Goal: Task Accomplishment & Management: Complete application form

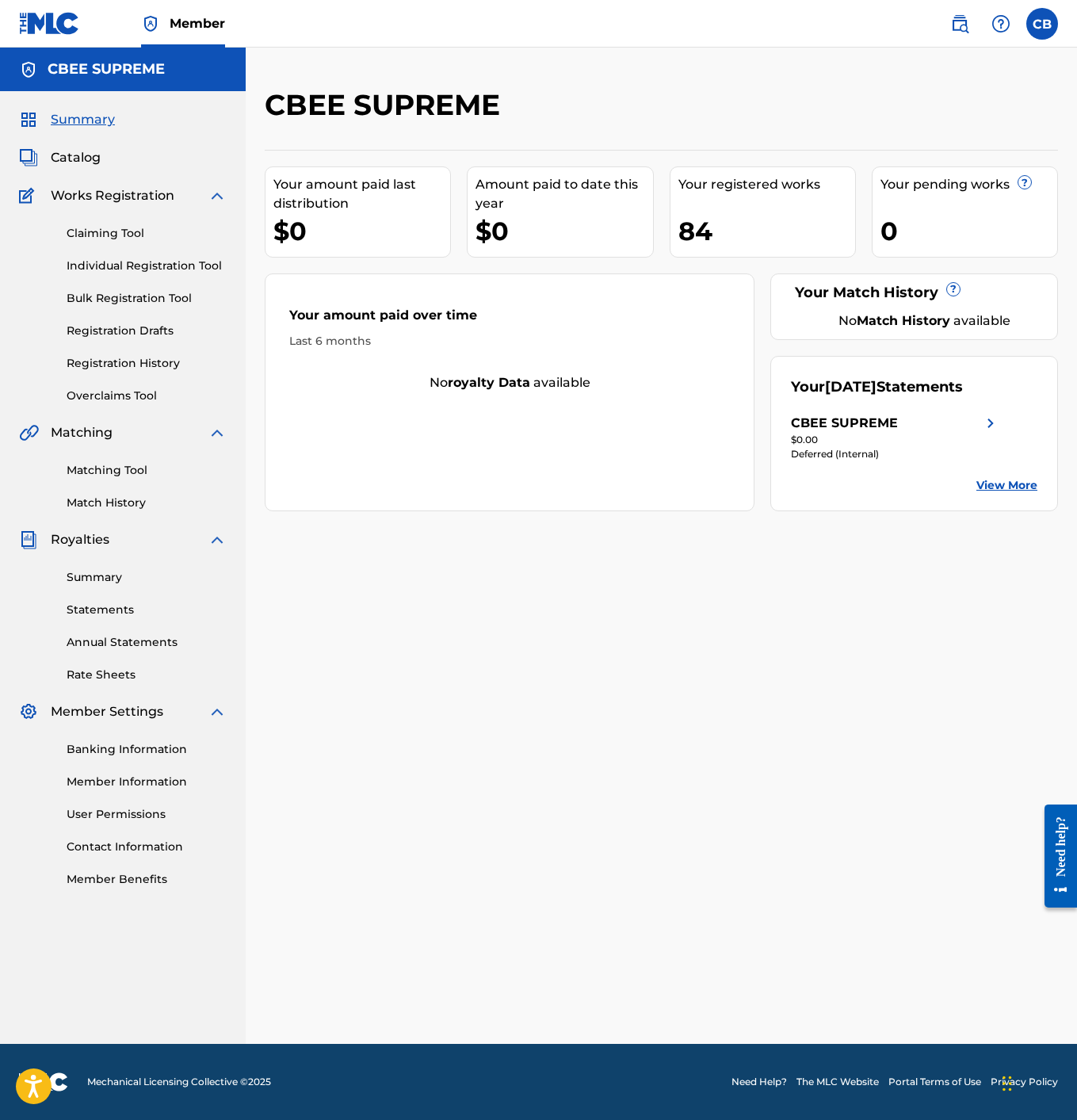
click at [110, 360] on link "Registration History" at bounding box center [146, 363] width 160 height 17
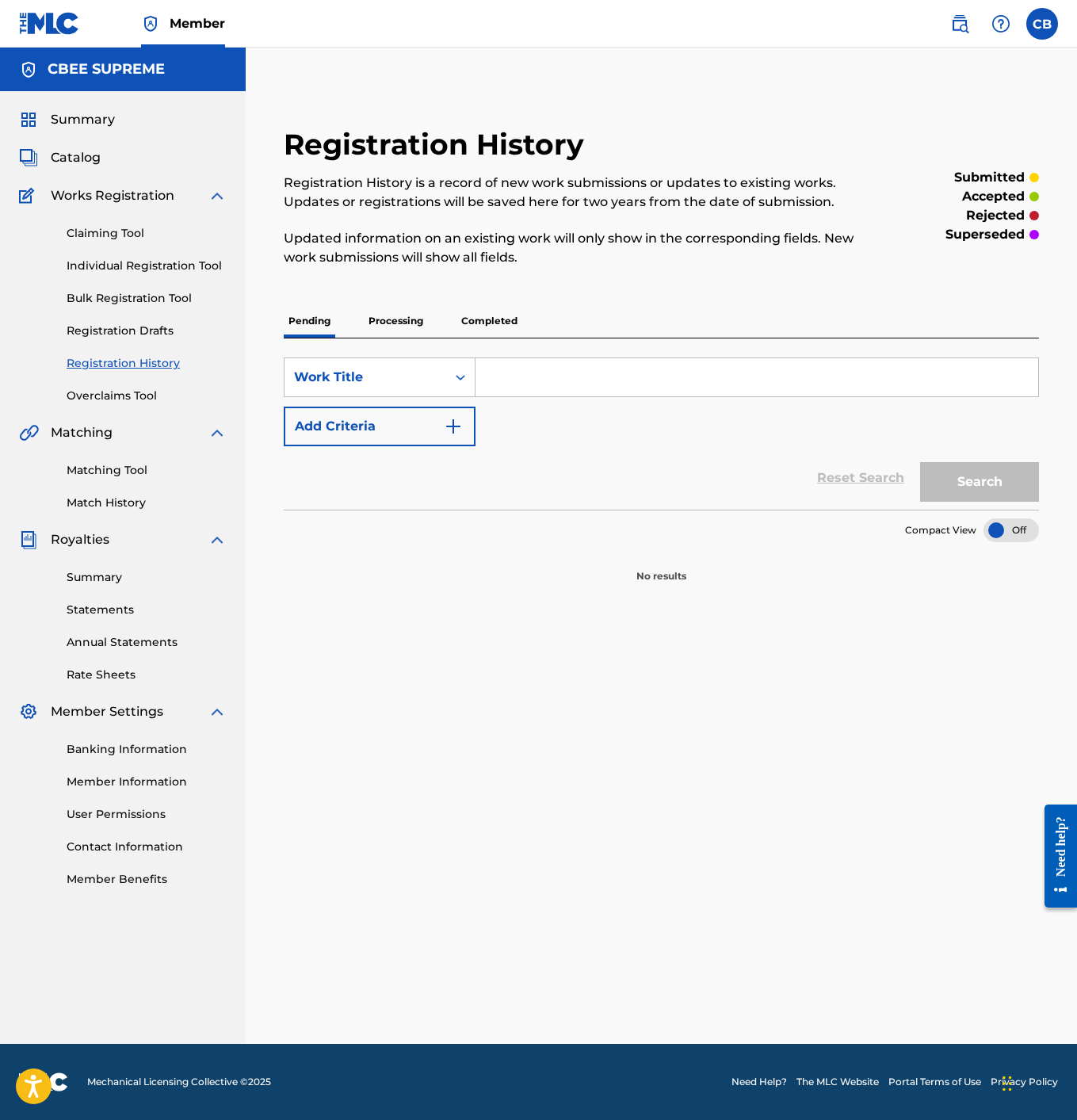
click at [72, 164] on span "Catalog" at bounding box center [76, 157] width 50 height 19
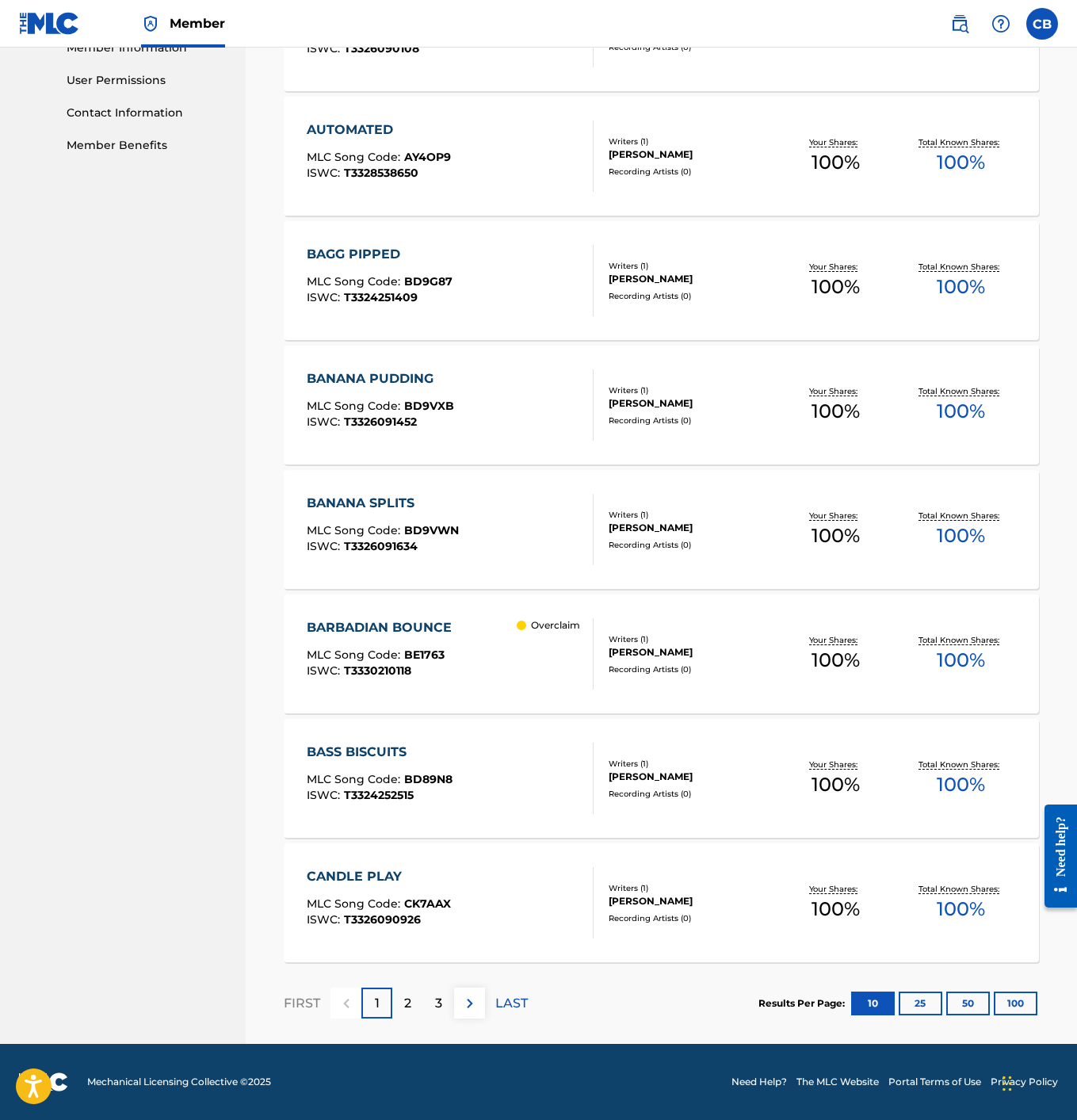
scroll to position [734, 0]
click at [409, 1002] on p "2" at bounding box center [408, 1004] width 7 height 19
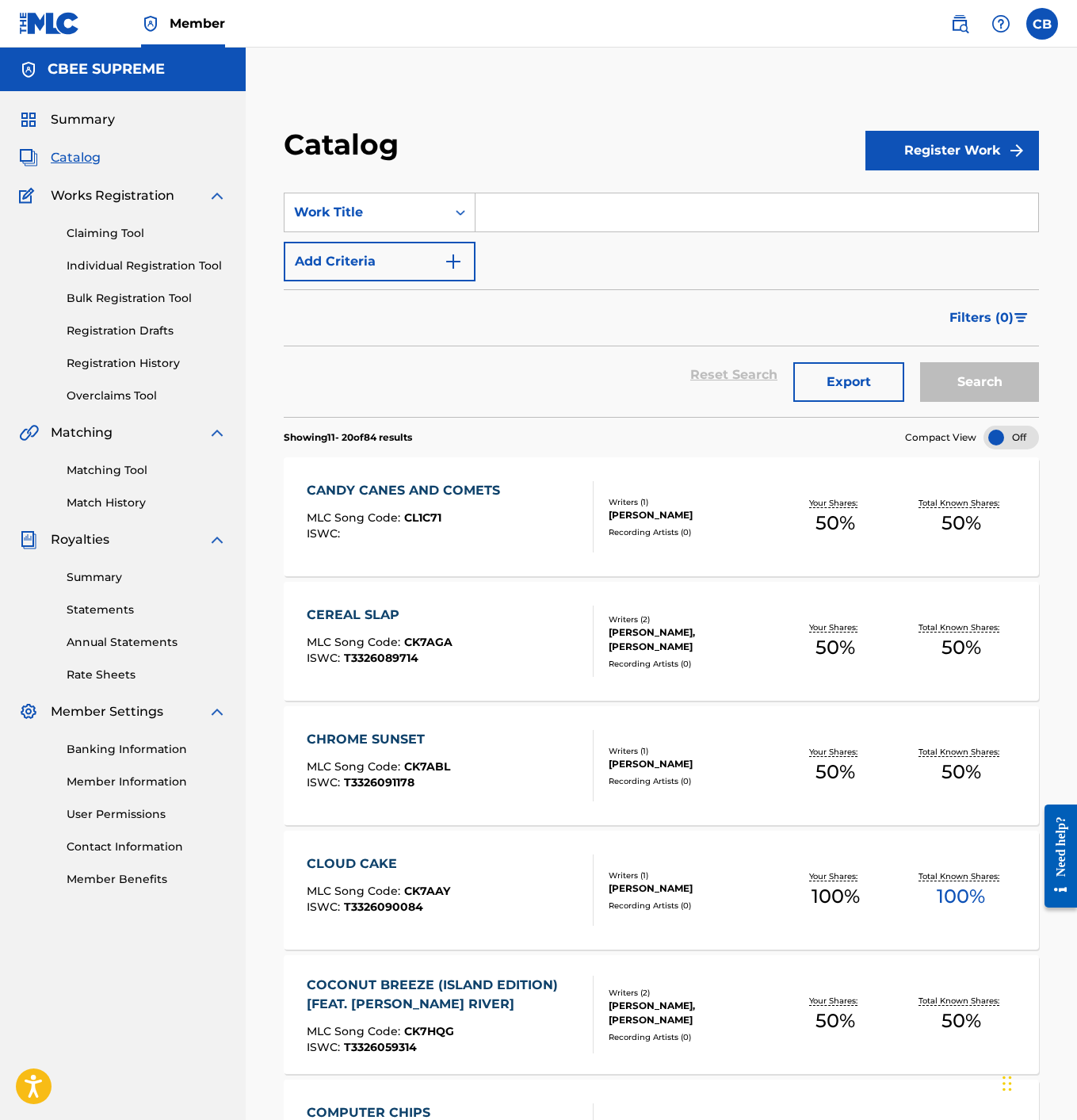
click at [379, 486] on div "CANDY CANES AND COMETS" at bounding box center [407, 490] width 201 height 19
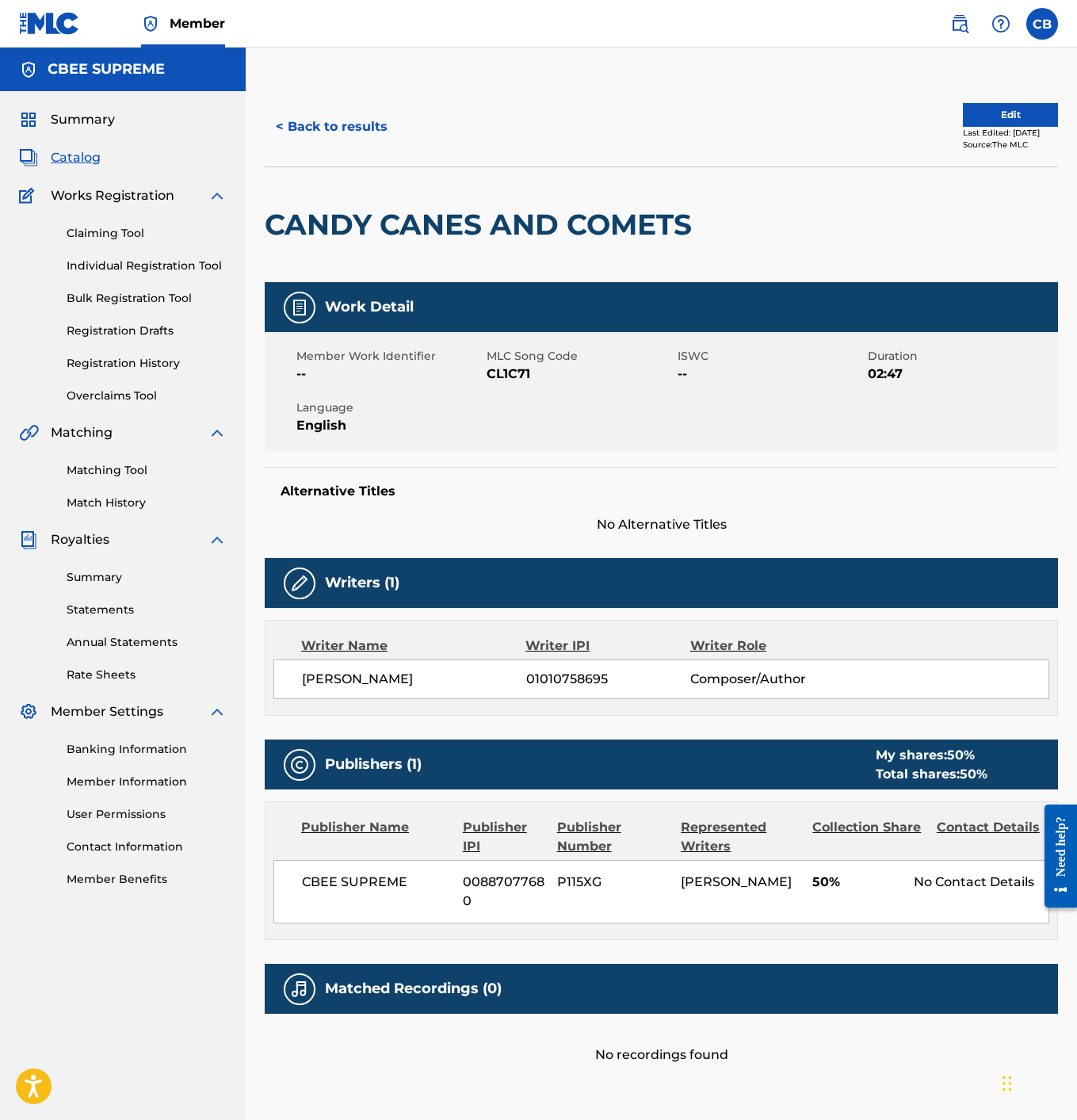
click at [981, 113] on button "Edit" at bounding box center [1011, 115] width 95 height 24
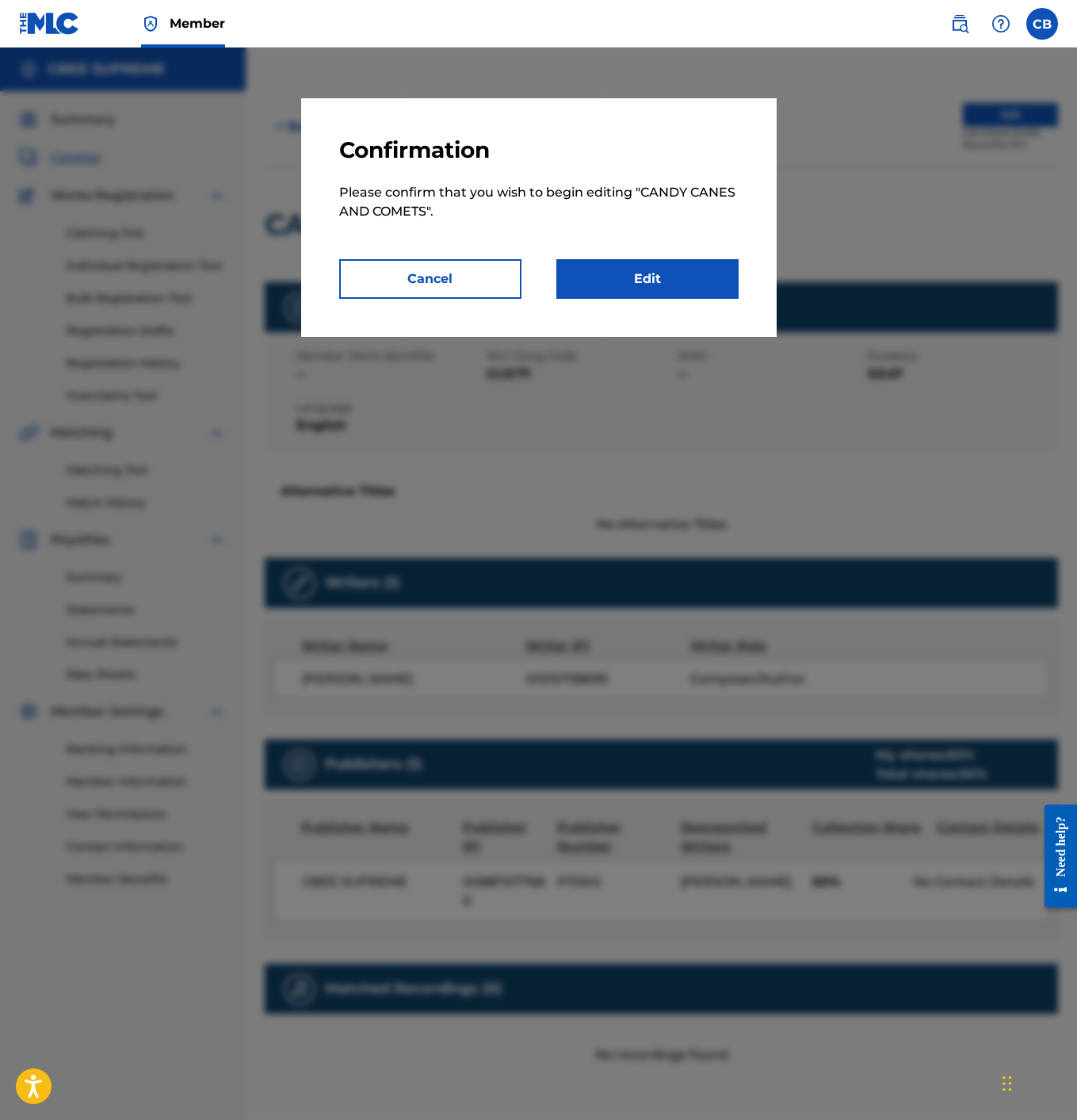
click at [603, 261] on link "Edit" at bounding box center [647, 279] width 182 height 40
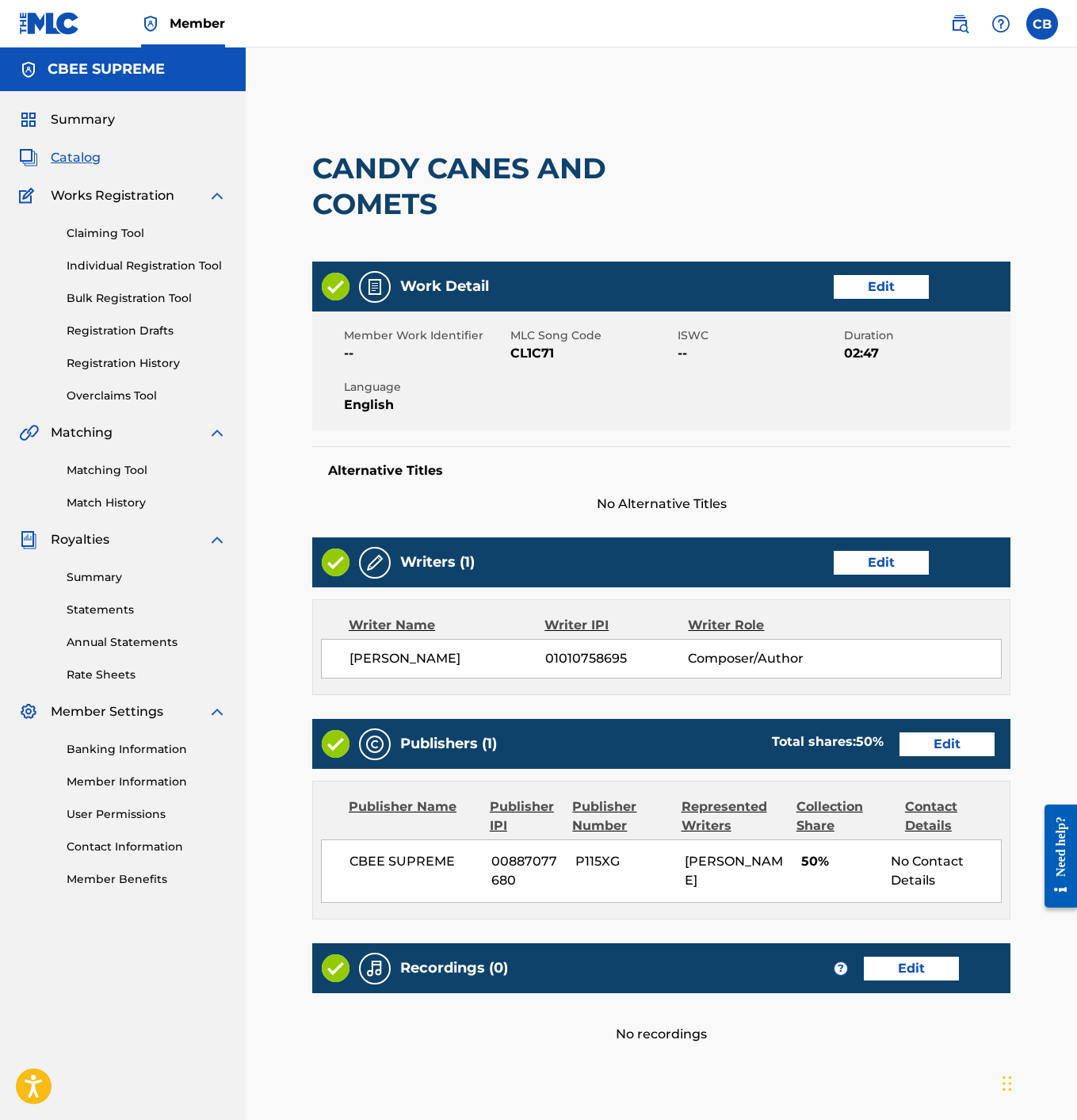
click at [909, 277] on link "Edit" at bounding box center [881, 287] width 95 height 24
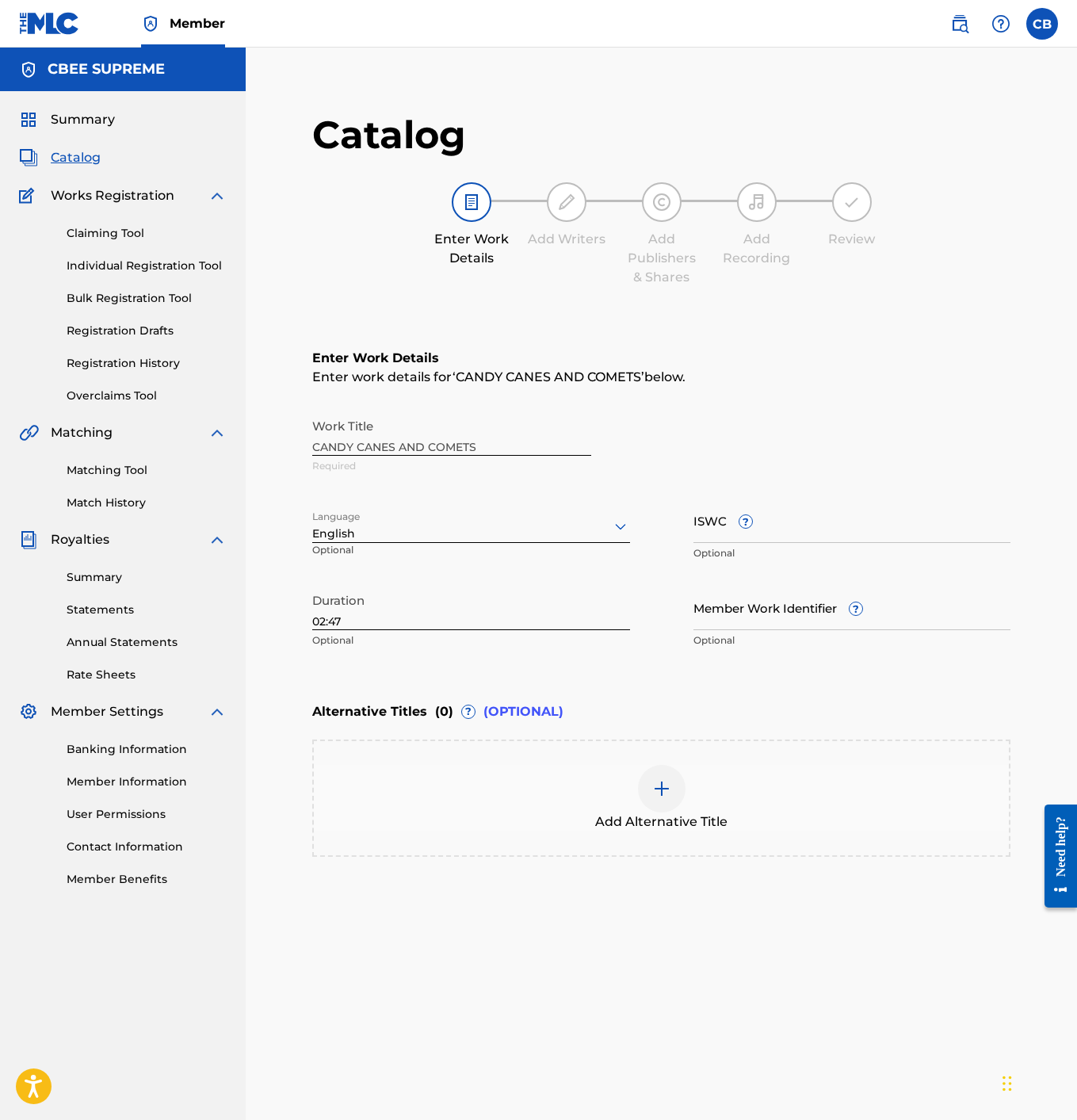
click at [711, 529] on input "ISWC ?" at bounding box center [853, 520] width 318 height 45
paste input "T3344276188"
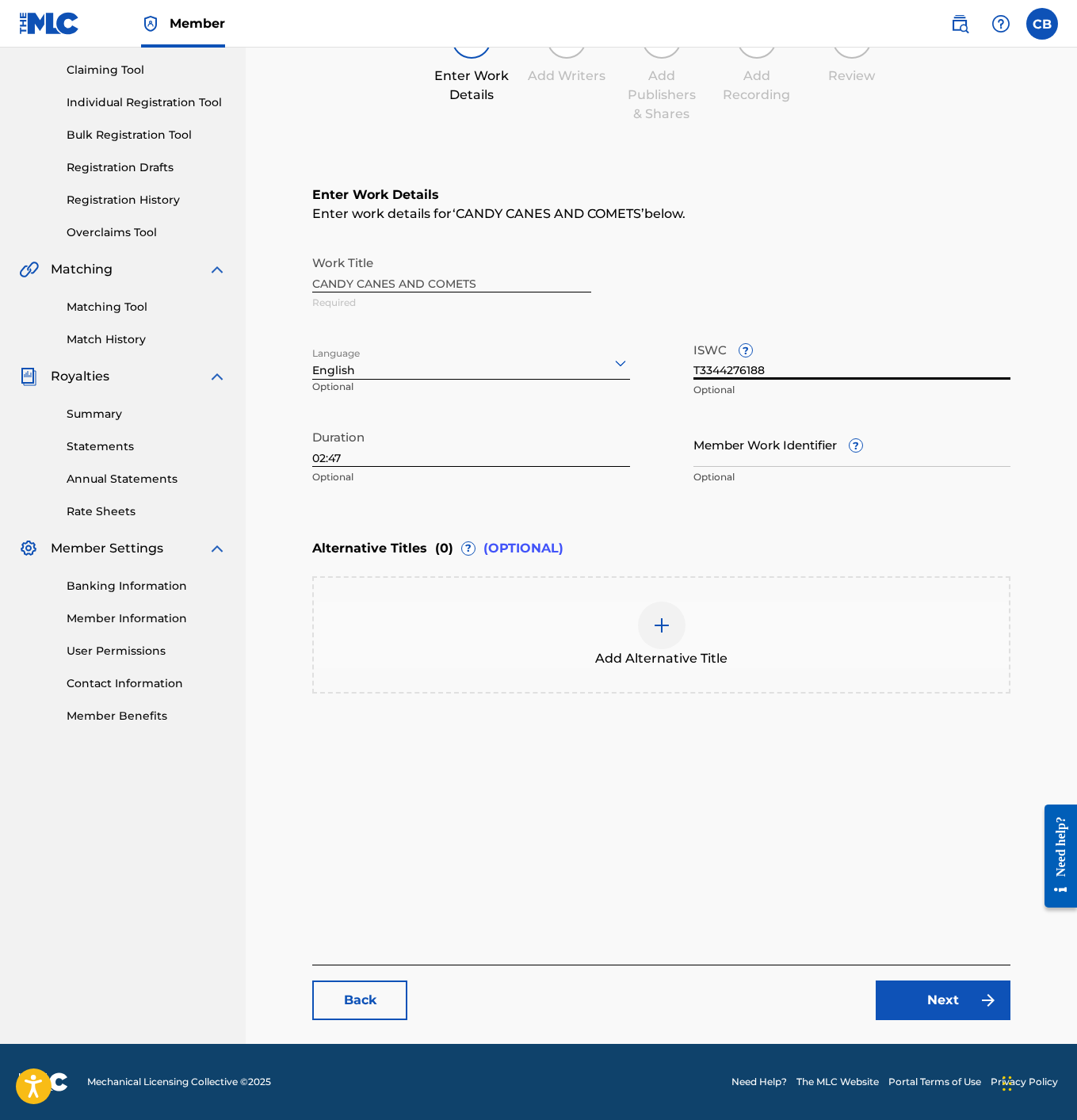
scroll to position [163, 0]
type input "T3344276188"
click at [900, 995] on link "Next" at bounding box center [943, 1001] width 135 height 40
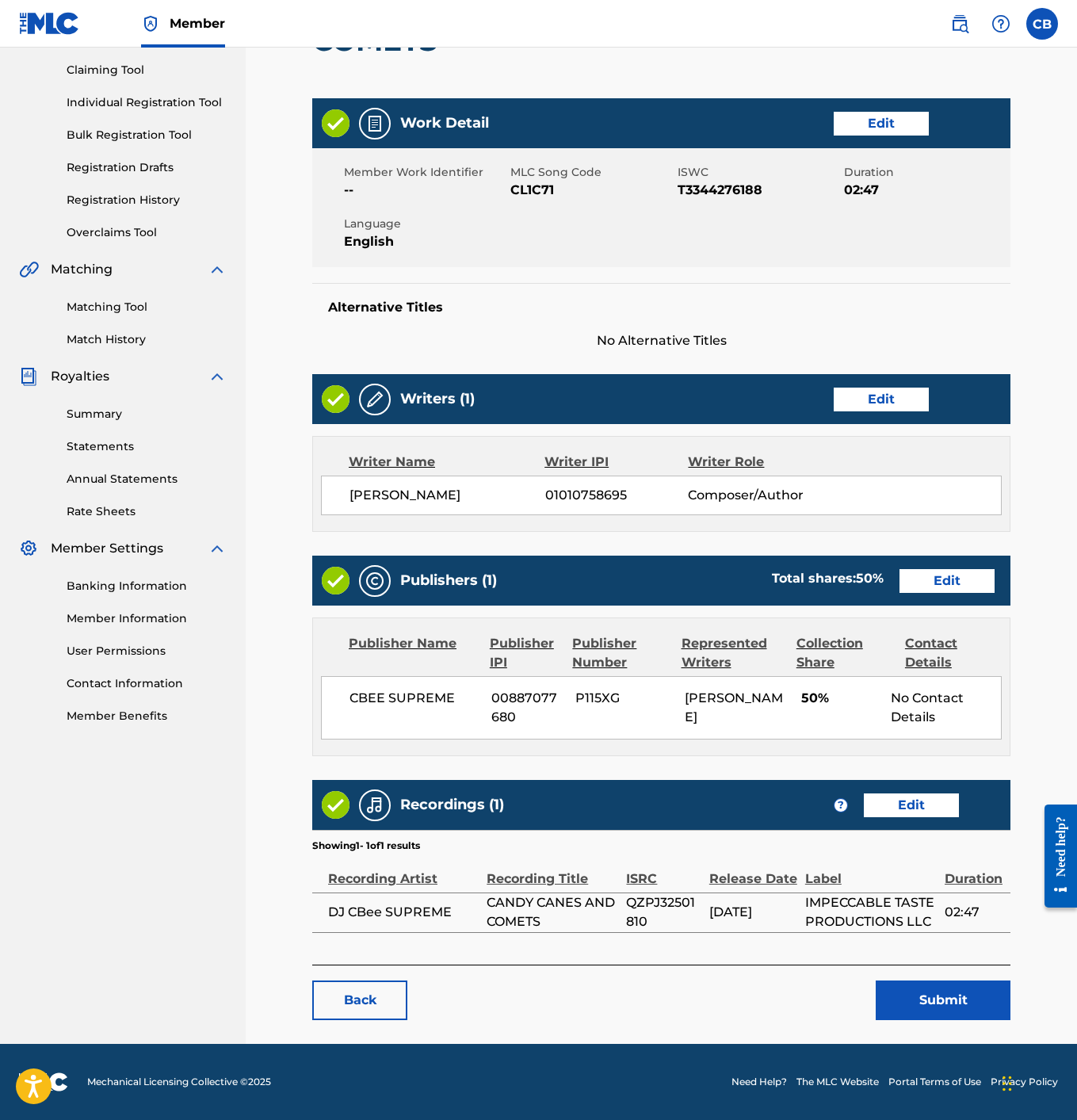
scroll to position [163, 0]
click at [937, 1006] on button "Submit" at bounding box center [943, 1001] width 135 height 40
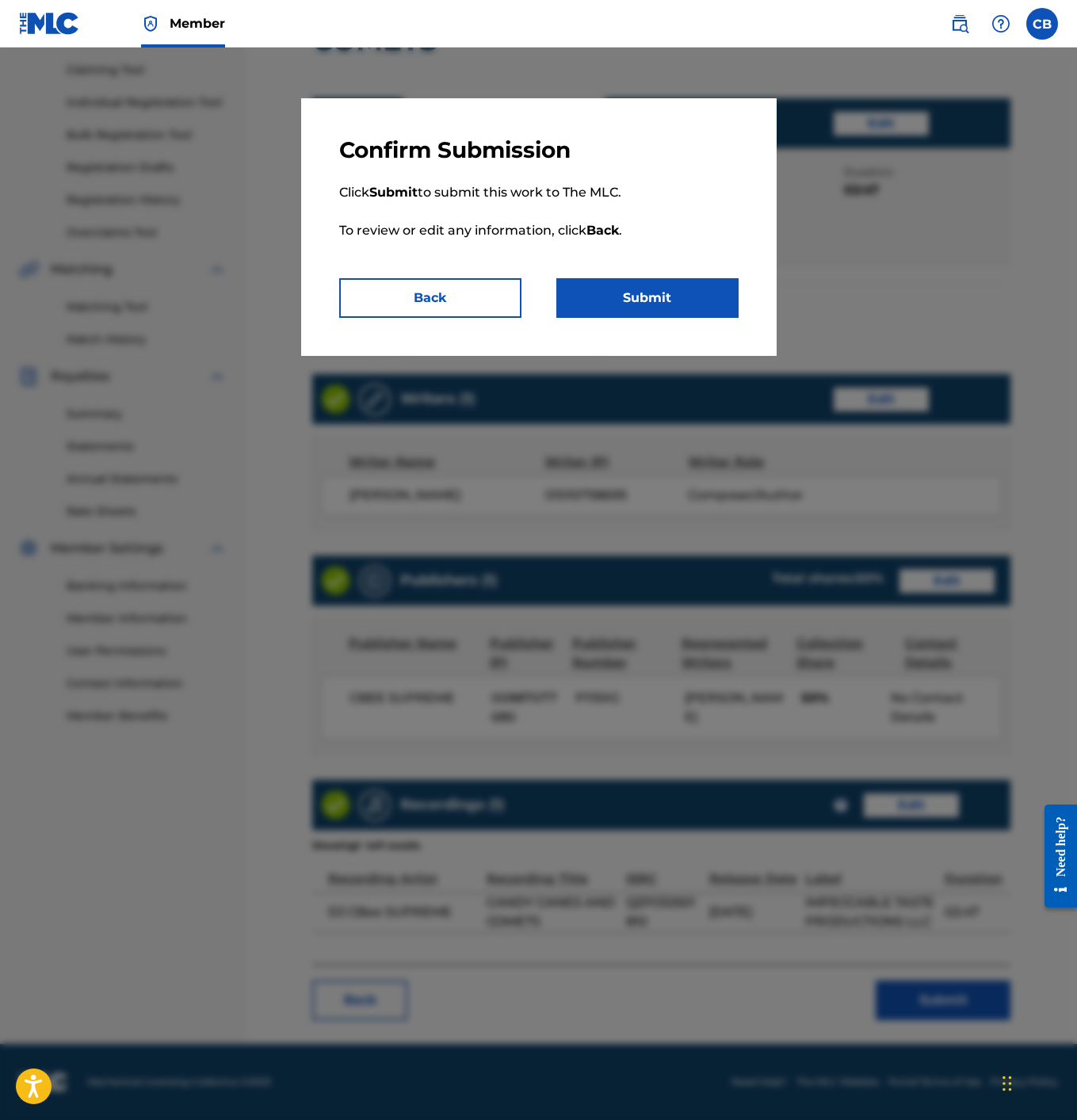
click at [678, 304] on button "Submit" at bounding box center [647, 298] width 182 height 40
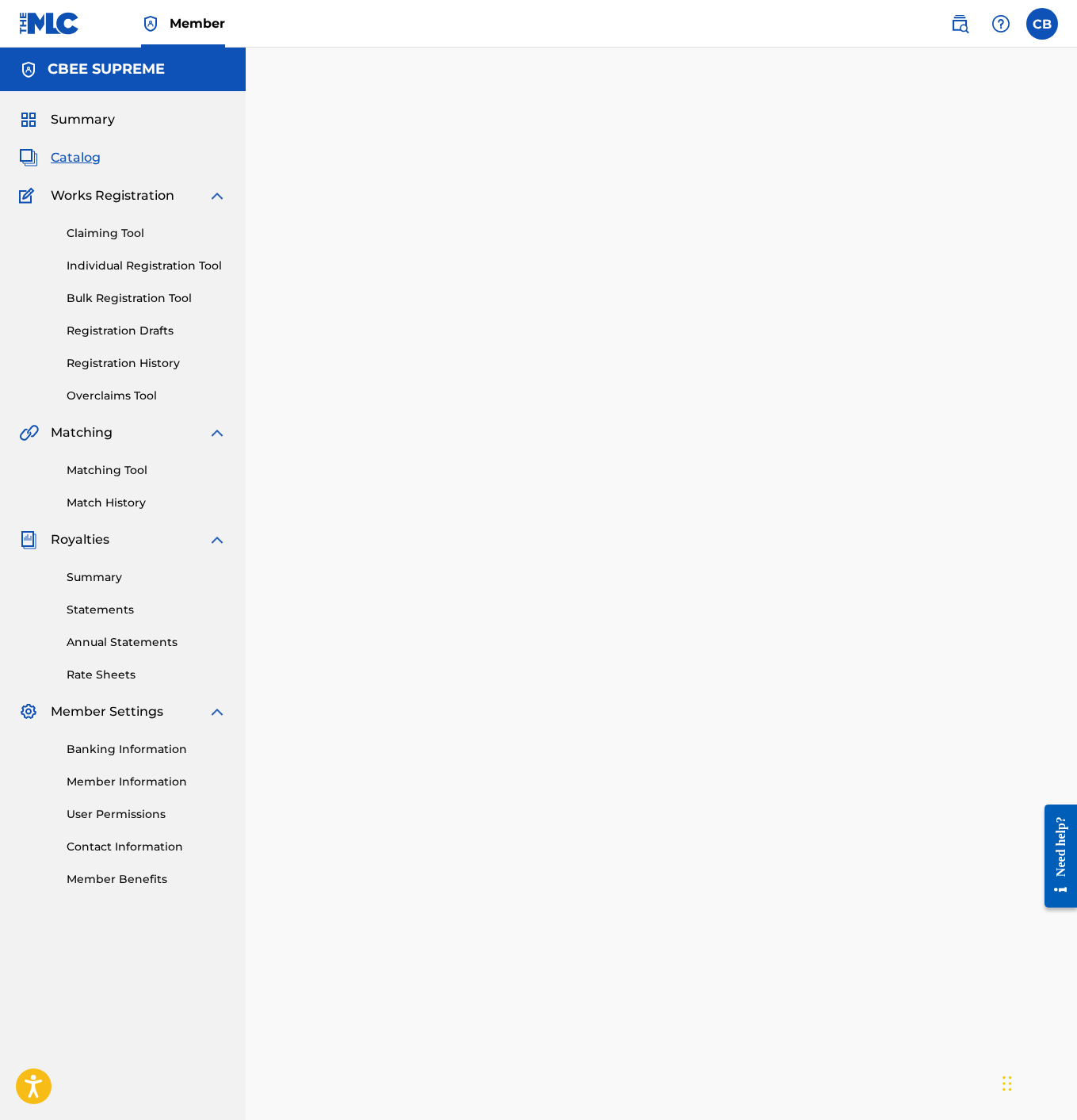
click at [73, 157] on span "Catalog" at bounding box center [76, 157] width 50 height 19
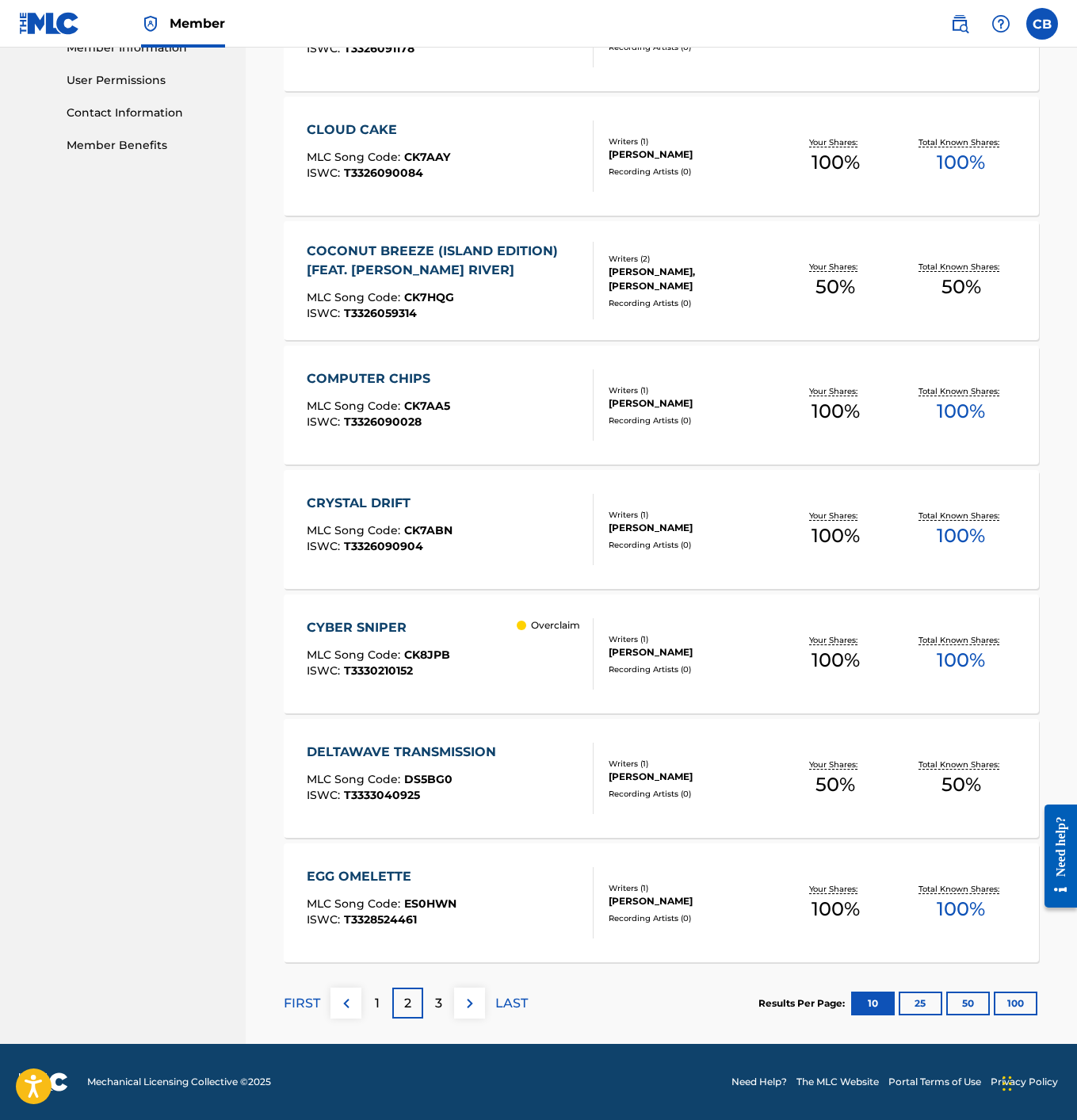
scroll to position [734, 0]
click at [435, 1010] on p "3" at bounding box center [438, 1004] width 7 height 19
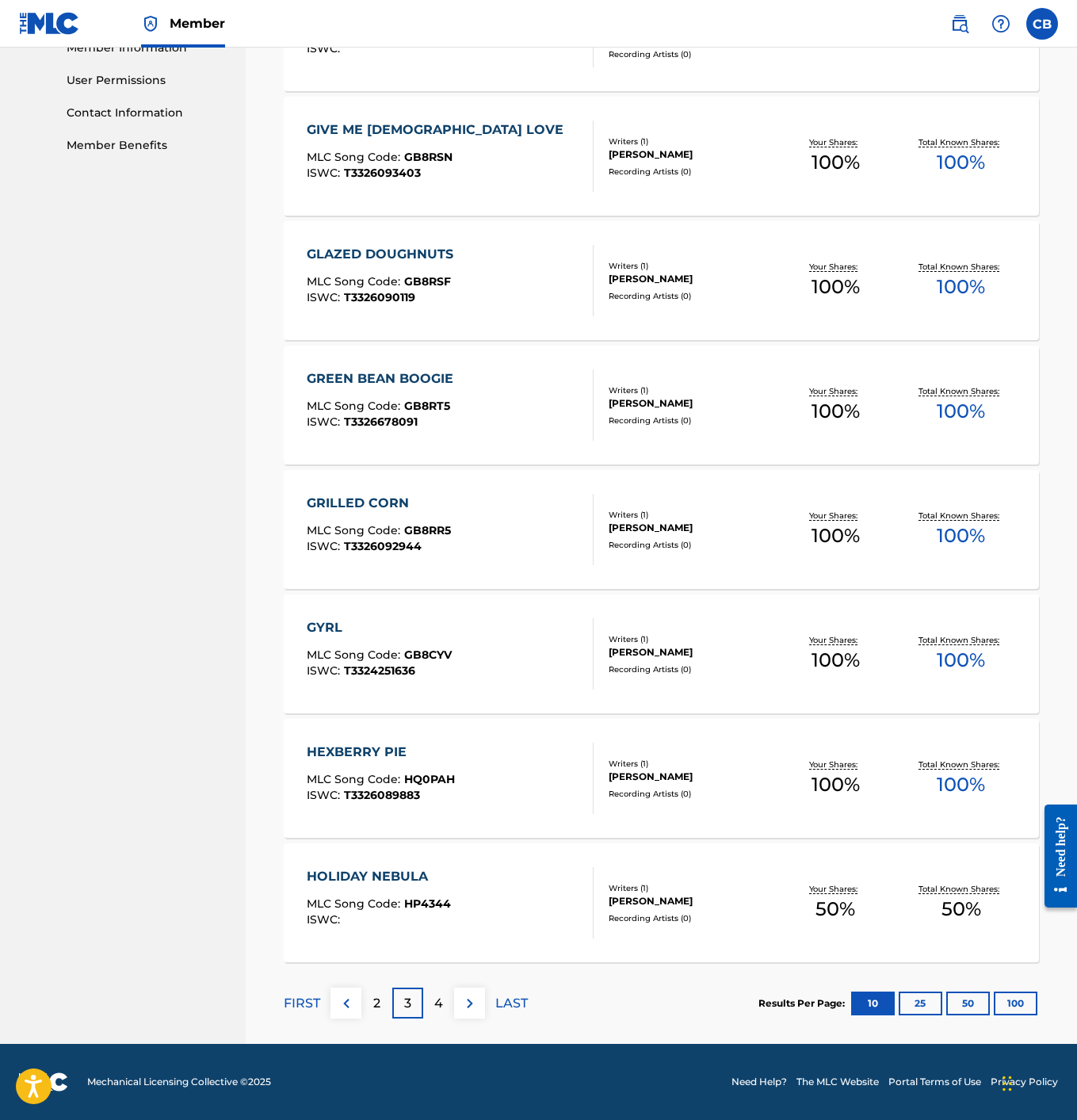
click at [439, 1005] on p "4" at bounding box center [438, 1004] width 9 height 19
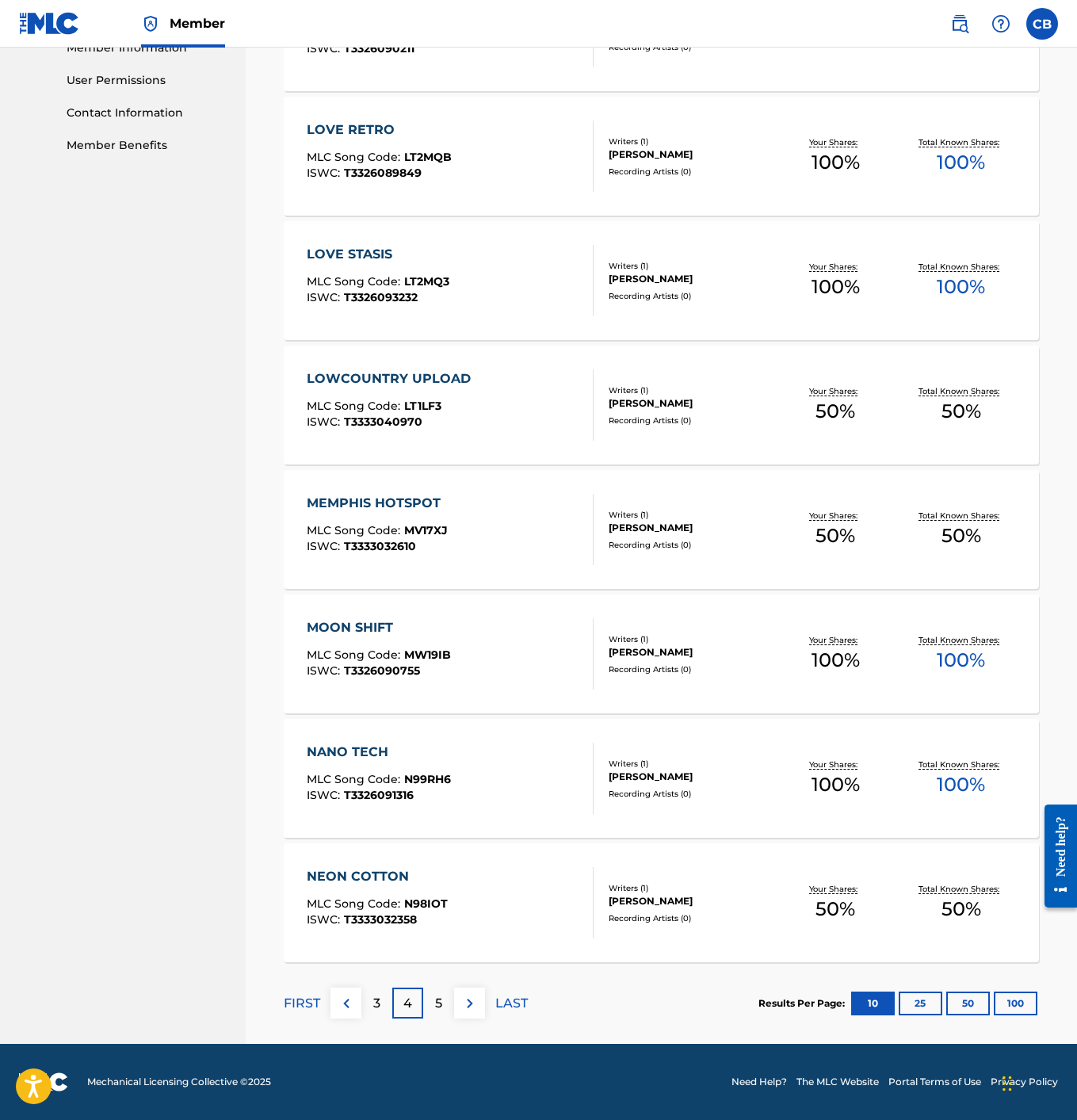
click at [445, 1004] on div "5" at bounding box center [439, 1003] width 31 height 31
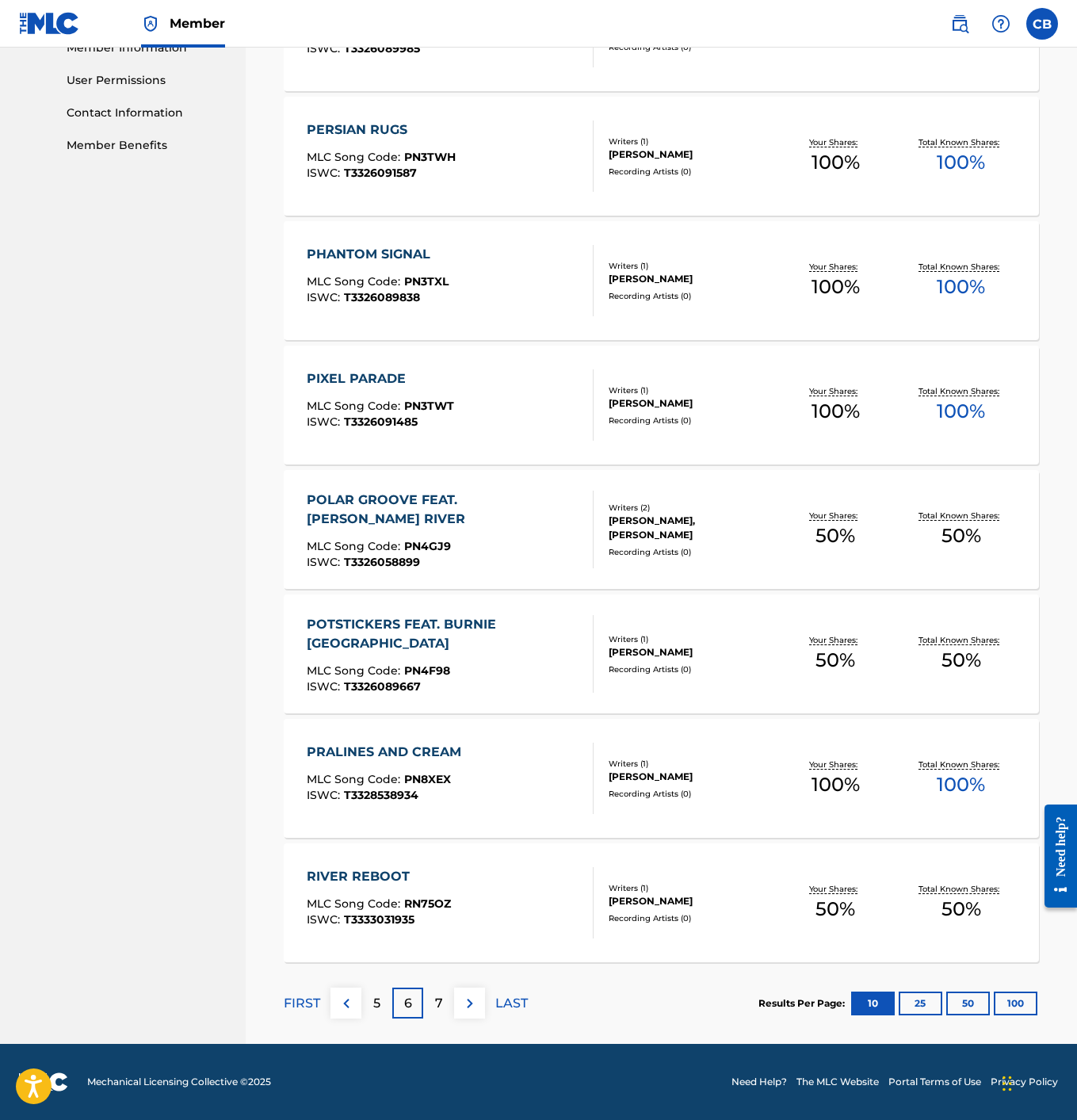
scroll to position [734, 0]
click at [444, 1004] on div "7" at bounding box center [439, 1003] width 31 height 31
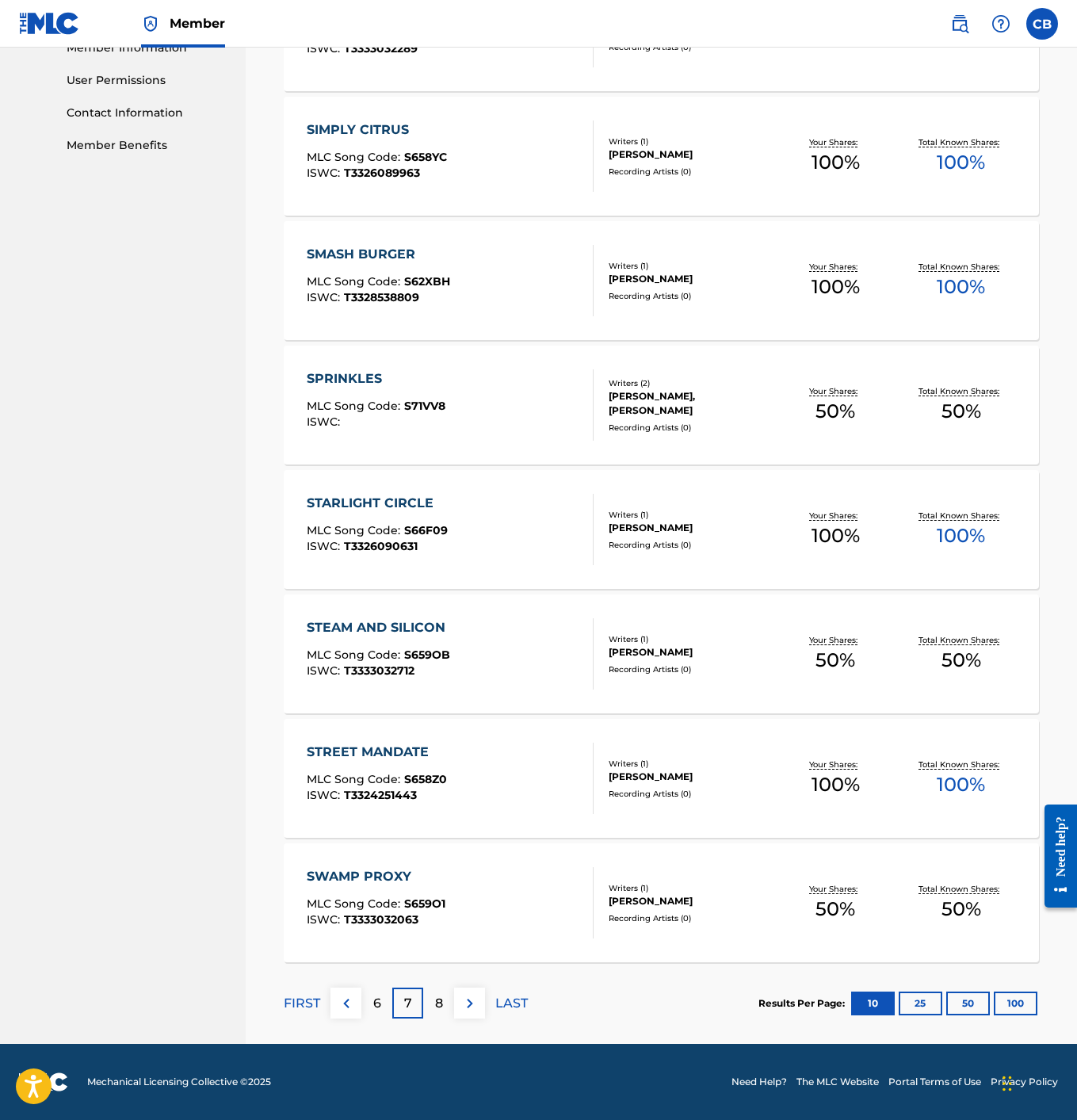
click at [444, 1003] on div "8" at bounding box center [439, 1003] width 31 height 31
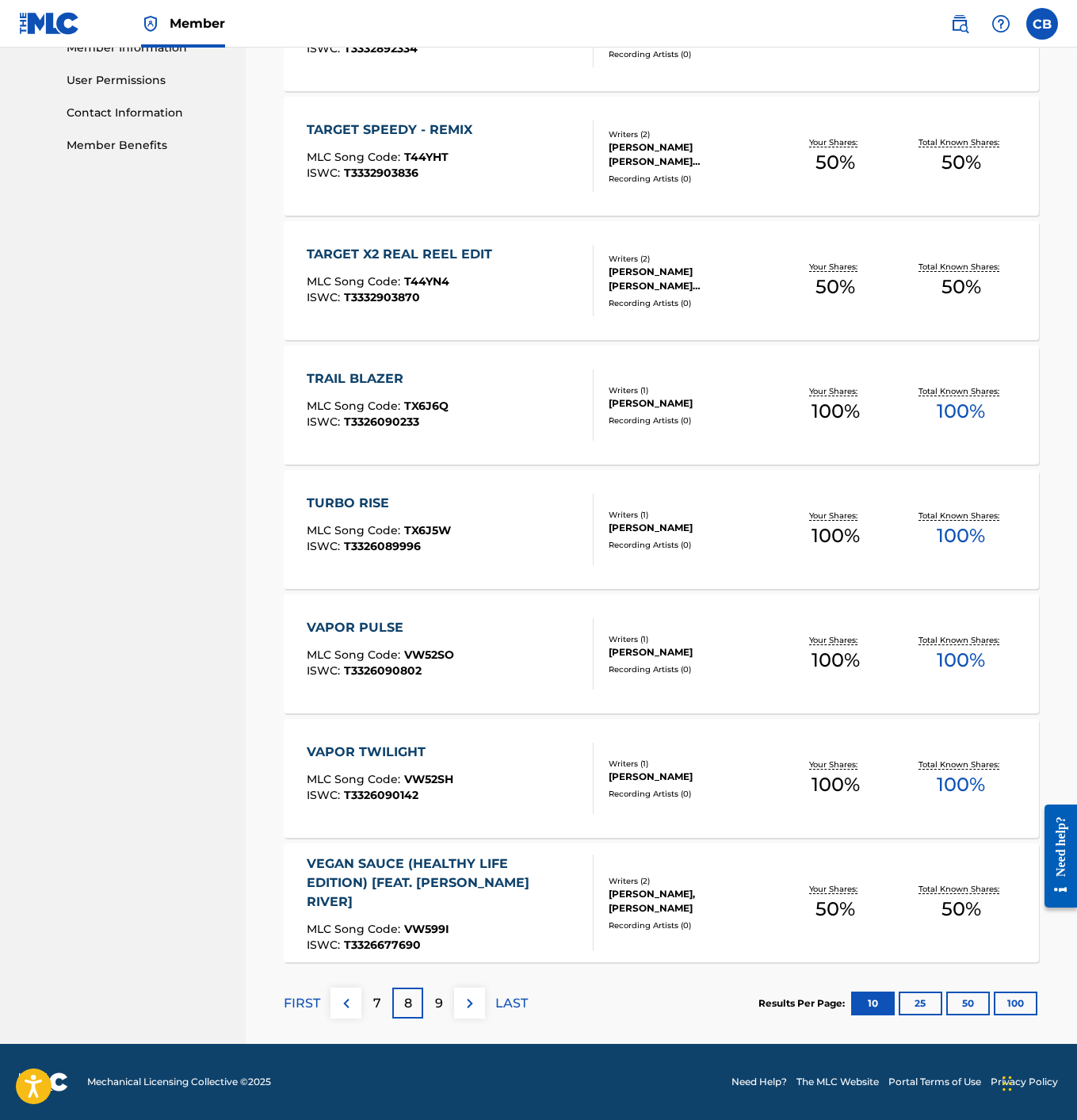
click at [441, 1003] on p "9" at bounding box center [439, 1004] width 8 height 19
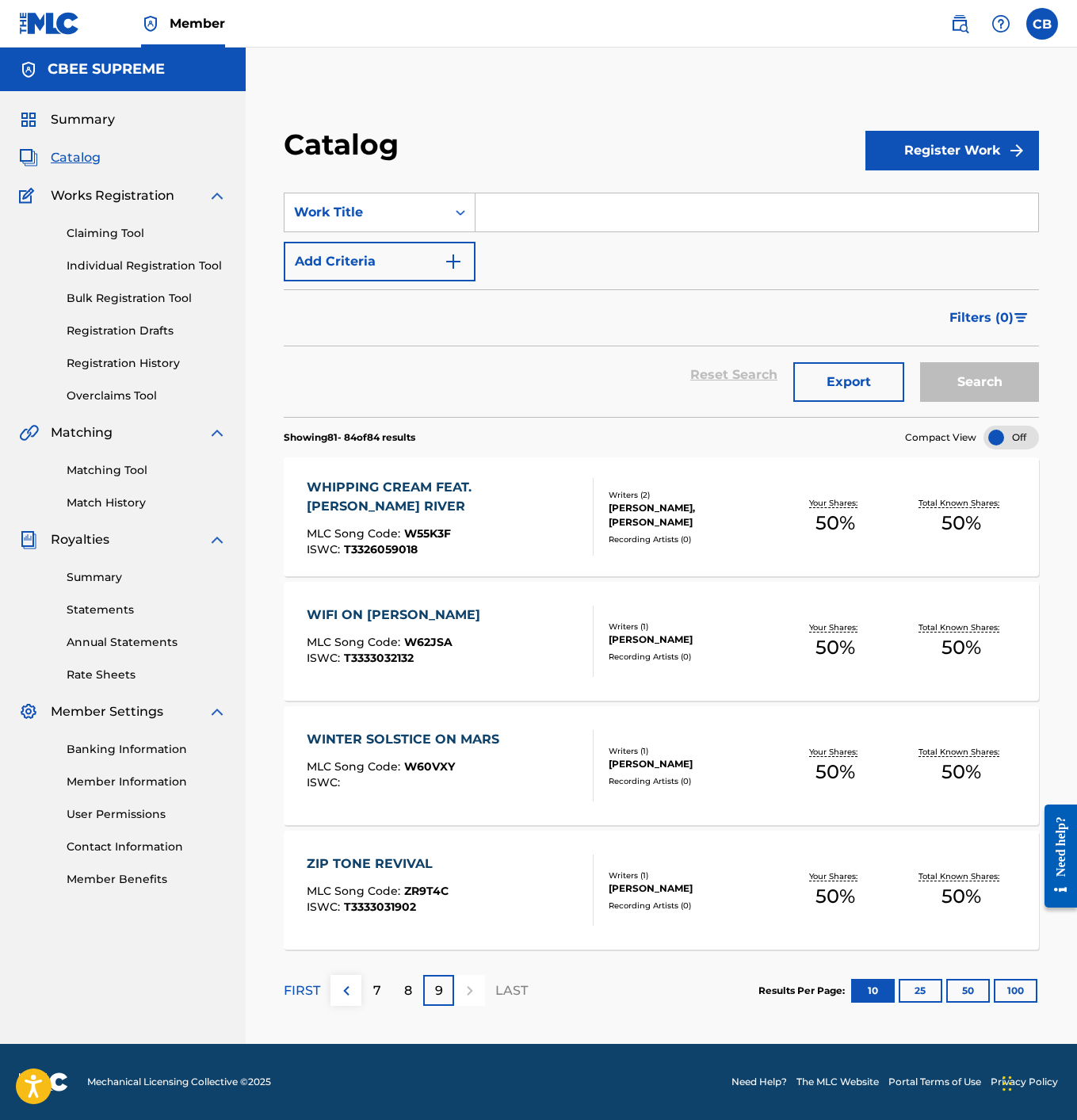
scroll to position [0, 0]
click at [438, 991] on p "9" at bounding box center [439, 991] width 8 height 19
click at [371, 988] on div "7" at bounding box center [377, 990] width 31 height 31
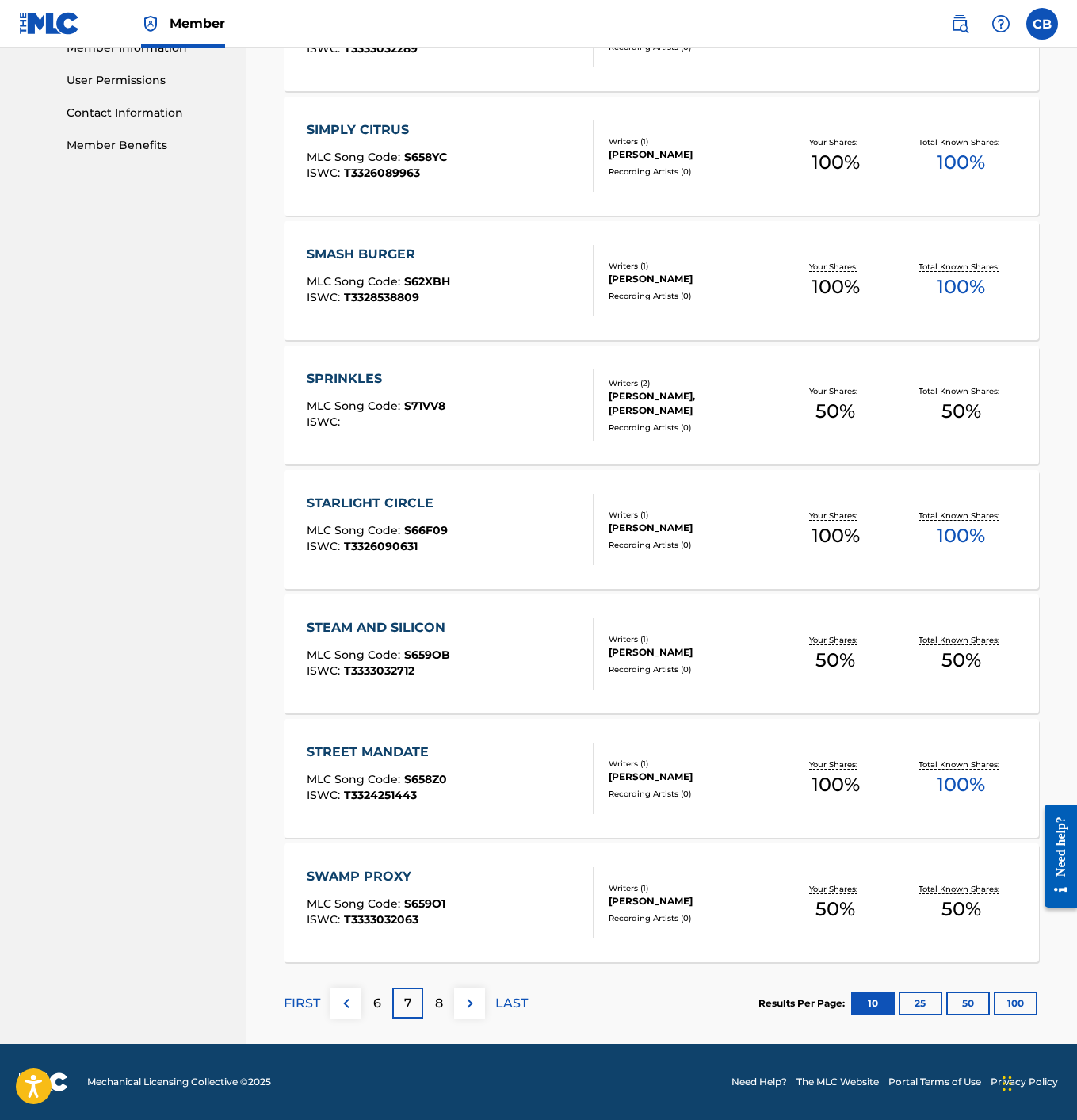
scroll to position [734, 0]
click at [308, 1007] on p "FIRST" at bounding box center [302, 1004] width 37 height 19
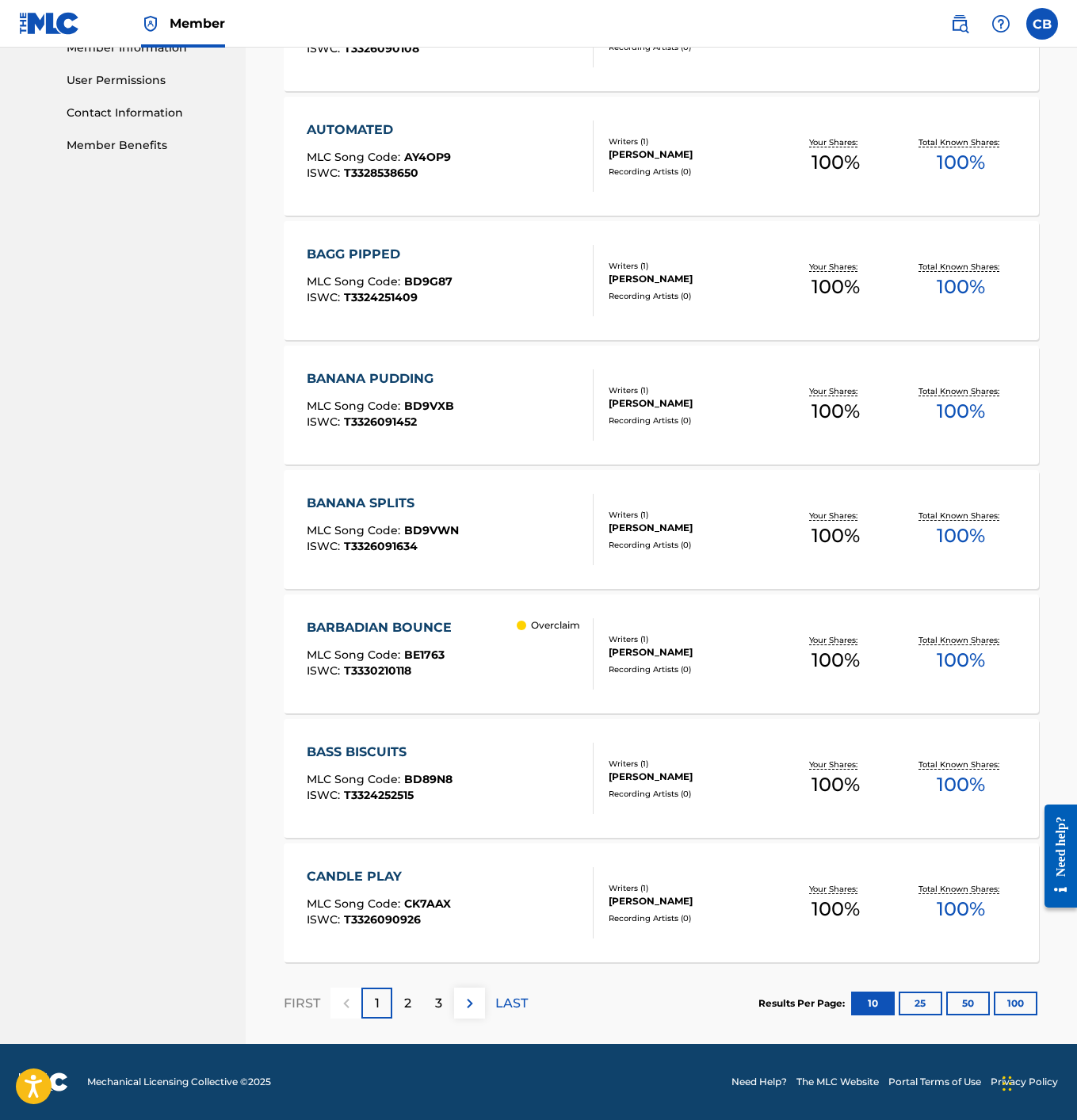
click at [406, 1004] on p "2" at bounding box center [408, 1004] width 7 height 19
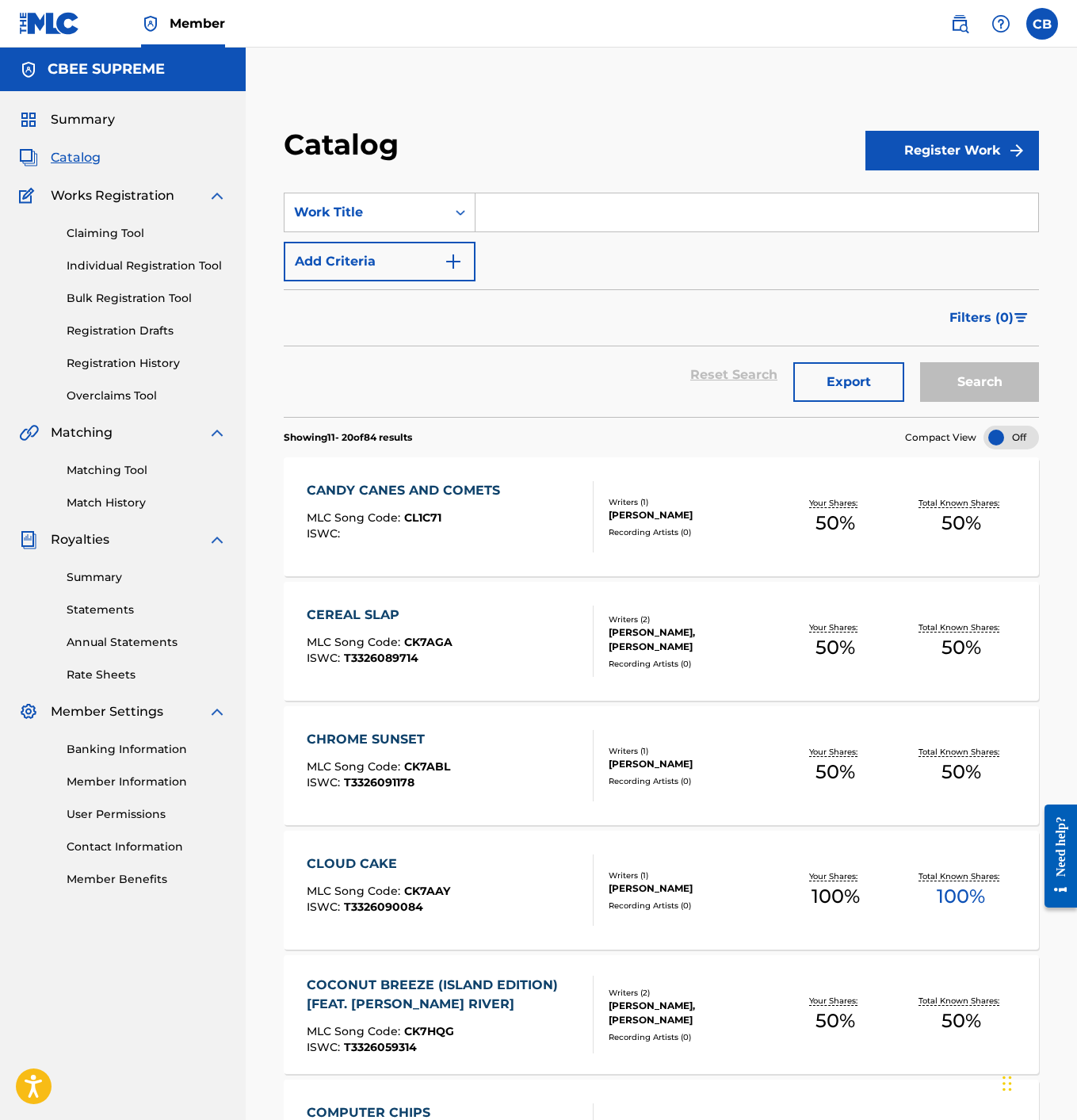
scroll to position [0, 0]
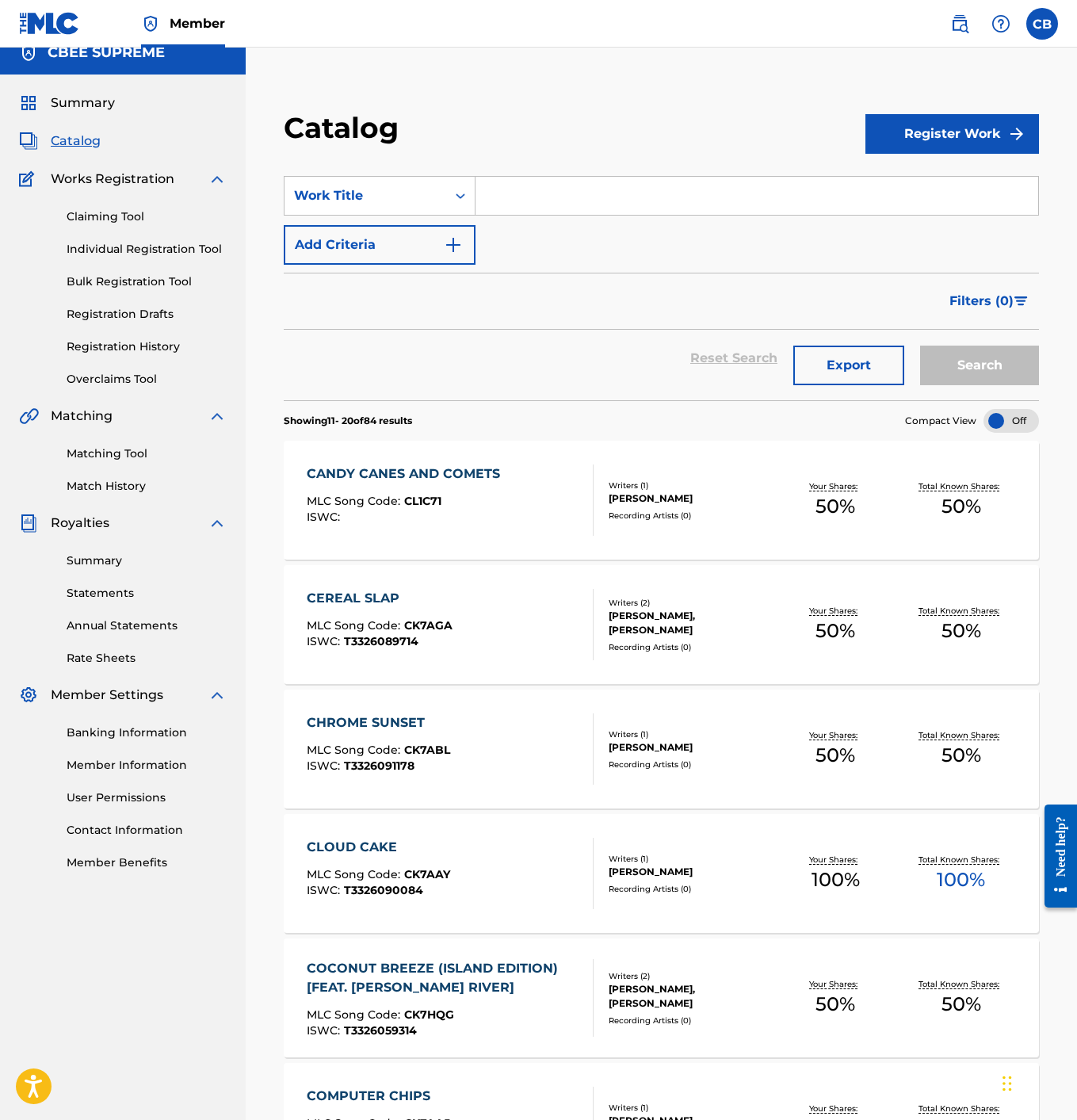
click at [99, 347] on link "Registration History" at bounding box center [146, 347] width 160 height 17
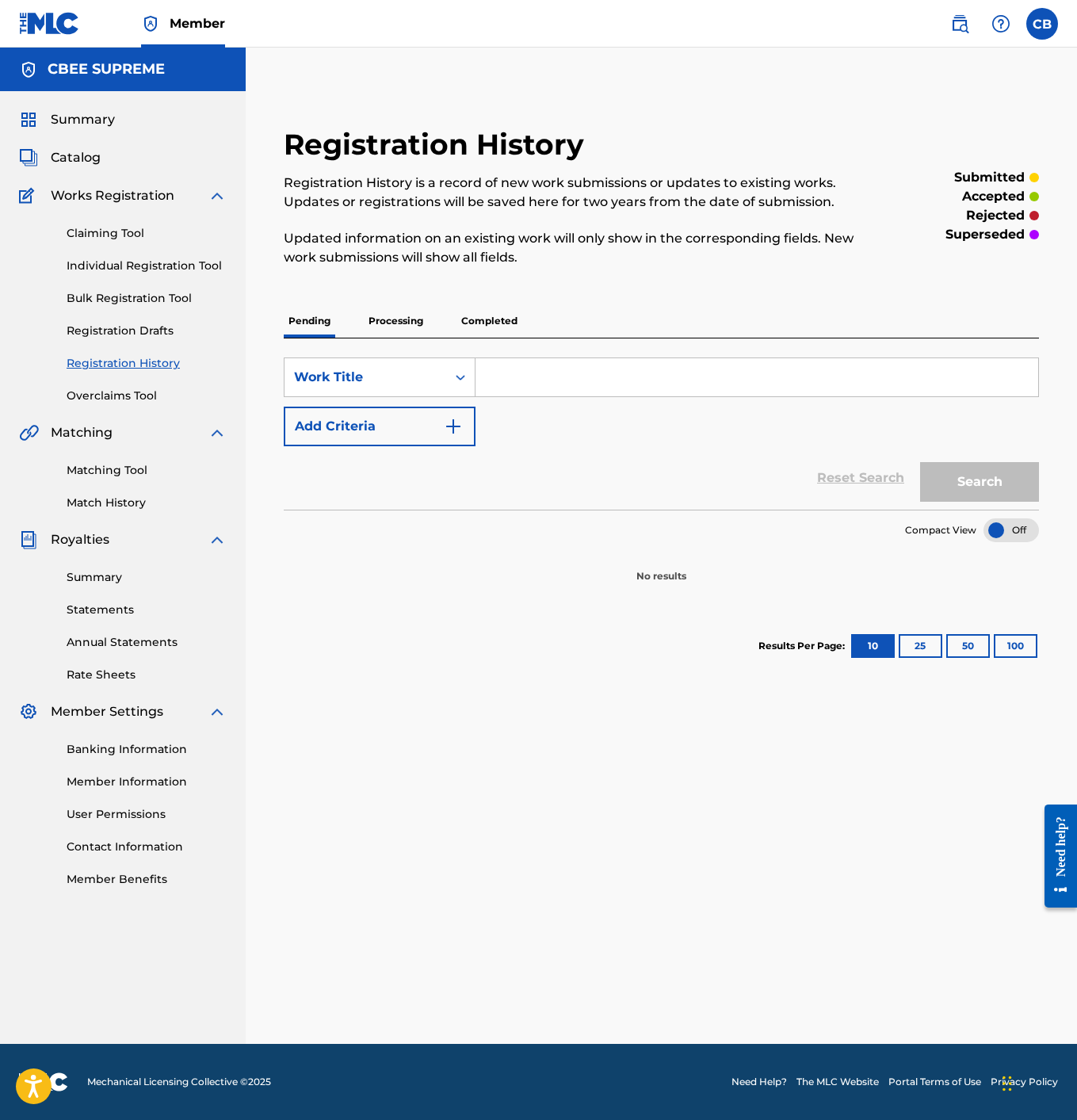
click at [388, 327] on p "Processing" at bounding box center [396, 321] width 64 height 33
click at [471, 320] on p "Completed" at bounding box center [489, 321] width 66 height 33
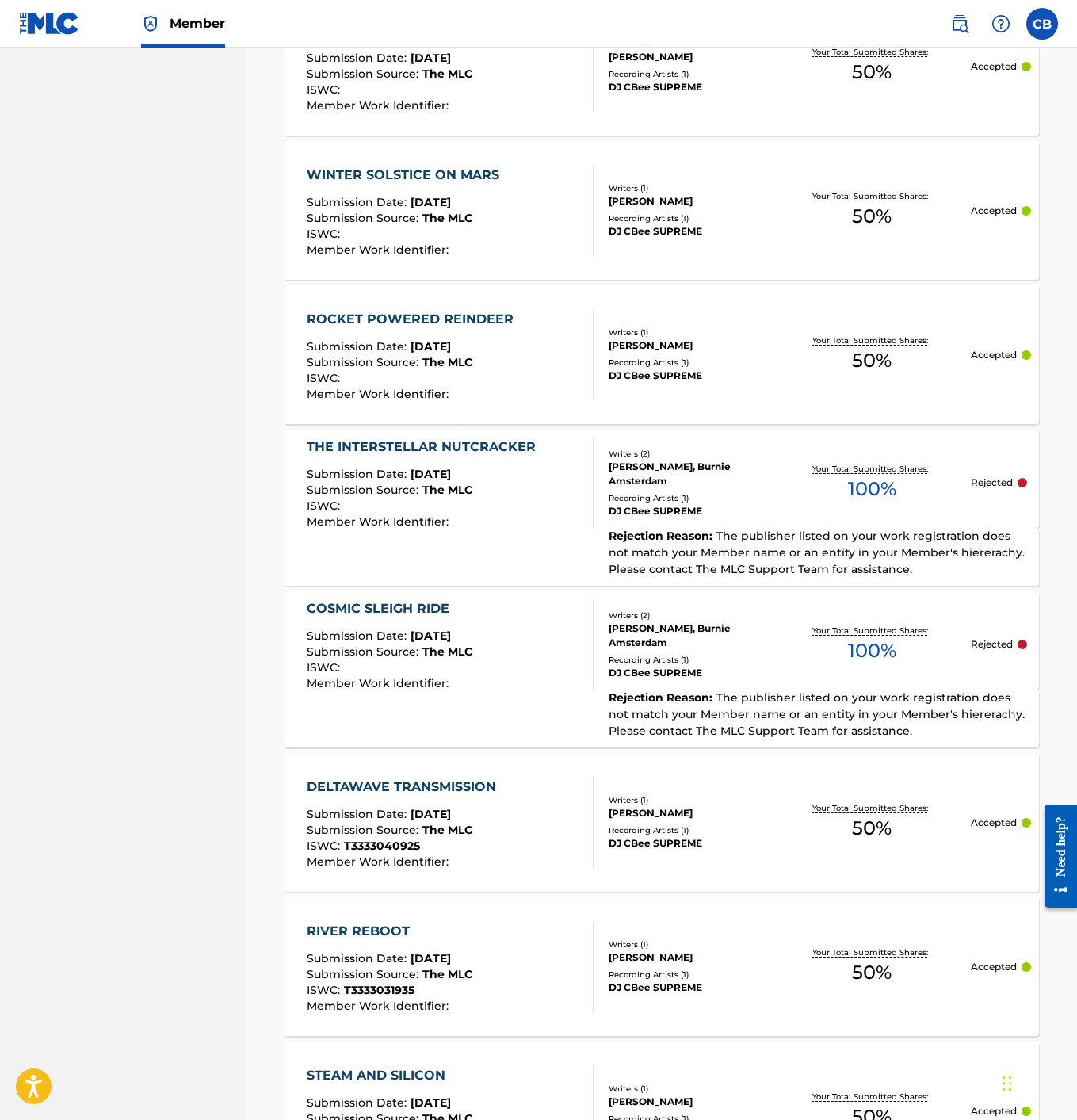
scroll to position [913, 0]
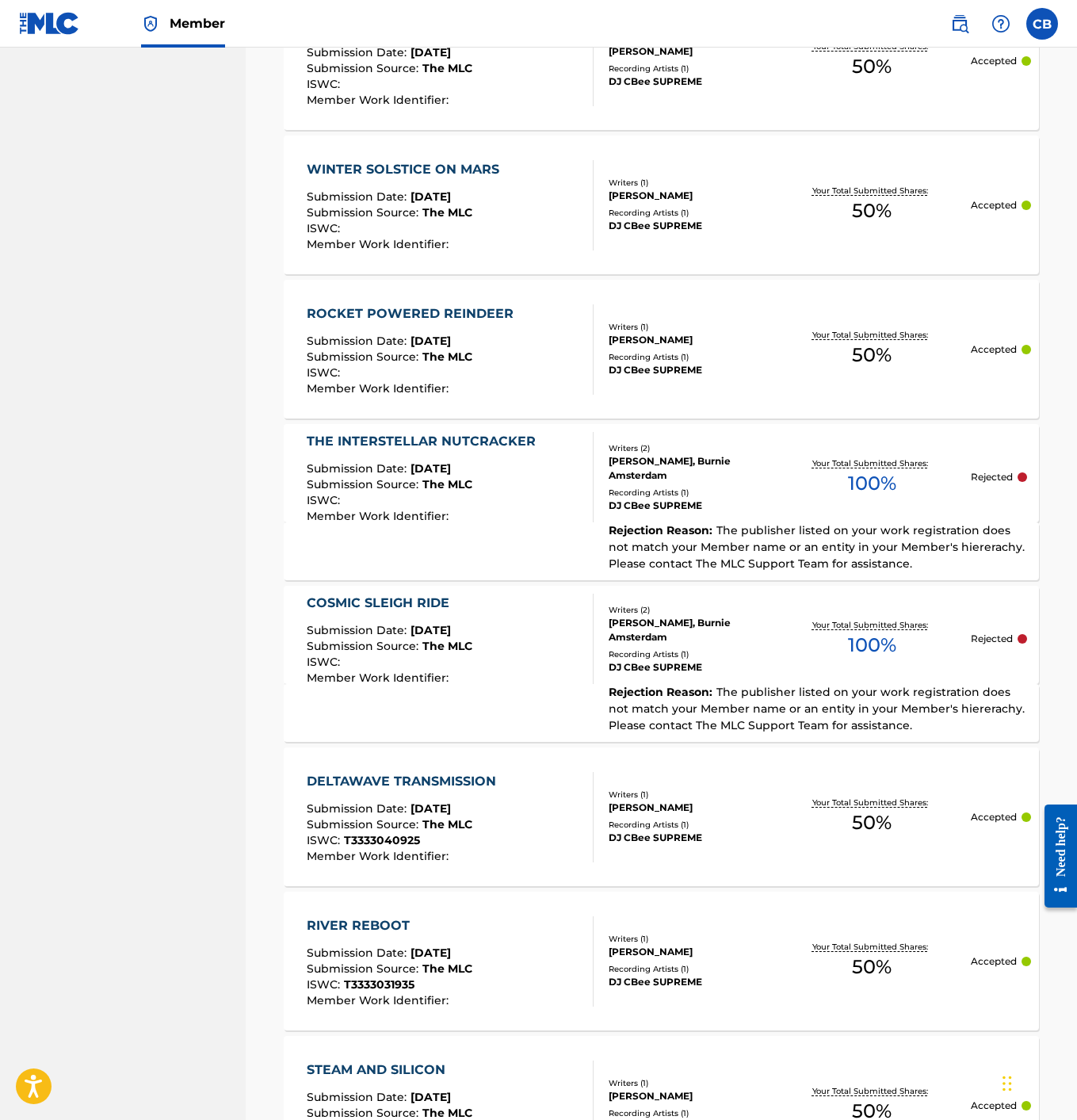
click at [331, 600] on div "COSMIC SLEIGH RIDE" at bounding box center [389, 603] width 165 height 19
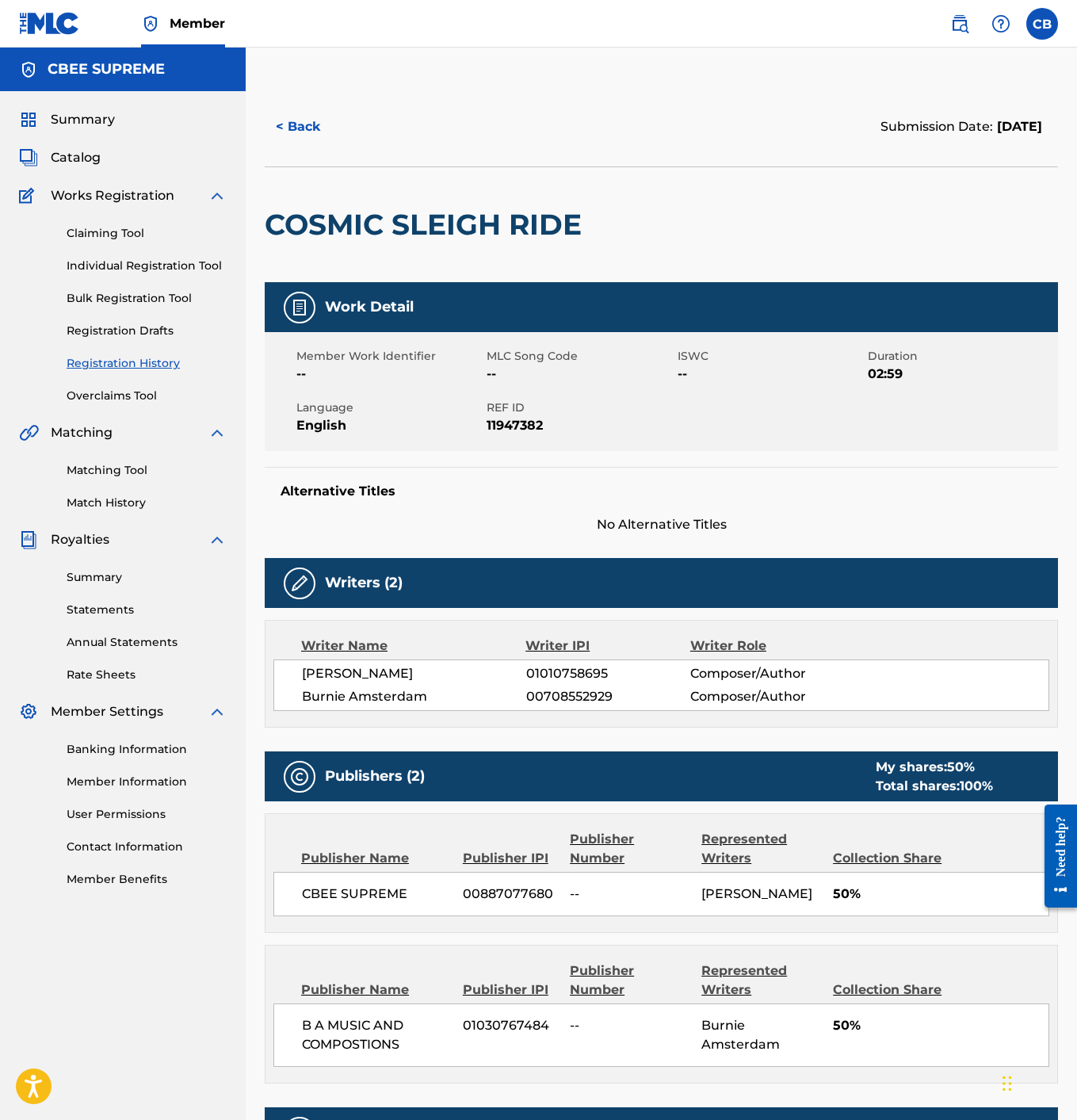
click at [88, 155] on span "Catalog" at bounding box center [76, 157] width 50 height 19
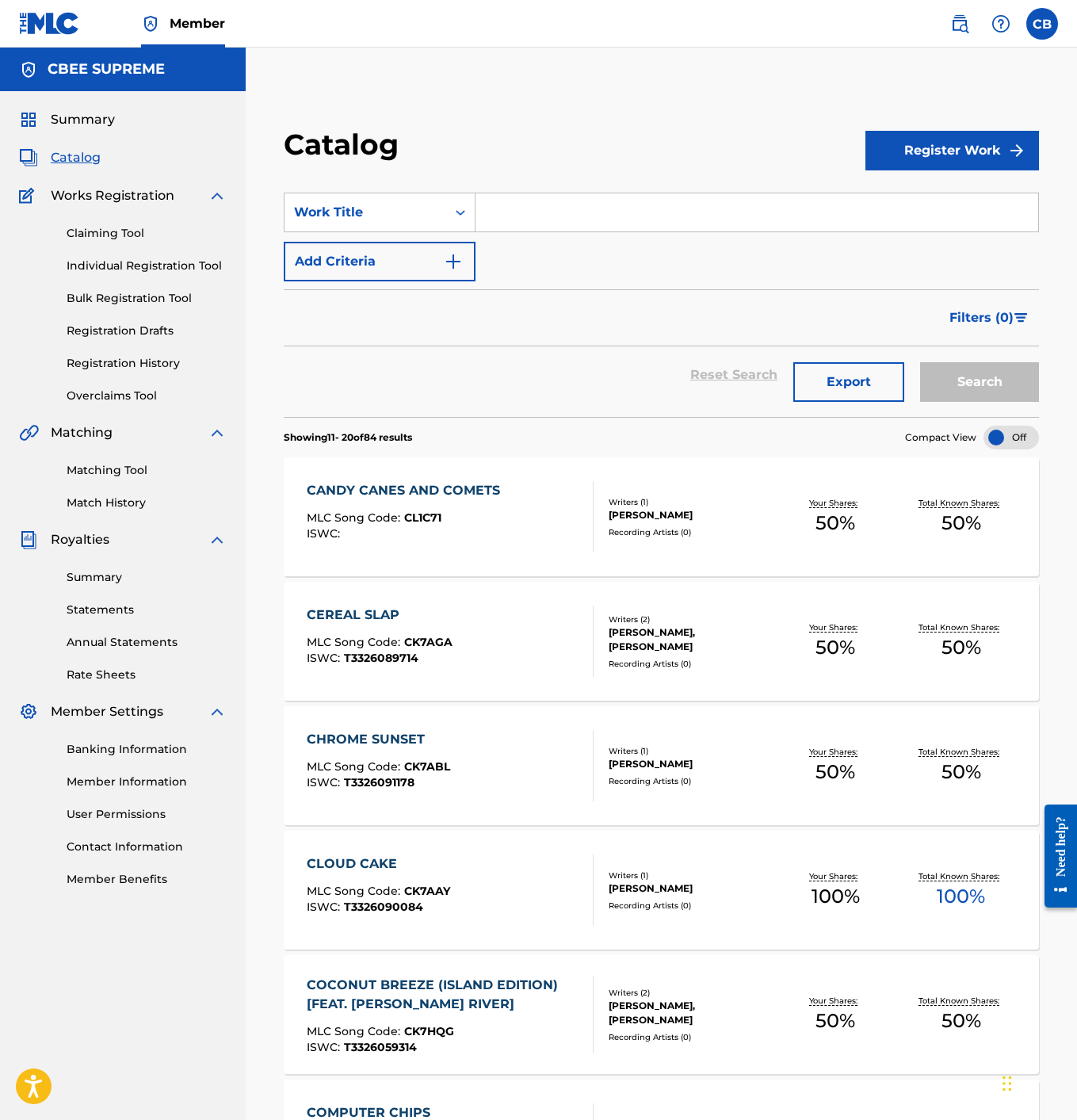
click at [83, 122] on span "Summary" at bounding box center [83, 120] width 64 height 19
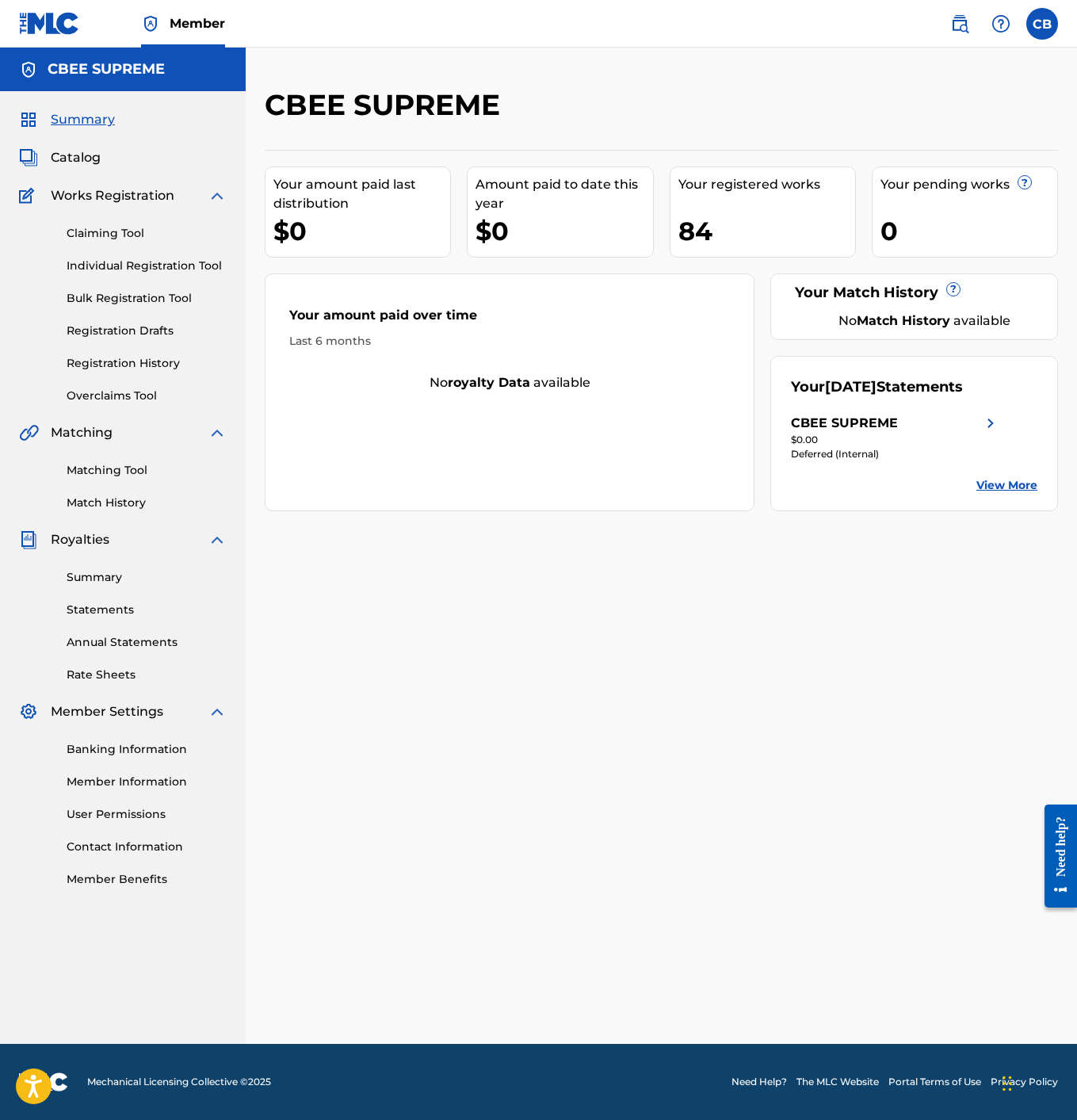
click at [129, 360] on link "Registration History" at bounding box center [146, 363] width 160 height 17
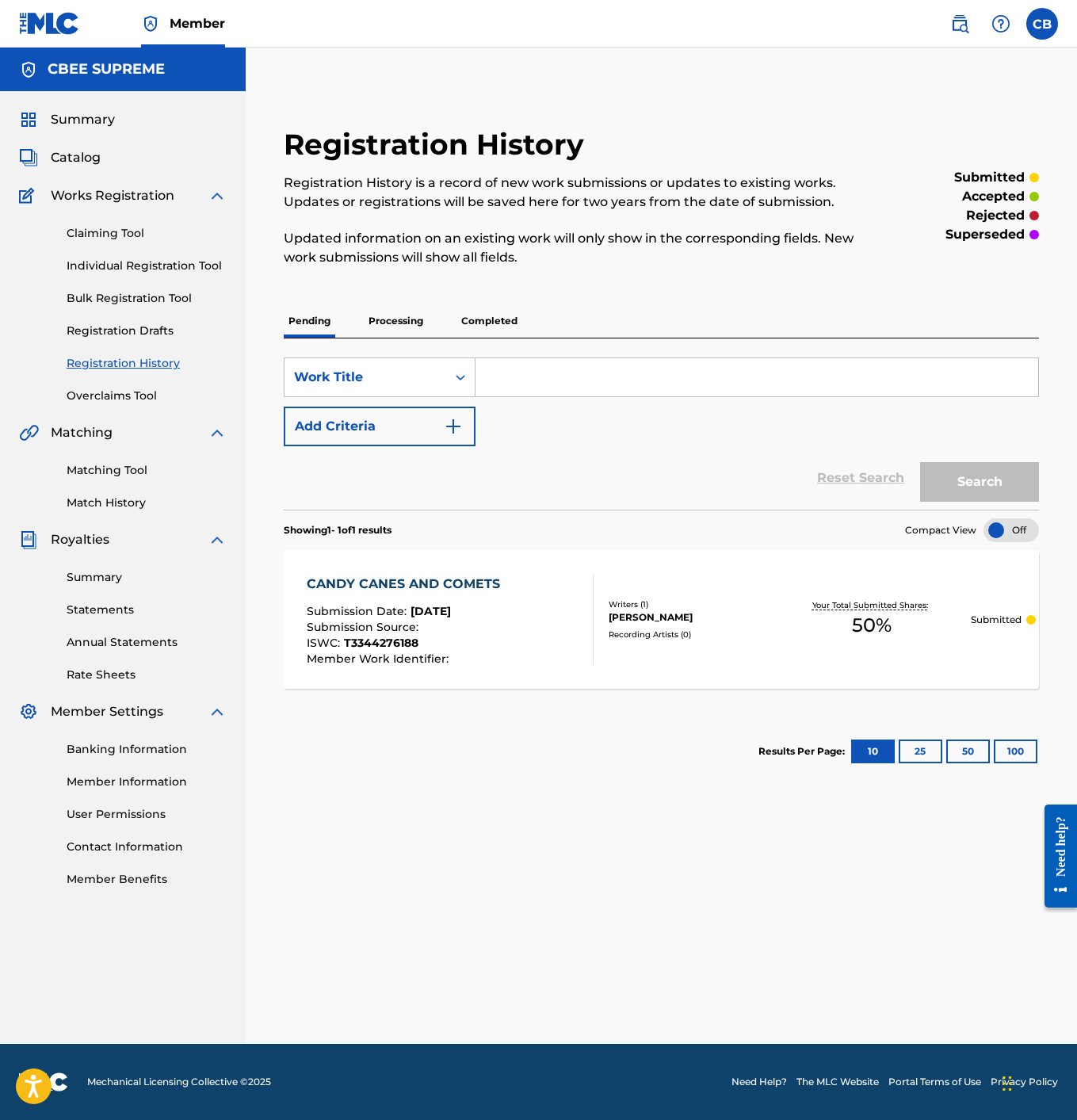
click at [400, 318] on p "Processing" at bounding box center [396, 321] width 64 height 33
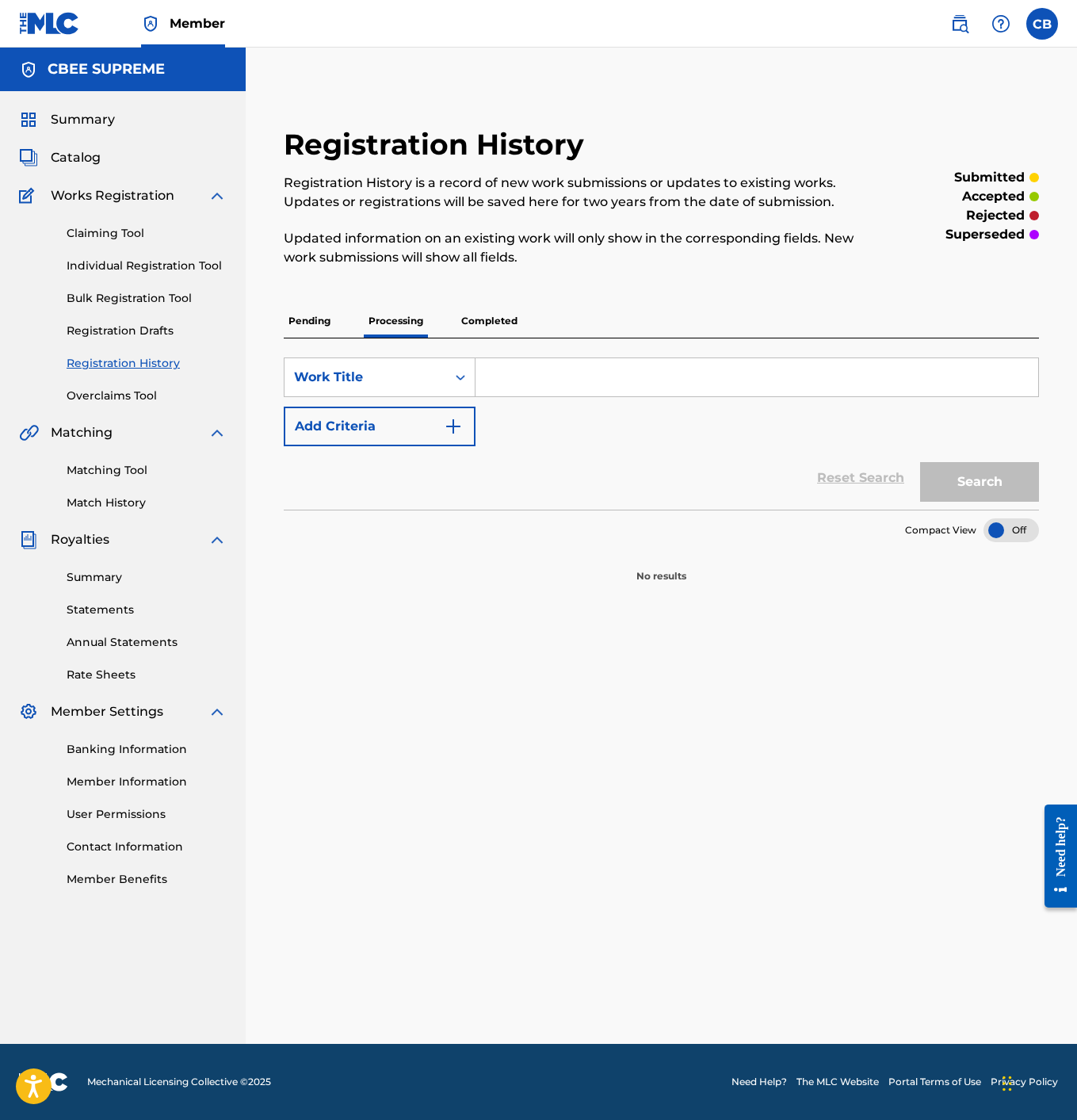
click at [471, 318] on p "Completed" at bounding box center [489, 321] width 66 height 33
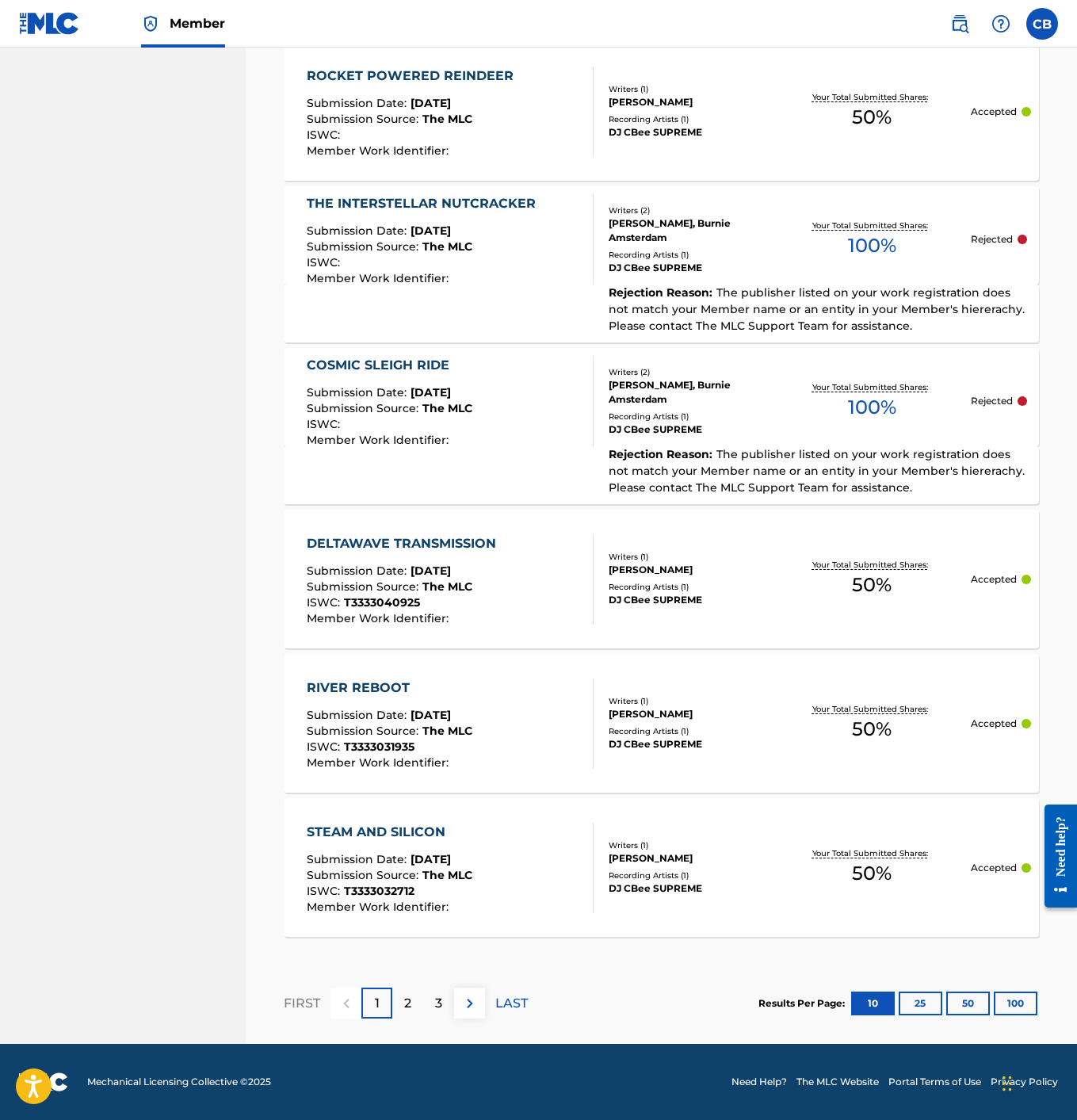
scroll to position [1150, 0]
click at [347, 359] on div "COSMIC SLEIGH RIDE" at bounding box center [389, 366] width 165 height 19
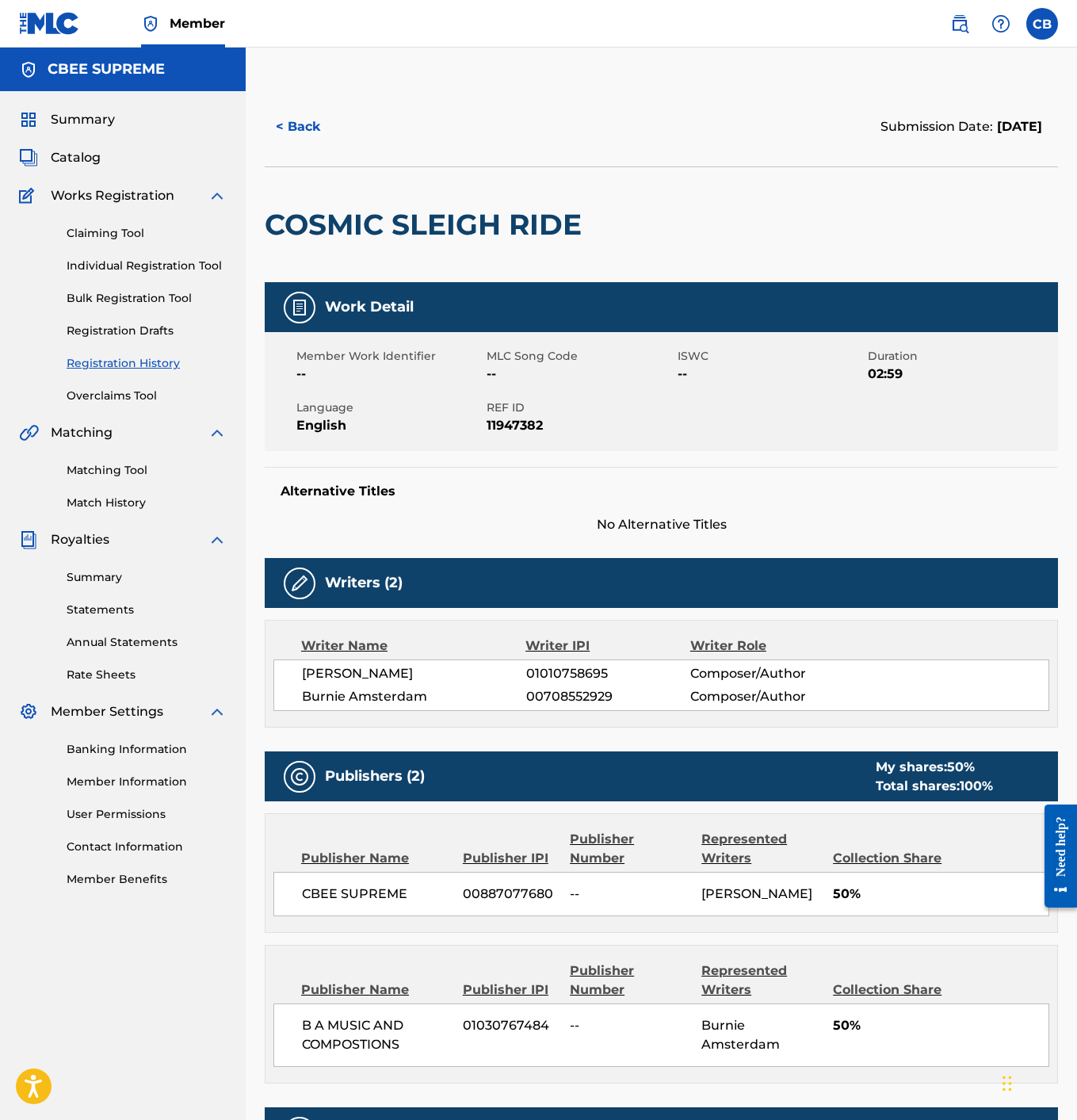
click at [72, 159] on span "Catalog" at bounding box center [76, 157] width 50 height 19
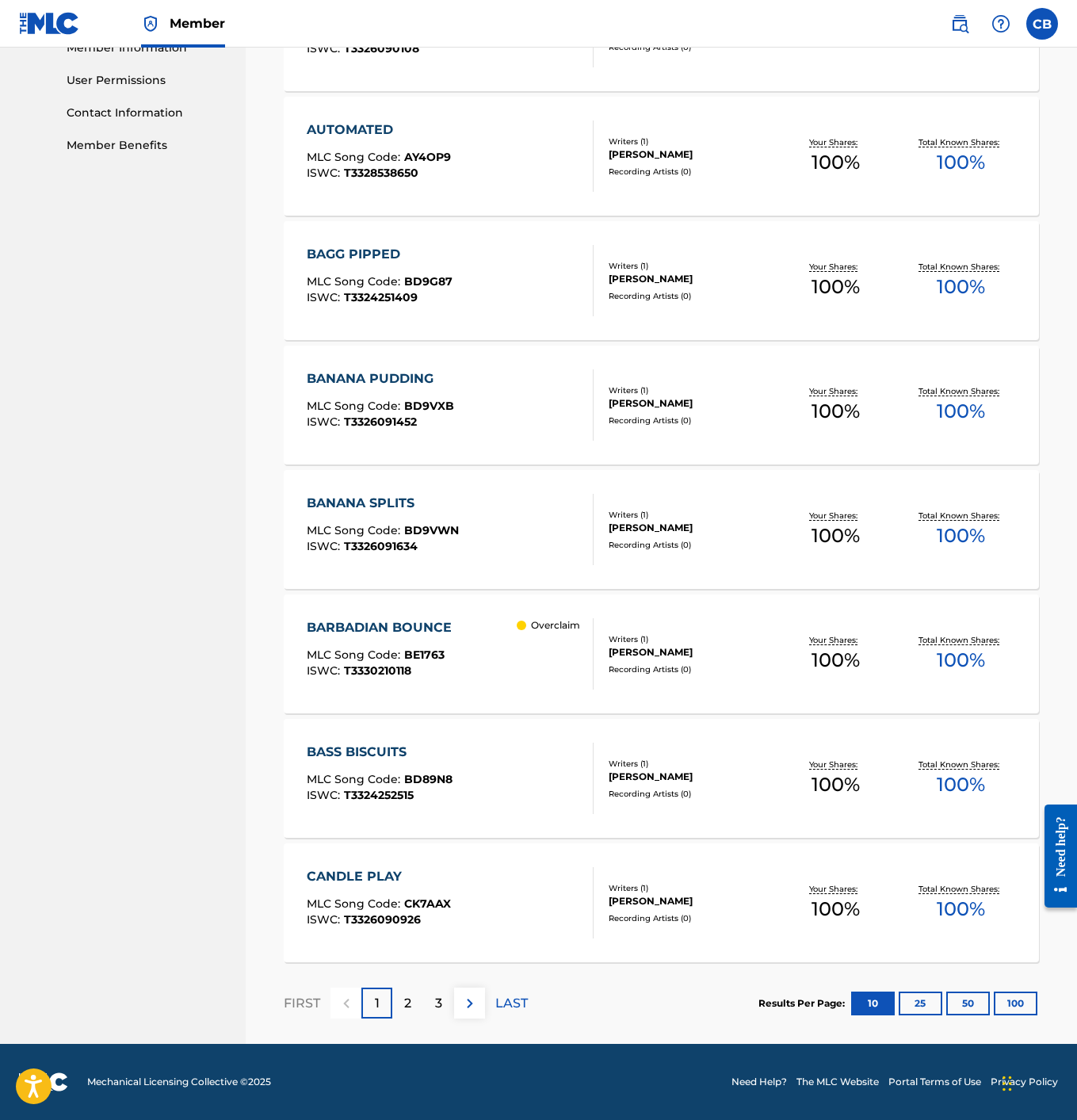
scroll to position [734, 0]
click at [406, 1008] on p "2" at bounding box center [408, 1004] width 7 height 19
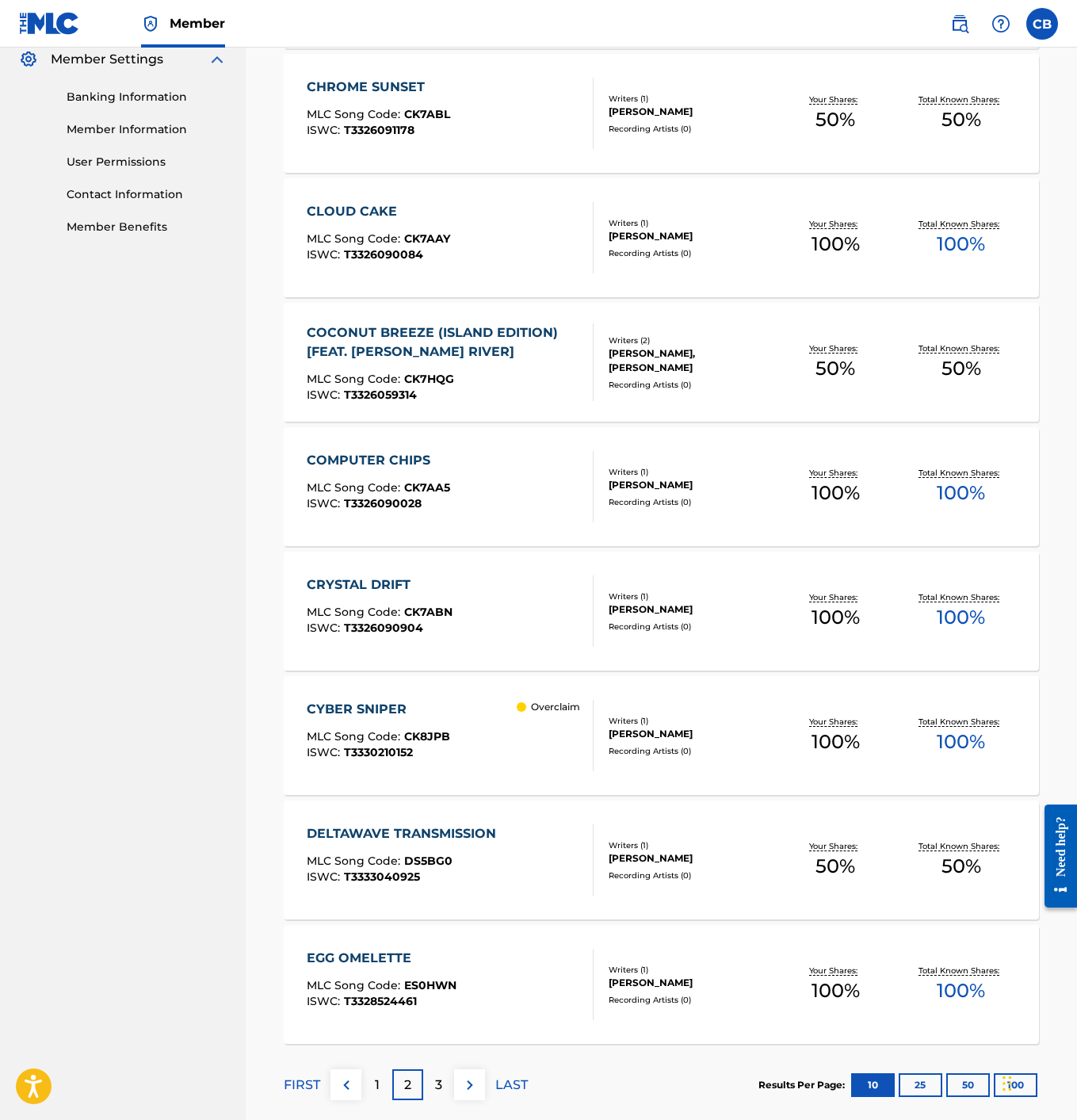
scroll to position [651, 0]
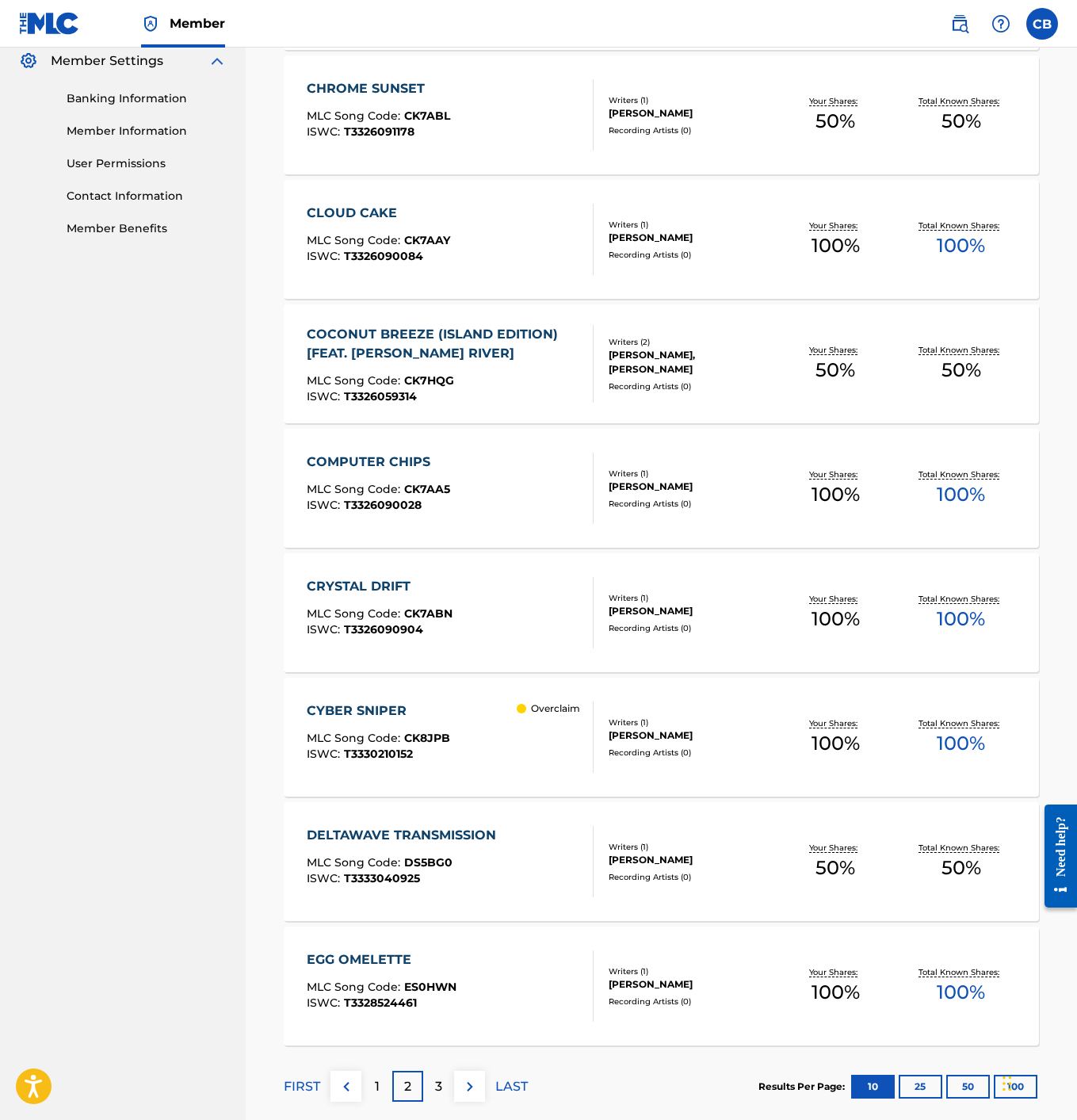
click at [437, 1082] on p "3" at bounding box center [438, 1087] width 7 height 19
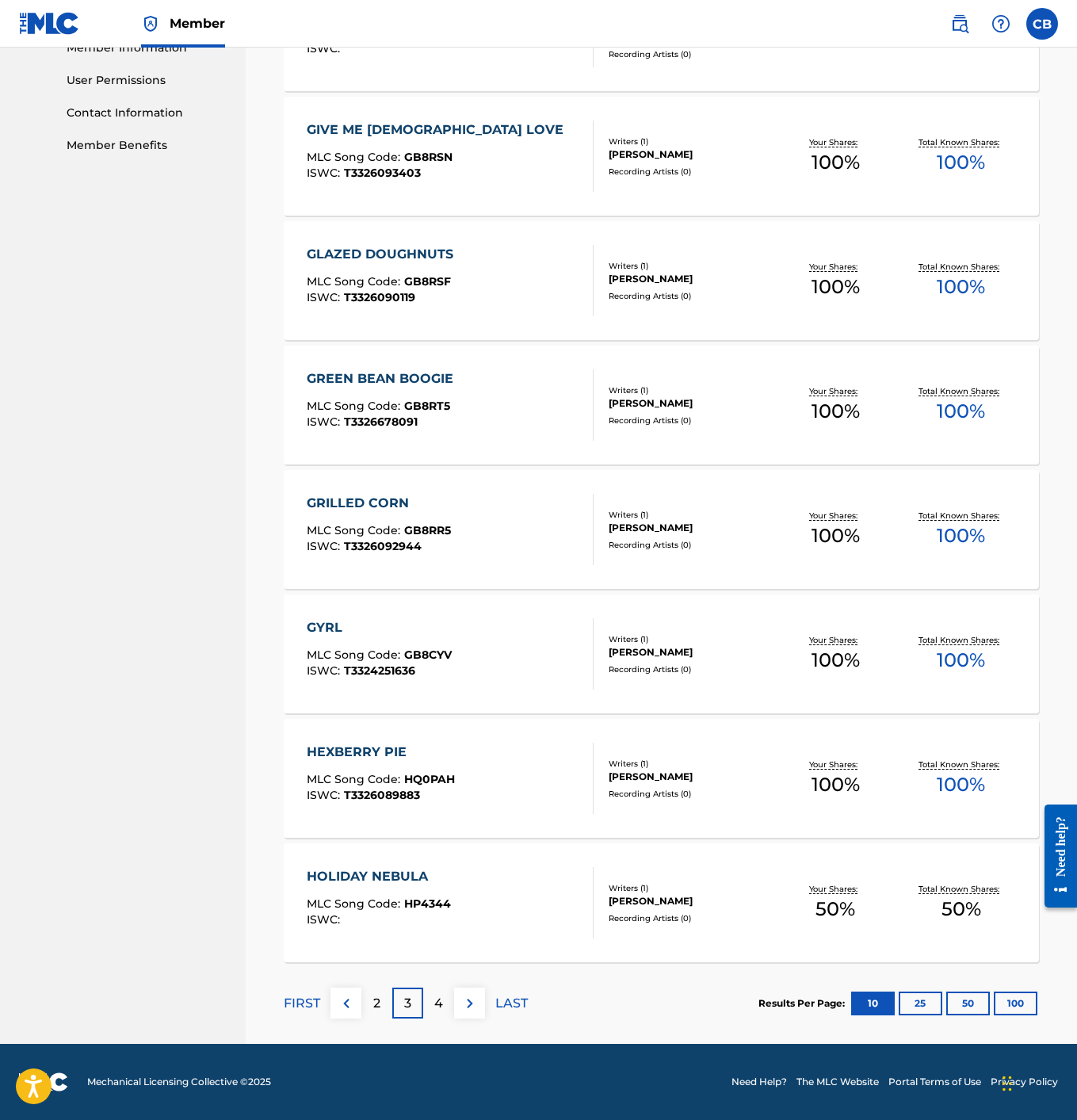
scroll to position [734, 0]
click at [383, 870] on div "HOLIDAY NEBULA" at bounding box center [378, 877] width 144 height 19
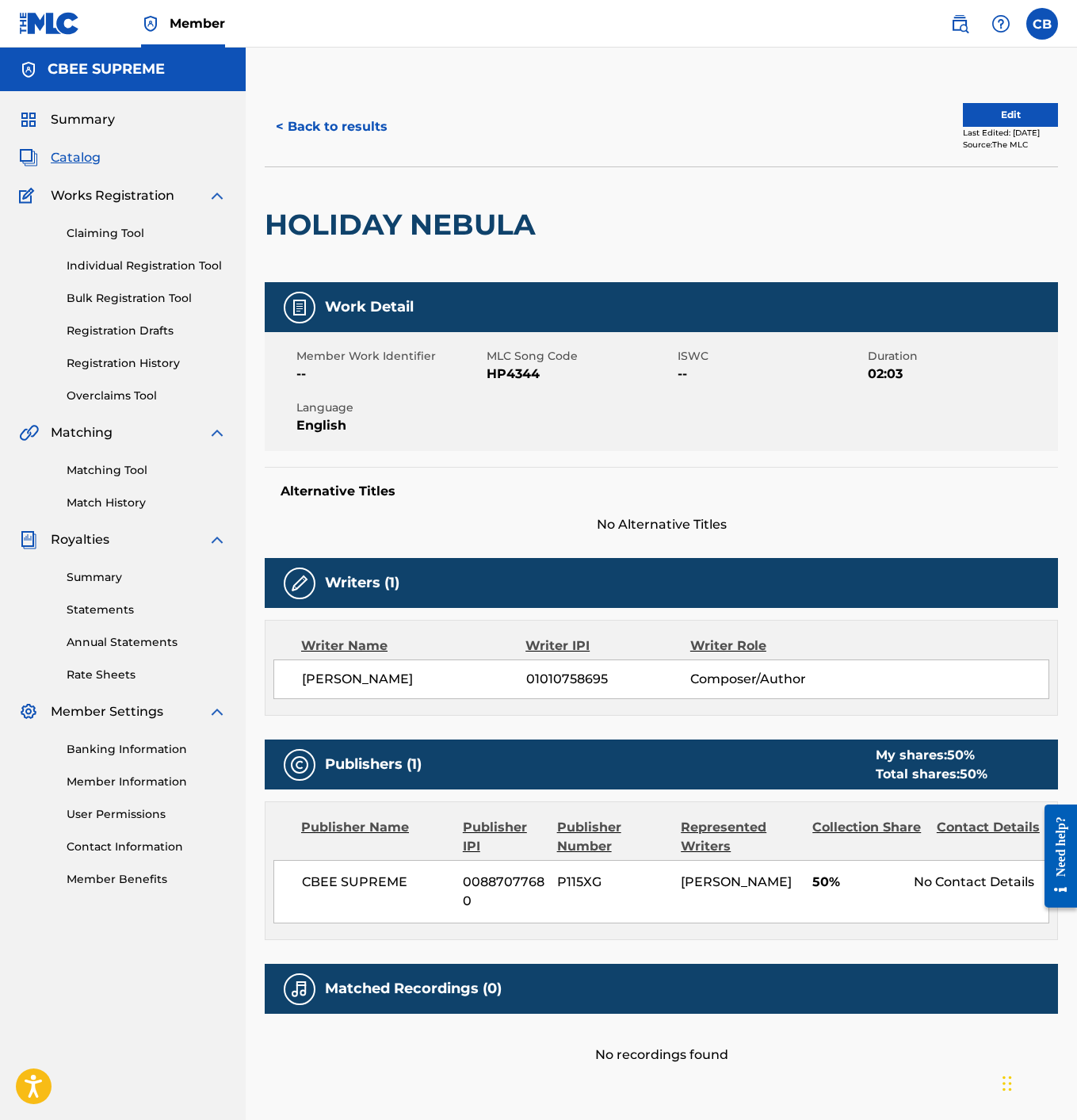
click at [970, 121] on button "Edit" at bounding box center [1011, 115] width 95 height 24
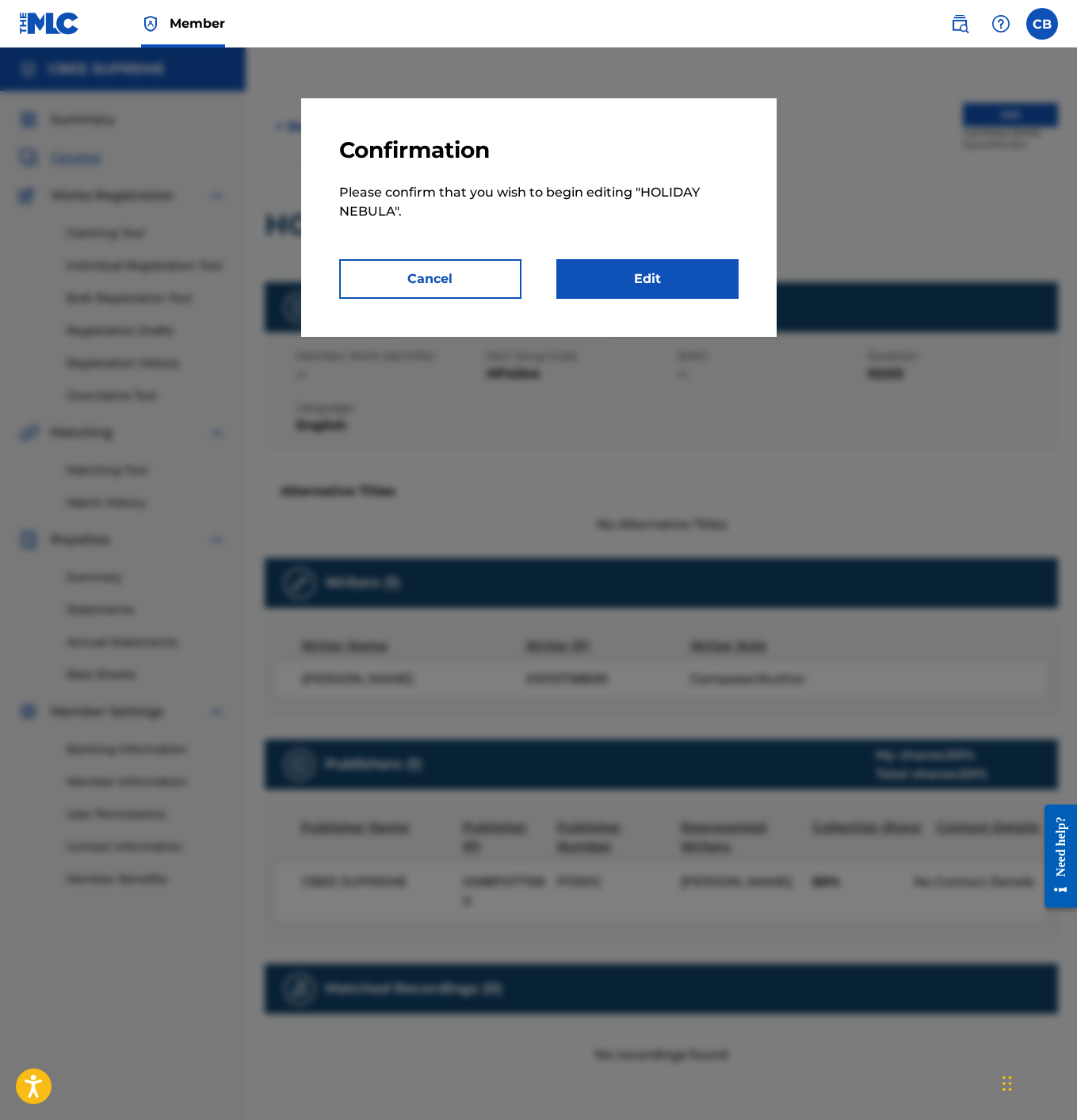
click at [610, 267] on link "Edit" at bounding box center [647, 279] width 182 height 40
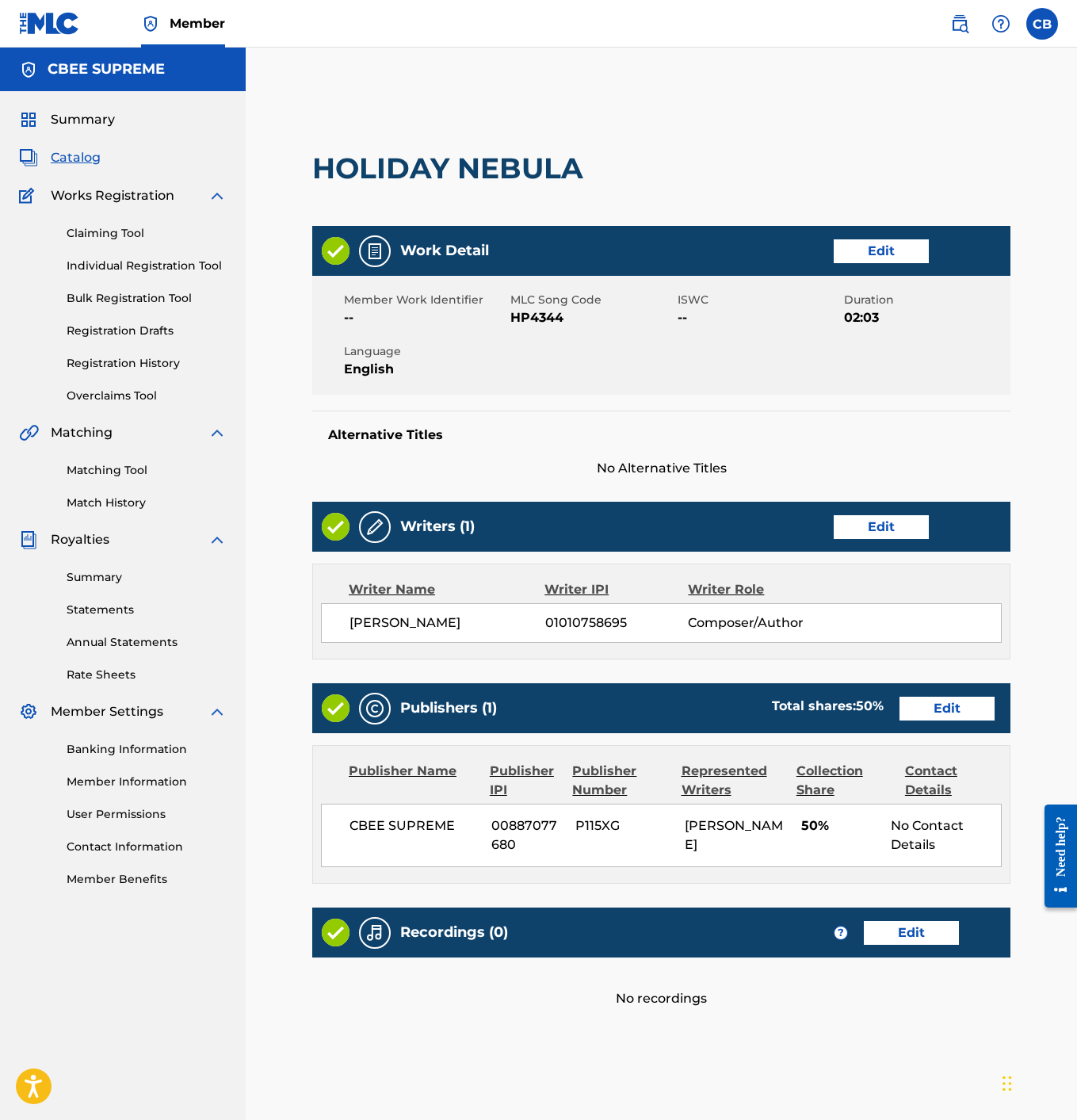
click at [886, 244] on link "Edit" at bounding box center [881, 251] width 95 height 24
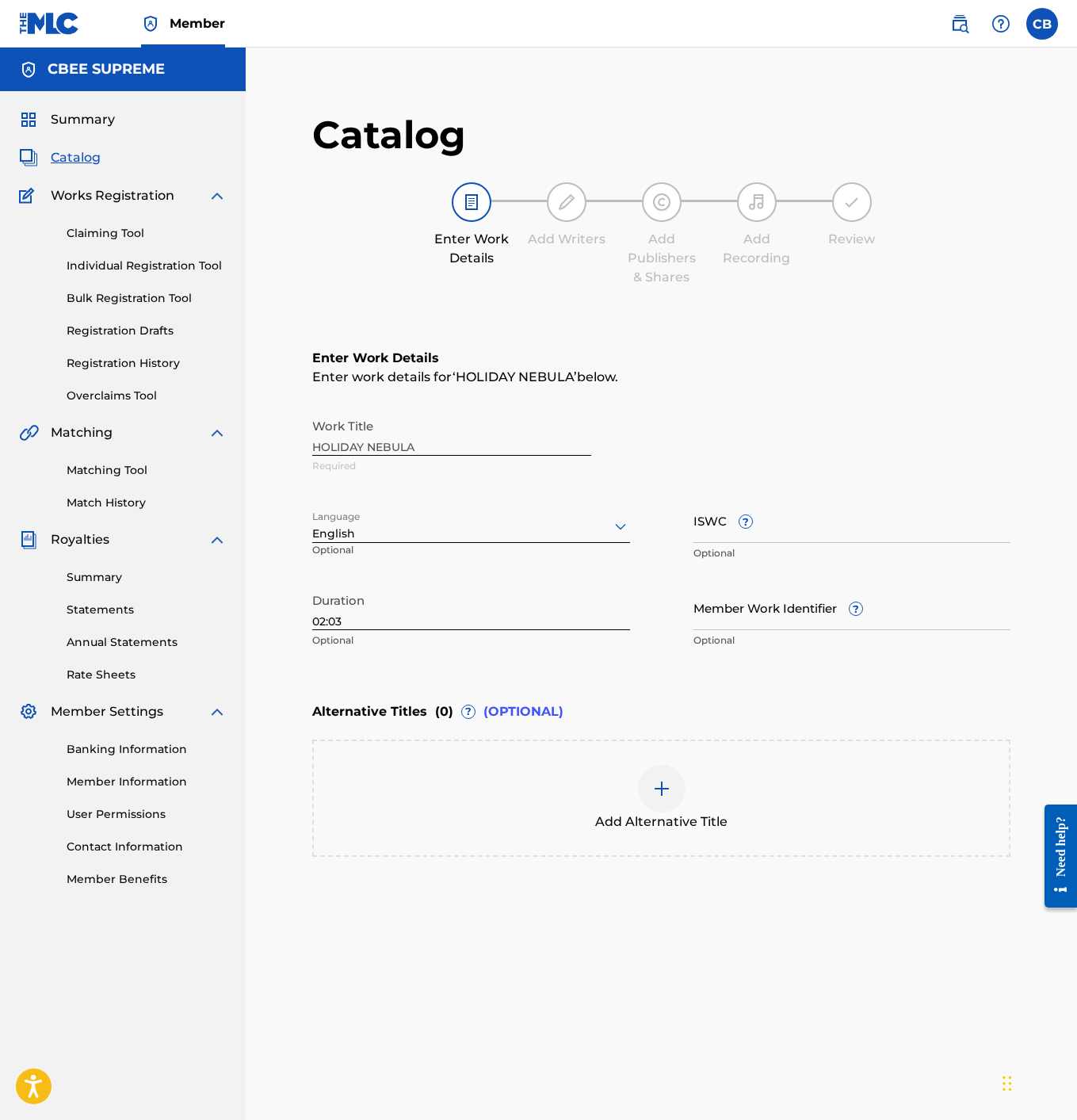
click at [699, 531] on input "ISWC ?" at bounding box center [853, 520] width 318 height 45
paste input "T3344276735"
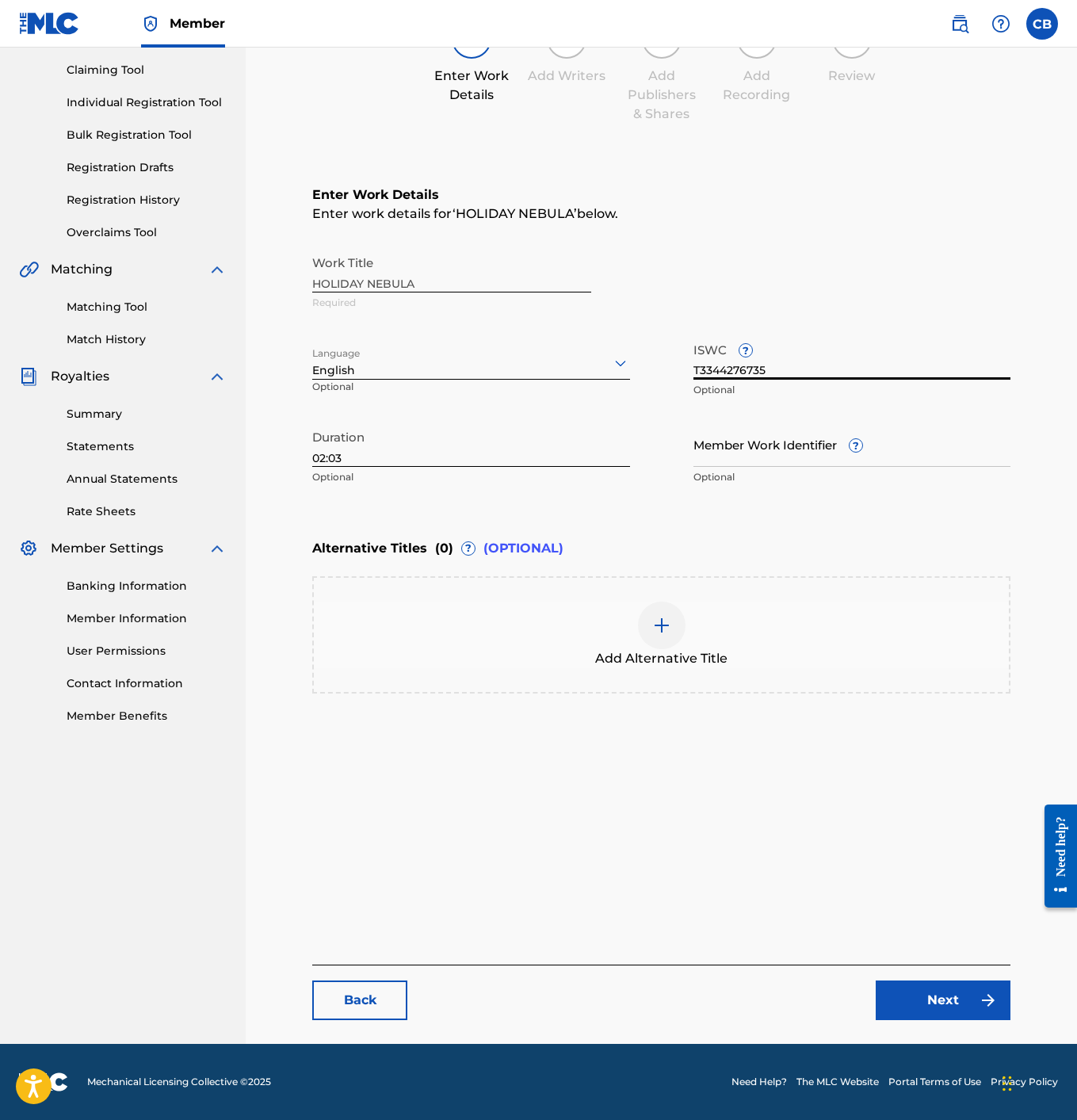
scroll to position [163, 0]
type input "T3344276735"
click at [919, 999] on link "Next" at bounding box center [943, 1001] width 135 height 40
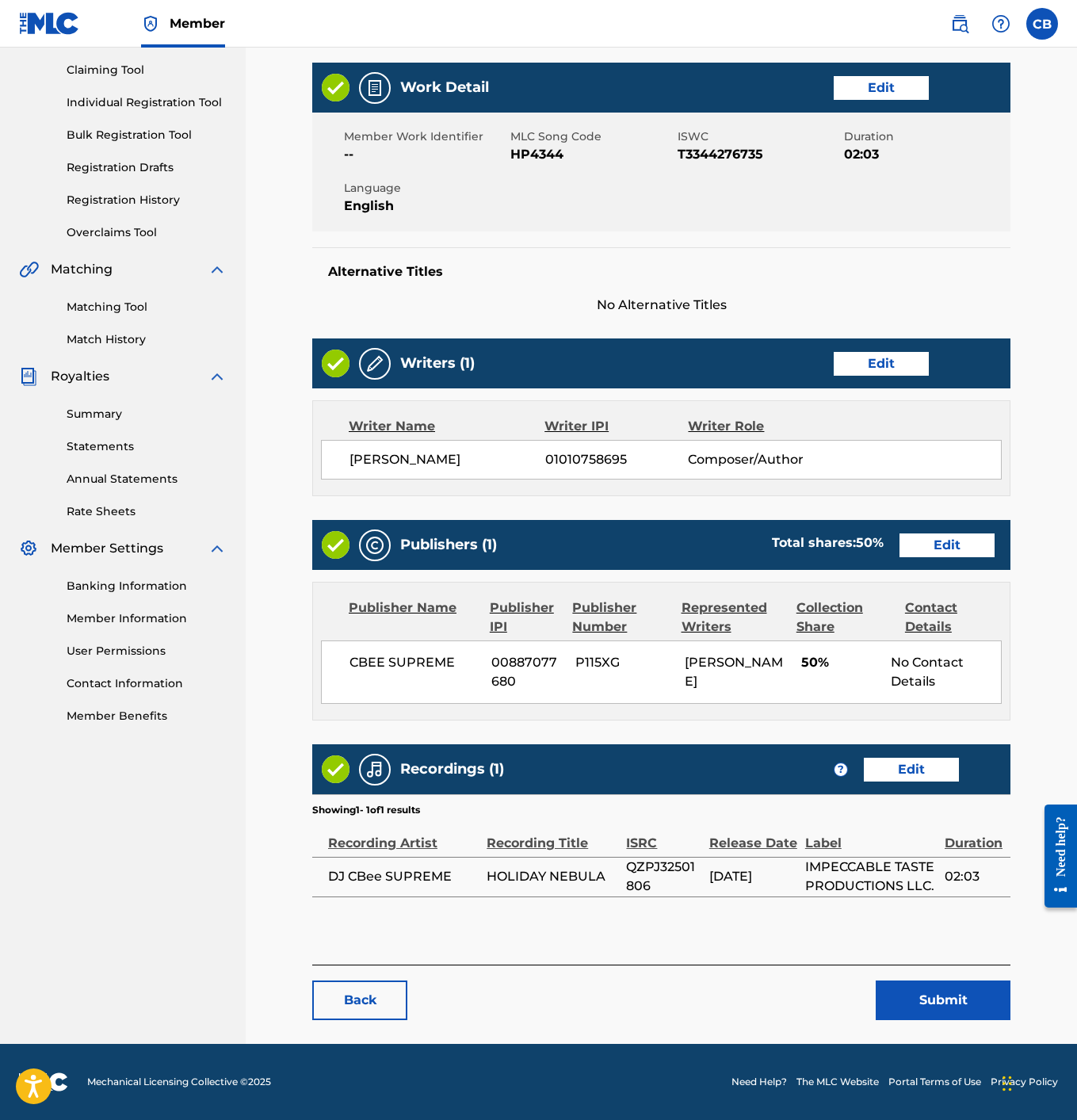
click at [933, 1005] on button "Submit" at bounding box center [943, 1001] width 135 height 40
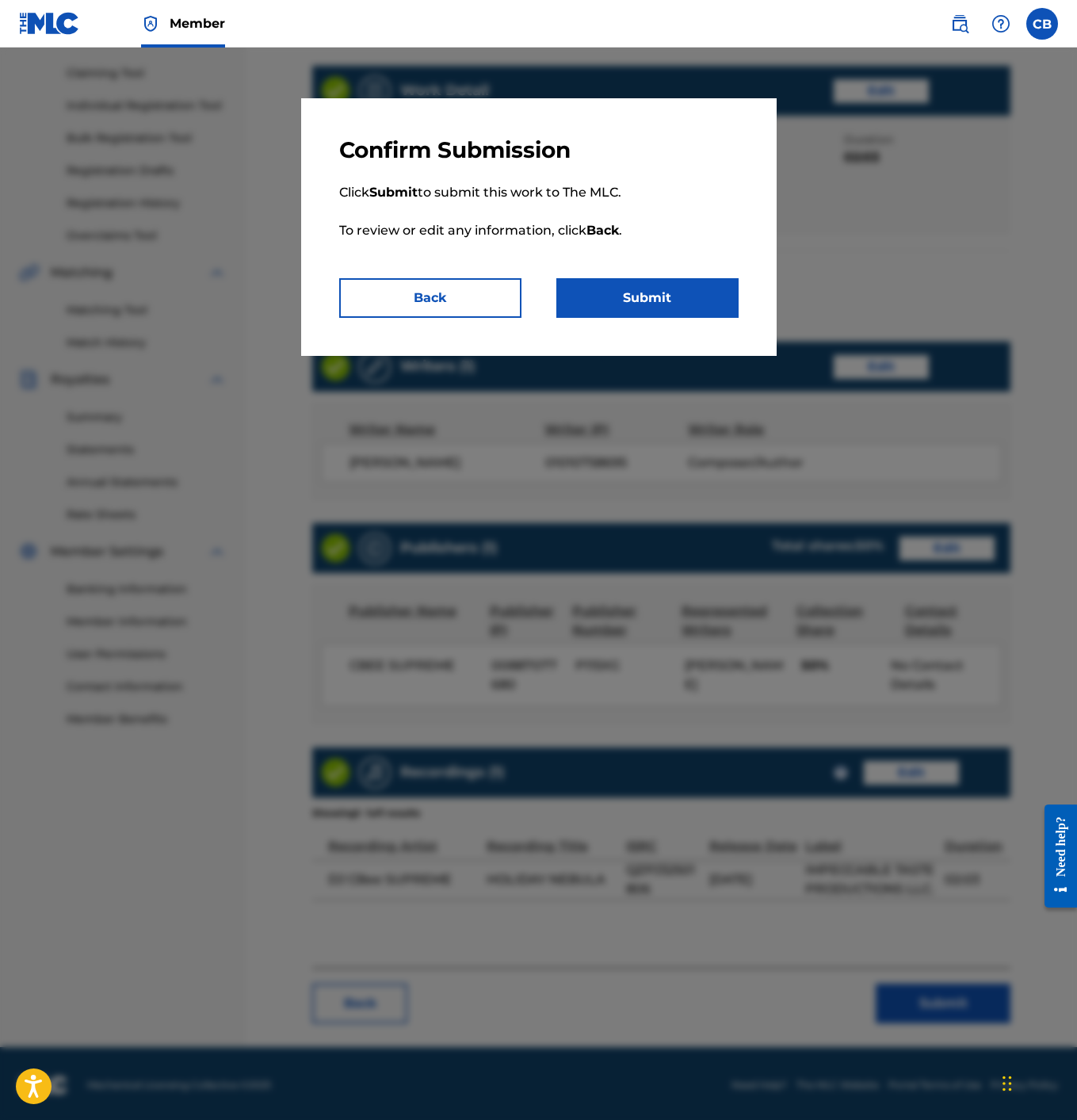
scroll to position [161, 0]
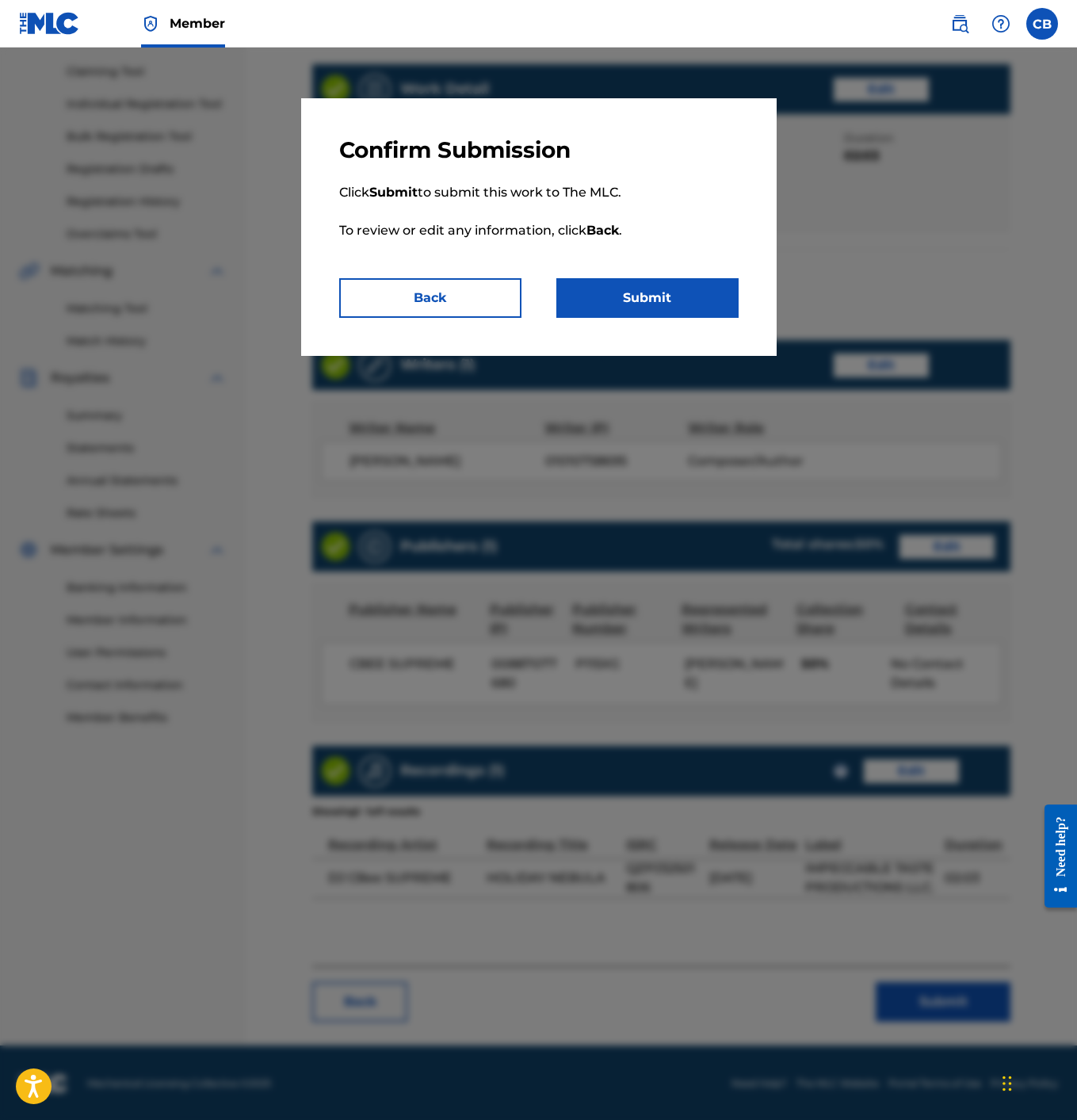
click at [665, 303] on button "Submit" at bounding box center [647, 298] width 182 height 40
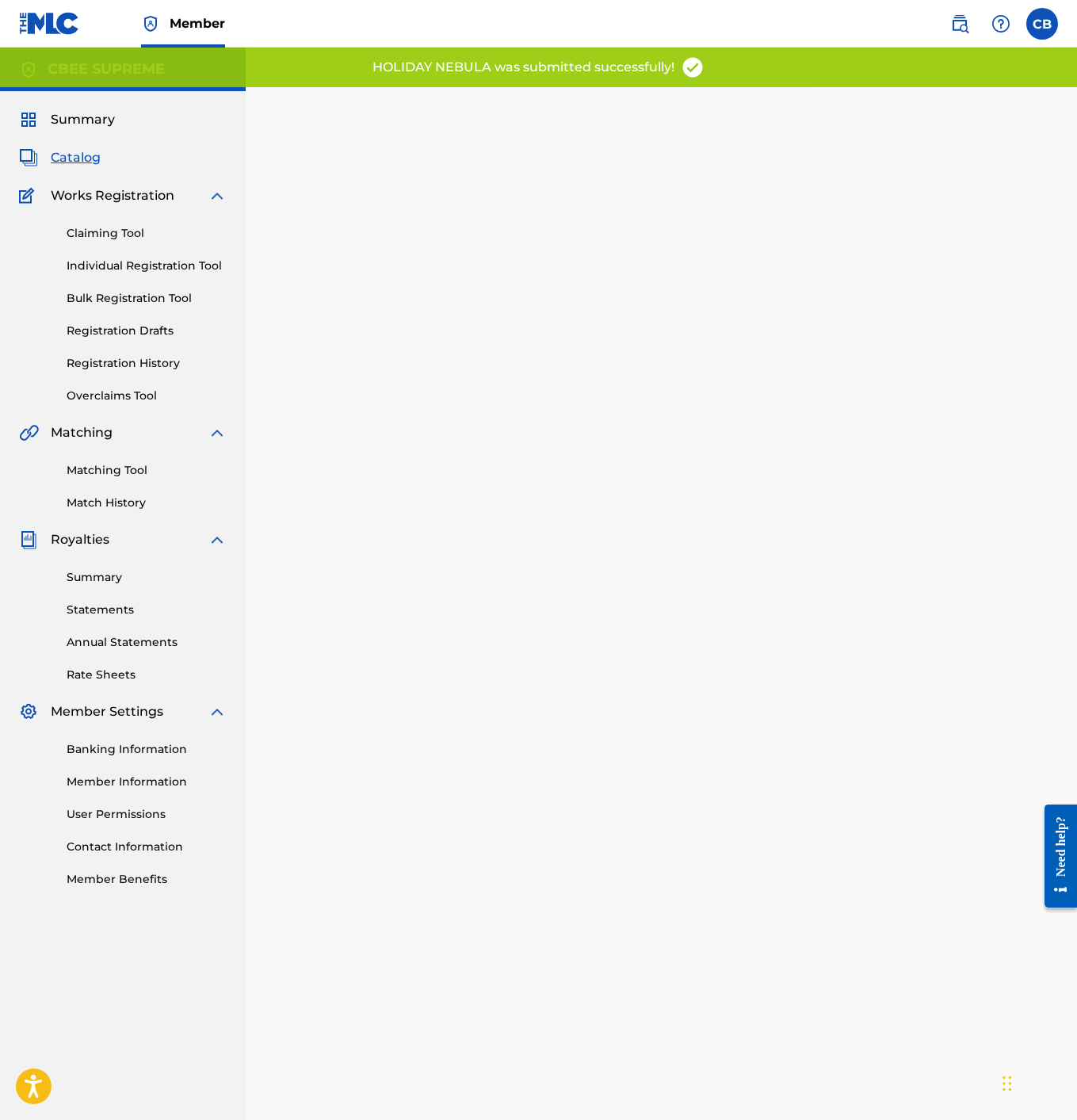
scroll to position [1, 0]
click at [76, 152] on span "Catalog" at bounding box center [76, 157] width 50 height 19
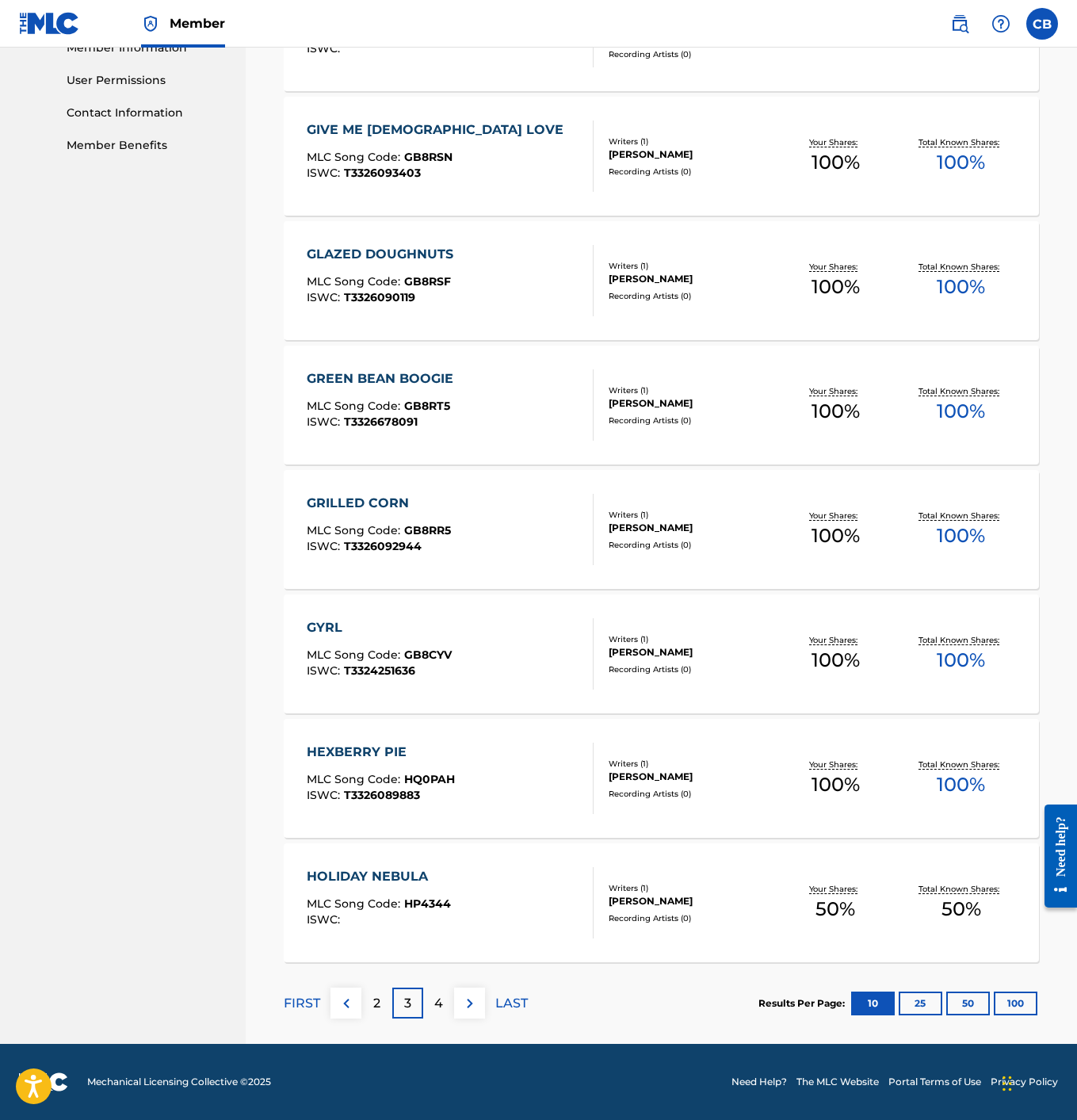
scroll to position [733, 0]
click at [438, 1007] on p "4" at bounding box center [438, 1005] width 9 height 19
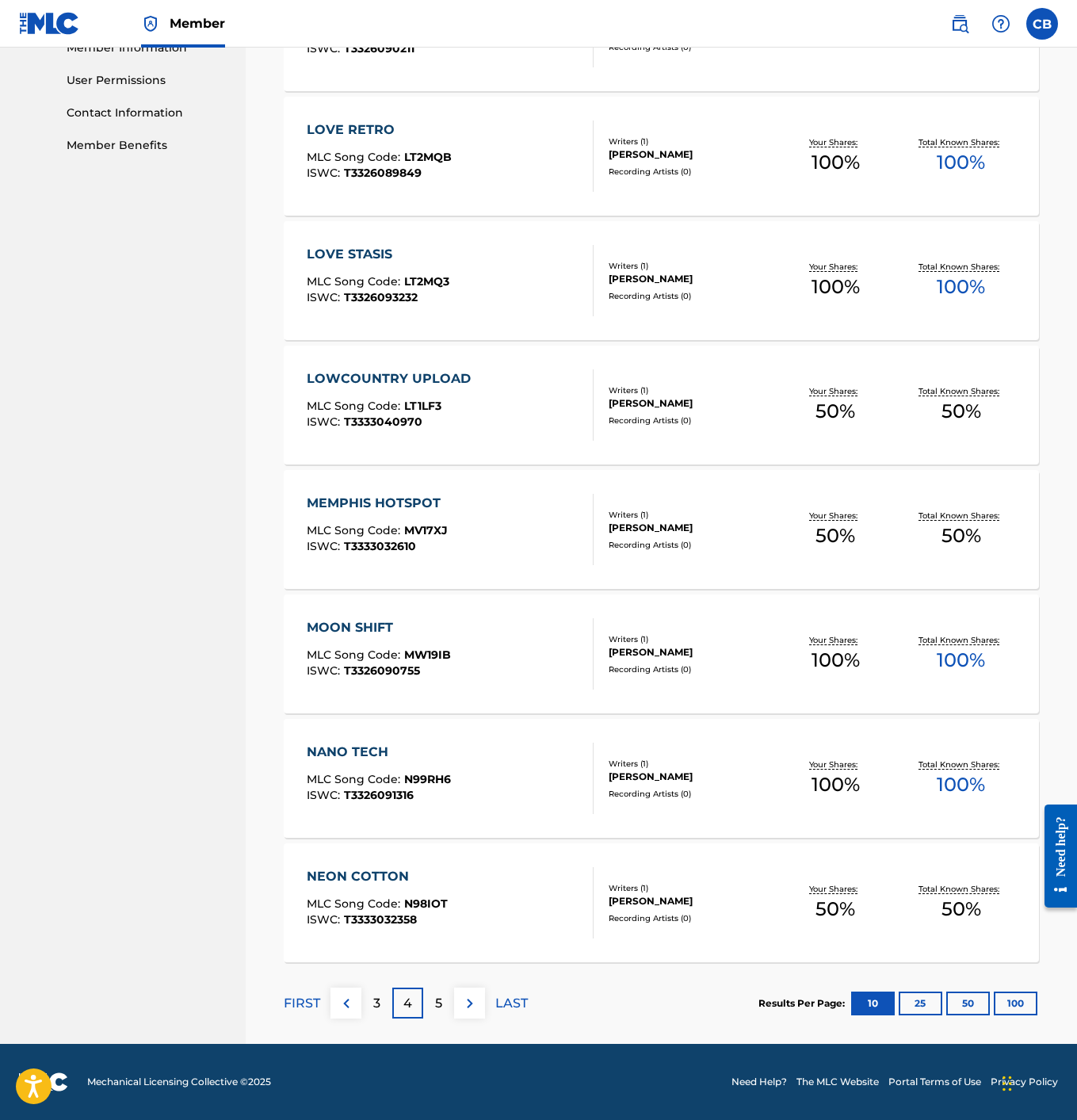
scroll to position [734, 0]
click at [436, 1007] on p "5" at bounding box center [438, 1004] width 7 height 19
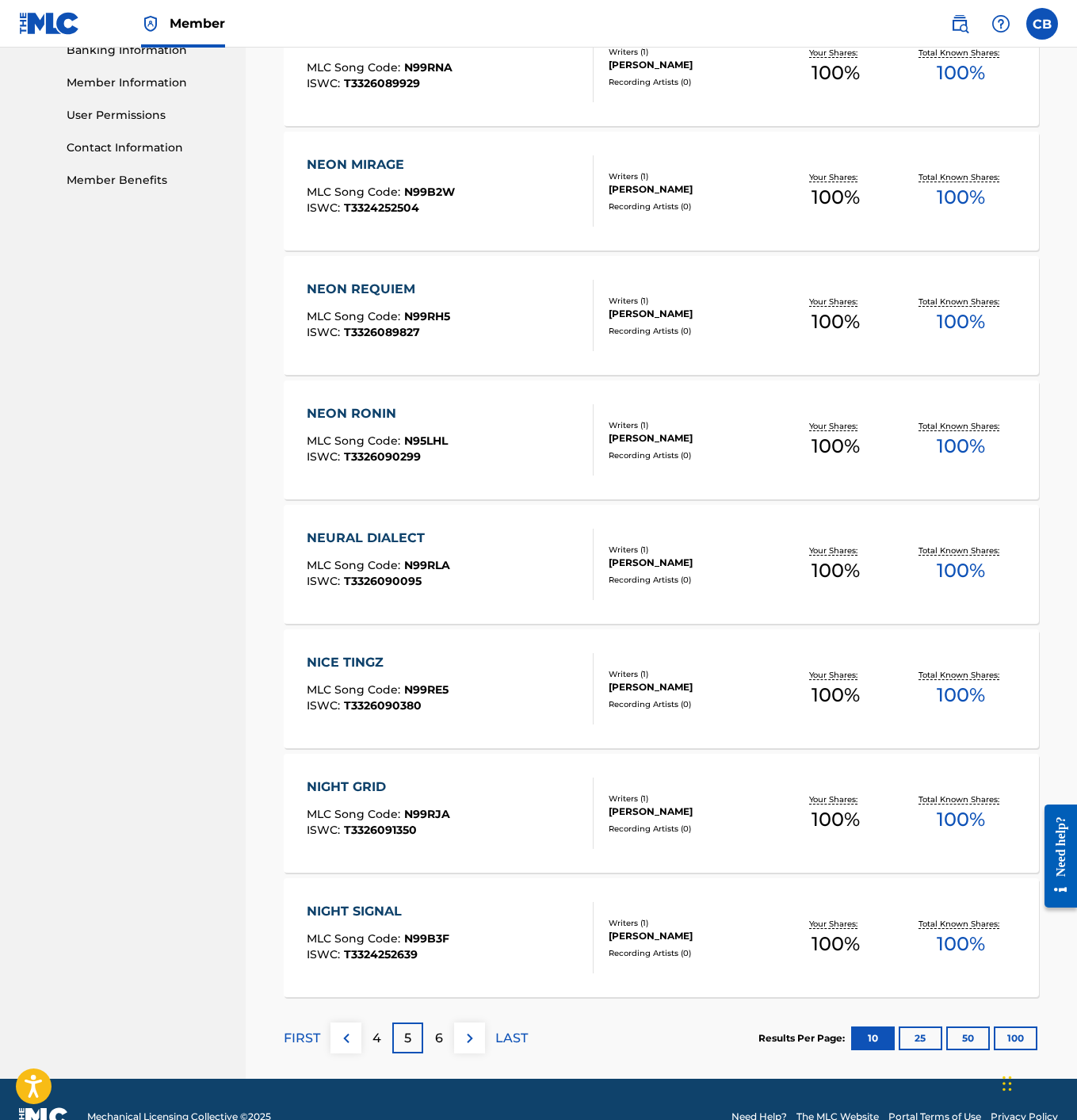
scroll to position [702, 0]
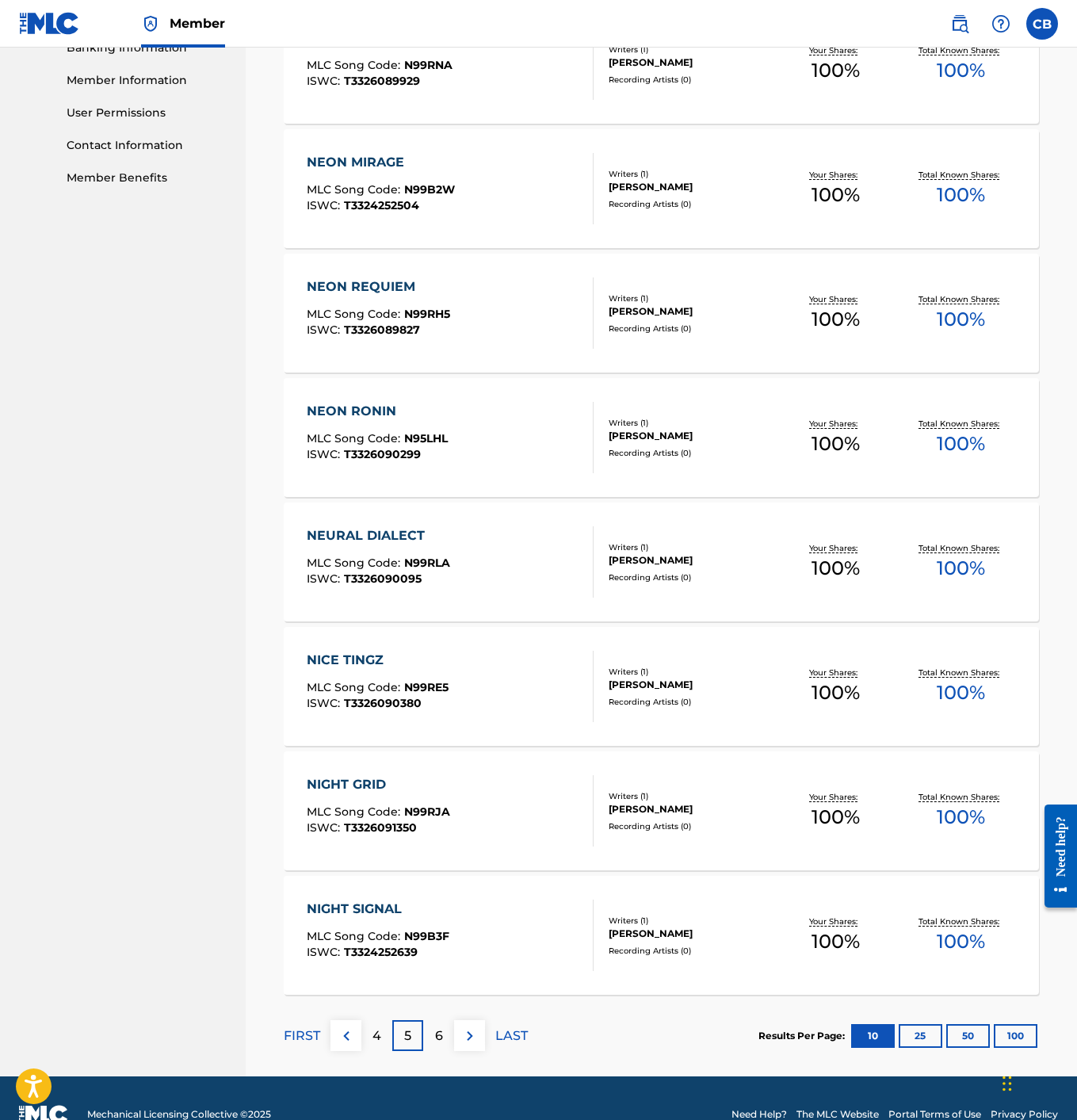
click at [435, 1032] on p "6" at bounding box center [439, 1036] width 8 height 19
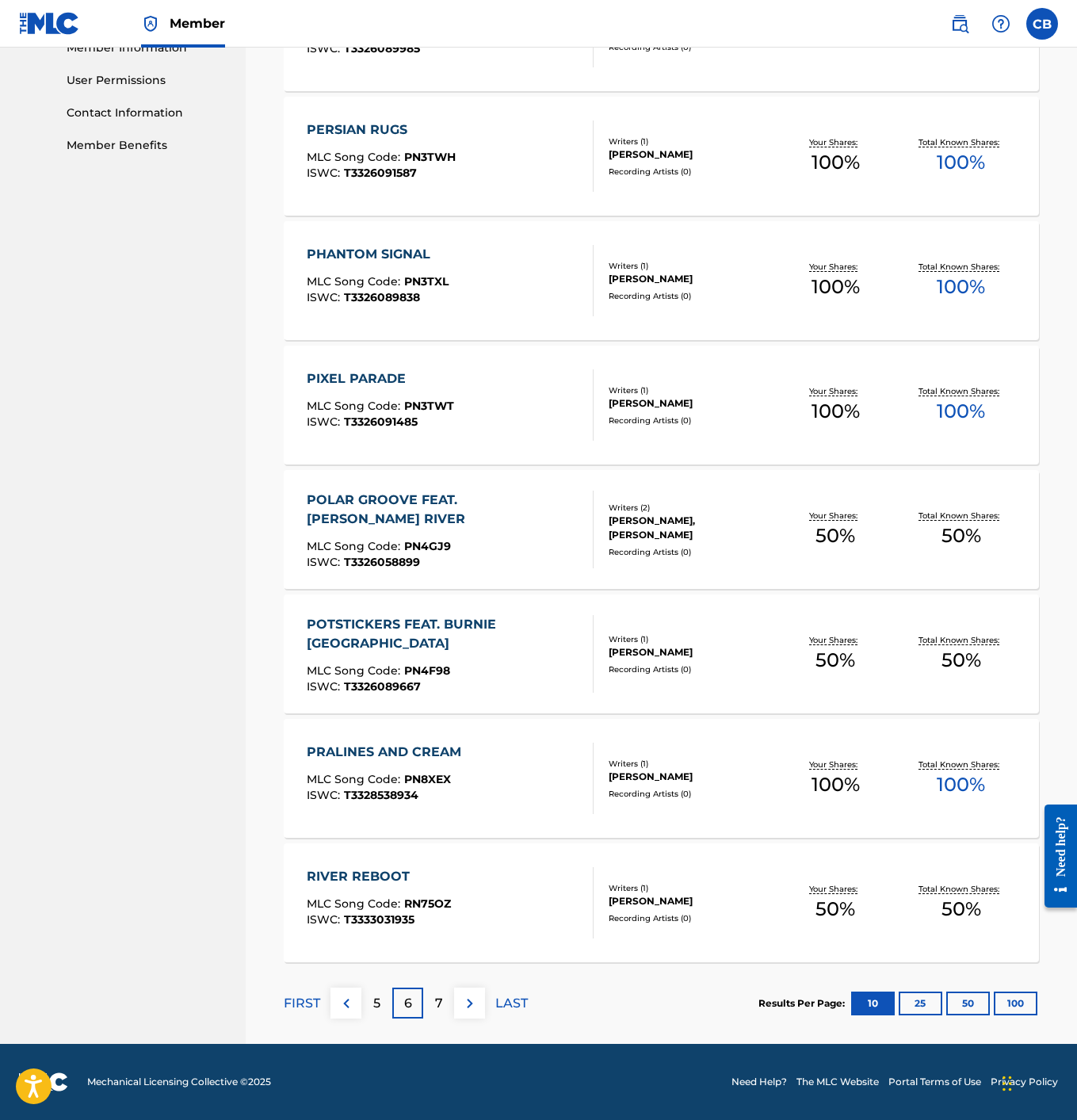
scroll to position [734, 0]
click at [438, 1002] on p "7" at bounding box center [439, 1004] width 8 height 19
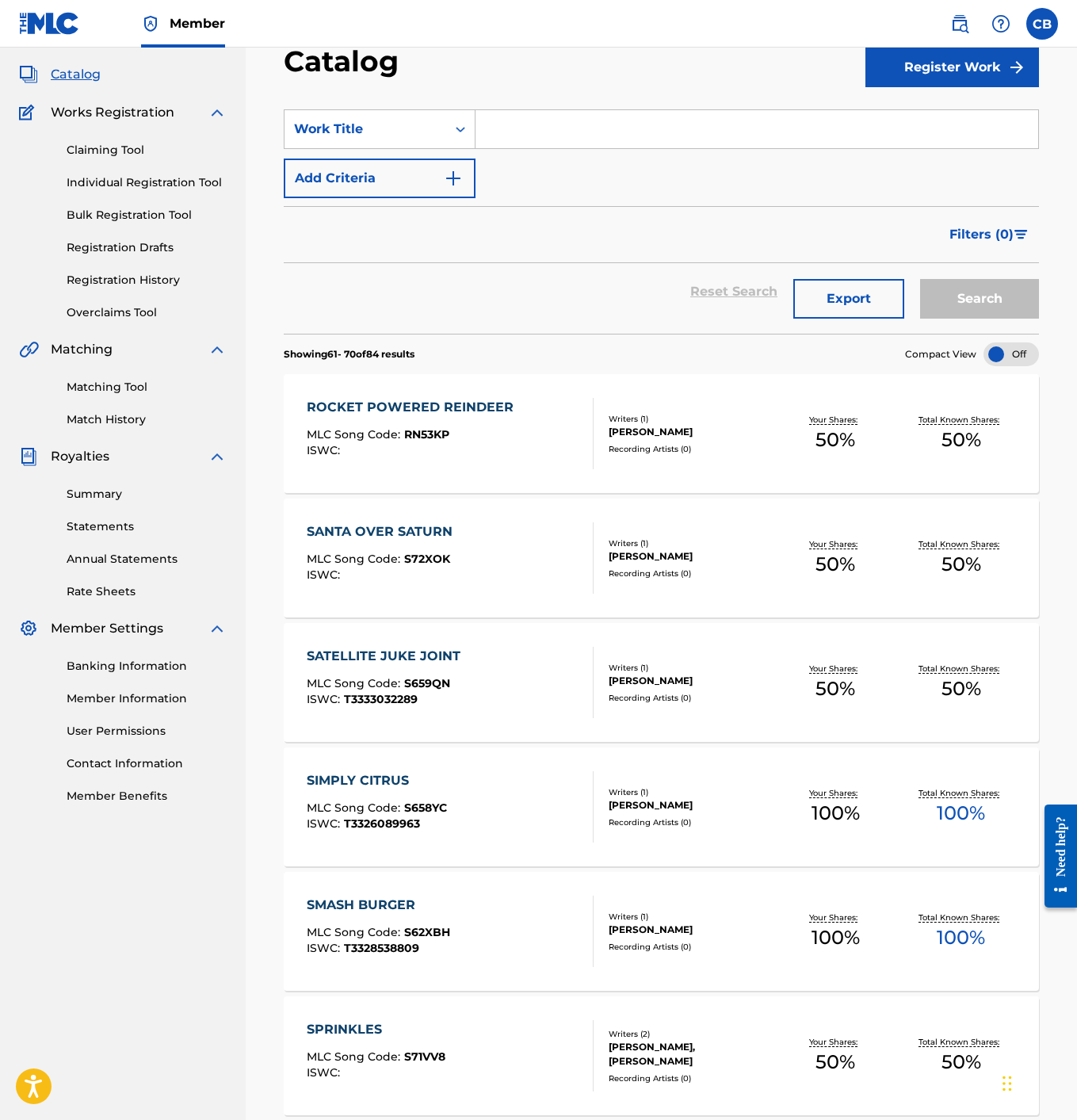
scroll to position [84, 0]
click at [415, 525] on div "SANTA OVER SATURN" at bounding box center [383, 531] width 153 height 19
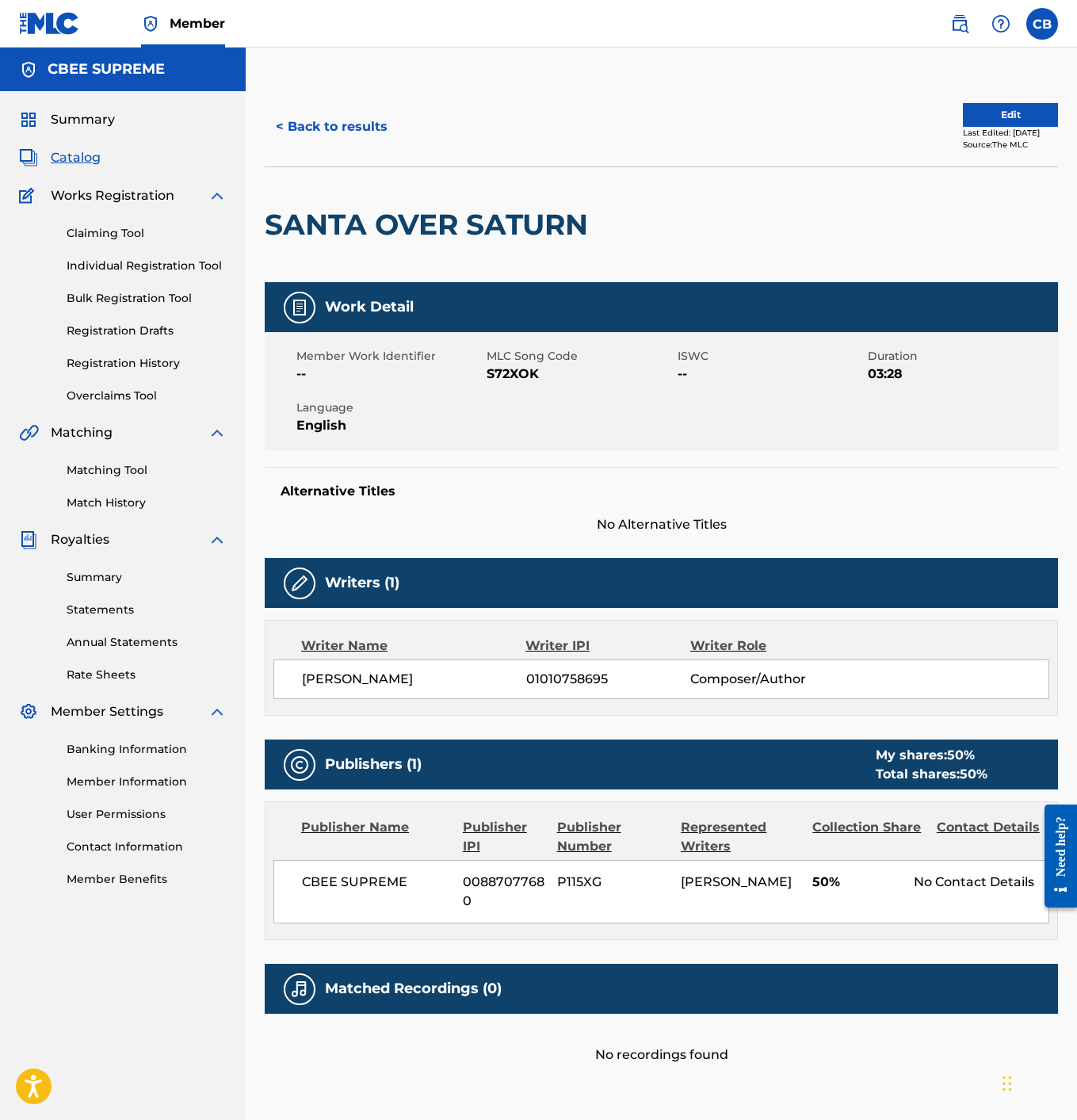
click at [972, 119] on button "Edit" at bounding box center [1011, 115] width 95 height 24
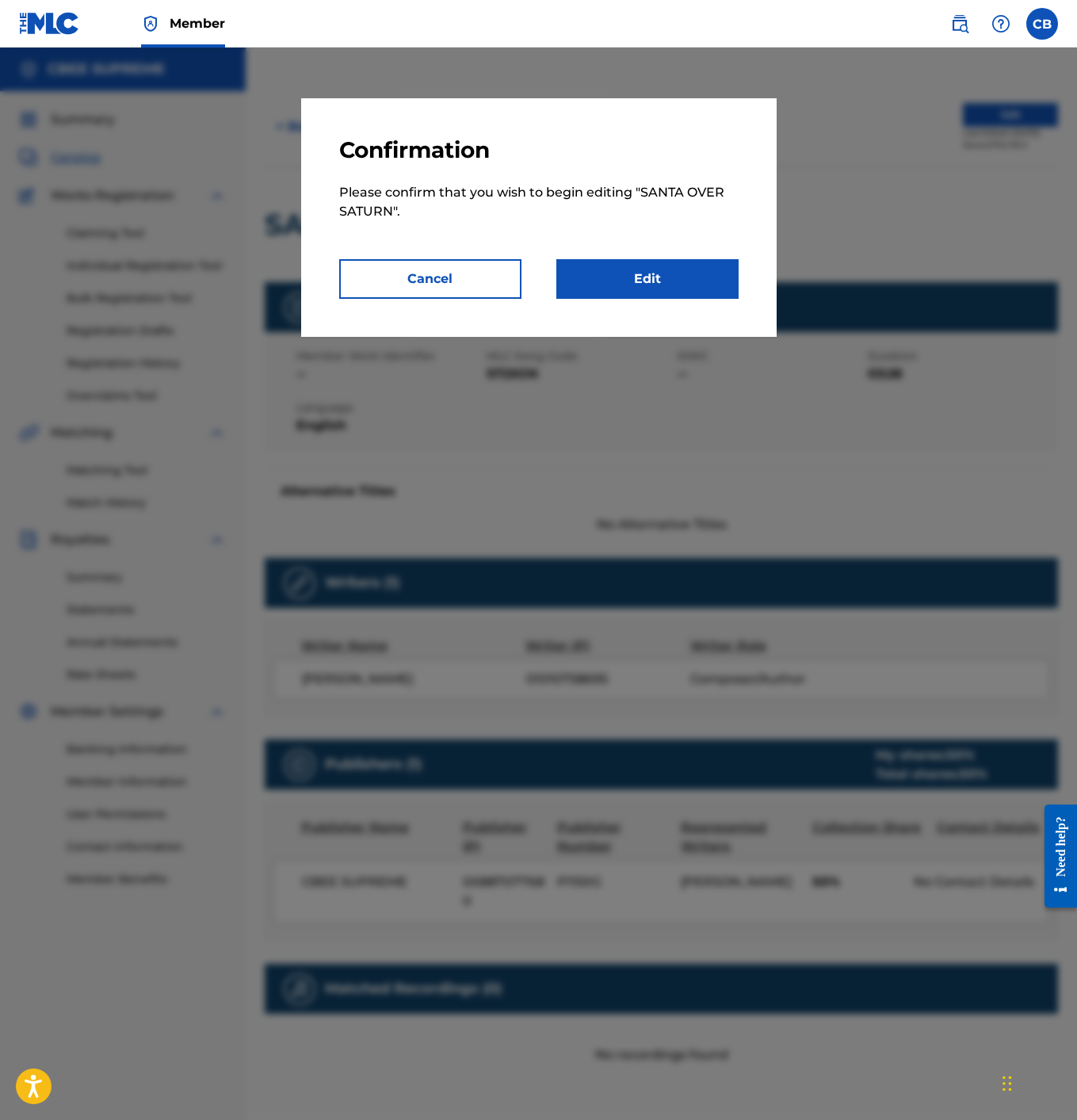
drag, startPoint x: 619, startPoint y: 265, endPoint x: 249, endPoint y: 114, distance: 399.6
click at [615, 264] on link "Edit" at bounding box center [647, 279] width 182 height 40
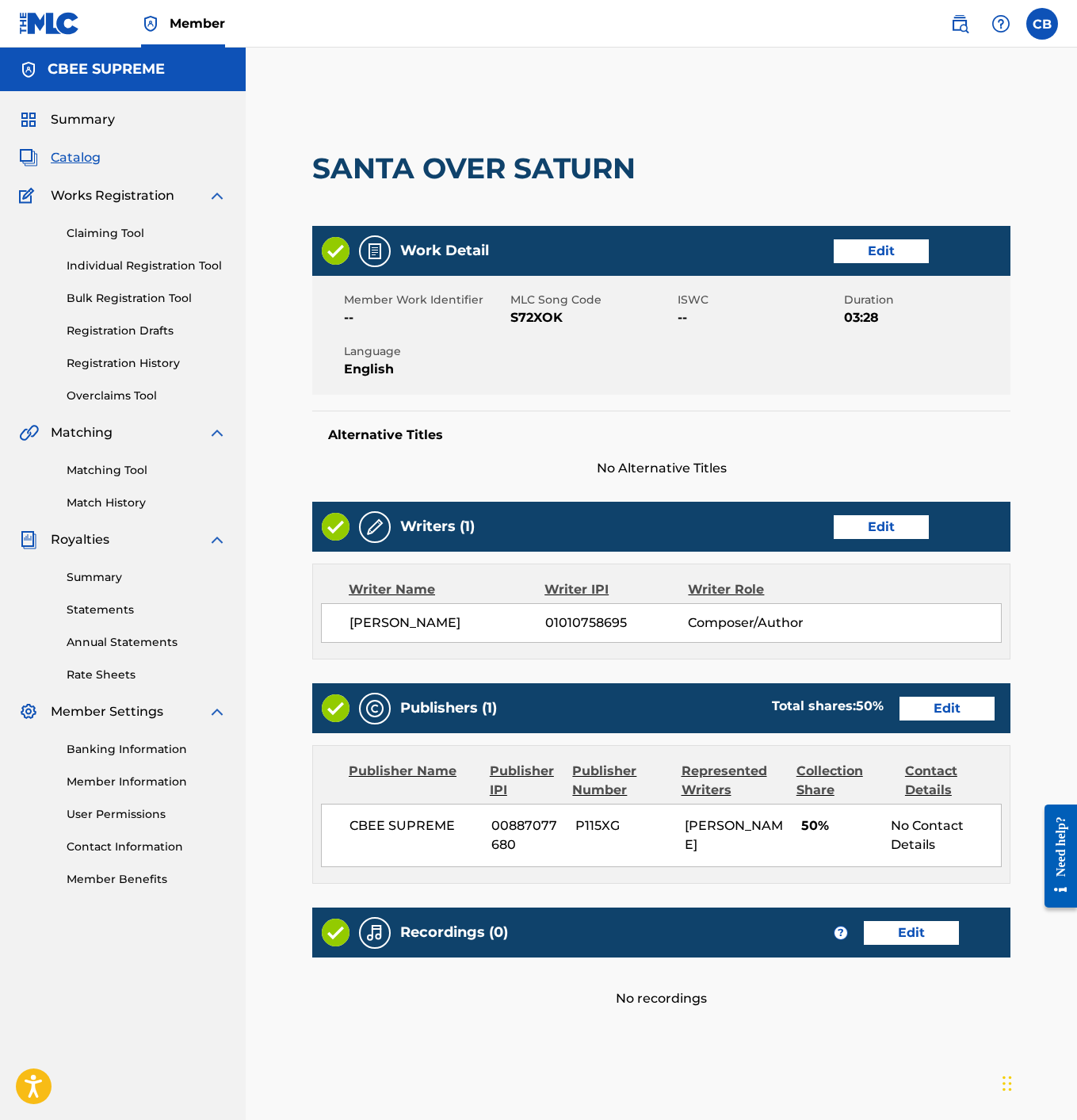
click at [888, 245] on link "Edit" at bounding box center [881, 251] width 95 height 24
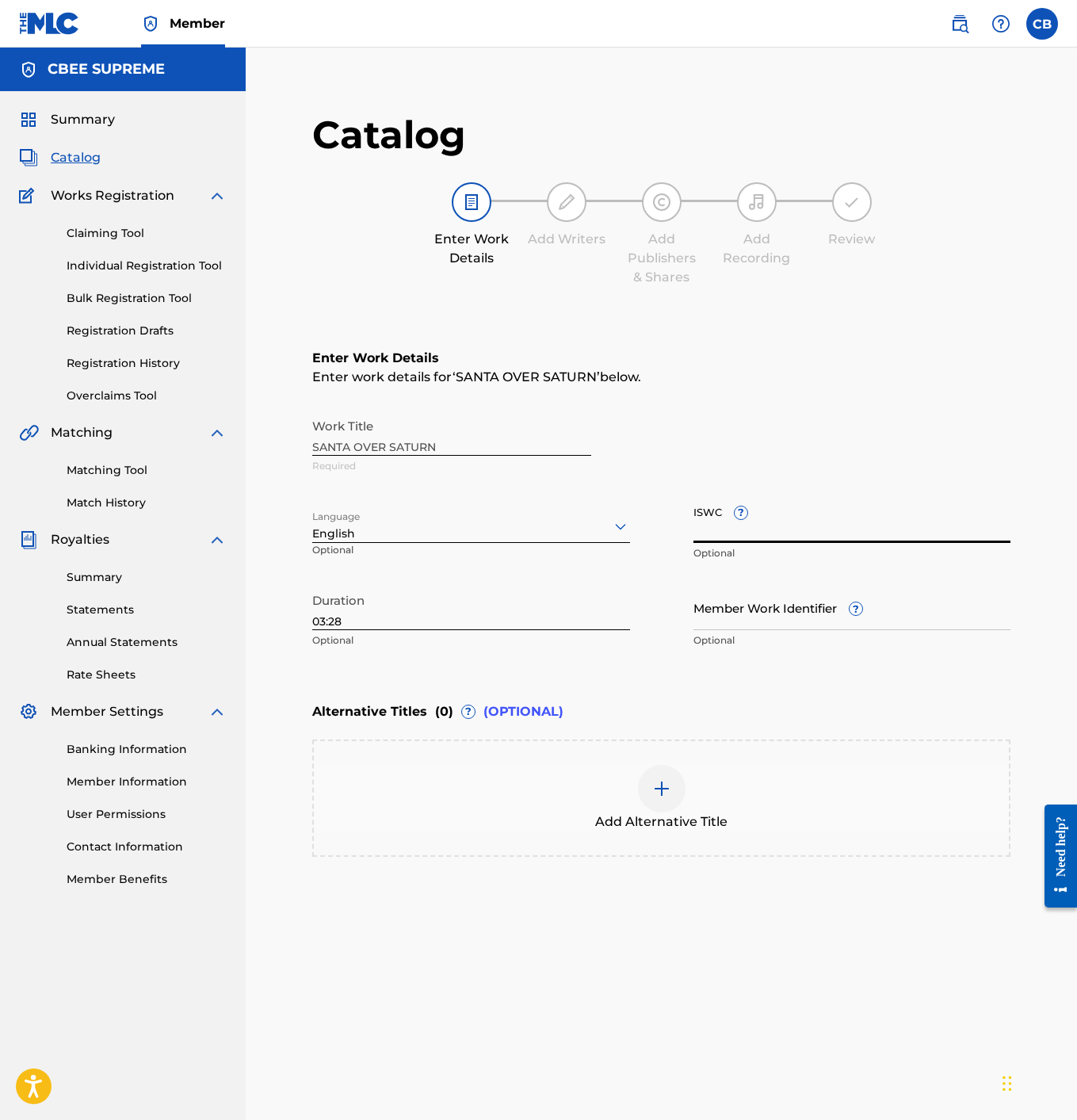
click at [707, 524] on input "ISWC ?" at bounding box center [853, 520] width 318 height 45
paste input "T3344276235"
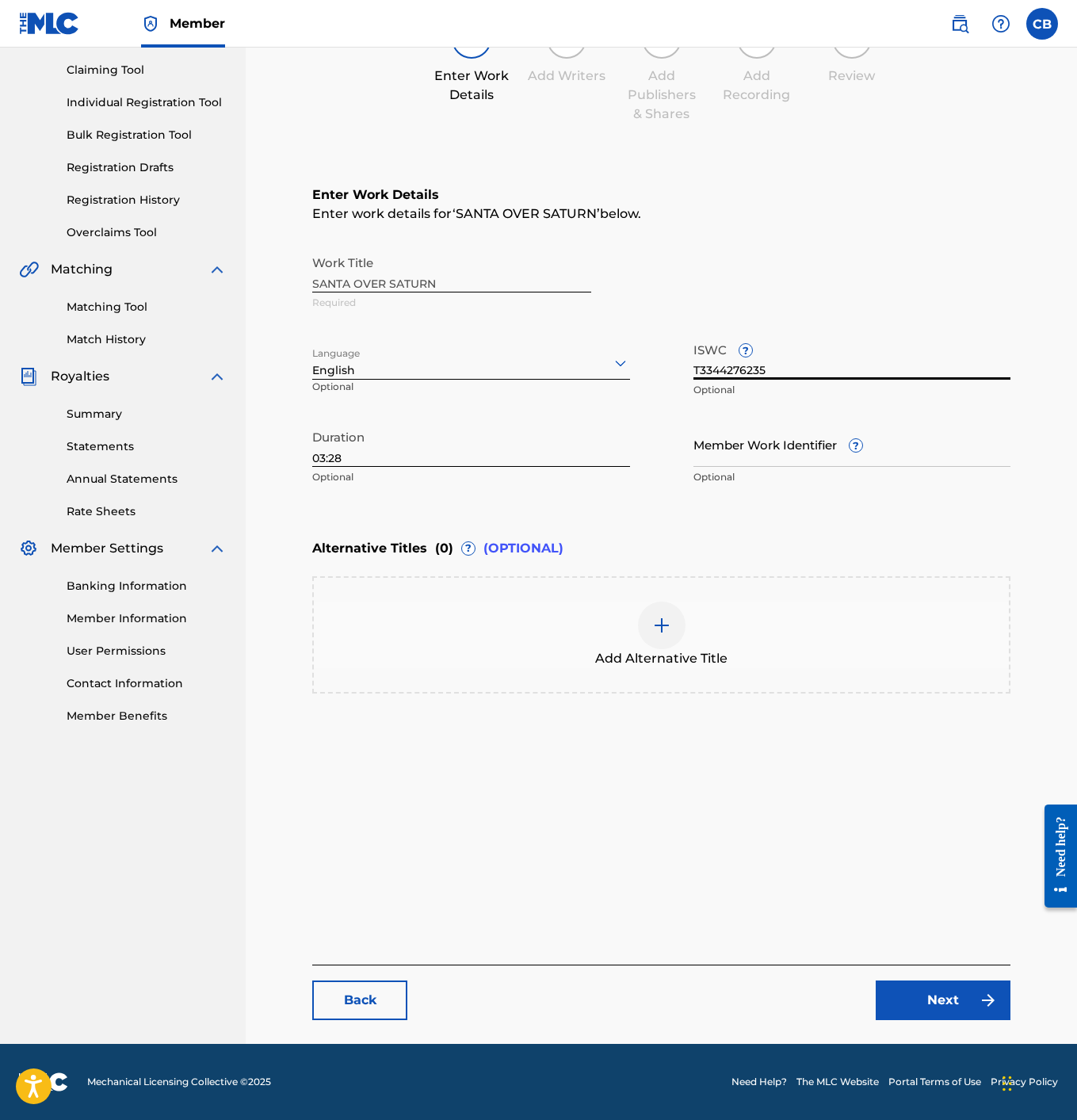
type input "T3344276235"
click at [926, 998] on link "Next" at bounding box center [943, 1001] width 135 height 40
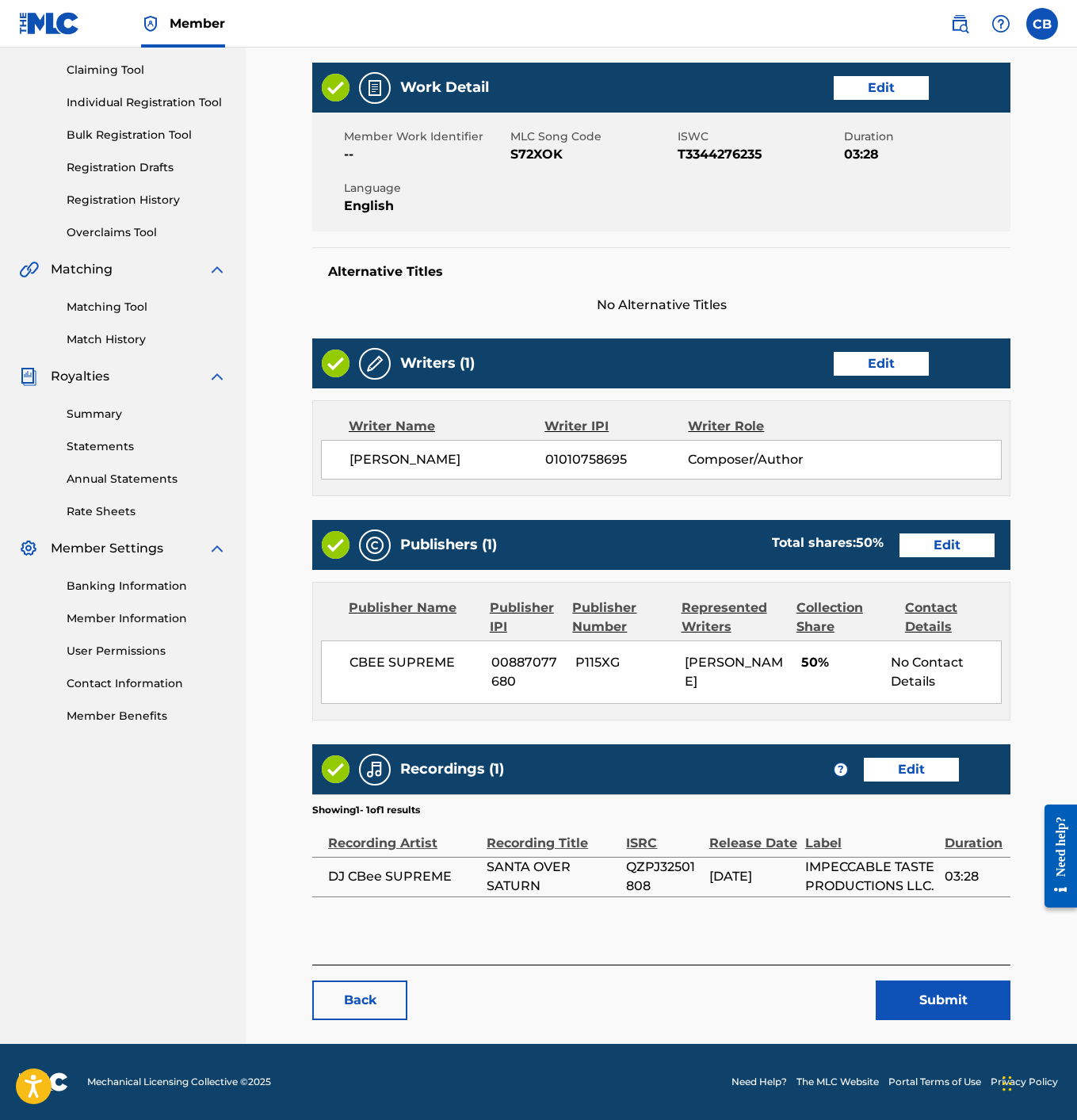
scroll to position [163, 0]
click at [925, 987] on button "Submit" at bounding box center [943, 1001] width 135 height 40
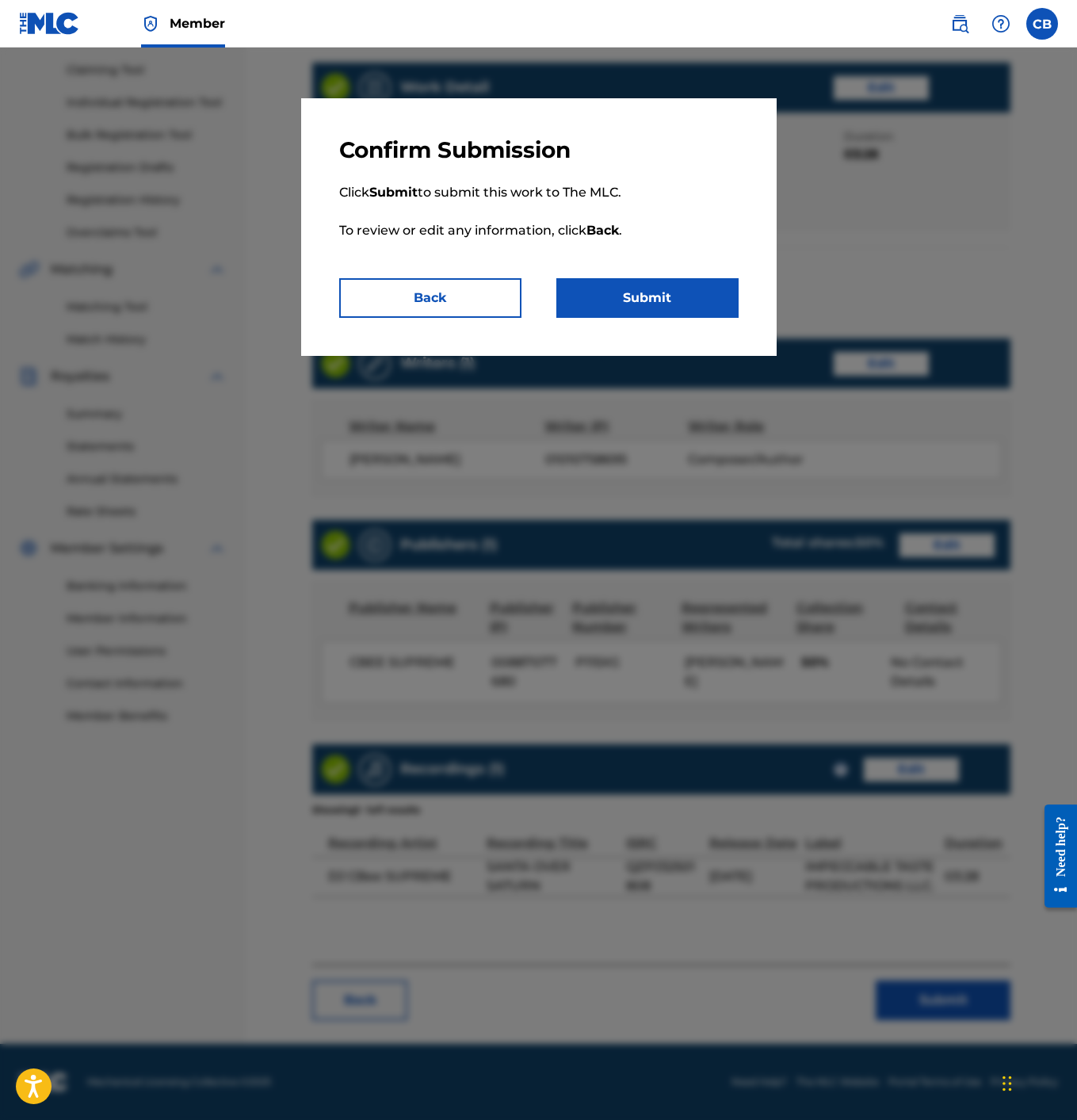
click at [653, 292] on button "Submit" at bounding box center [647, 298] width 182 height 40
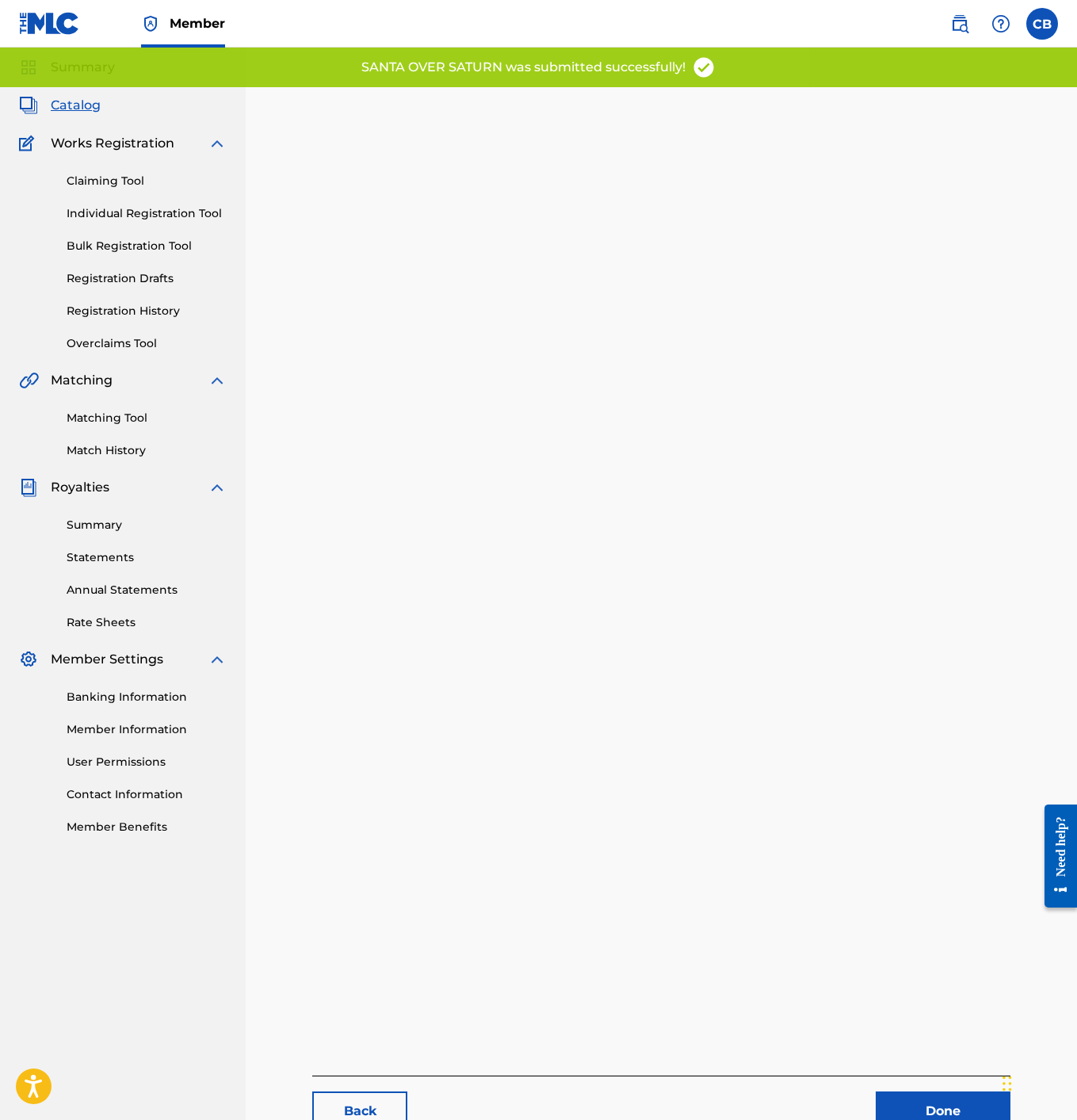
scroll to position [56, 0]
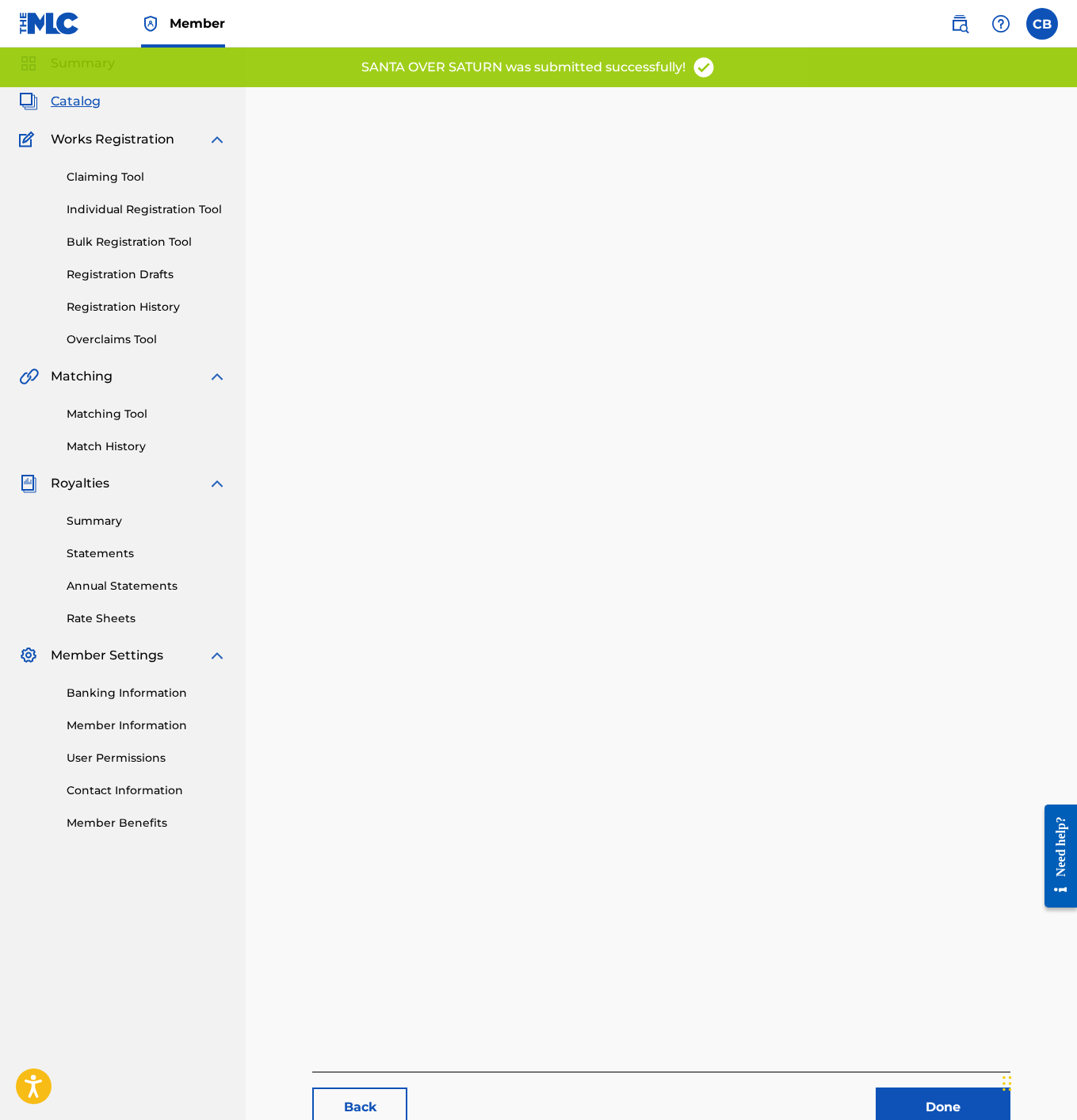
click at [78, 100] on span "Catalog" at bounding box center [76, 102] width 50 height 19
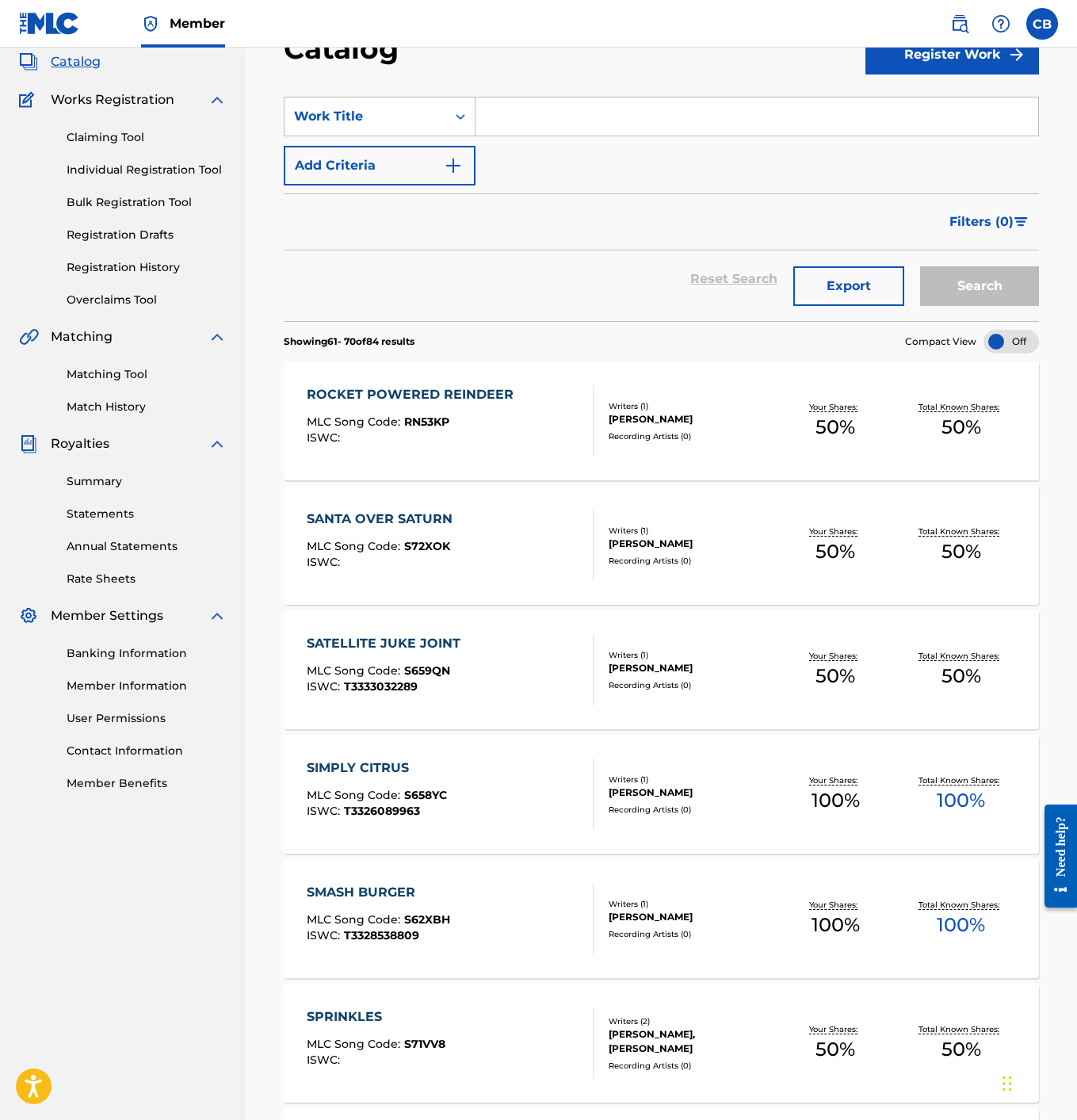
scroll to position [100, 0]
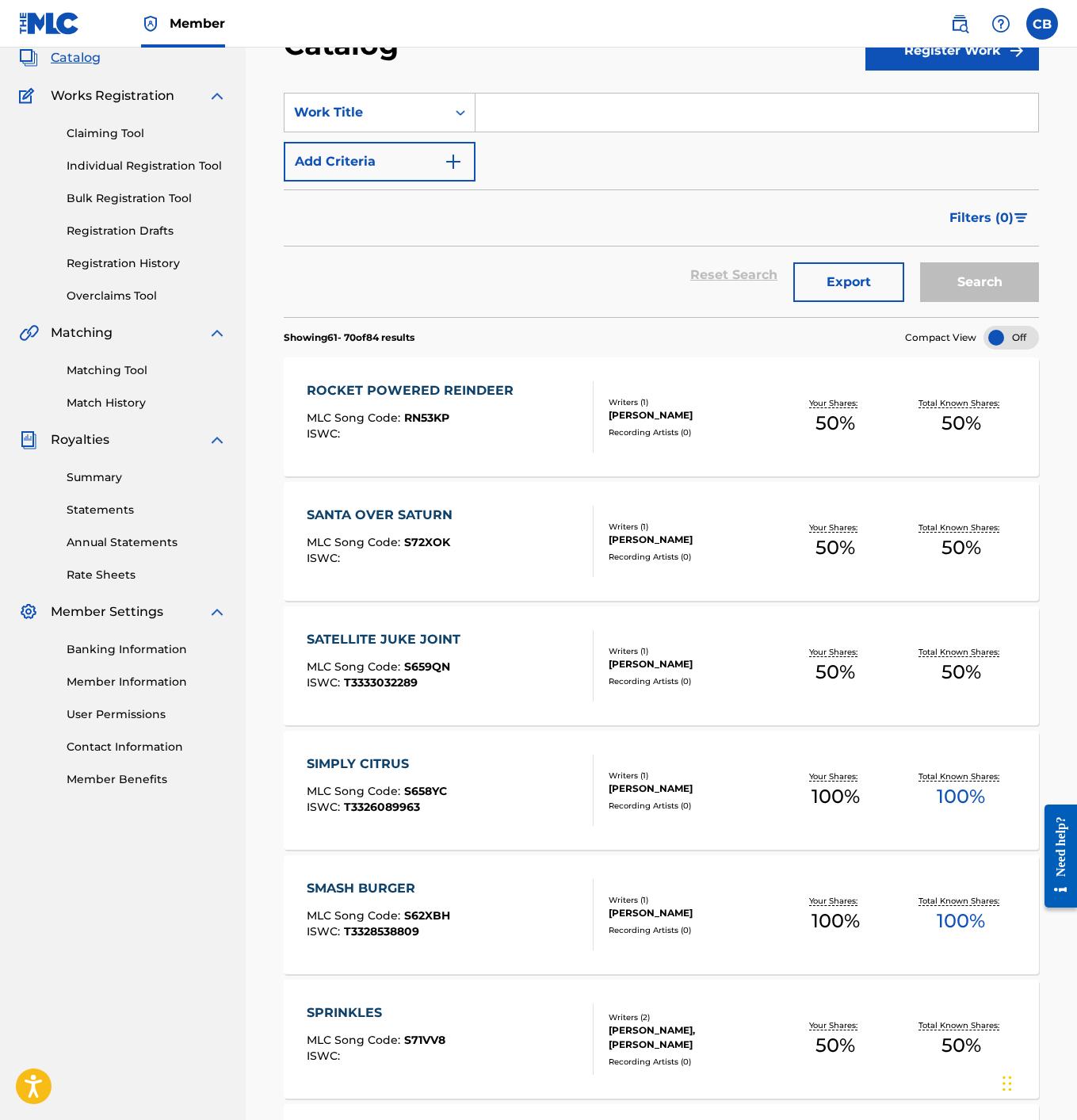
click at [440, 393] on div "ROCKET POWERED REINDEER" at bounding box center [414, 391] width 215 height 19
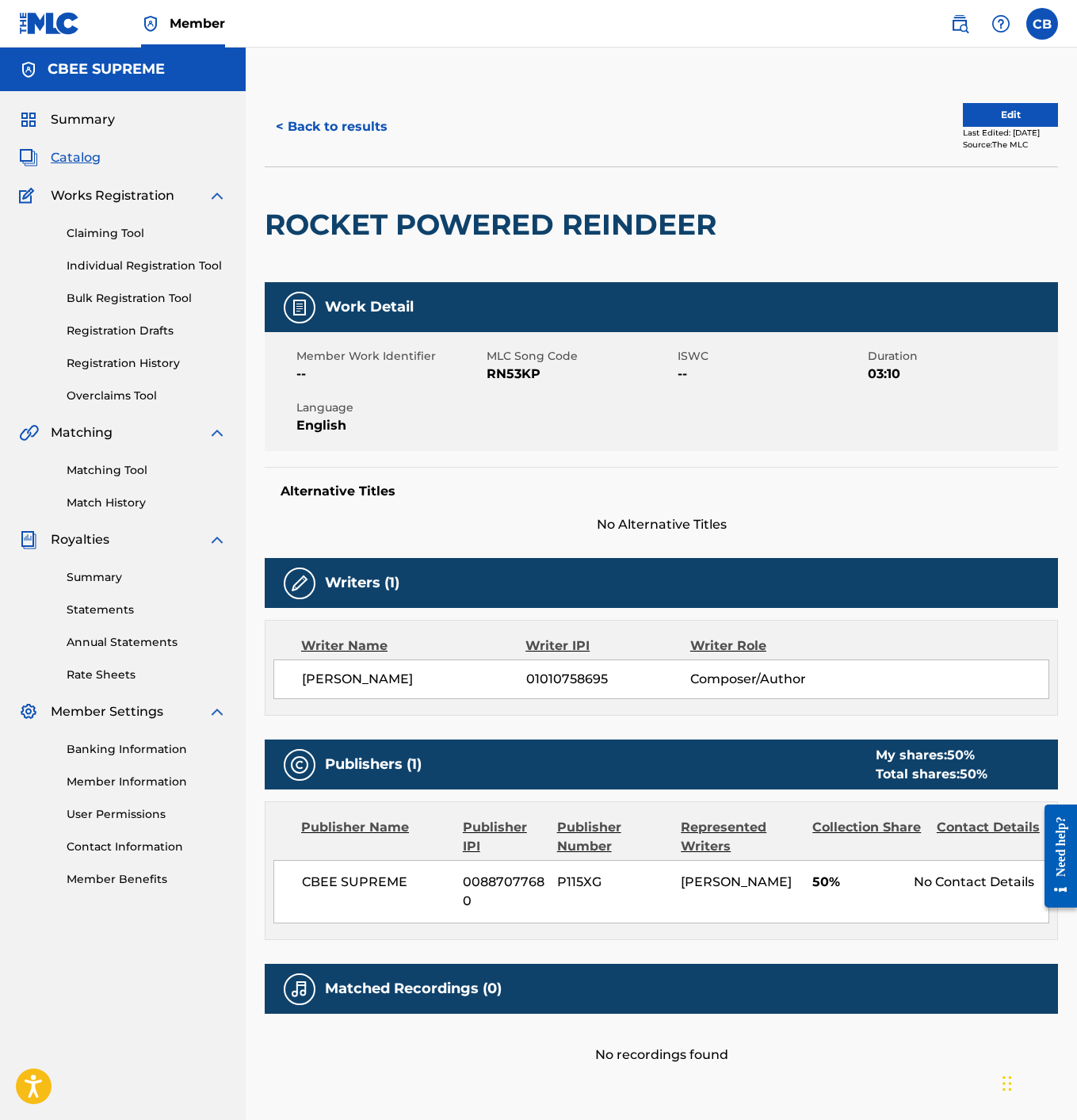
click at [963, 114] on button "Edit" at bounding box center [1011, 115] width 95 height 24
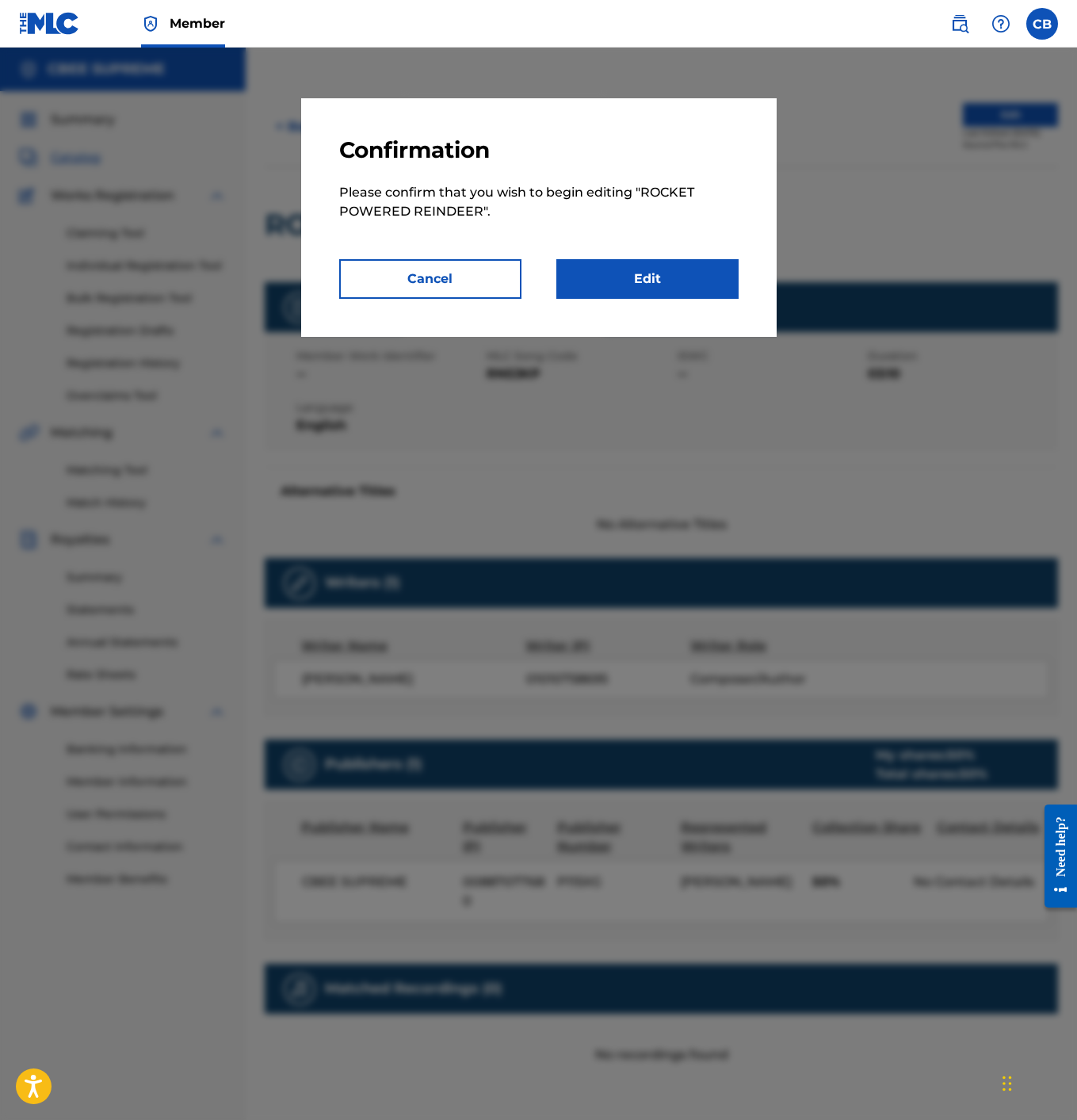
click at [653, 283] on link "Edit" at bounding box center [647, 279] width 182 height 40
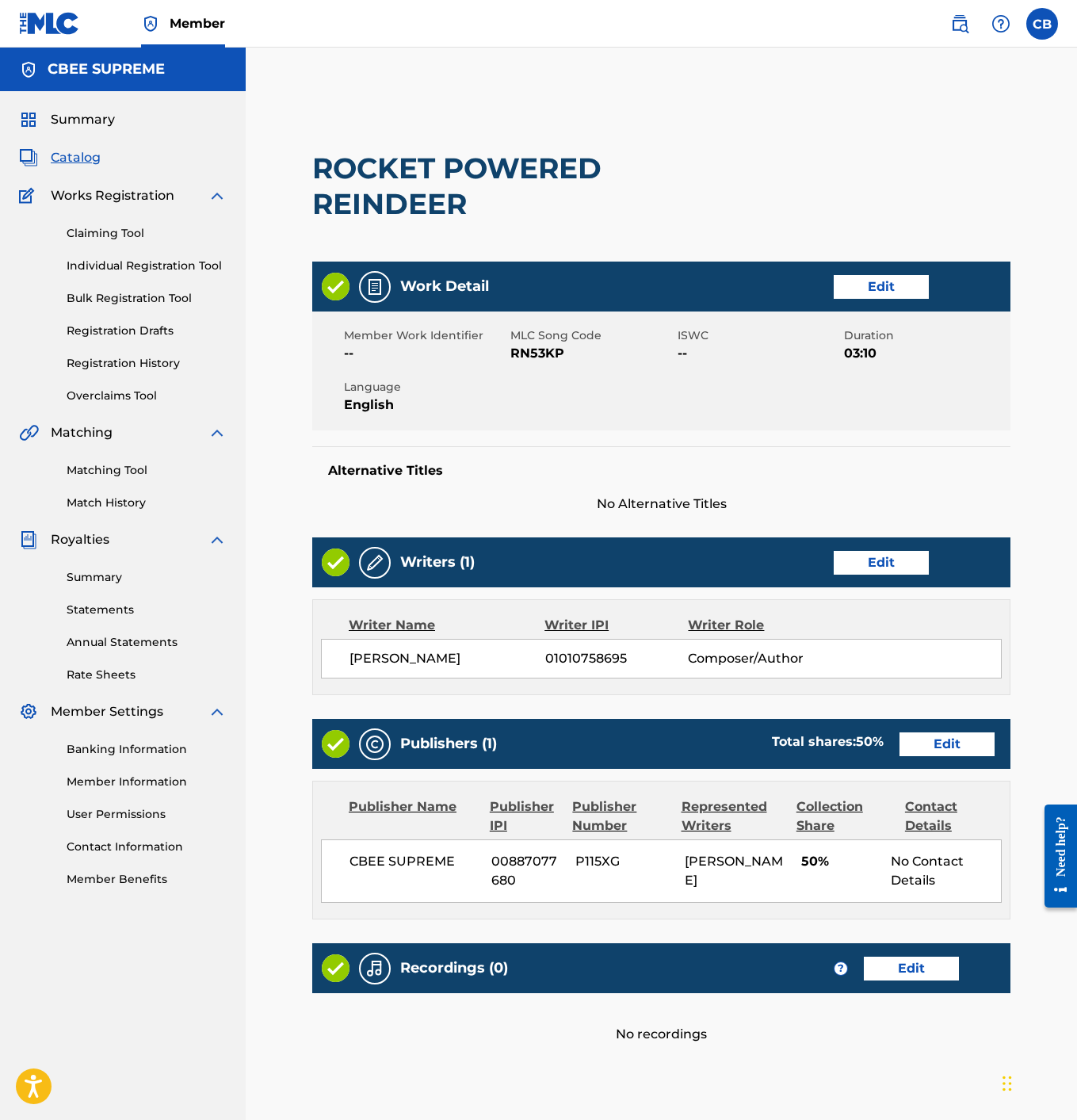
click at [845, 281] on link "Edit" at bounding box center [881, 287] width 95 height 24
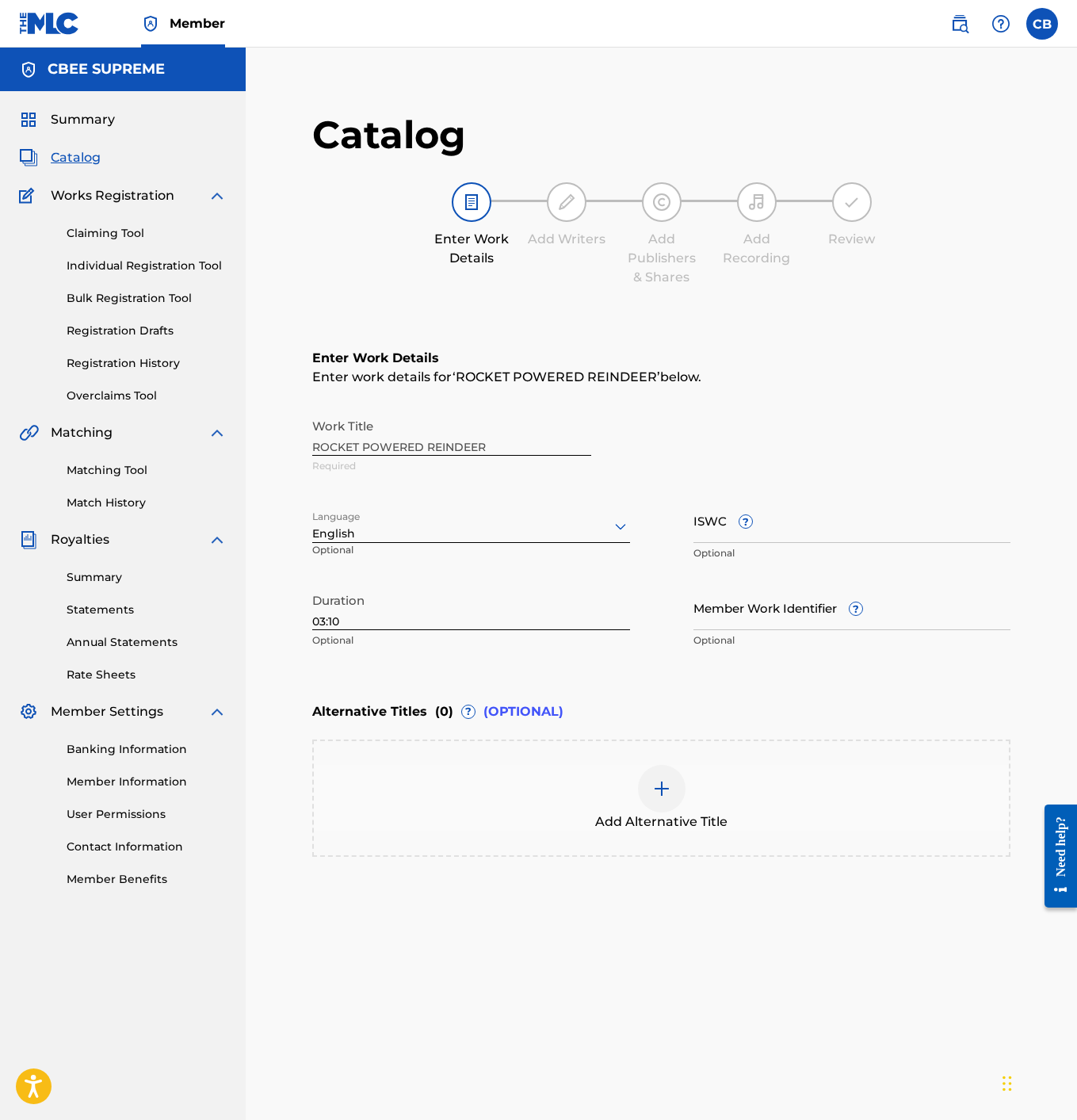
click at [697, 530] on input "ISWC ?" at bounding box center [853, 520] width 318 height 45
paste input "T3344276553"
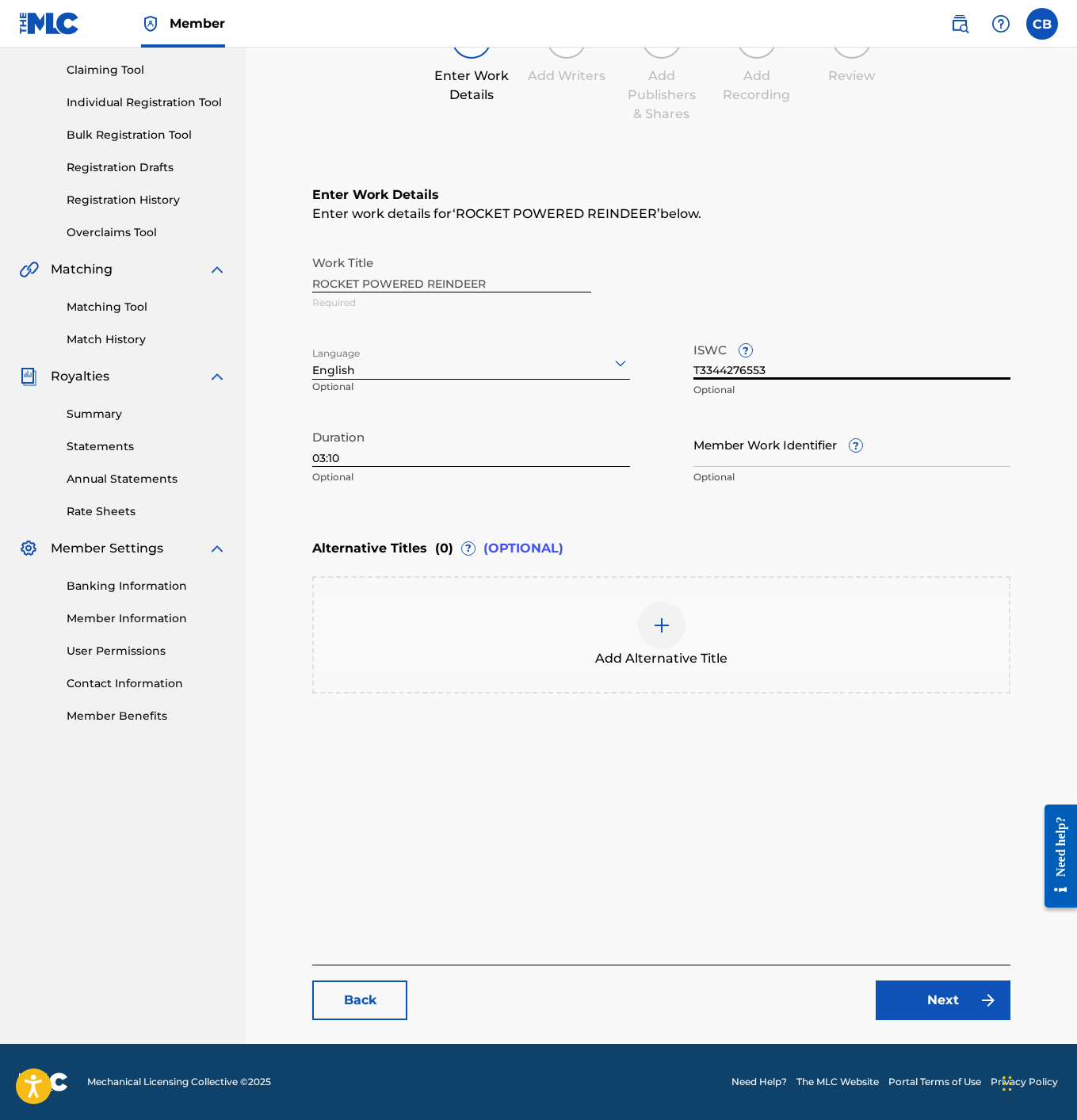
scroll to position [163, 0]
type input "T3344276553"
click at [923, 988] on link "Next" at bounding box center [943, 1001] width 135 height 40
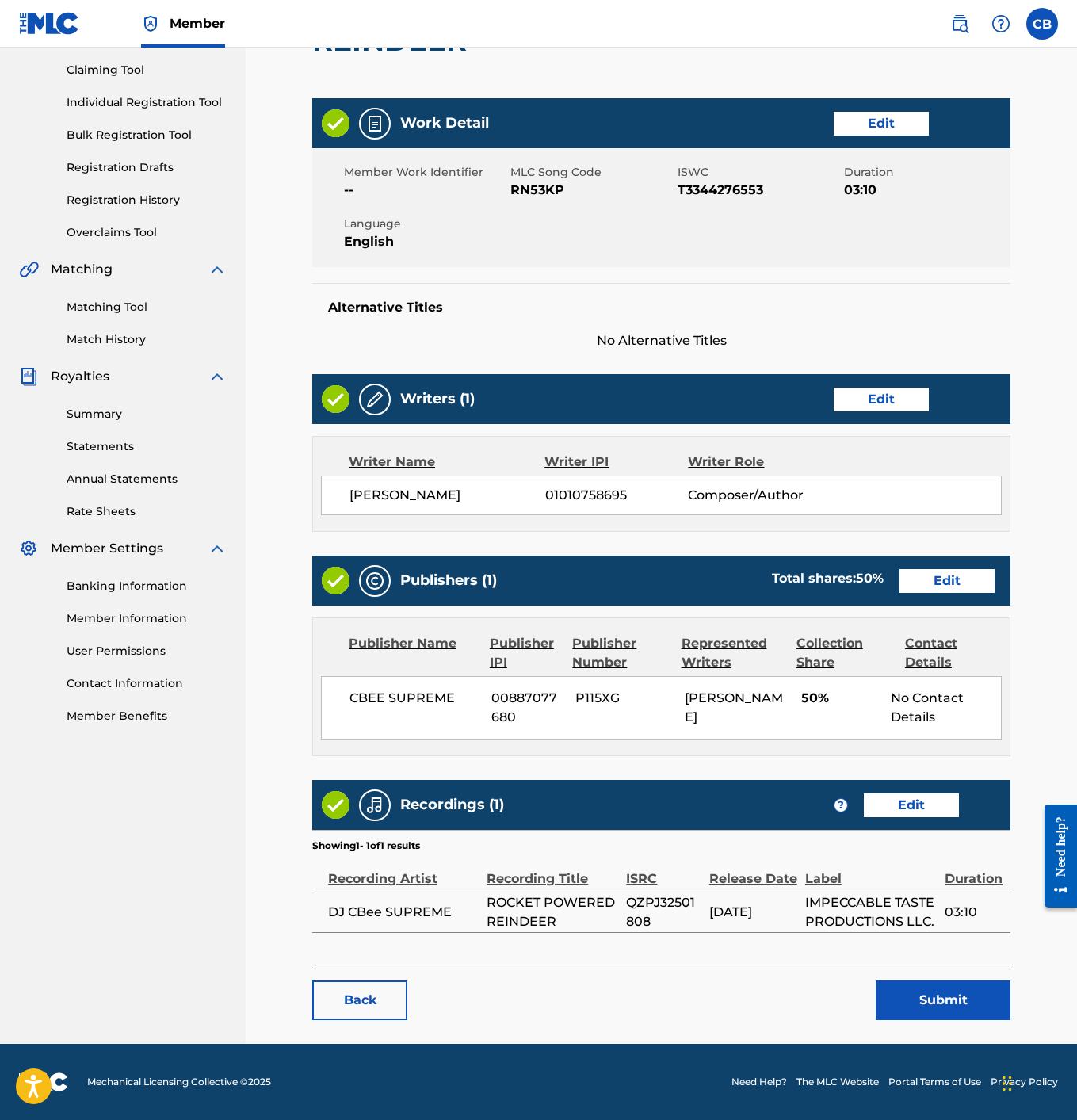
scroll to position [163, 0]
click at [923, 1006] on button "Submit" at bounding box center [943, 1001] width 135 height 40
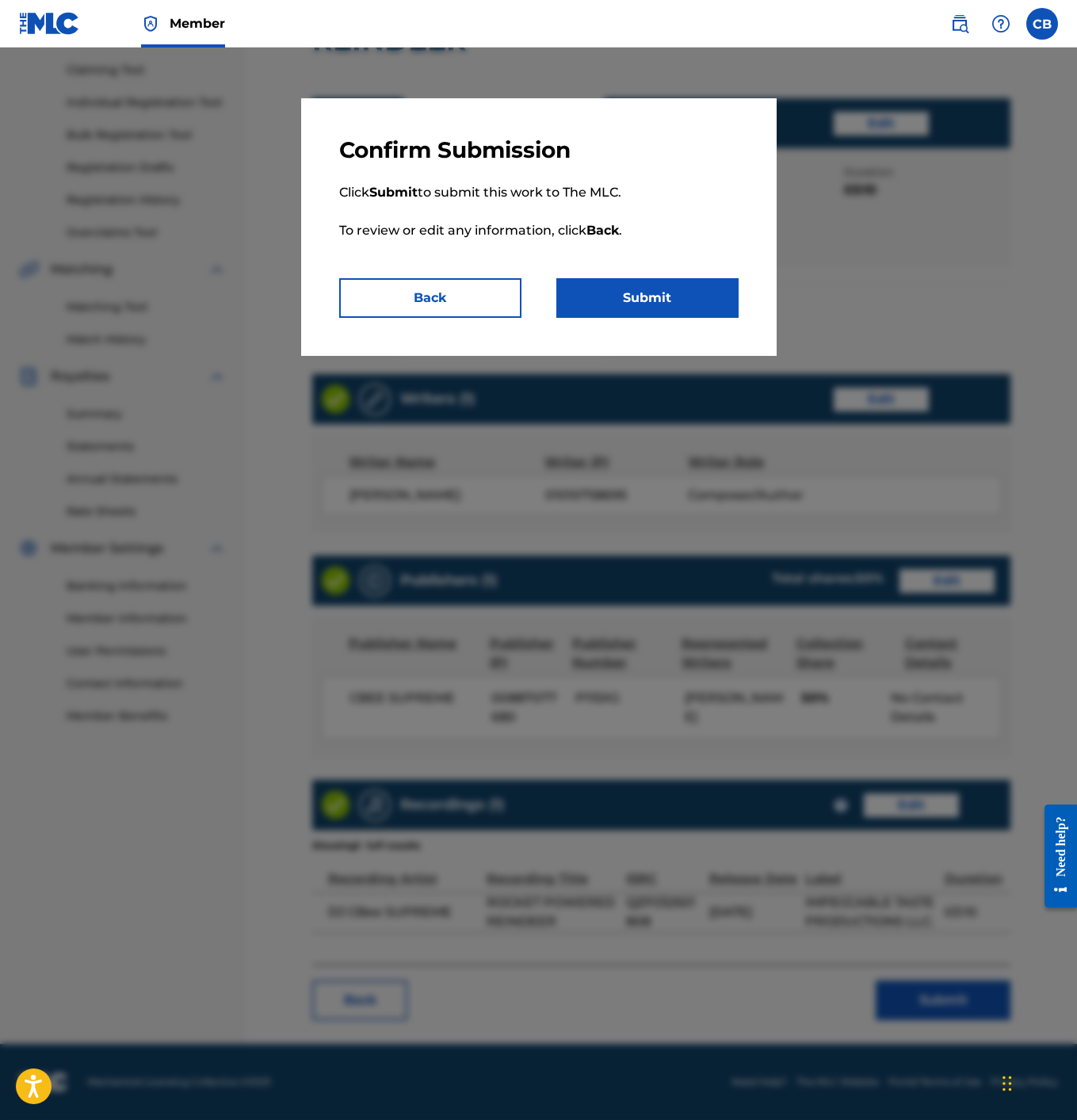
click at [633, 284] on button "Submit" at bounding box center [647, 298] width 182 height 40
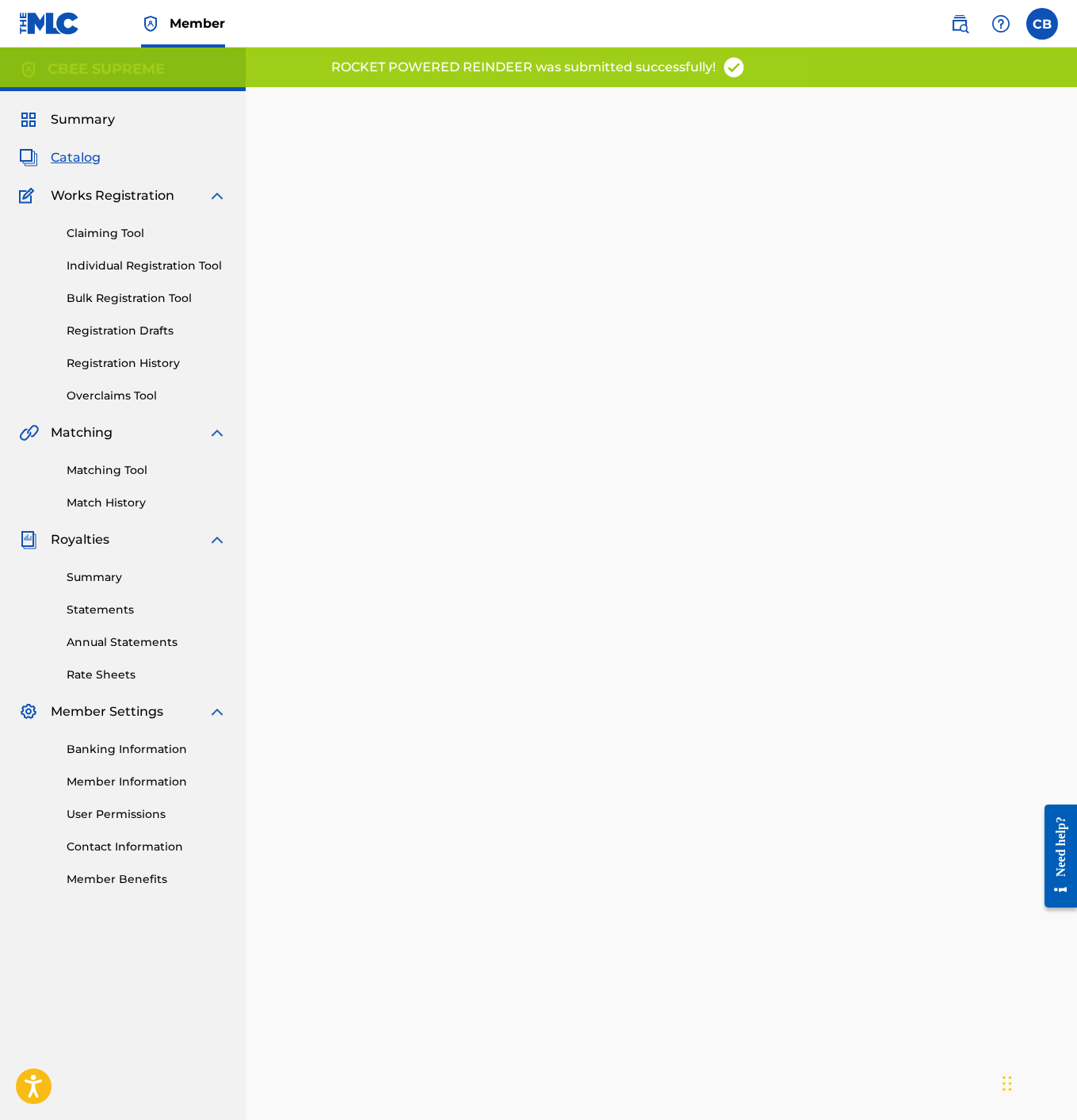
click at [79, 155] on span "Catalog" at bounding box center [76, 157] width 50 height 19
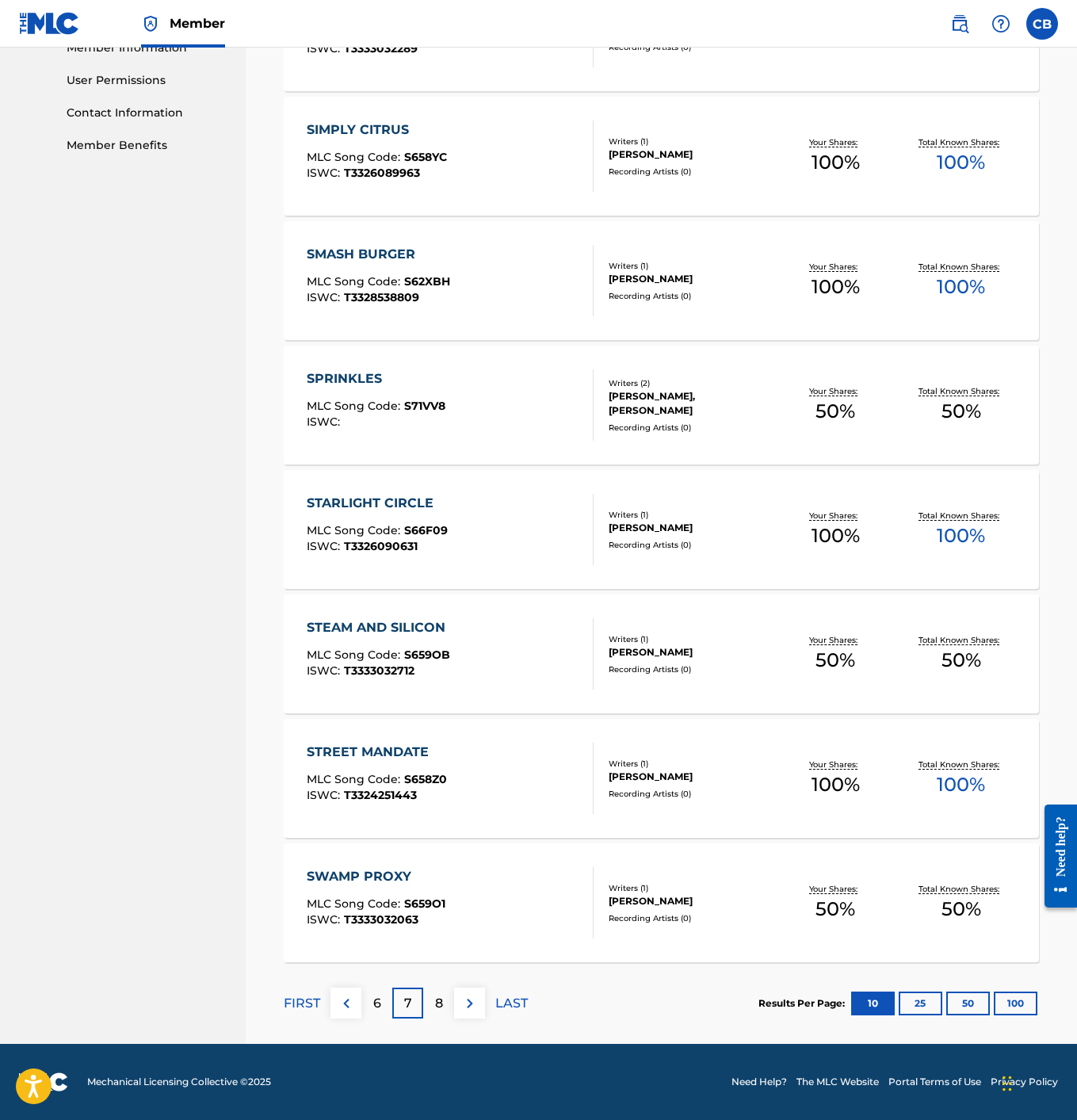
scroll to position [734, 0]
click at [442, 1000] on p "8" at bounding box center [439, 1004] width 8 height 19
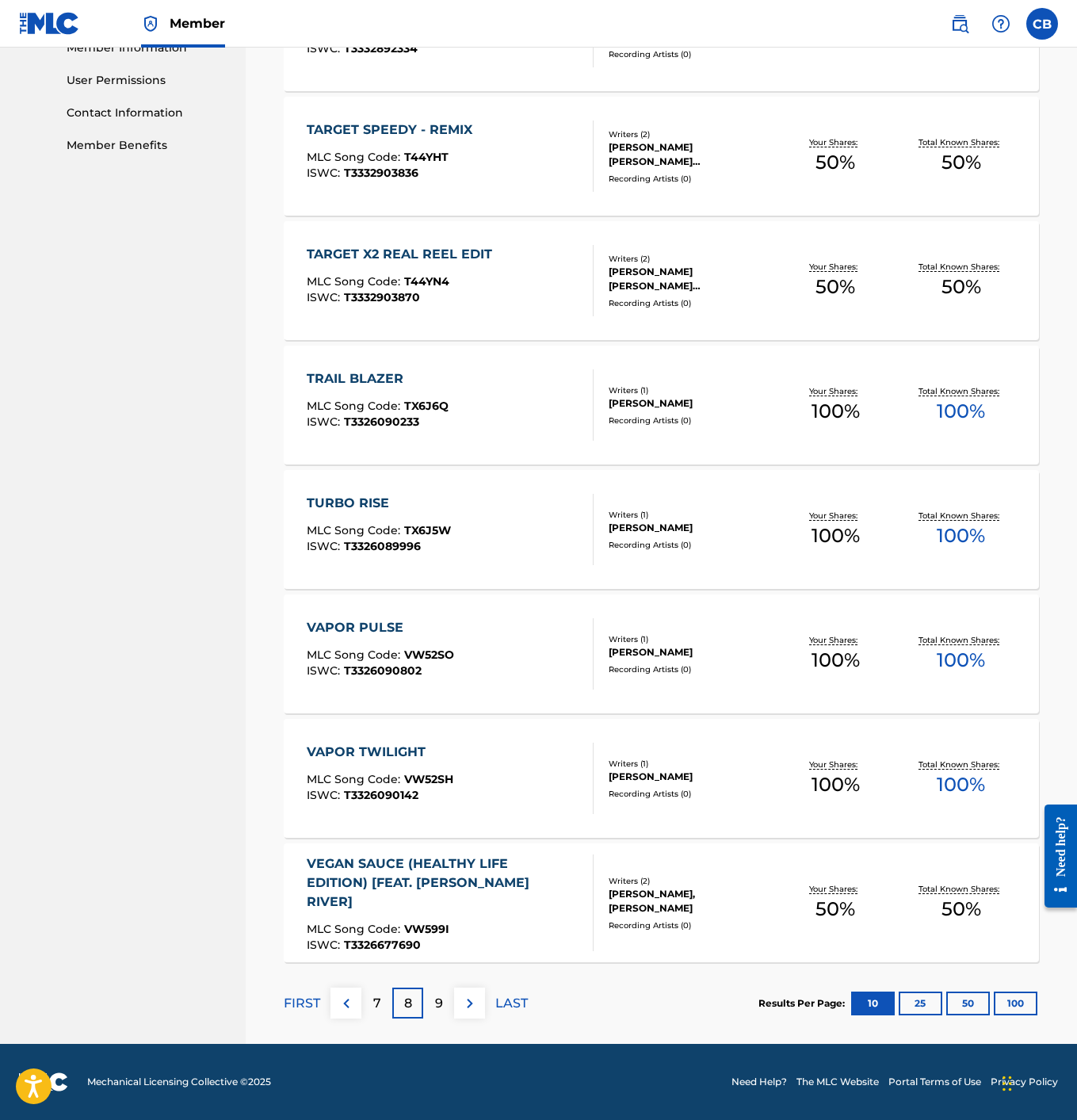
click at [440, 1001] on p "9" at bounding box center [439, 1004] width 8 height 19
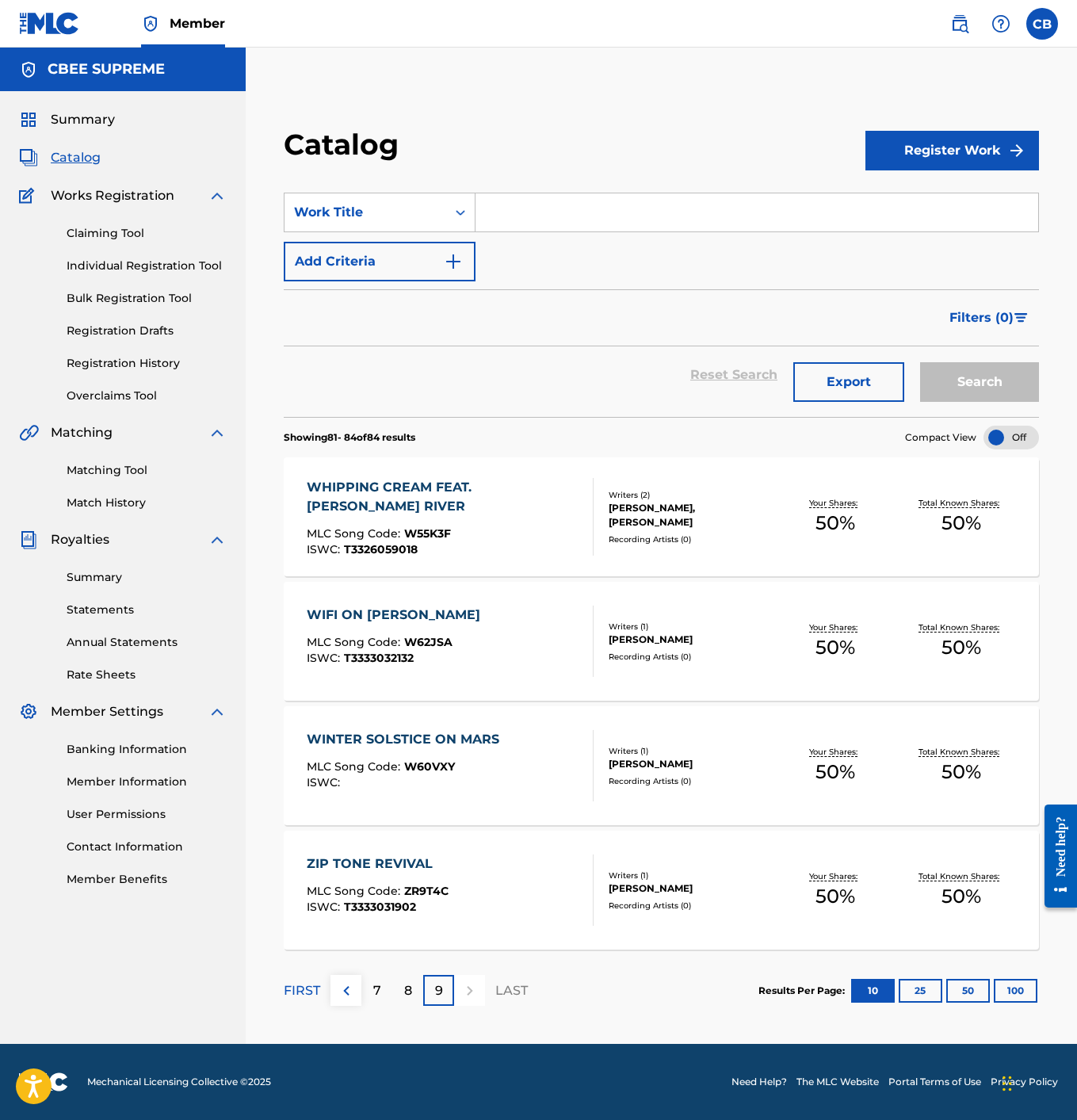
click at [415, 737] on div "WINTER SOLSTICE ON MARS" at bounding box center [407, 739] width 200 height 19
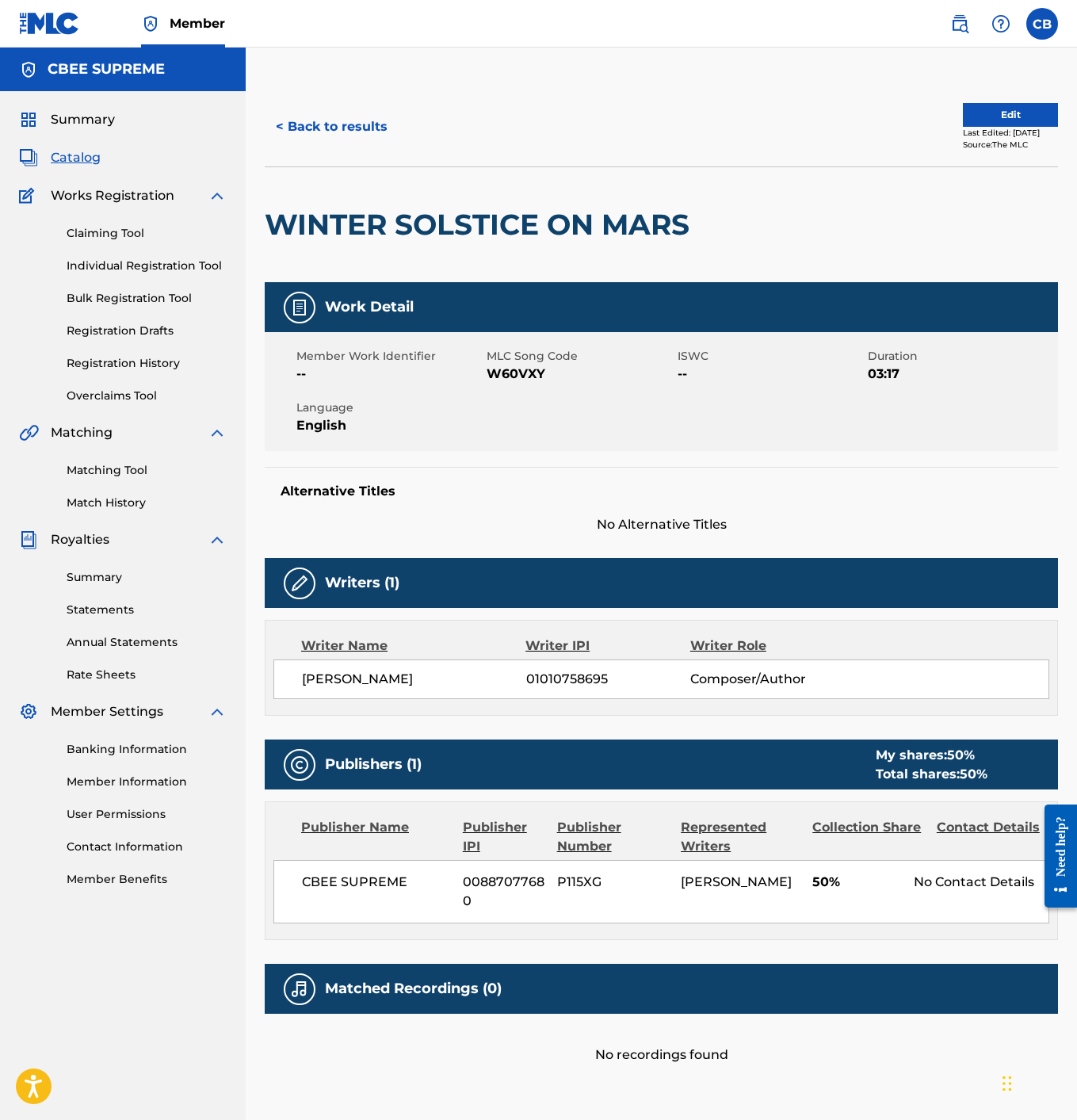
click at [982, 108] on button "Edit" at bounding box center [1011, 115] width 95 height 24
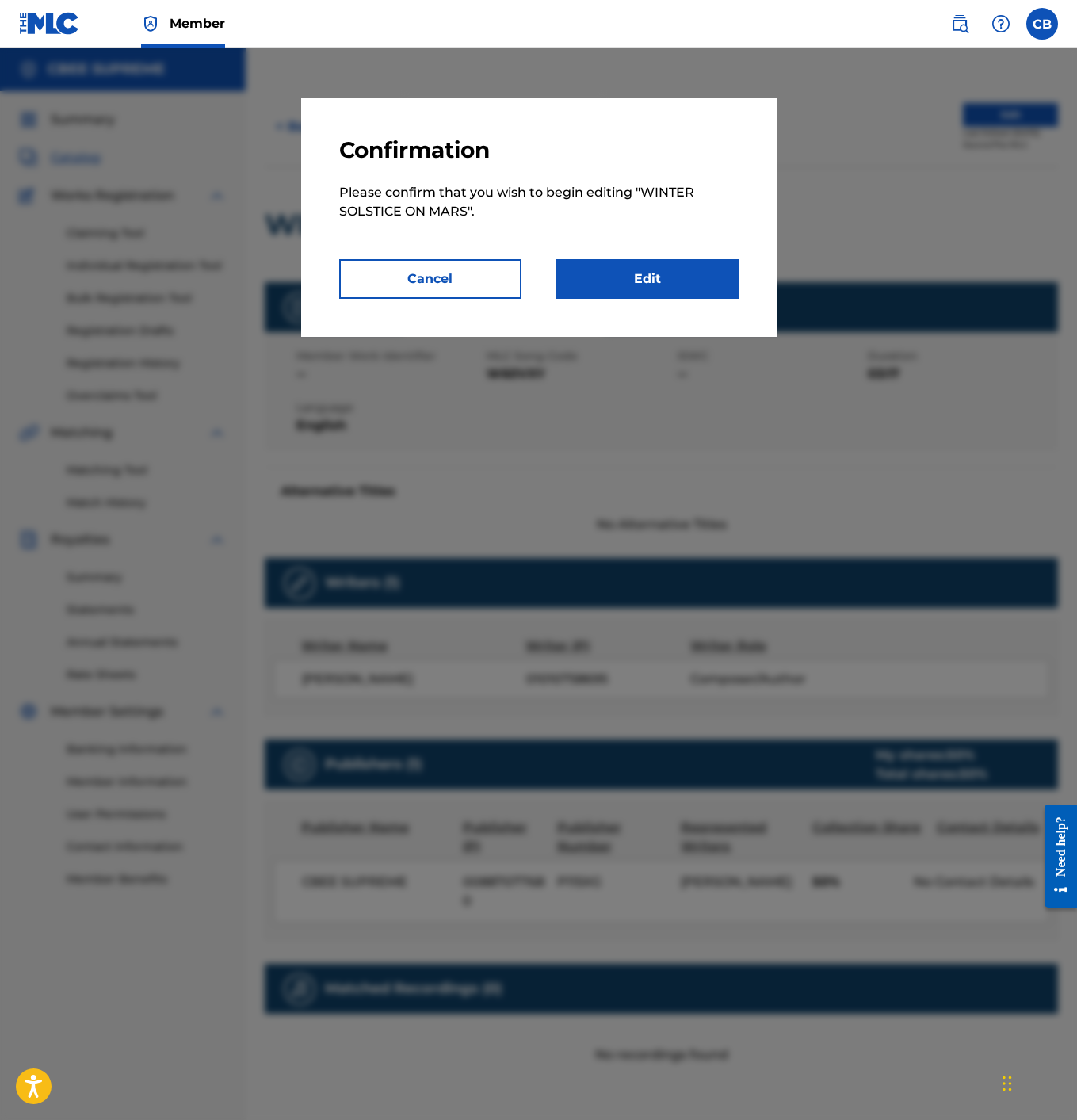
click at [637, 267] on link "Edit" at bounding box center [647, 279] width 182 height 40
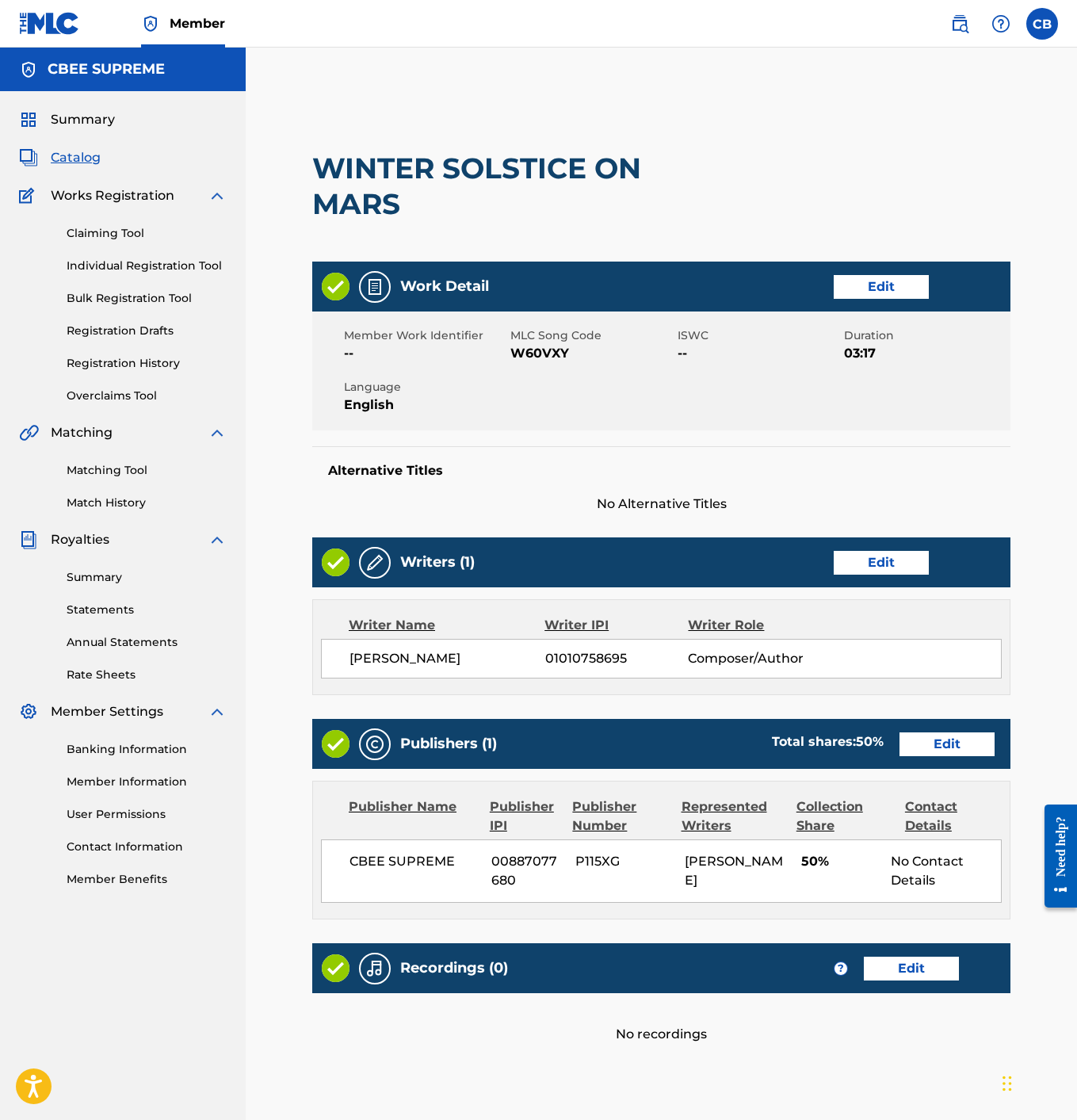
click at [881, 275] on link "Edit" at bounding box center [881, 287] width 95 height 24
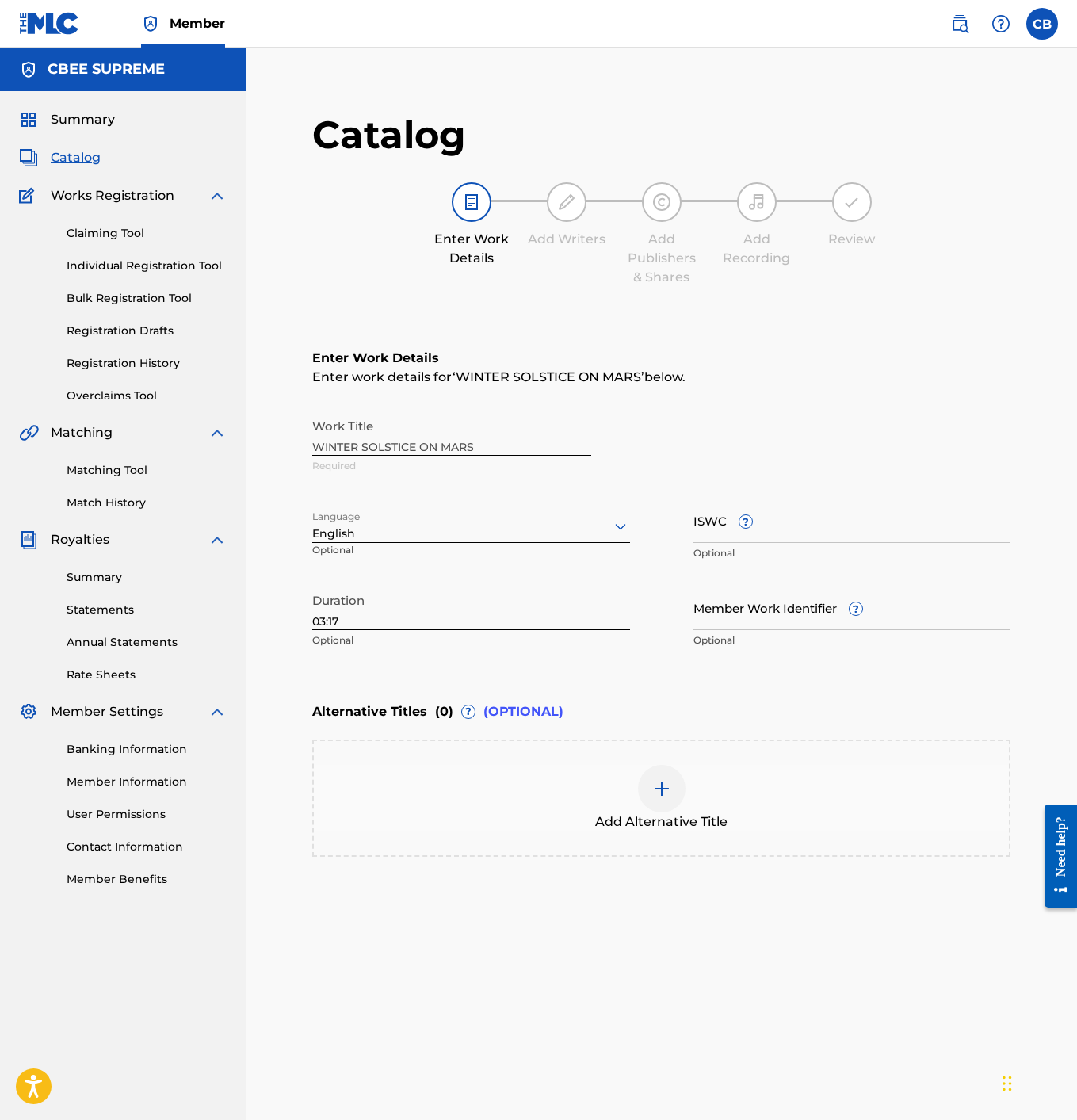
click at [706, 526] on input "ISWC ?" at bounding box center [853, 520] width 318 height 45
paste input "T3344274808"
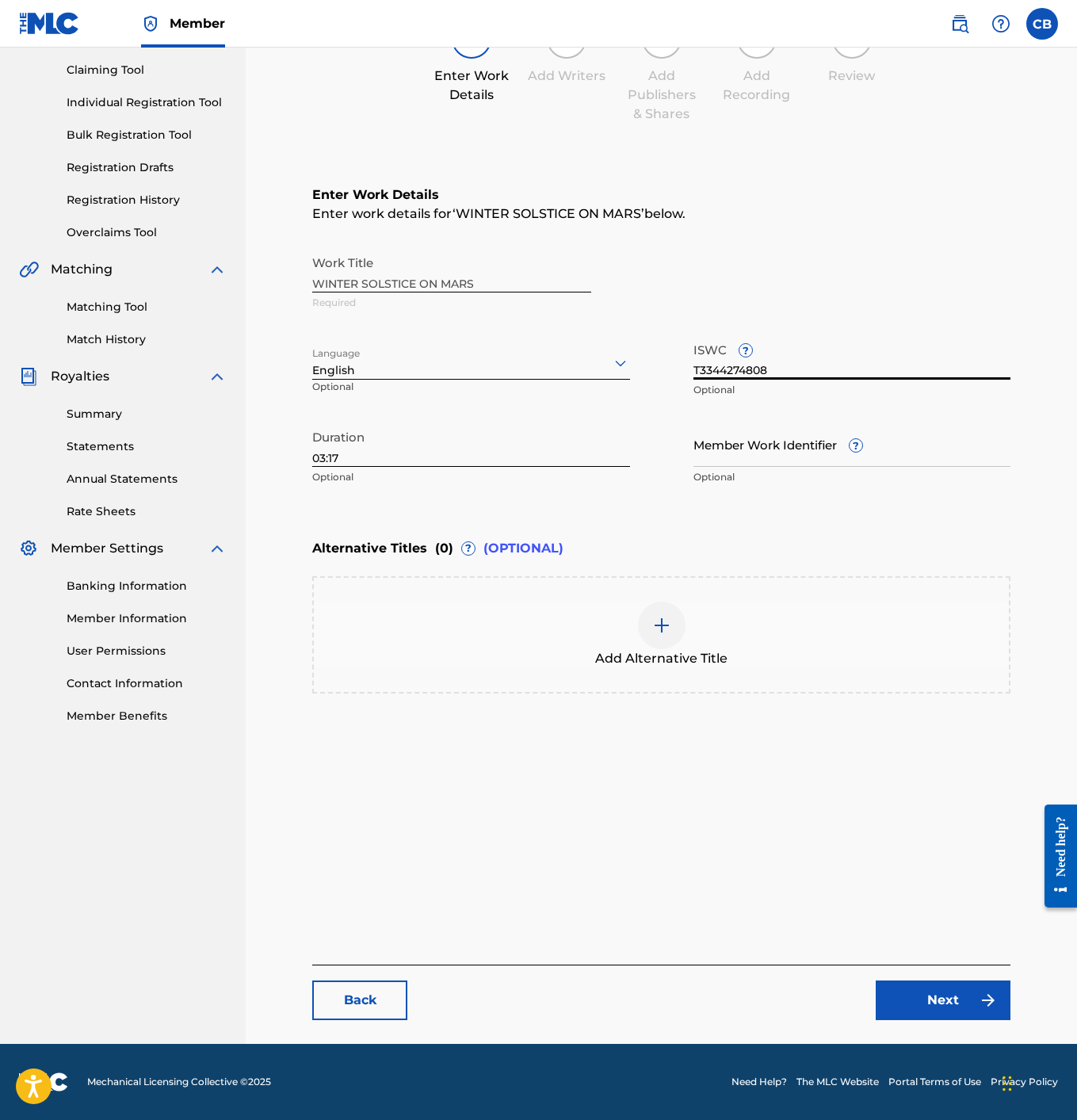
scroll to position [163, 0]
type input "T3344274808"
click at [920, 1003] on link "Next" at bounding box center [943, 1001] width 135 height 40
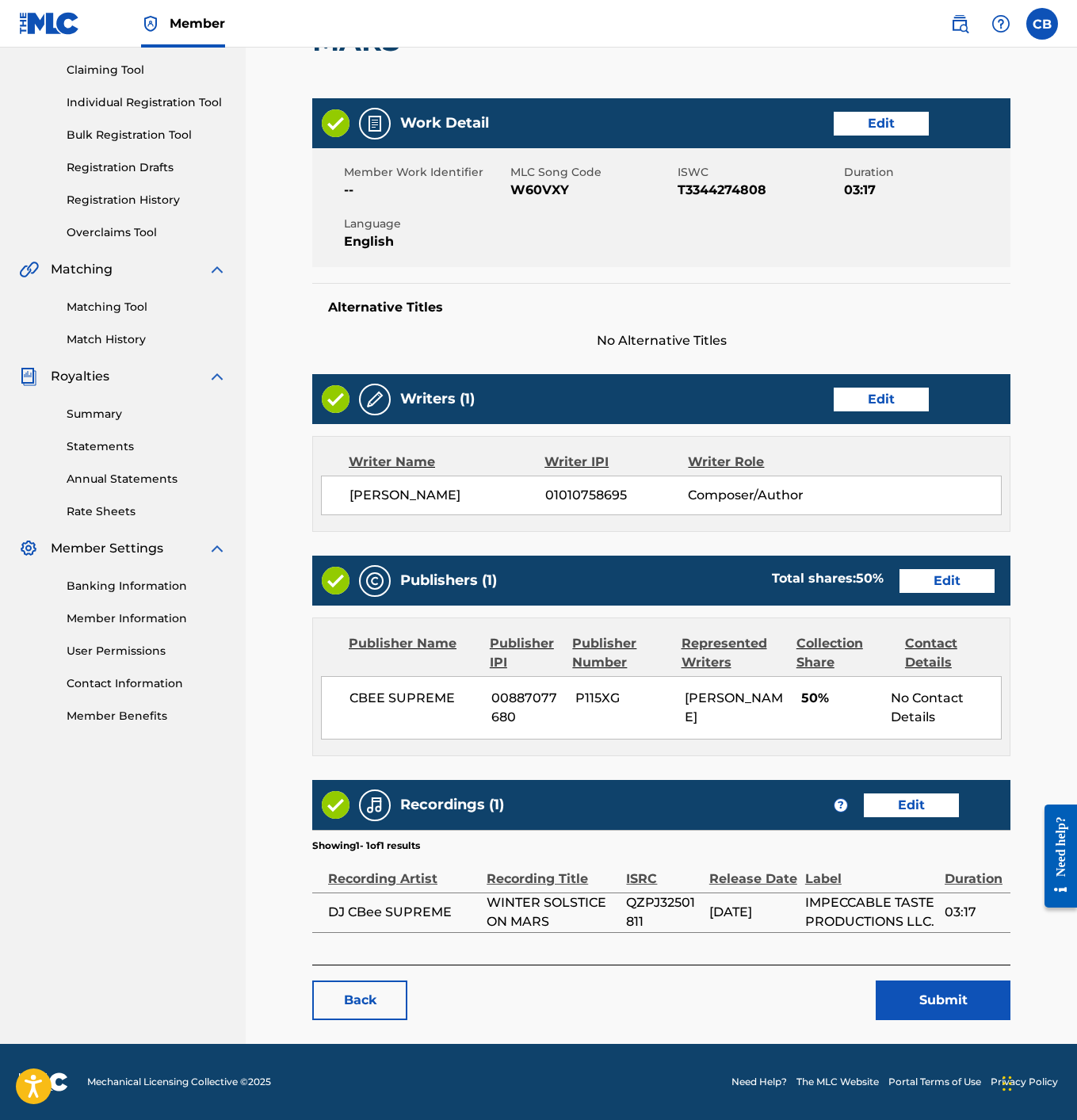
scroll to position [163, 0]
click at [920, 1003] on button "Submit" at bounding box center [943, 1001] width 135 height 40
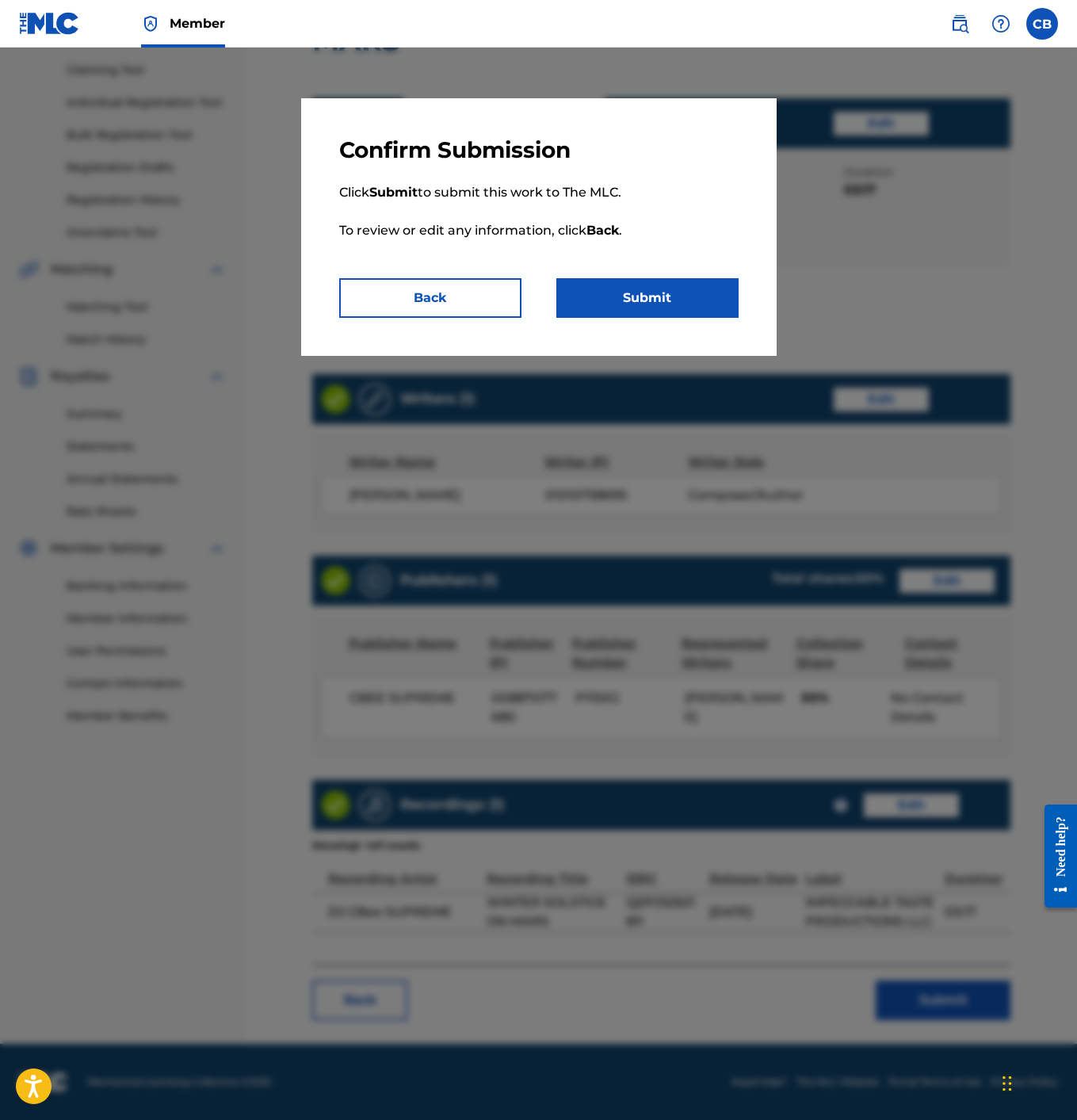
click at [620, 289] on button "Submit" at bounding box center [647, 298] width 182 height 40
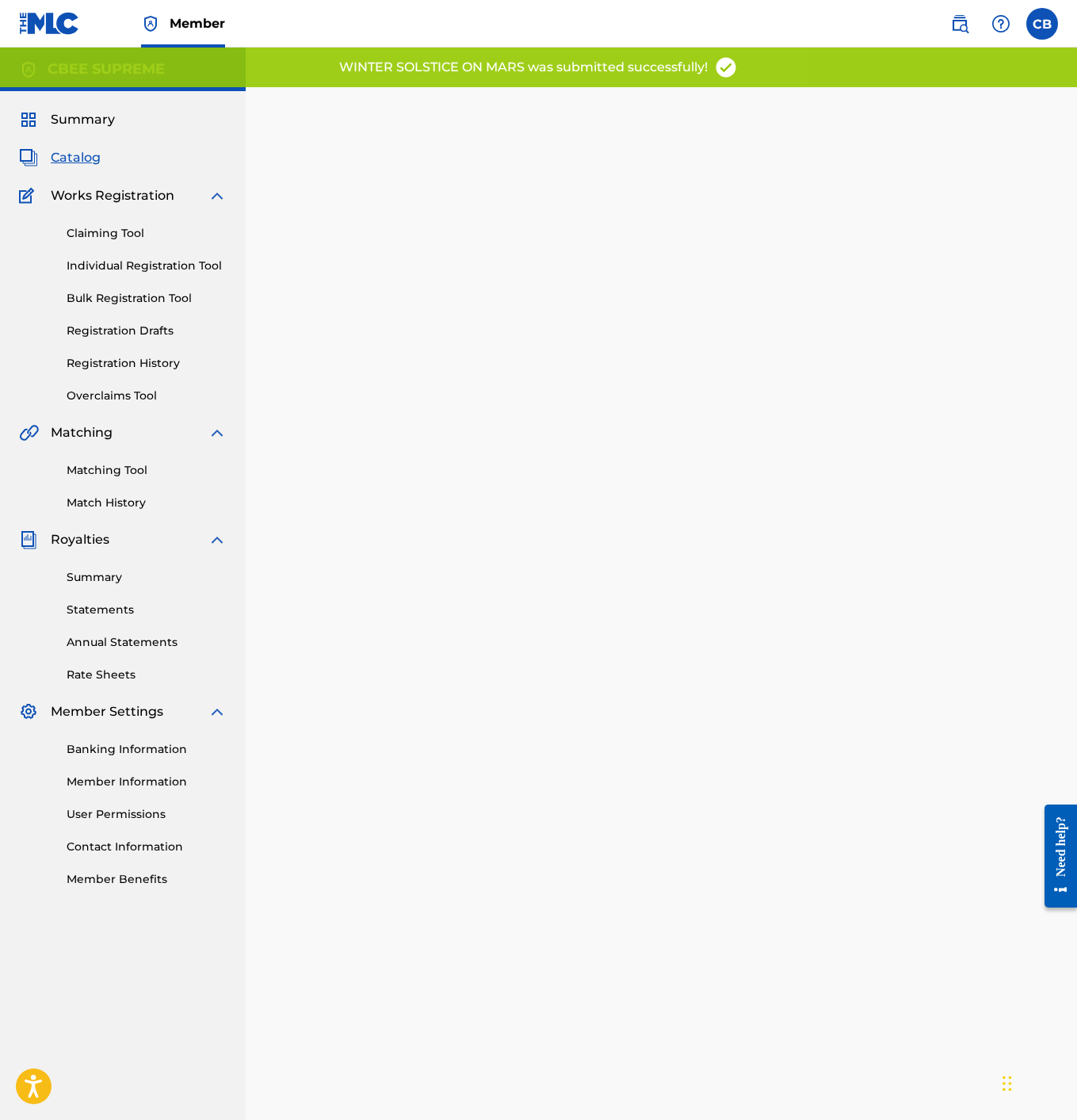
click at [79, 157] on span "Catalog" at bounding box center [76, 157] width 50 height 19
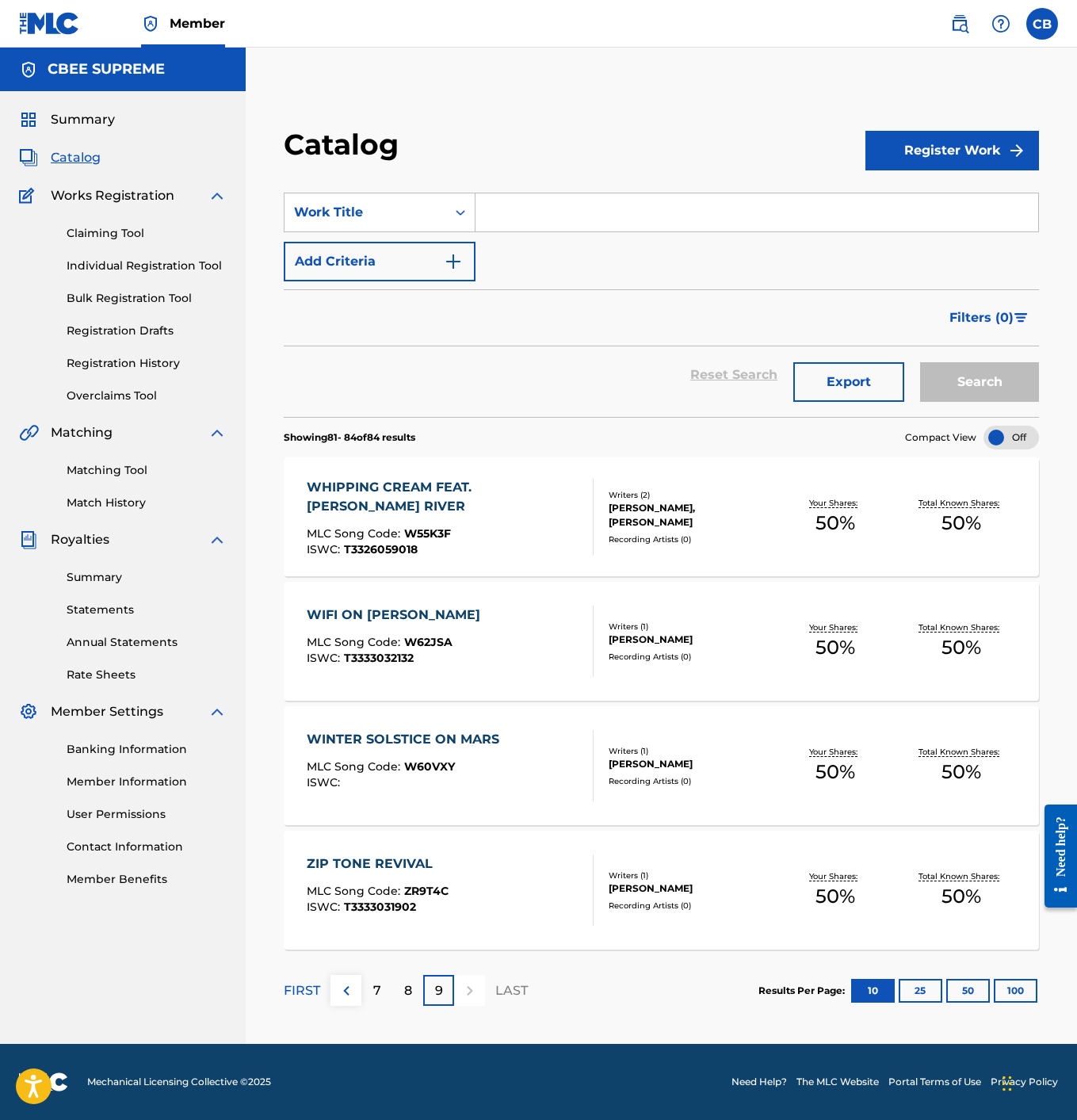
click at [101, 363] on link "Registration History" at bounding box center [146, 363] width 160 height 17
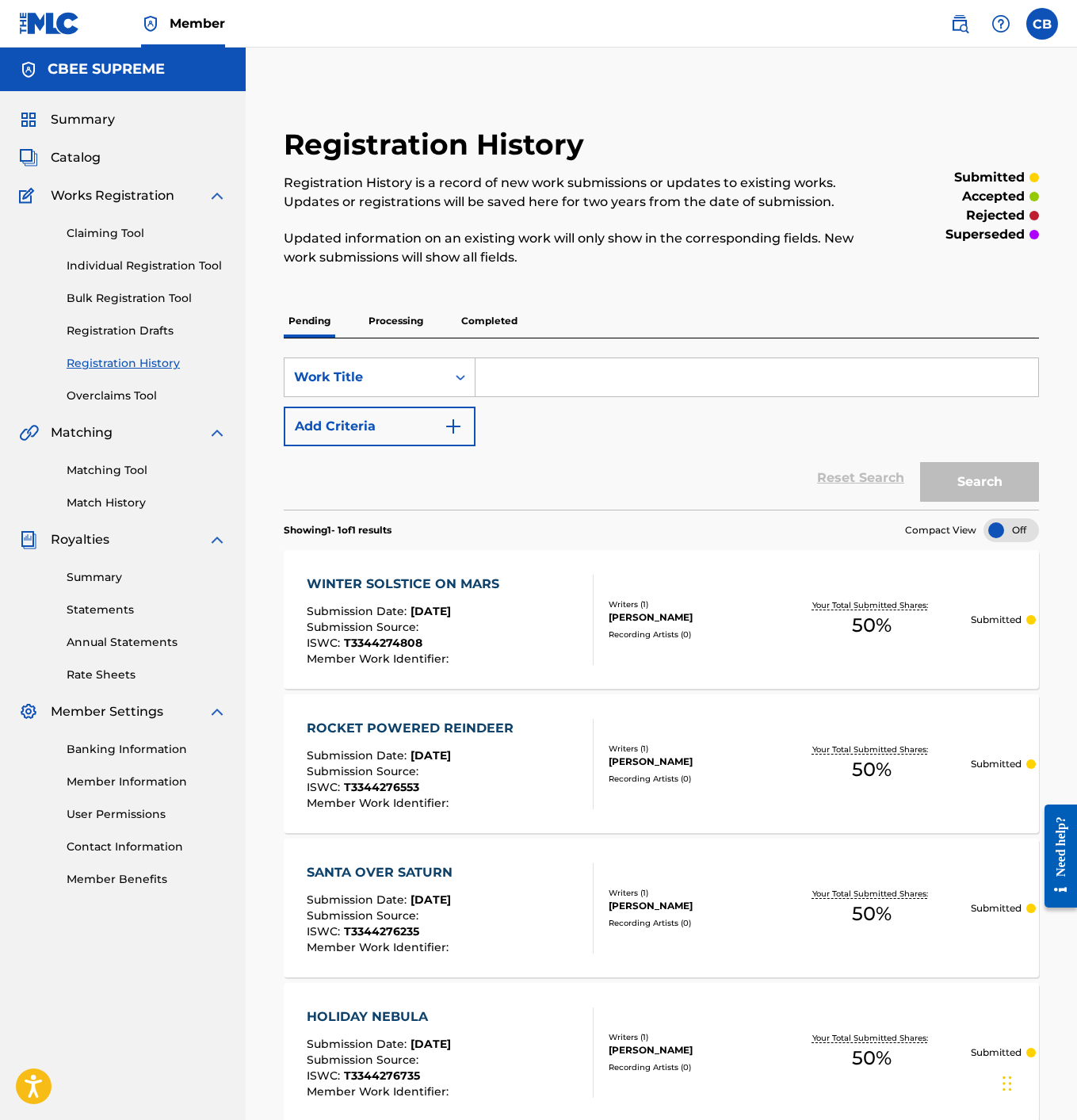
click at [502, 332] on p "Completed" at bounding box center [489, 321] width 66 height 33
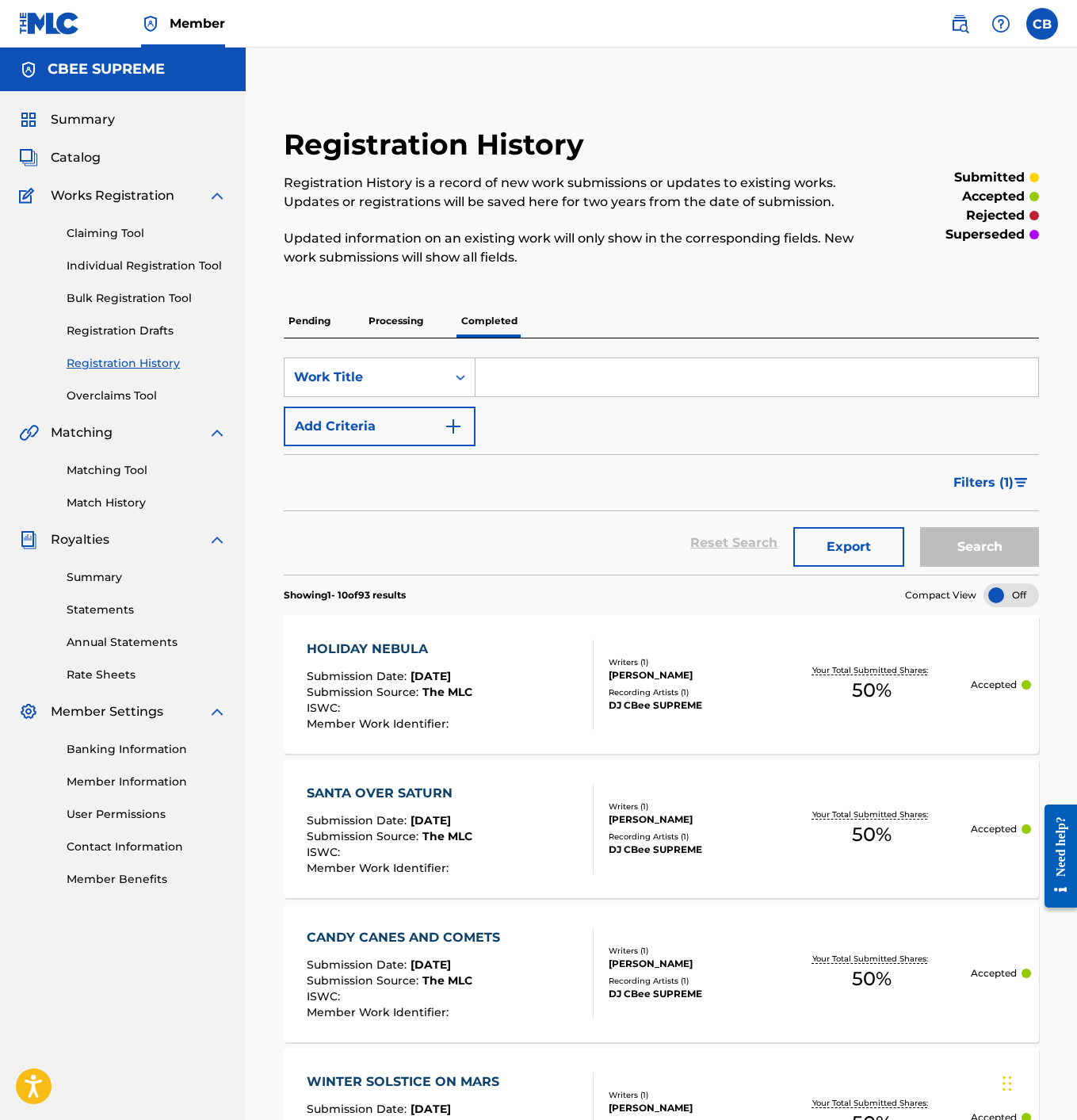
click at [72, 157] on span "Catalog" at bounding box center [76, 157] width 50 height 19
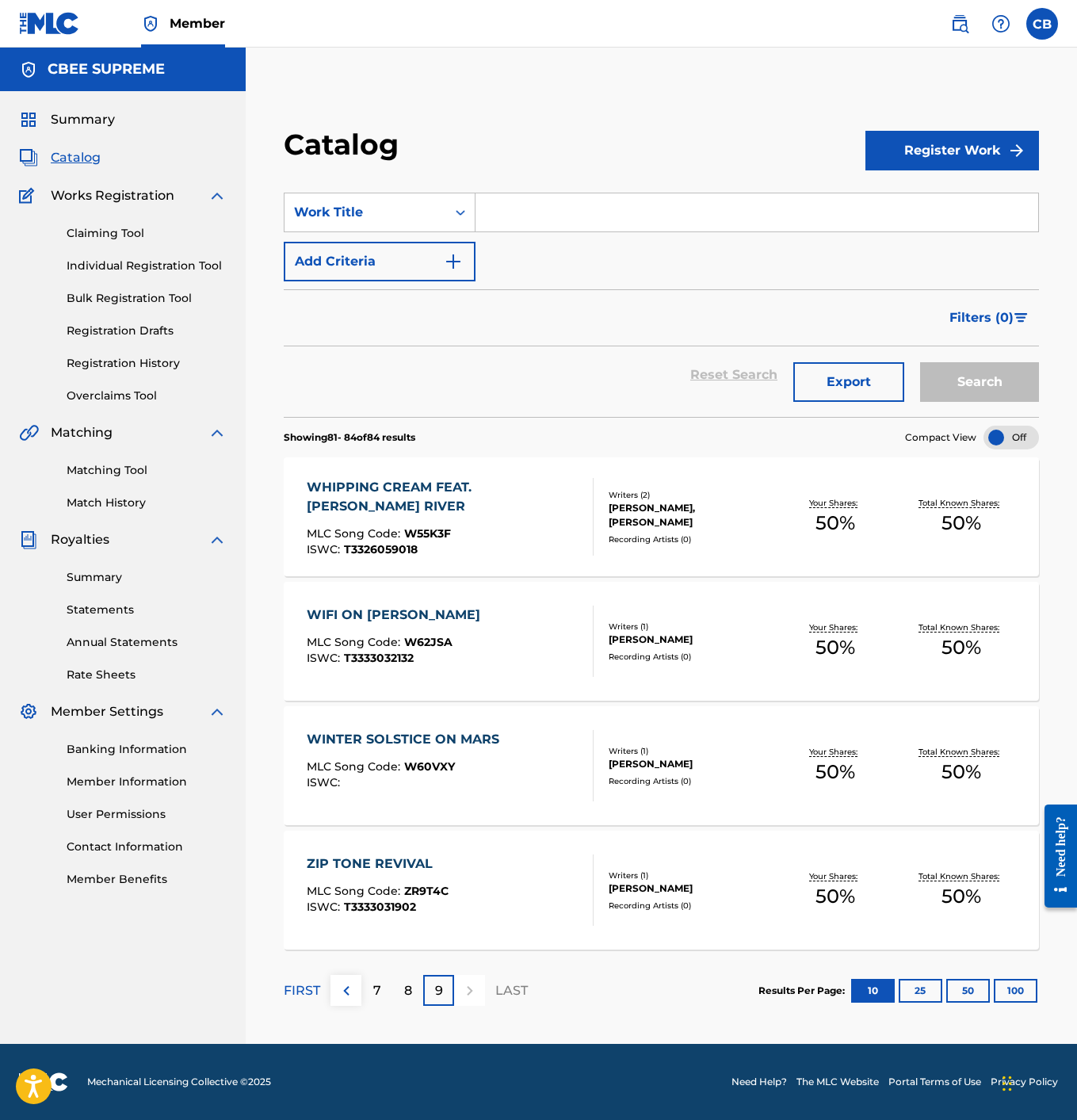
click at [971, 145] on button "Register Work" at bounding box center [952, 151] width 173 height 40
click at [918, 207] on link "Individual" at bounding box center [952, 202] width 173 height 38
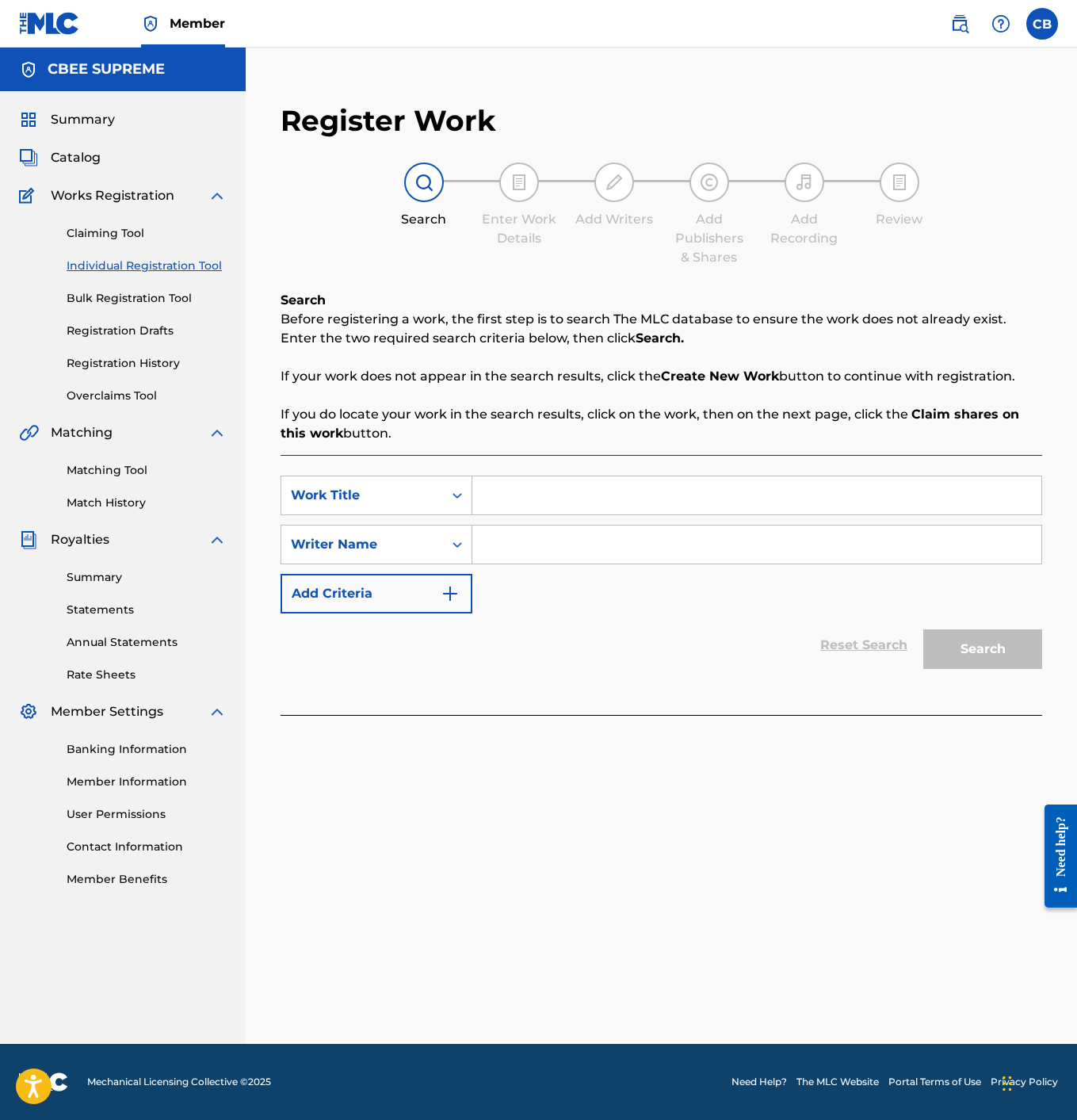
click at [547, 506] on input "Search Form" at bounding box center [757, 495] width 569 height 38
type input "Starlit [DATE]"
click at [564, 548] on input "Search Form" at bounding box center [757, 544] width 569 height 38
type input "V"
type input "[PERSON_NAME]"
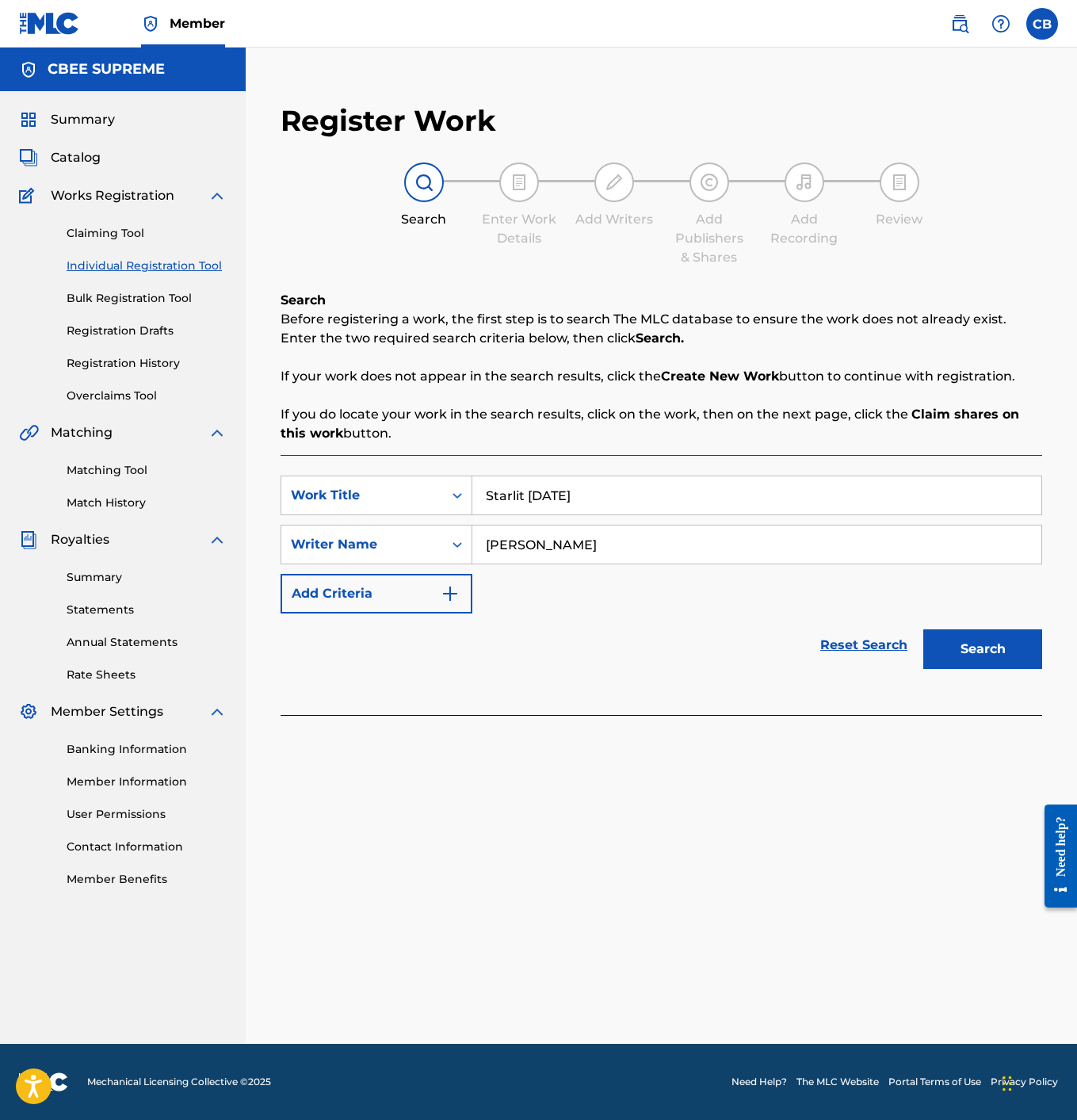
click at [956, 634] on button "Search" at bounding box center [983, 649] width 119 height 40
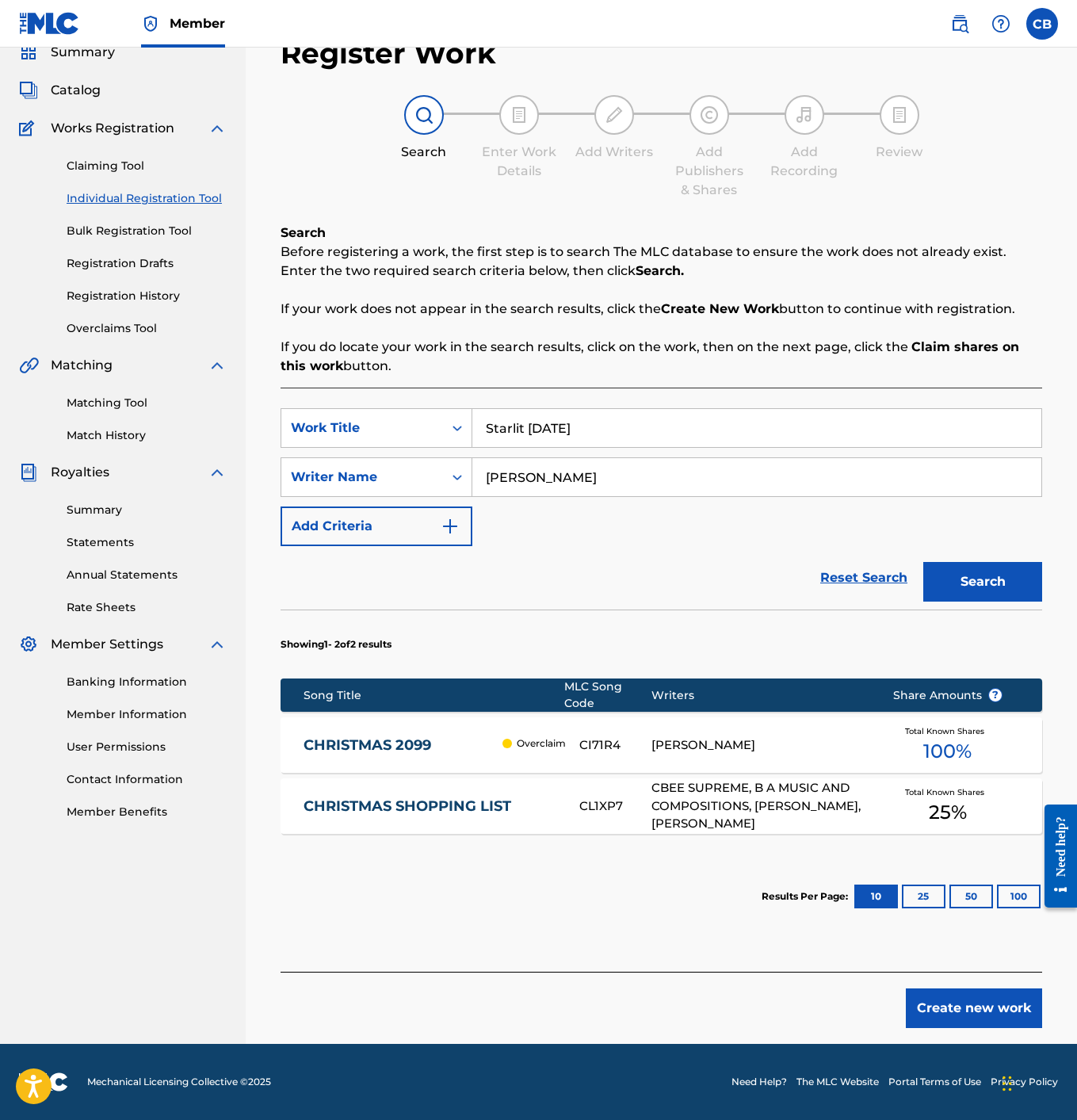
scroll to position [68, 0]
click at [929, 998] on button "Create new work" at bounding box center [974, 1009] width 137 height 40
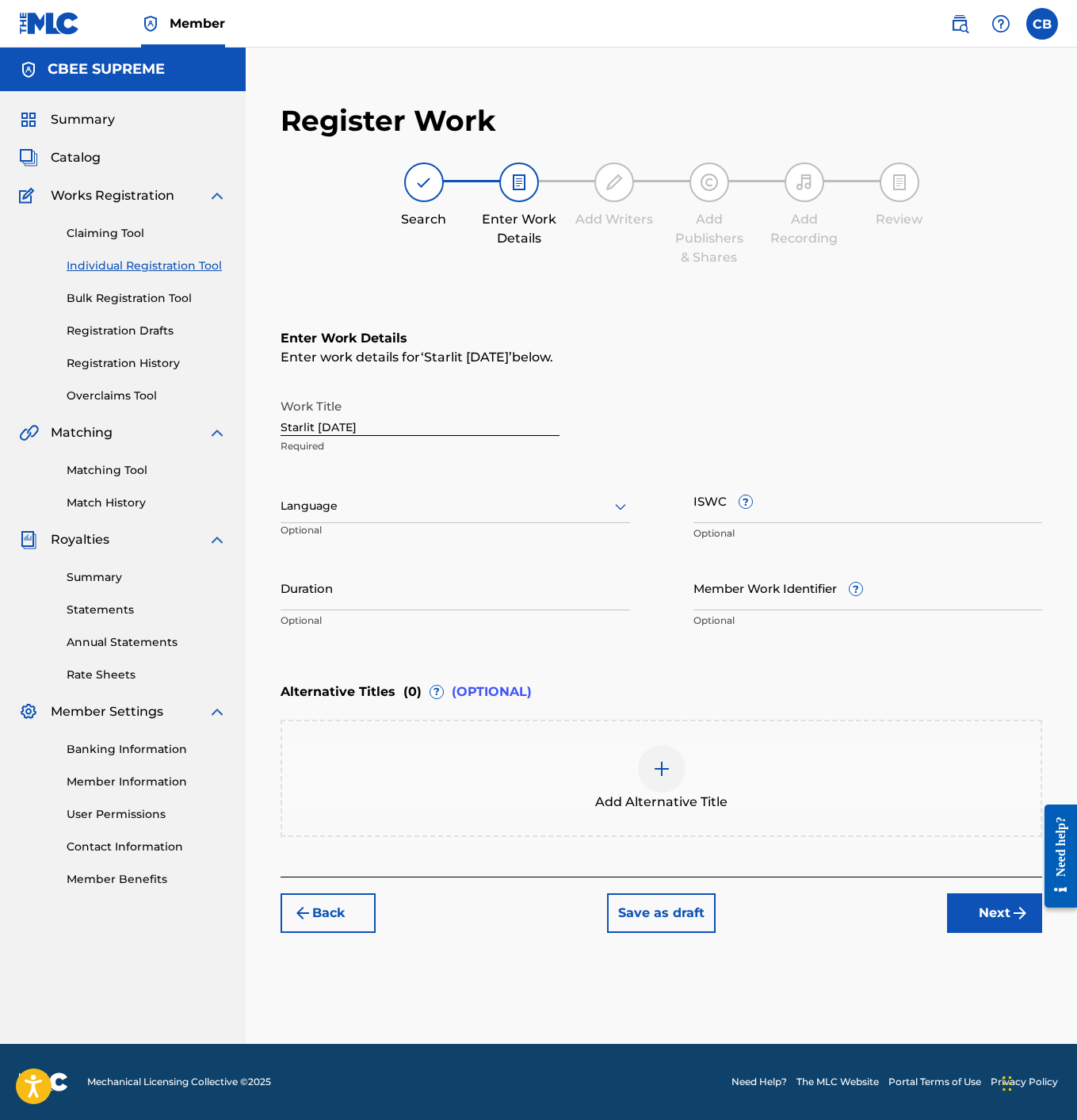
scroll to position [0, 0]
click at [378, 513] on div at bounding box center [455, 506] width 350 height 20
click at [375, 531] on div "English" at bounding box center [455, 541] width 348 height 36
click at [347, 594] on input "Duration" at bounding box center [455, 587] width 350 height 45
type input "02:39"
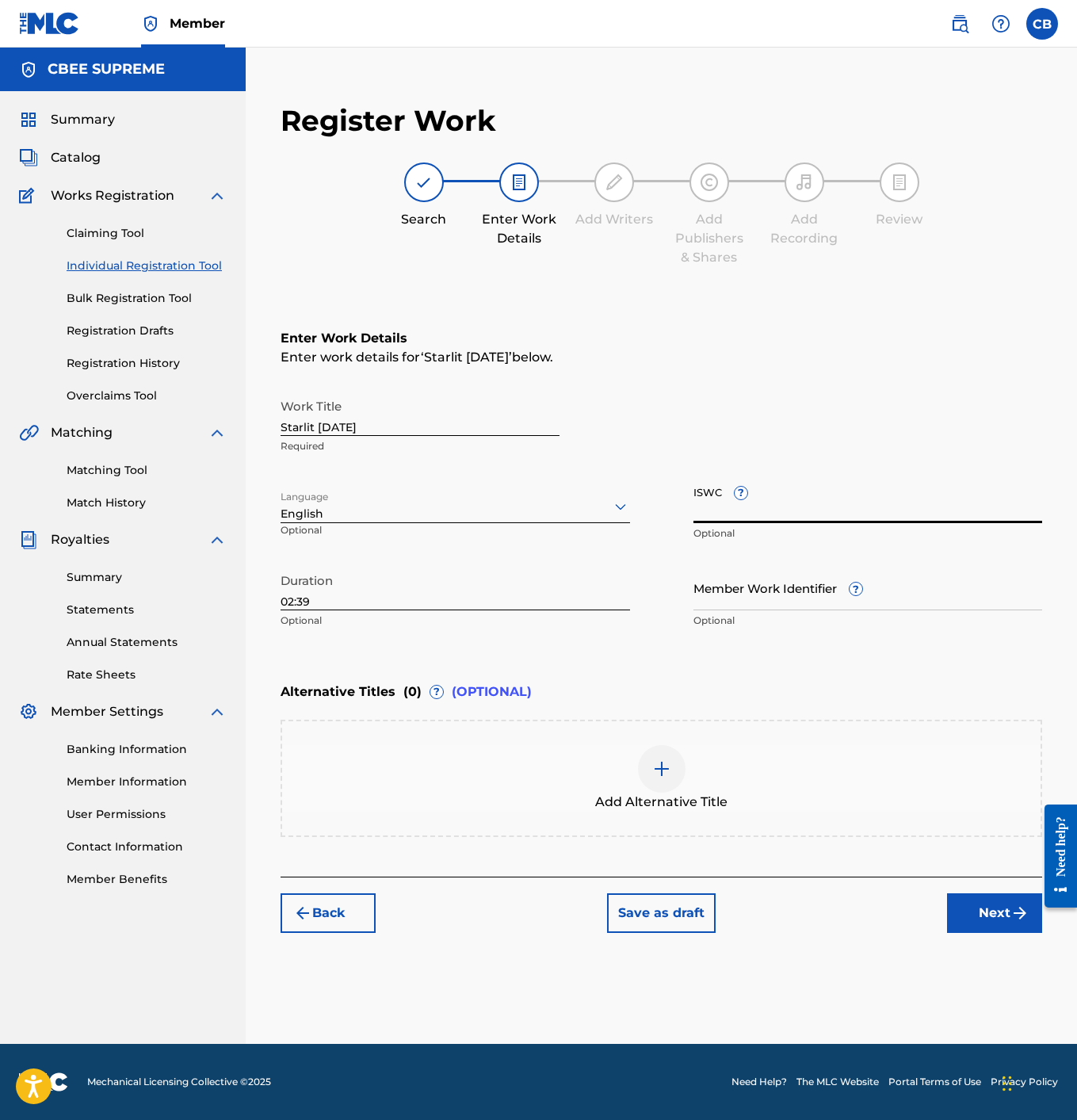
click at [716, 513] on input "ISWC ?" at bounding box center [869, 500] width 350 height 45
paste input "T3344276928"
type input "T3344276928"
click at [954, 909] on button "Next" at bounding box center [995, 913] width 95 height 40
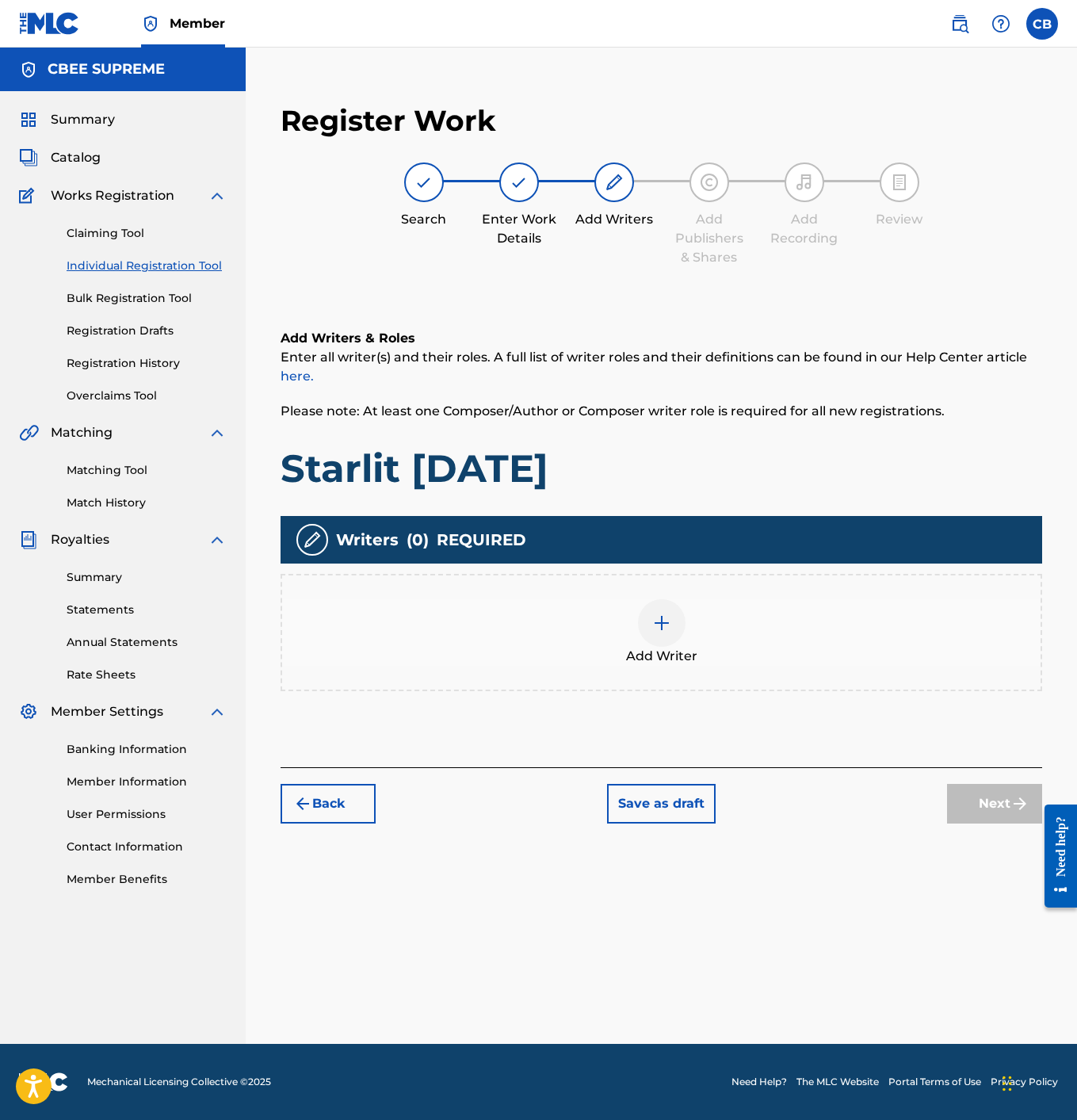
click at [658, 622] on img at bounding box center [662, 623] width 19 height 19
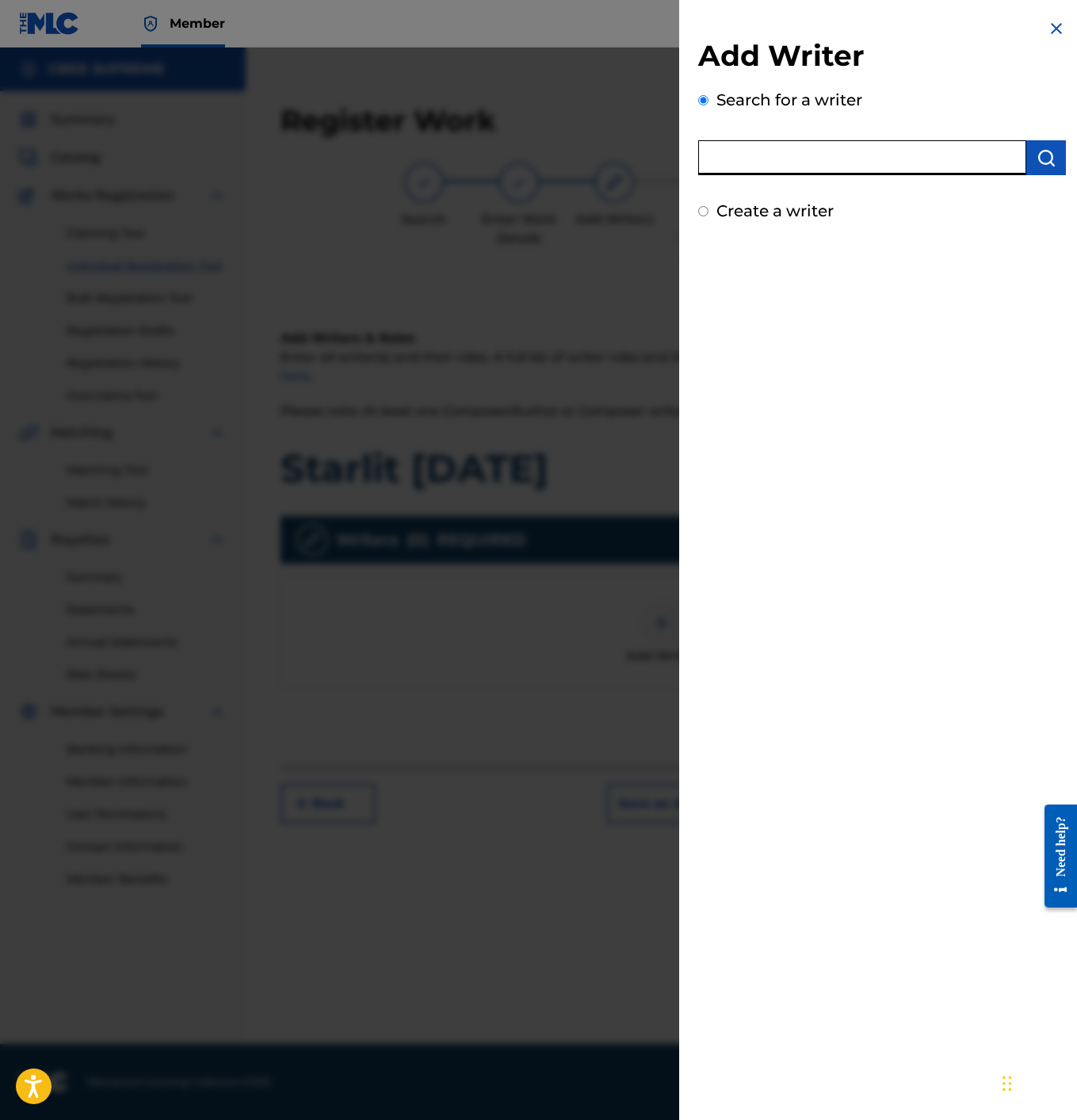
click at [753, 146] on input "text" at bounding box center [862, 158] width 328 height 35
type input "[PERSON_NAME]"
click at [1030, 152] on button "submit" at bounding box center [1046, 158] width 40 height 35
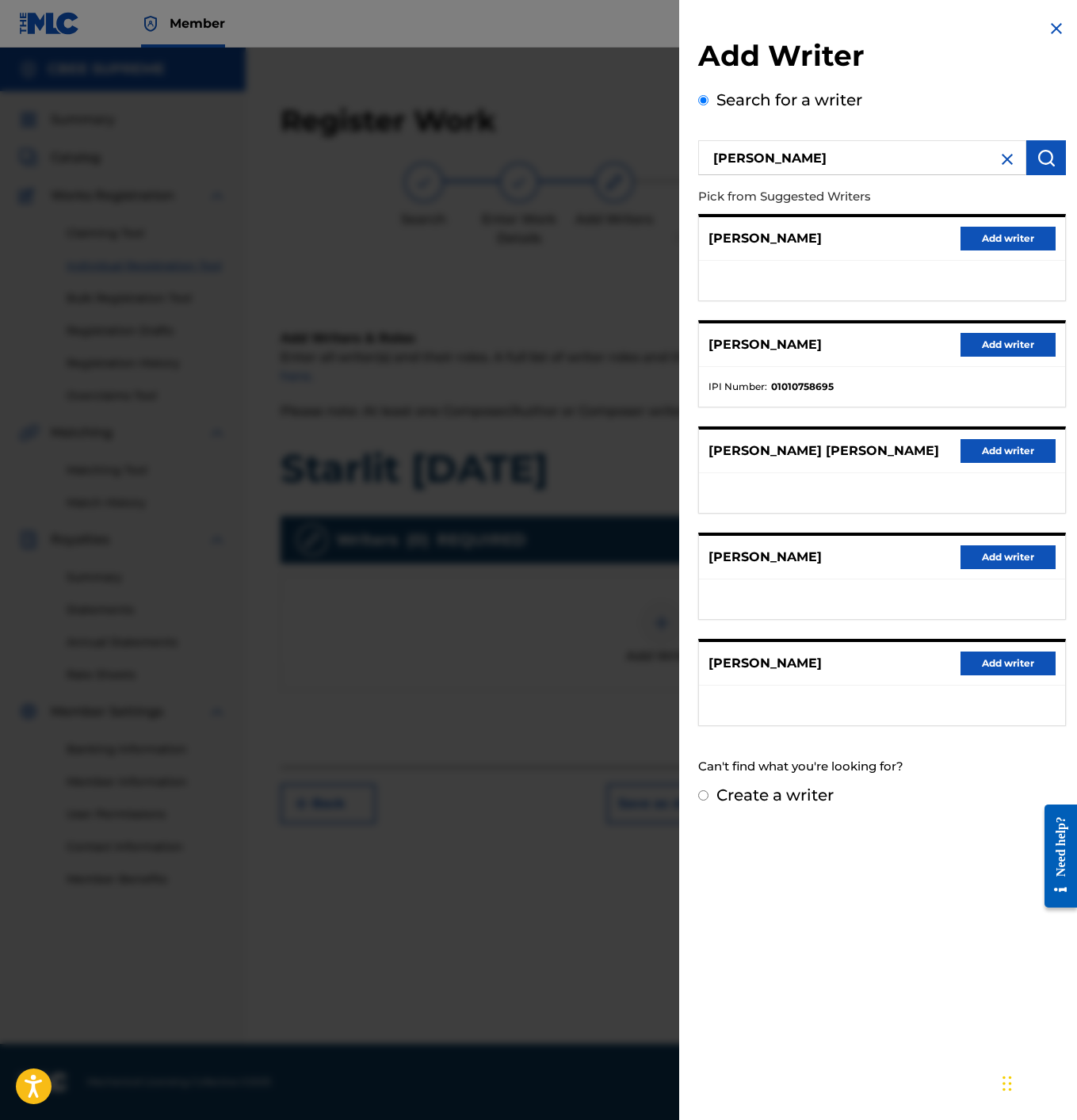
click at [994, 348] on button "Add writer" at bounding box center [1009, 345] width 95 height 24
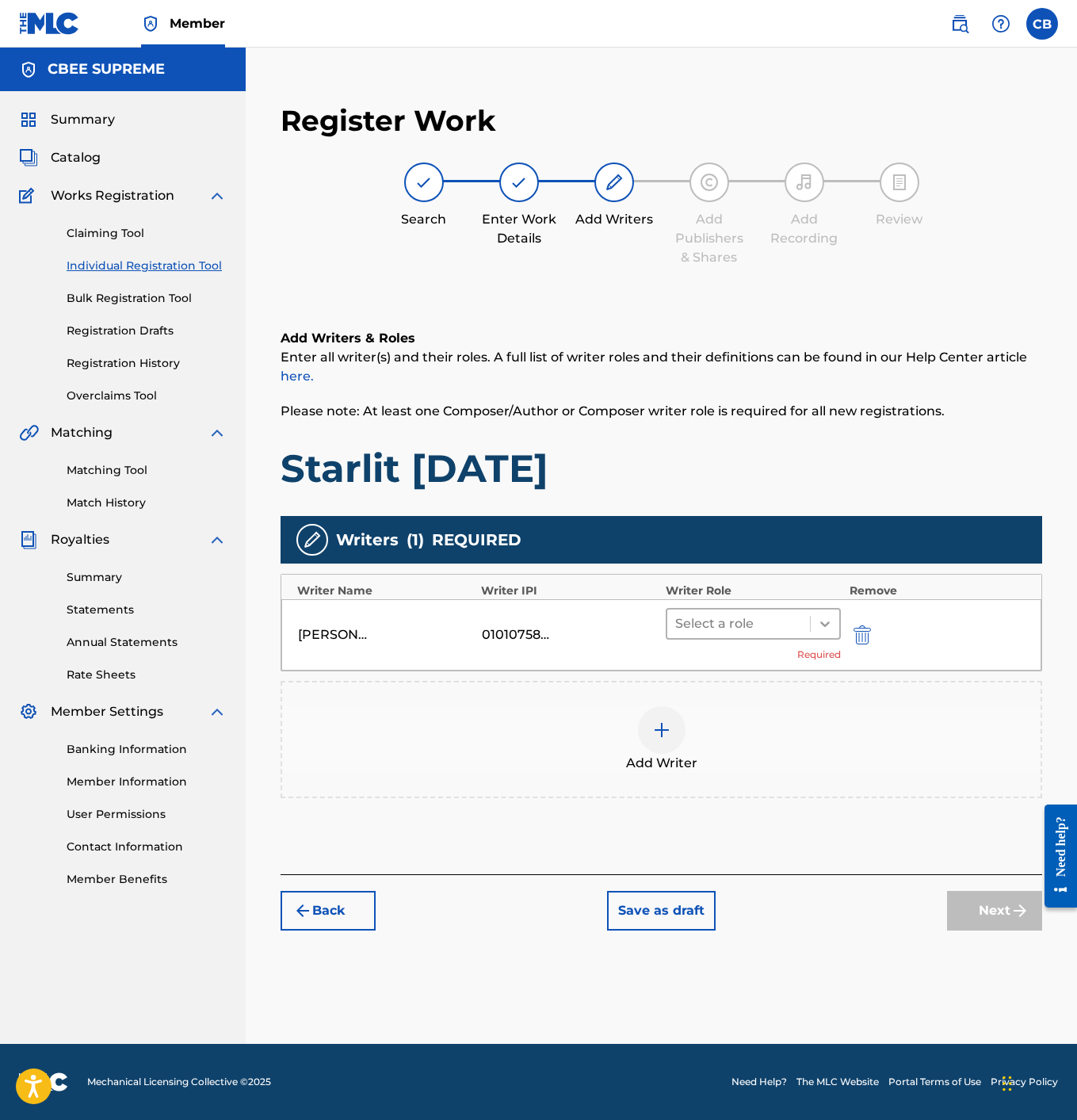
click at [824, 627] on icon at bounding box center [825, 624] width 16 height 16
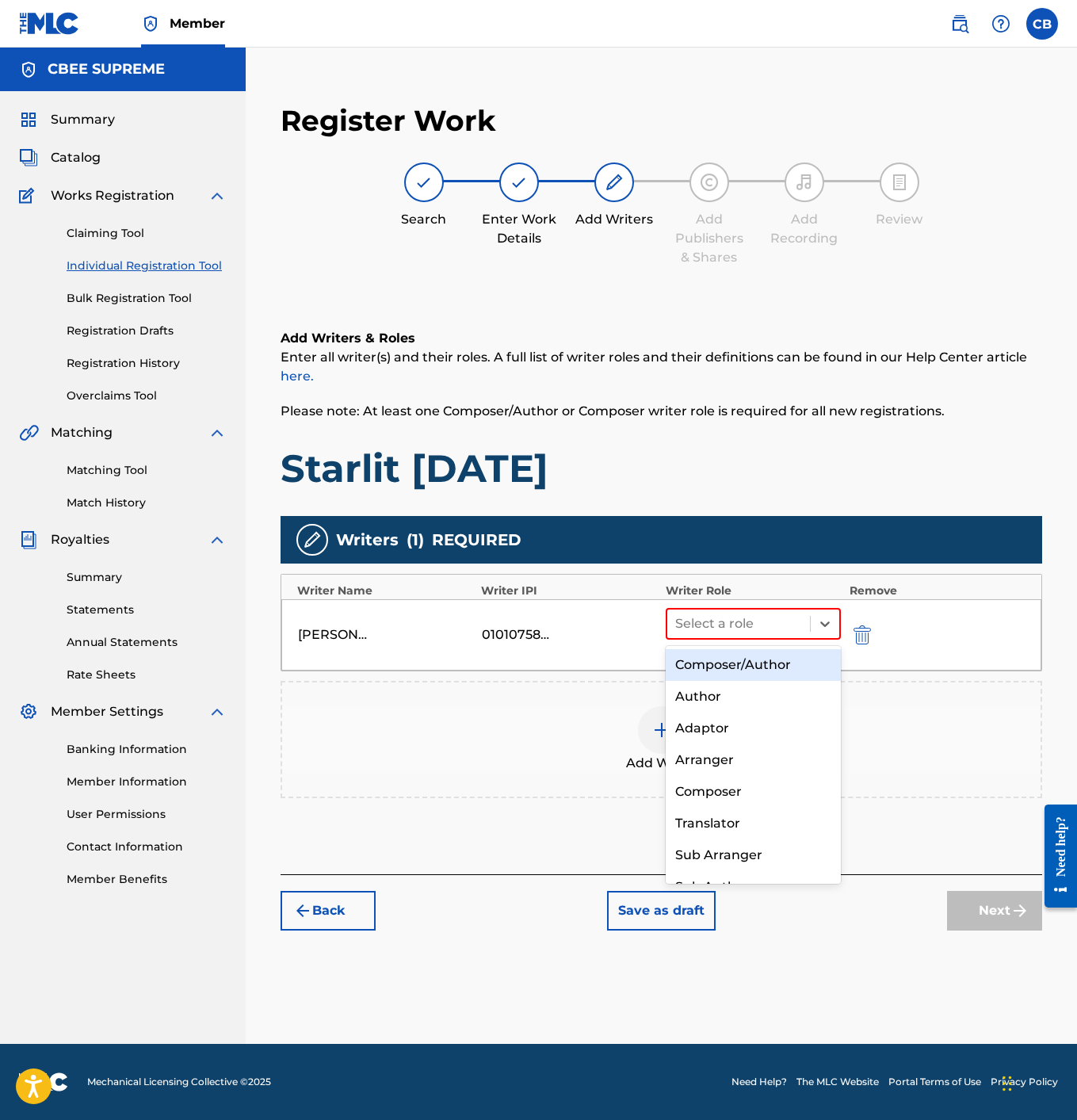
click at [767, 664] on div "Composer/Author" at bounding box center [754, 665] width 176 height 32
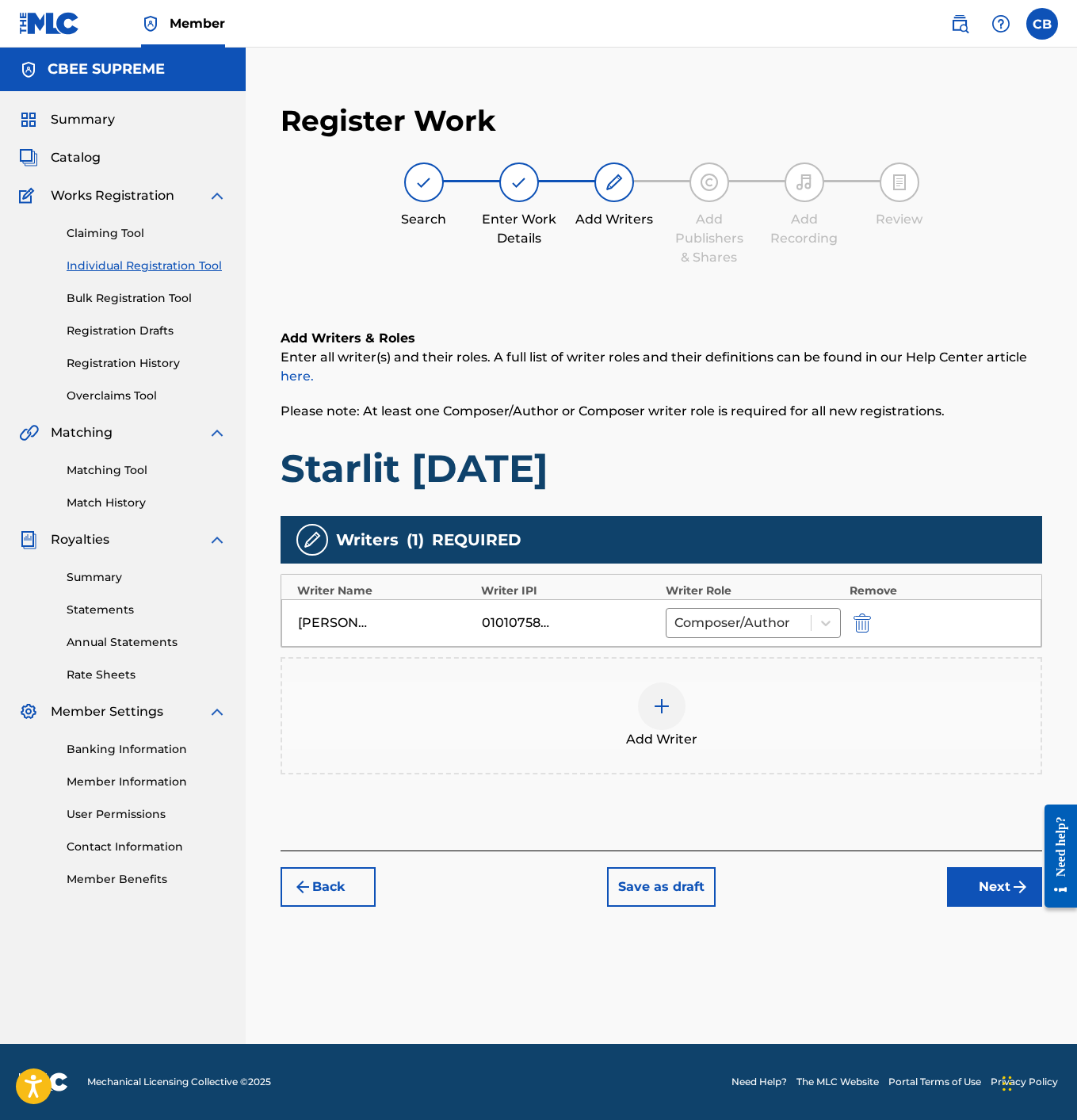
click at [967, 880] on button "Next" at bounding box center [995, 887] width 95 height 40
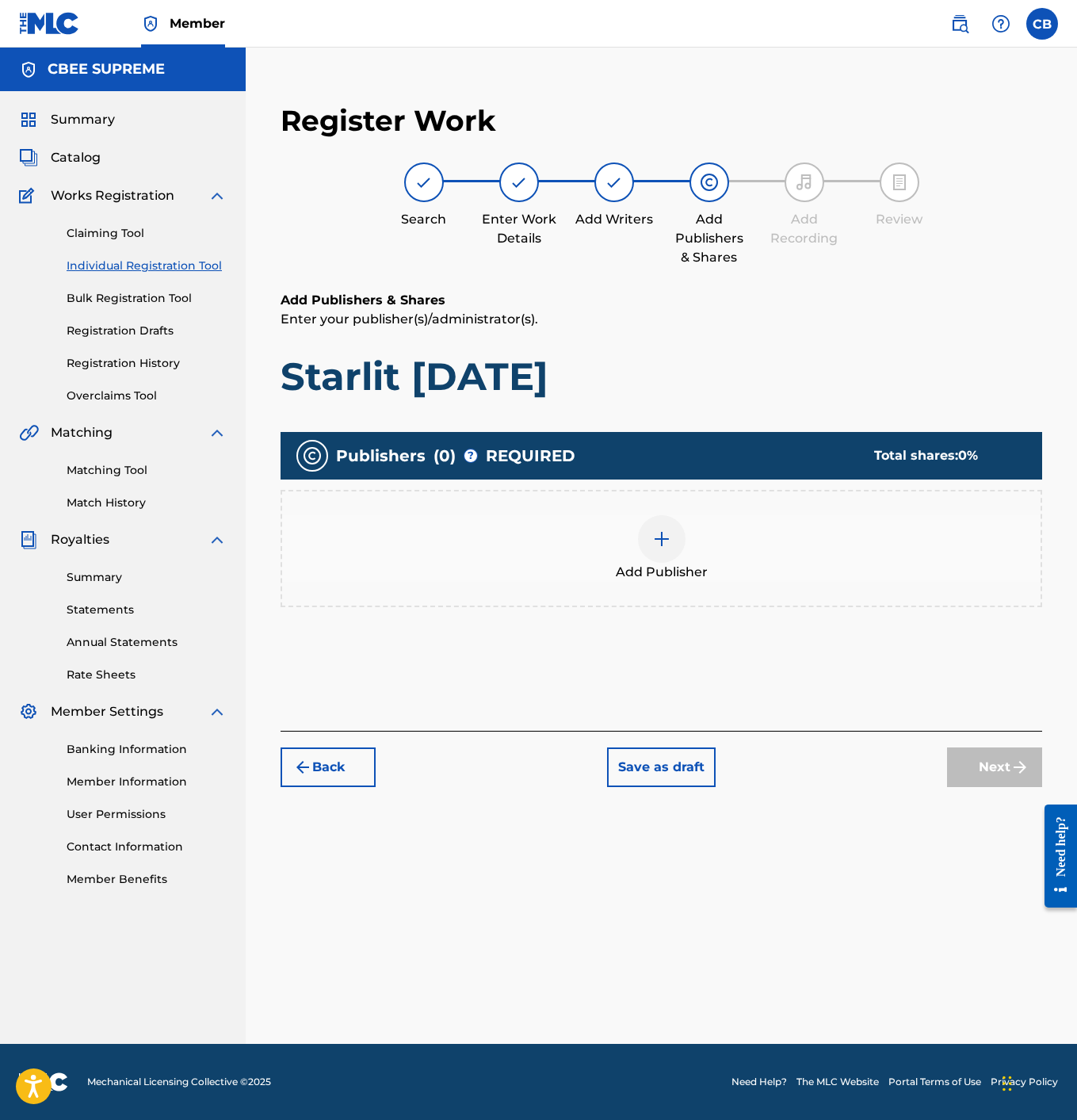
click at [664, 546] on img at bounding box center [662, 539] width 19 height 19
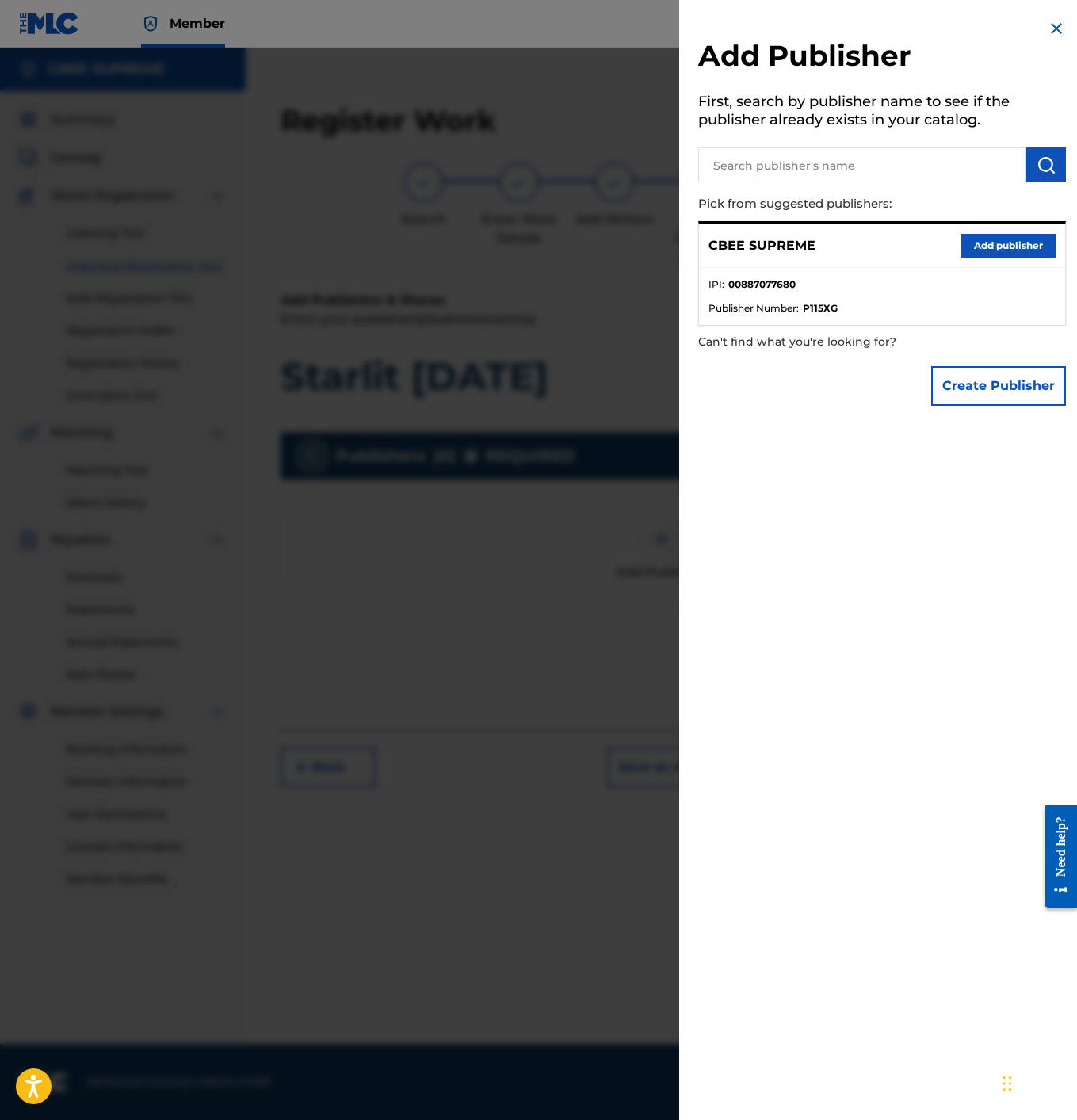
click at [994, 234] on button "Add publisher" at bounding box center [1009, 246] width 95 height 24
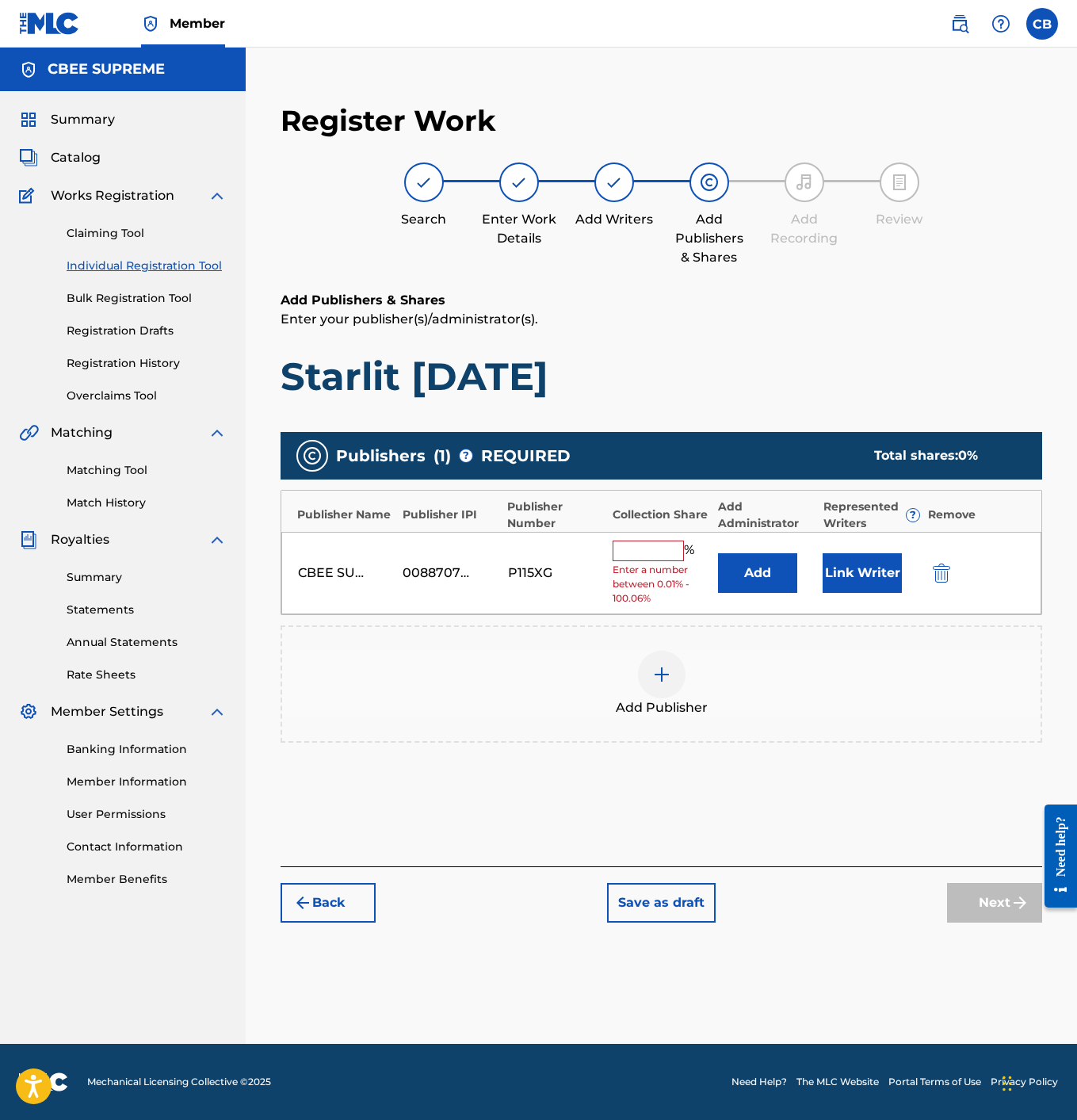
click at [647, 551] on input "text" at bounding box center [649, 551] width 72 height 21
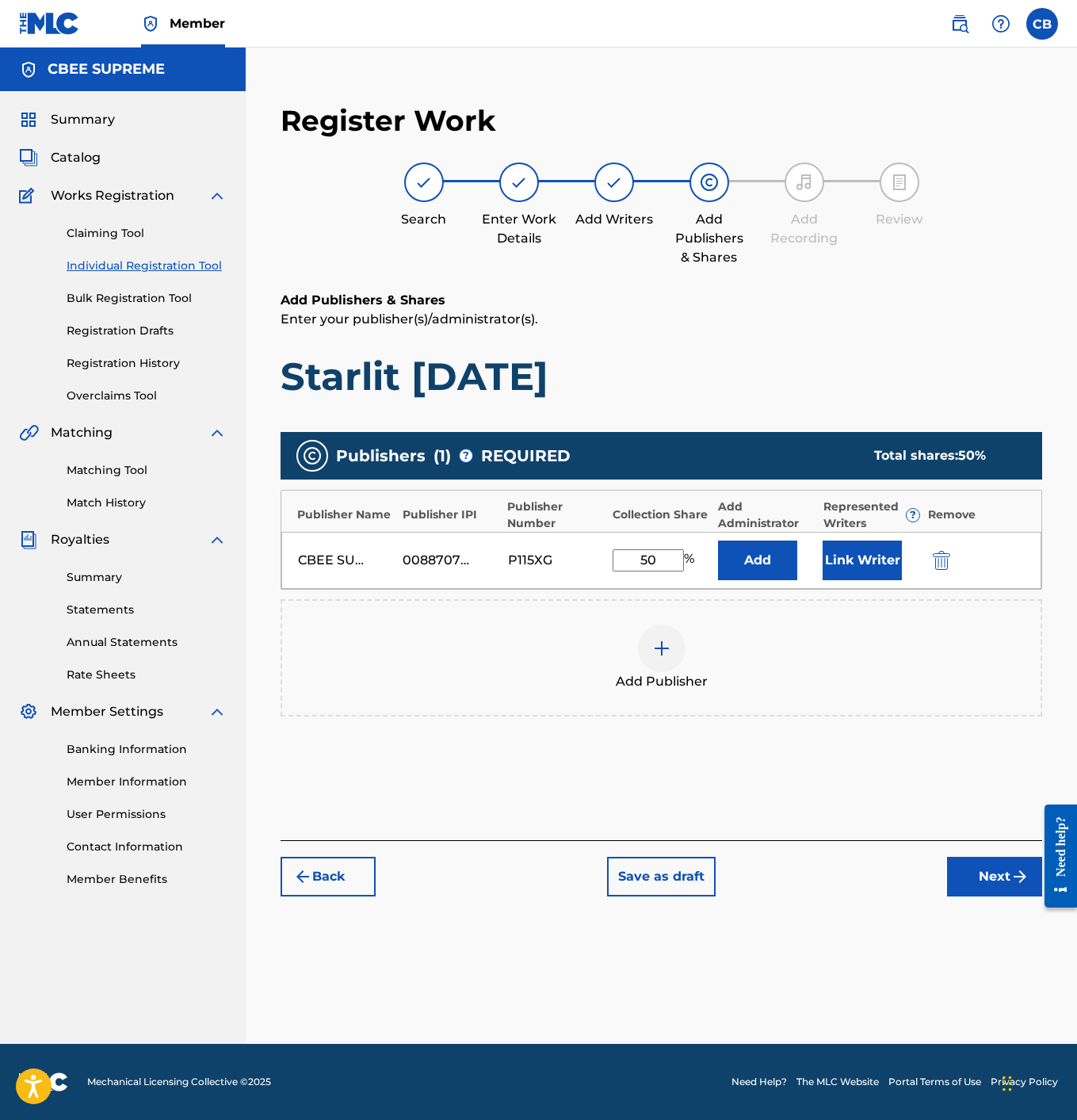
type input "50"
click at [862, 574] on button "Link Writer" at bounding box center [862, 560] width 79 height 40
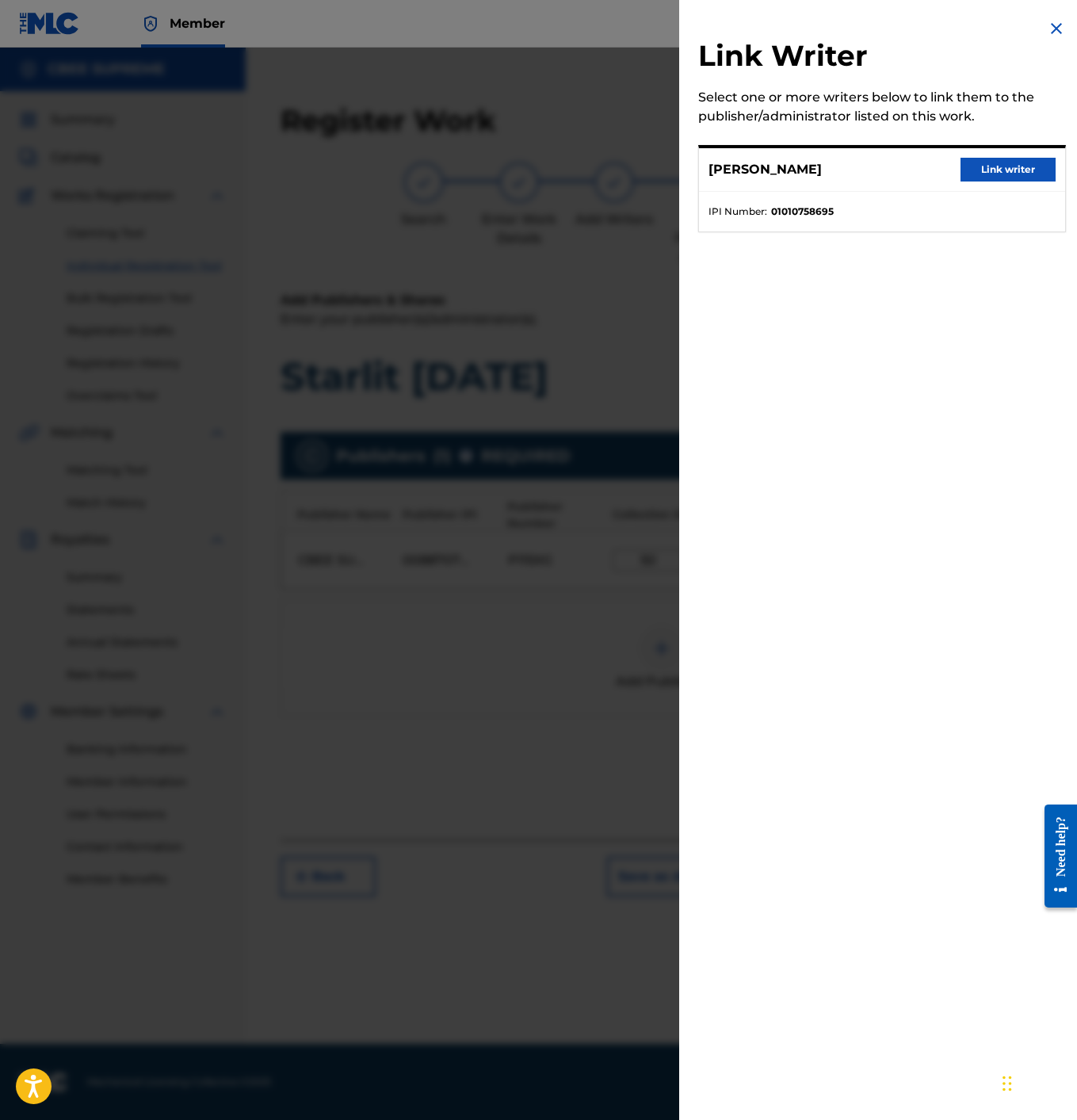
click at [1000, 165] on button "Link writer" at bounding box center [1009, 169] width 95 height 24
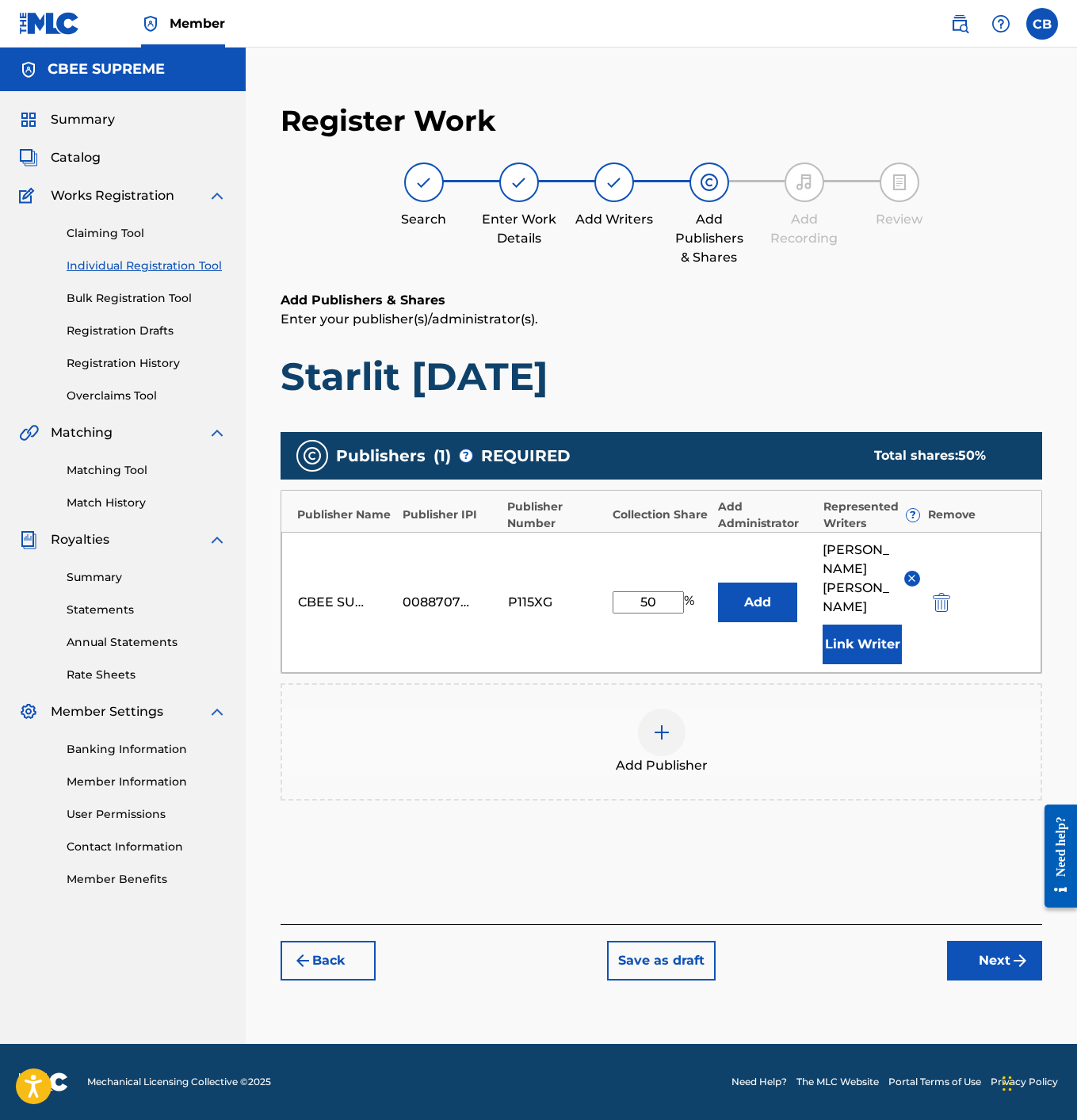
click at [972, 941] on button "Next" at bounding box center [995, 961] width 95 height 40
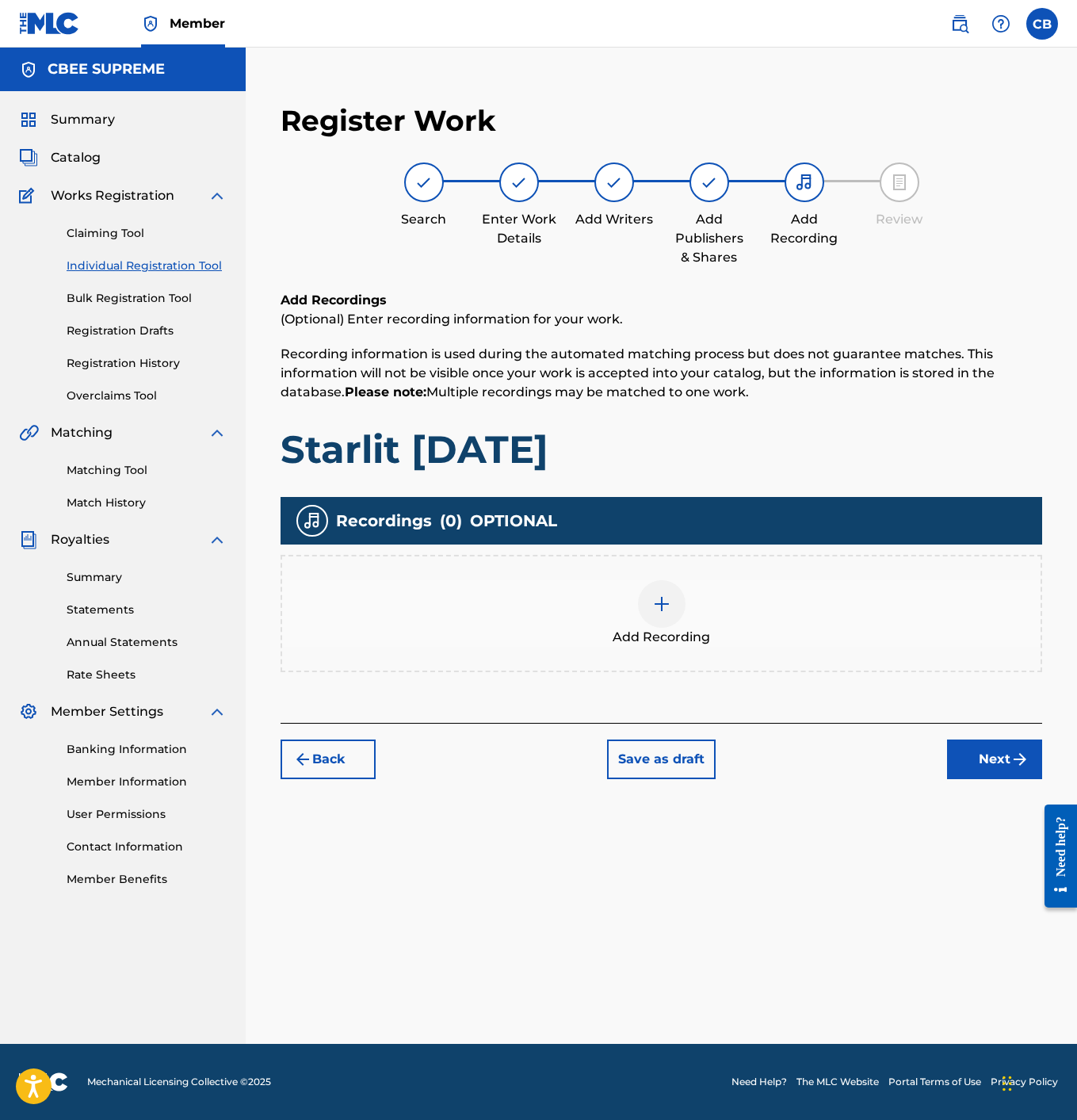
click at [668, 618] on div at bounding box center [662, 604] width 48 height 48
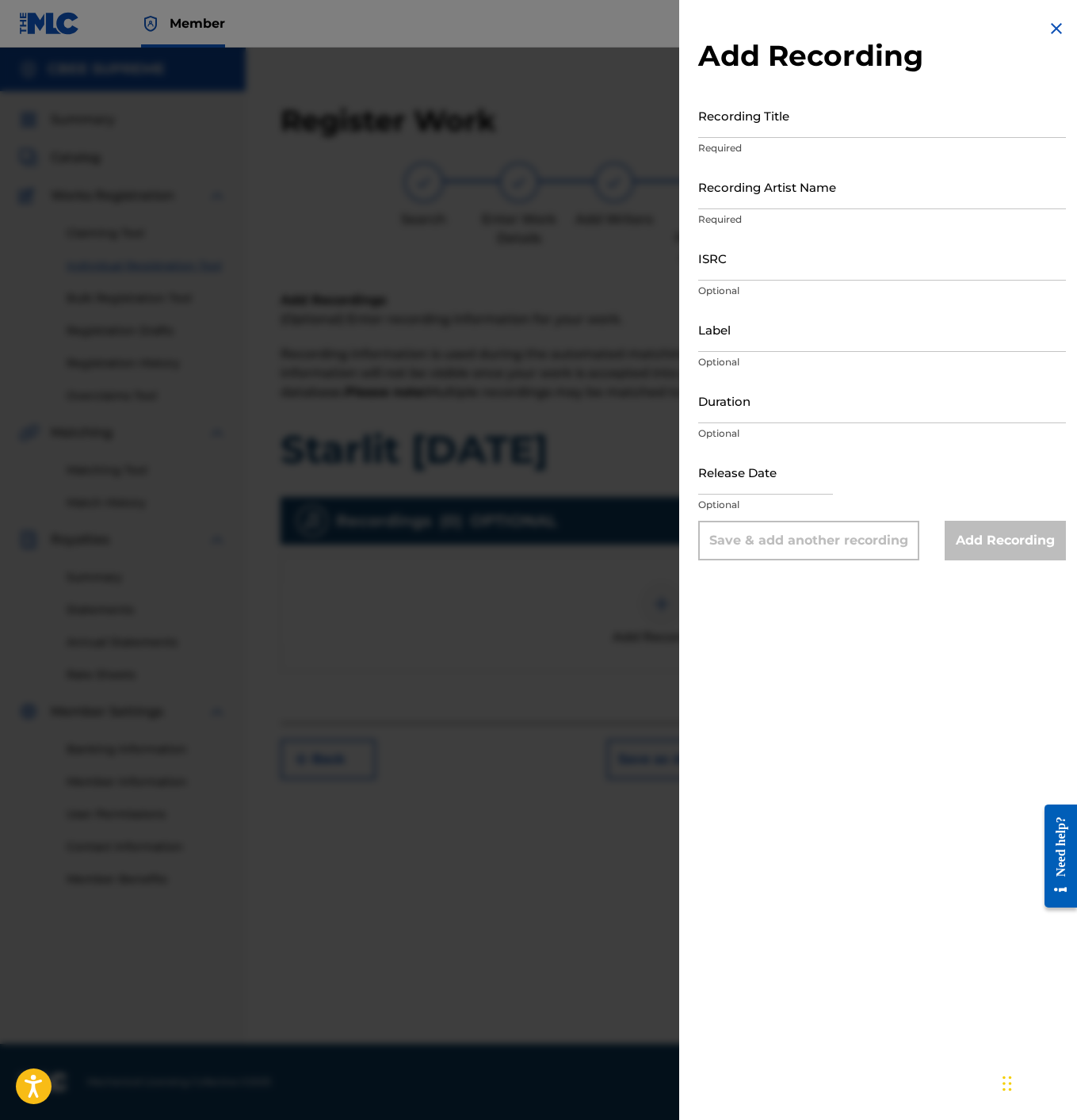
click at [763, 115] on input "Recording Title" at bounding box center [882, 115] width 368 height 45
type input "Starlit [DATE]"
click at [785, 195] on input "Recording Artist Name" at bounding box center [882, 186] width 368 height 45
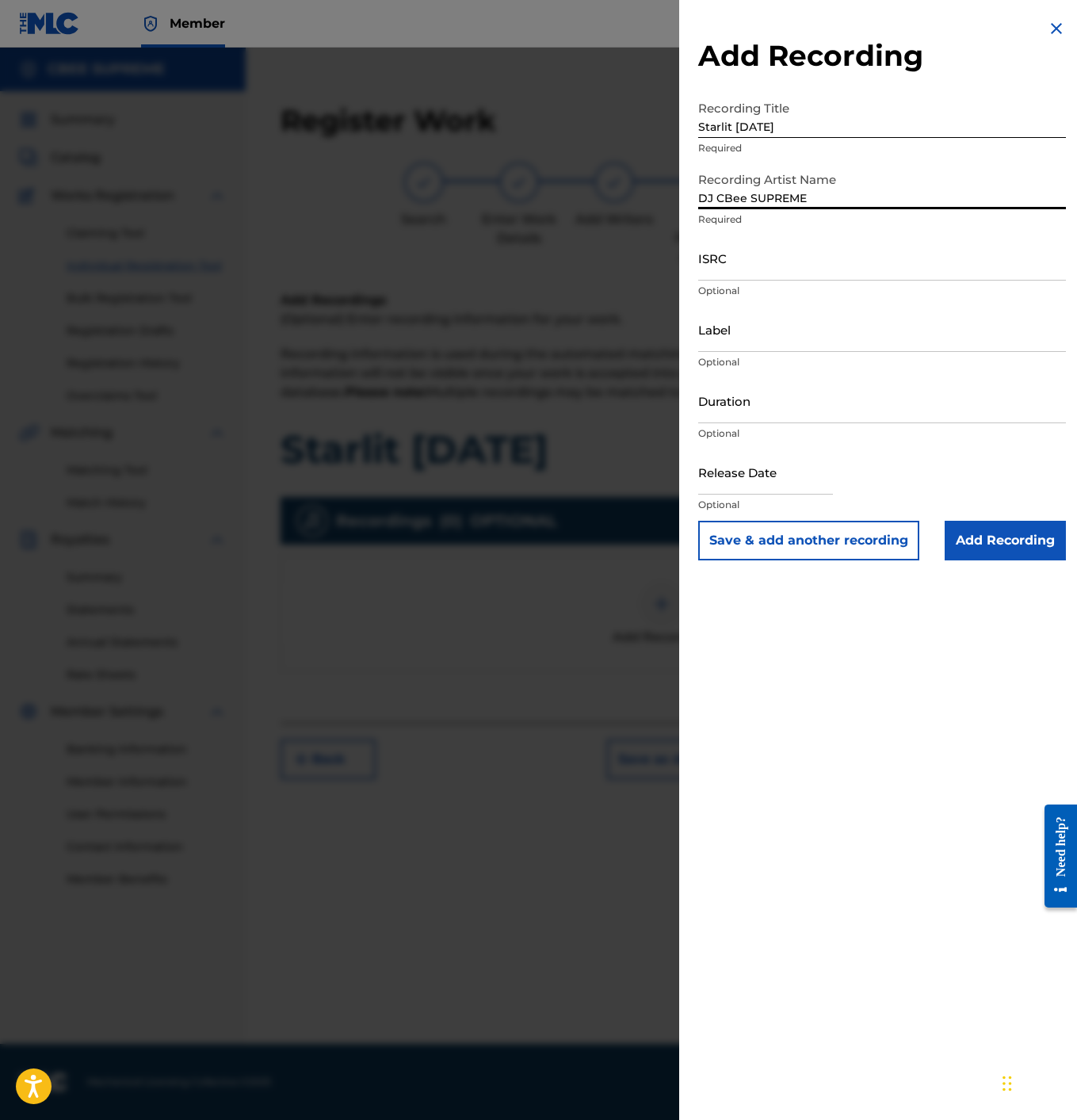
type input "DJ CBee SUPREME"
paste input "QZPJ32501809"
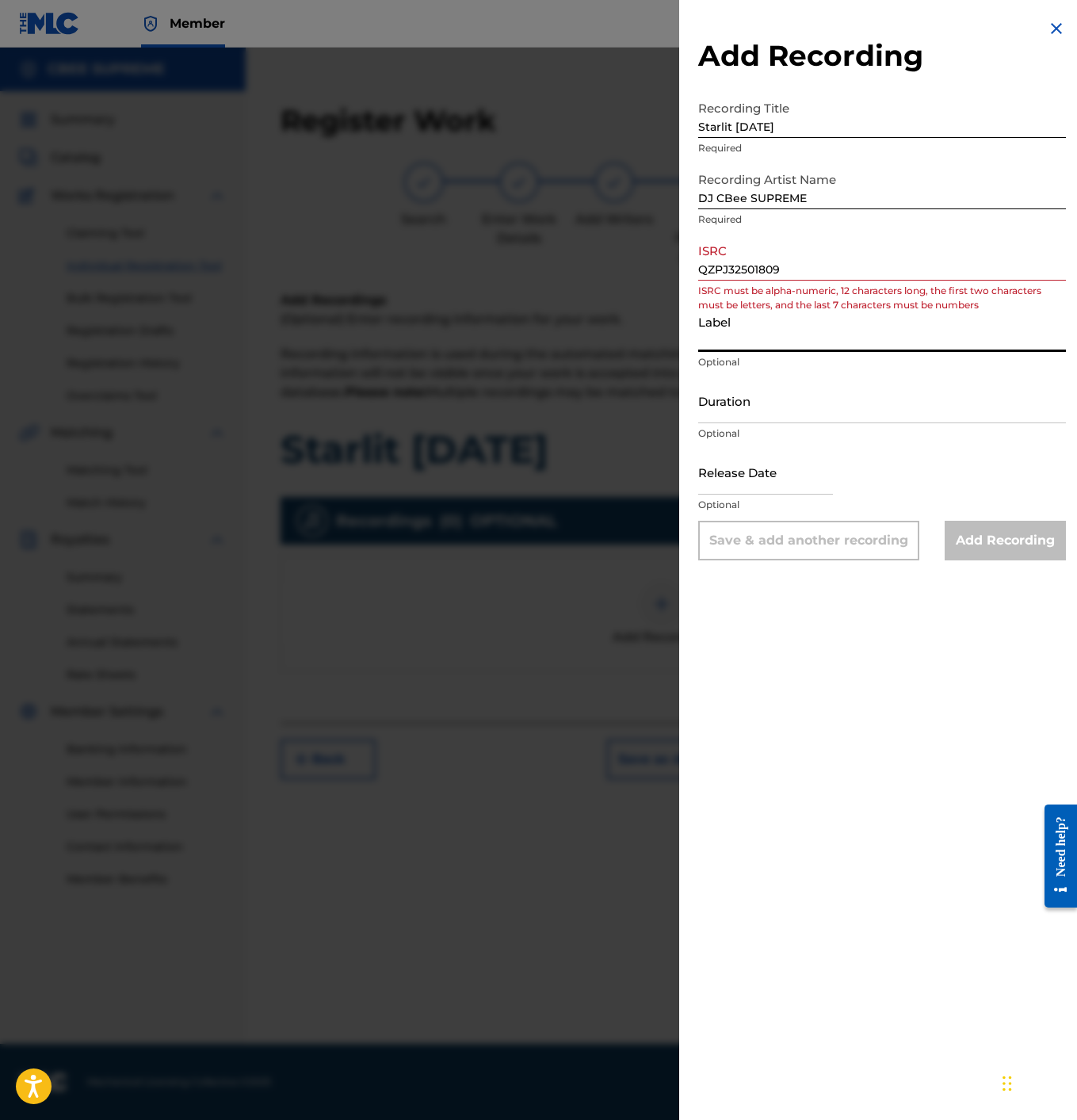
click at [731, 339] on input "Label" at bounding box center [882, 329] width 368 height 45
drag, startPoint x: 784, startPoint y: 273, endPoint x: 568, endPoint y: 266, distance: 216.1
click at [568, 266] on div "Add Recording Recording Title Starlit [DATE] Required Recording Artist Name DJ …" at bounding box center [538, 583] width 1077 height 1072
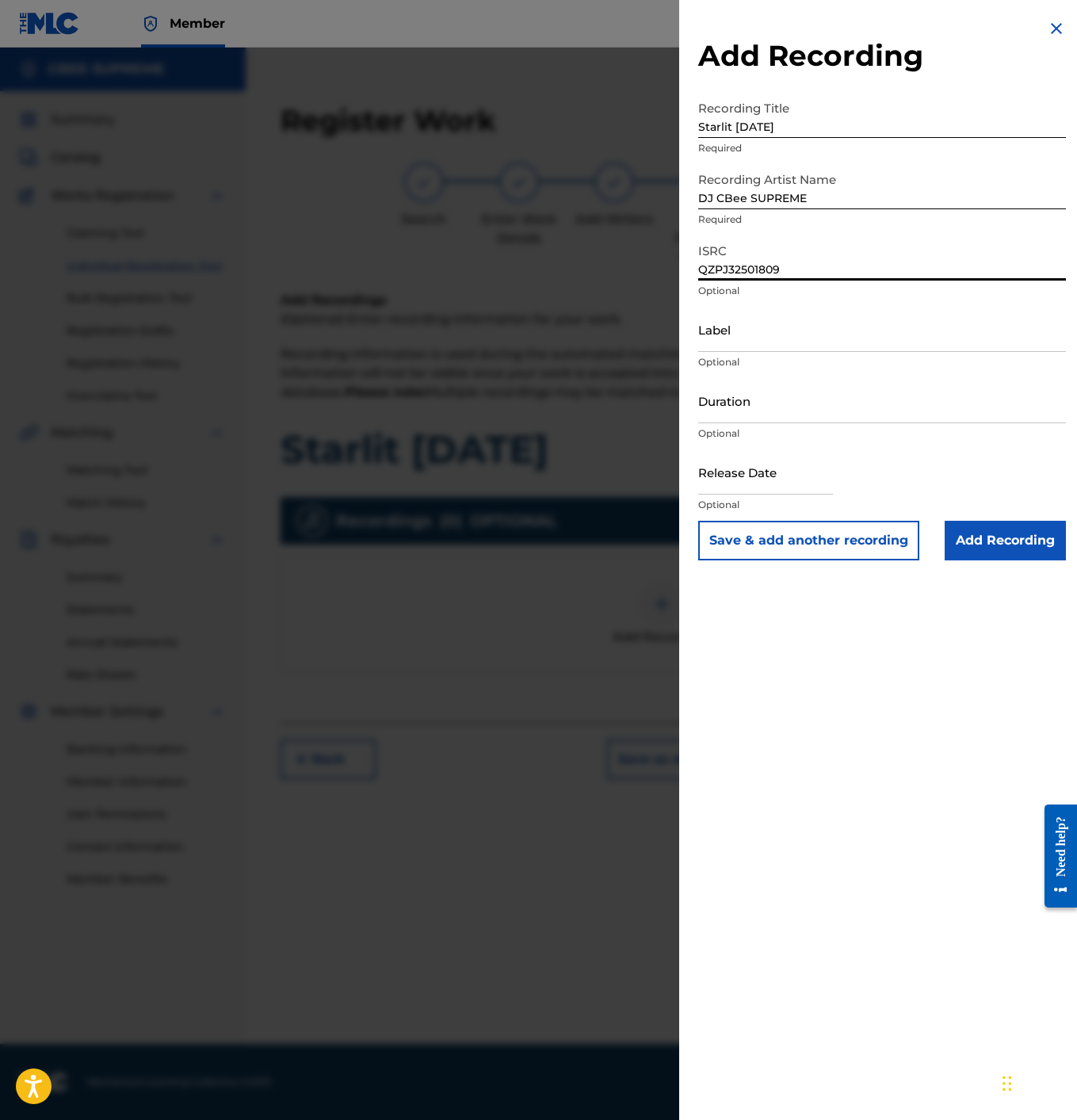
type input "QZPJ32501809"
click at [709, 332] on input "Label" at bounding box center [882, 329] width 368 height 45
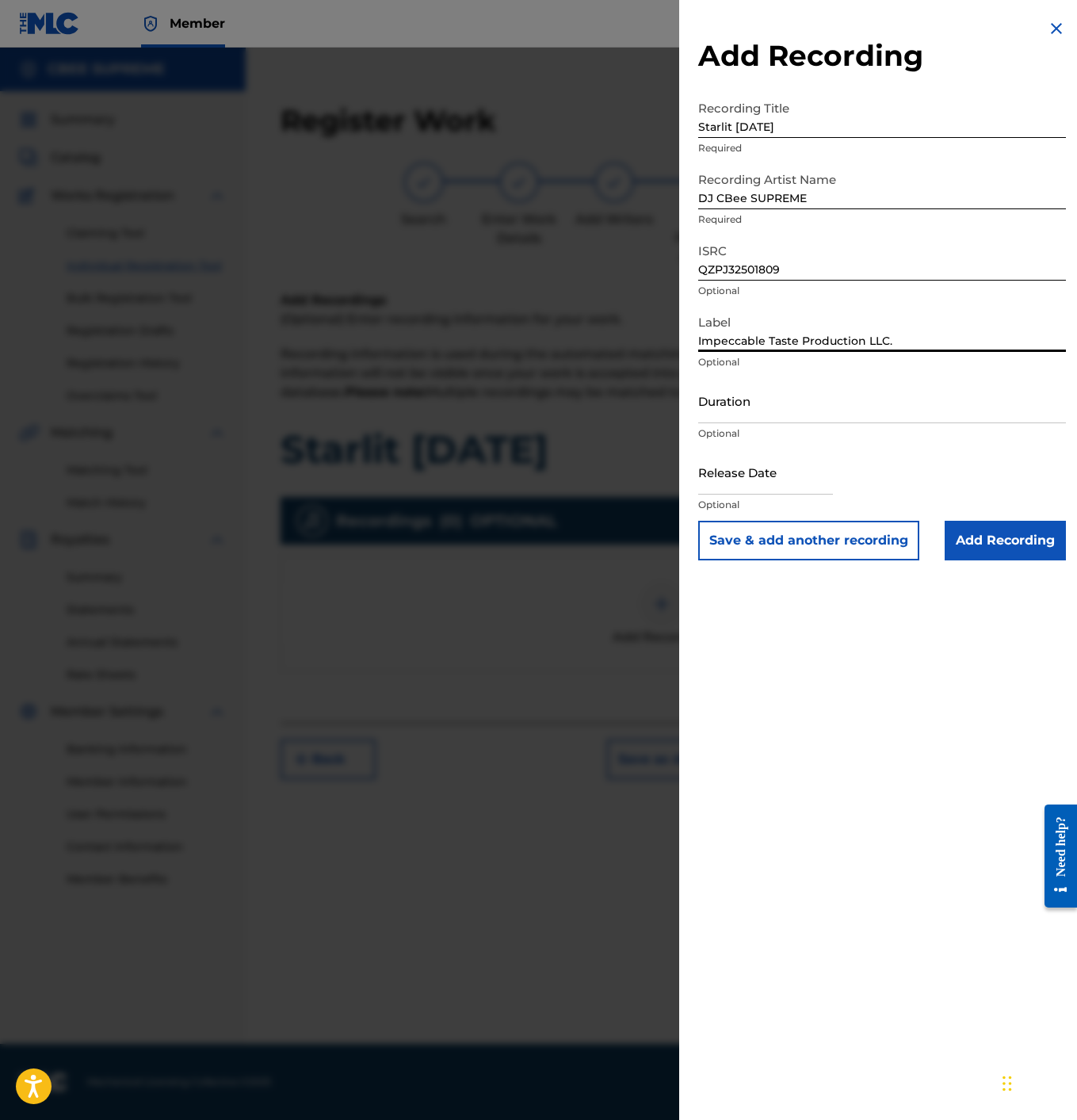
type input "Impeccable Taste Production LLC."
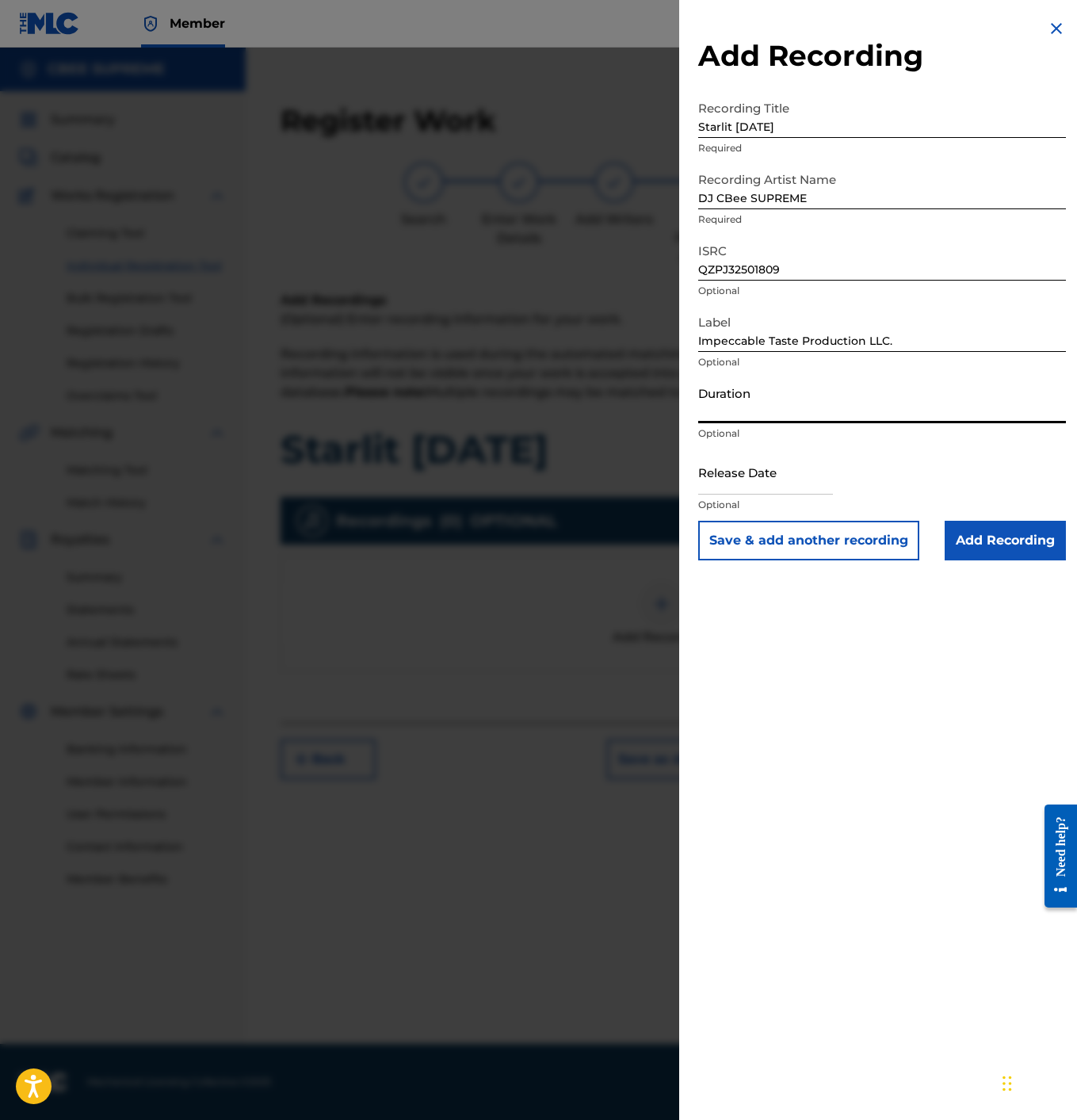
click at [734, 423] on input "Duration" at bounding box center [882, 401] width 368 height 45
type input "02:39"
click at [754, 486] on input "text" at bounding box center [766, 471] width 135 height 45
select select "7"
select select "2025"
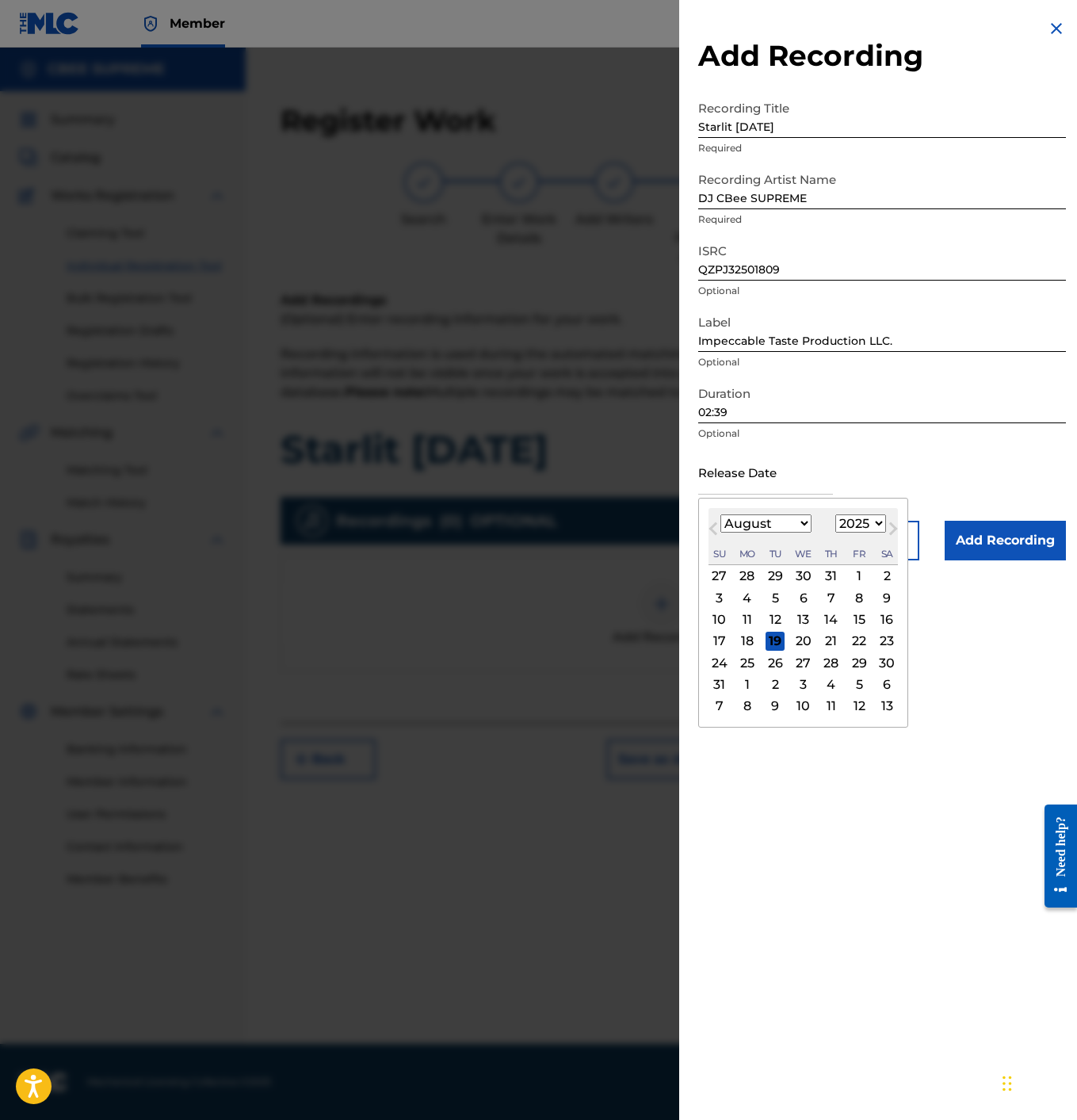
click at [850, 665] on div "29" at bounding box center [859, 663] width 19 height 19
type input "[DATE]"
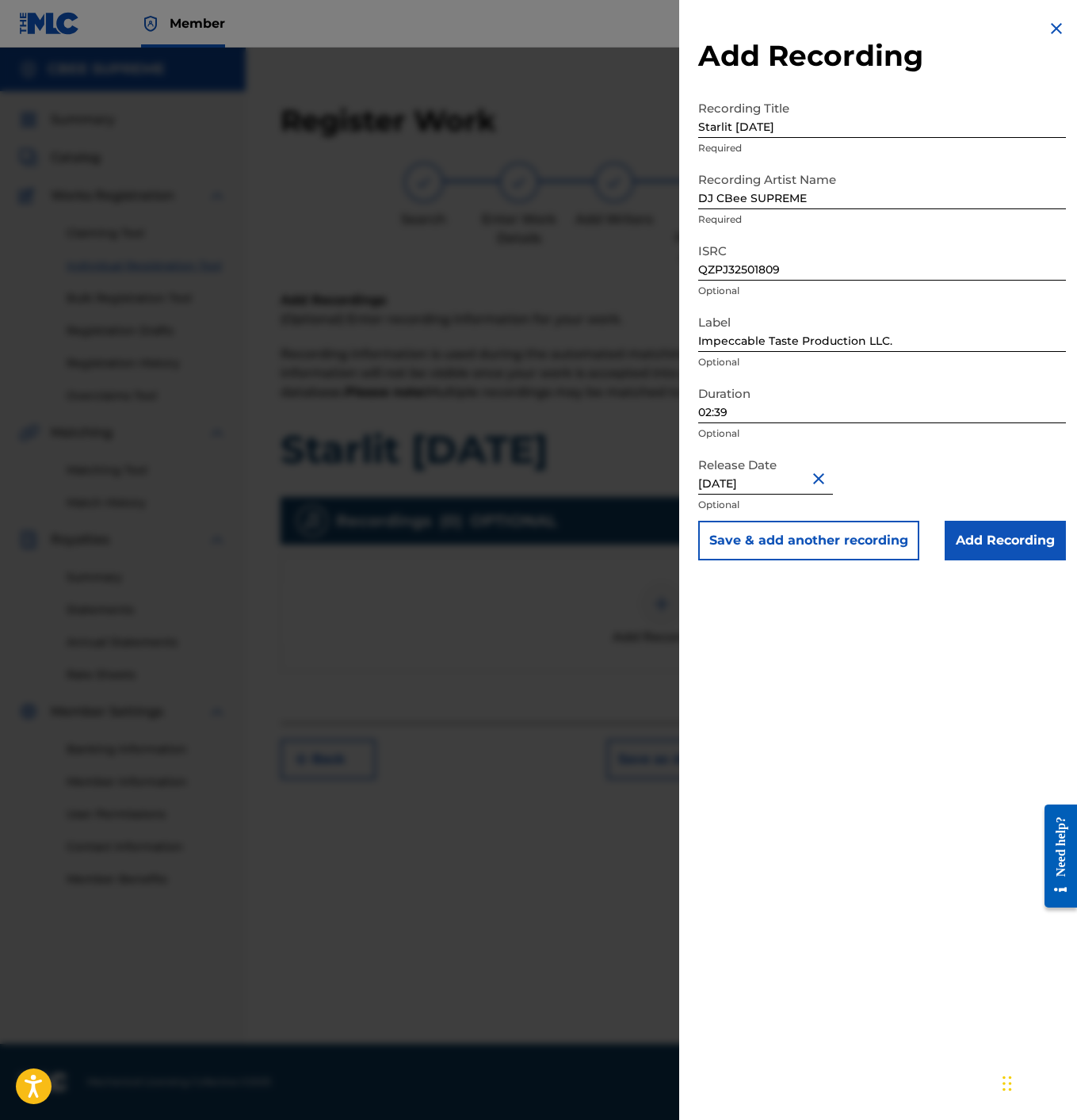
click at [958, 532] on input "Add Recording" at bounding box center [1005, 541] width 122 height 40
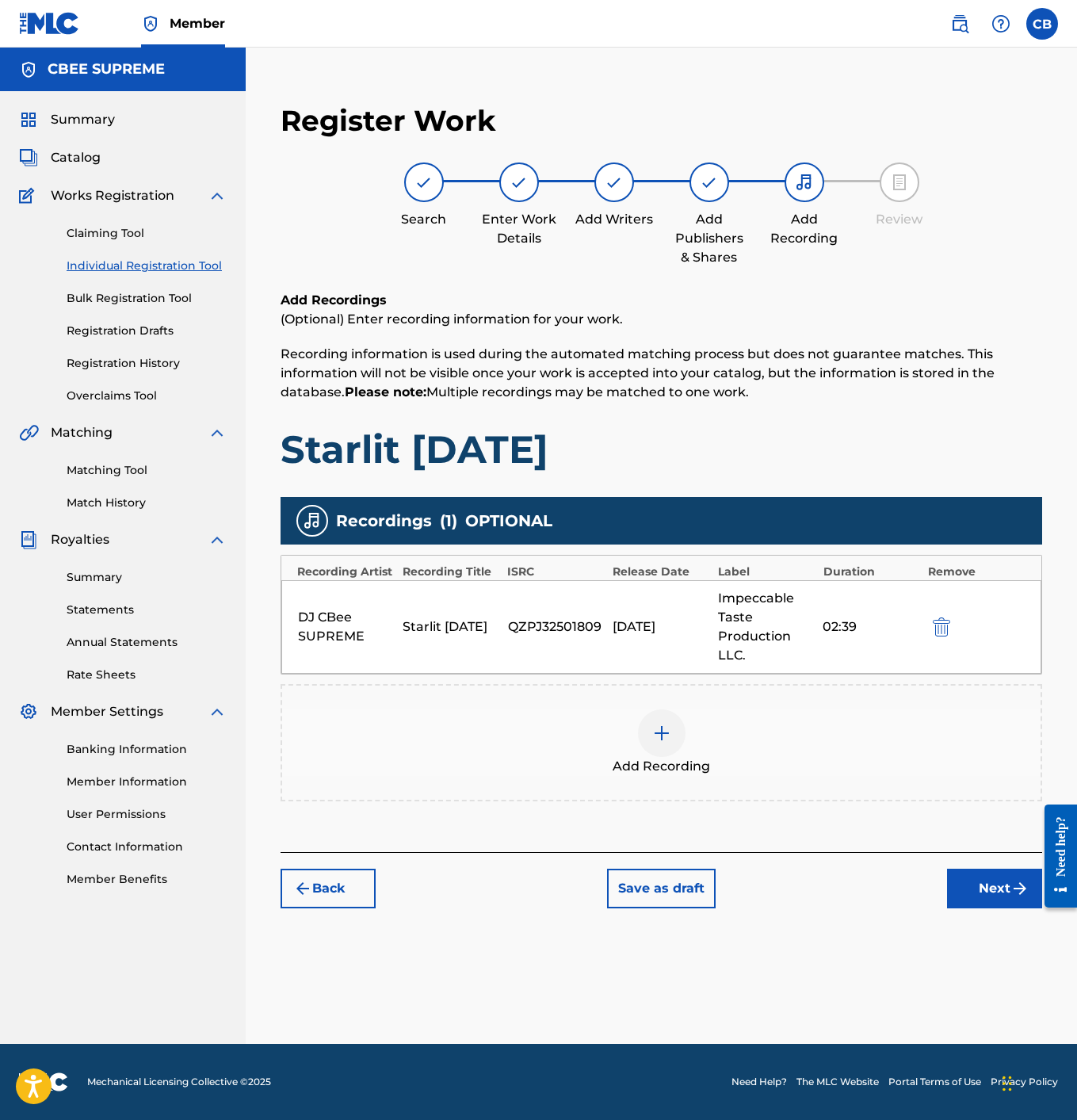
click at [982, 889] on button "Next" at bounding box center [995, 889] width 95 height 40
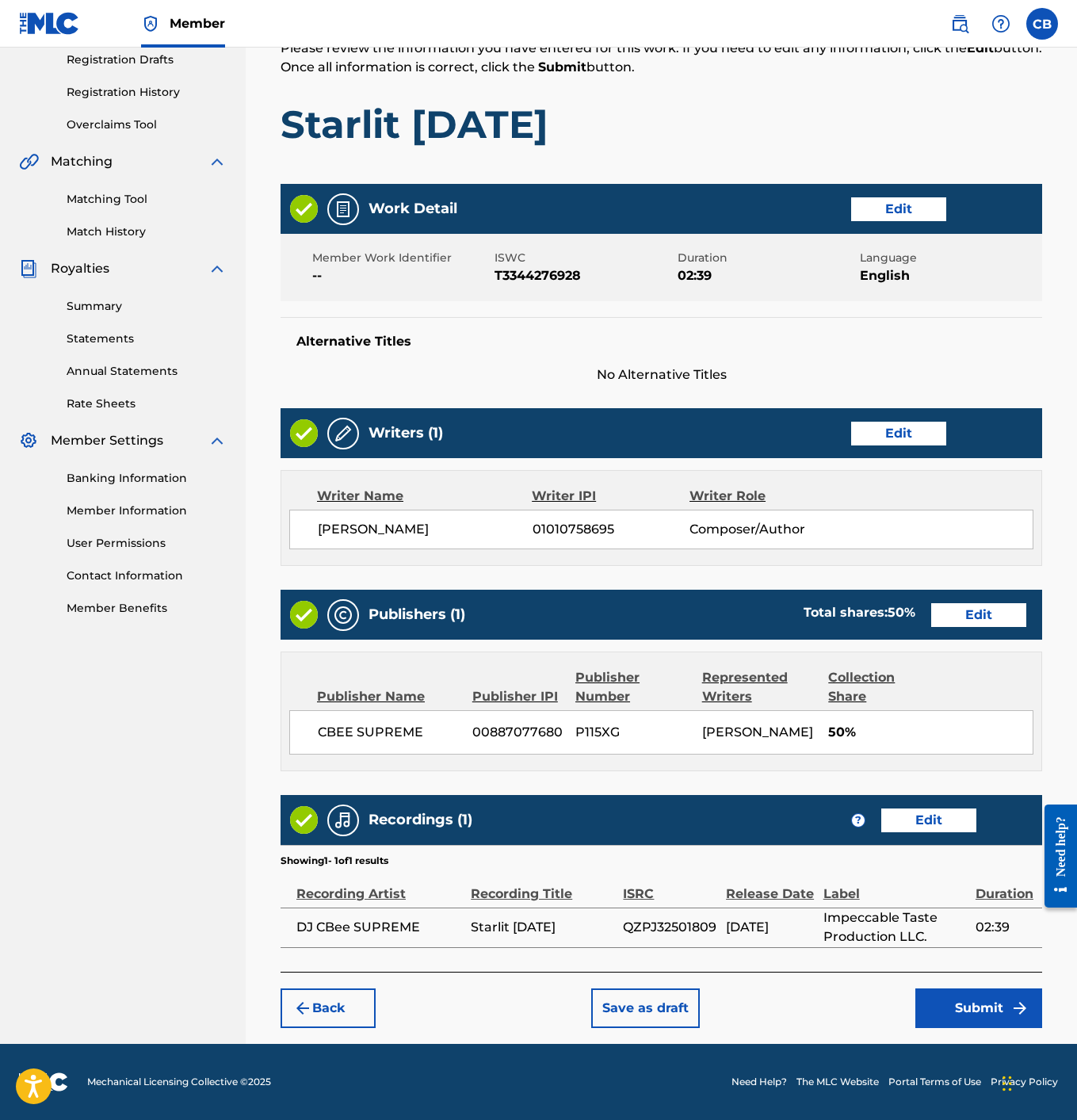
scroll to position [289, 0]
click at [957, 1010] on button "Submit" at bounding box center [979, 1009] width 127 height 40
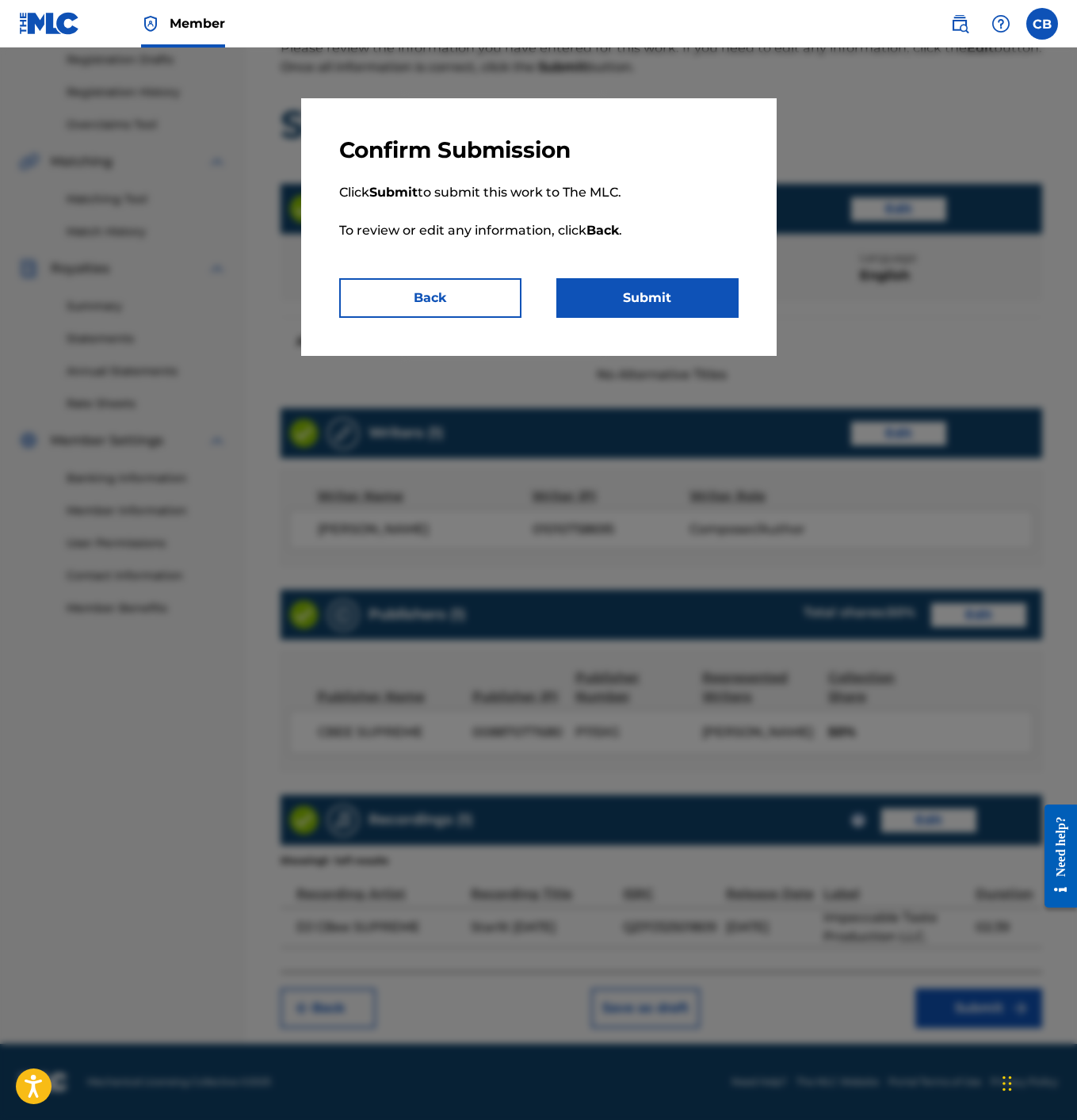
click at [684, 304] on button "Submit" at bounding box center [647, 298] width 182 height 40
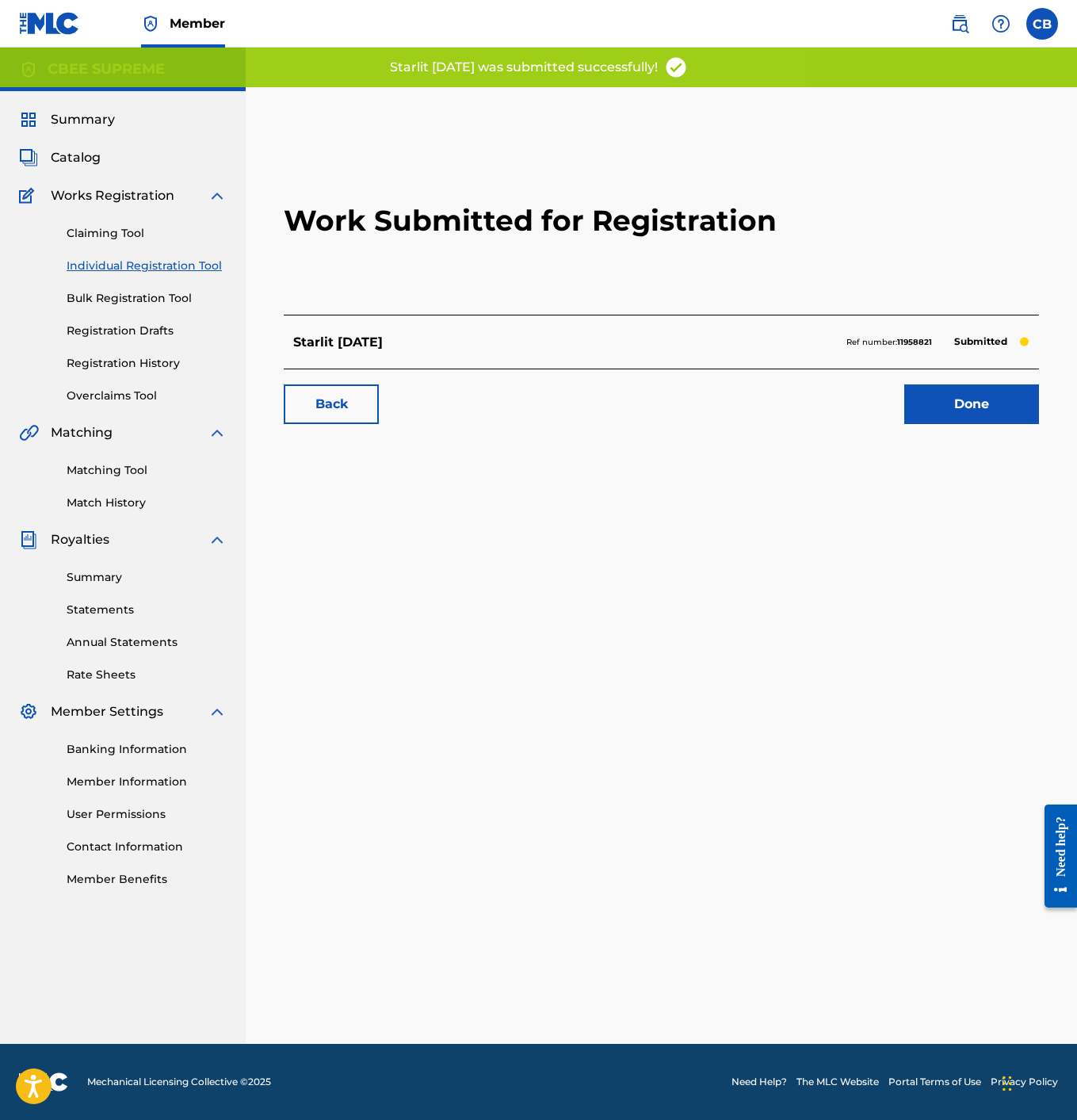
click at [955, 421] on link "Done" at bounding box center [972, 405] width 135 height 40
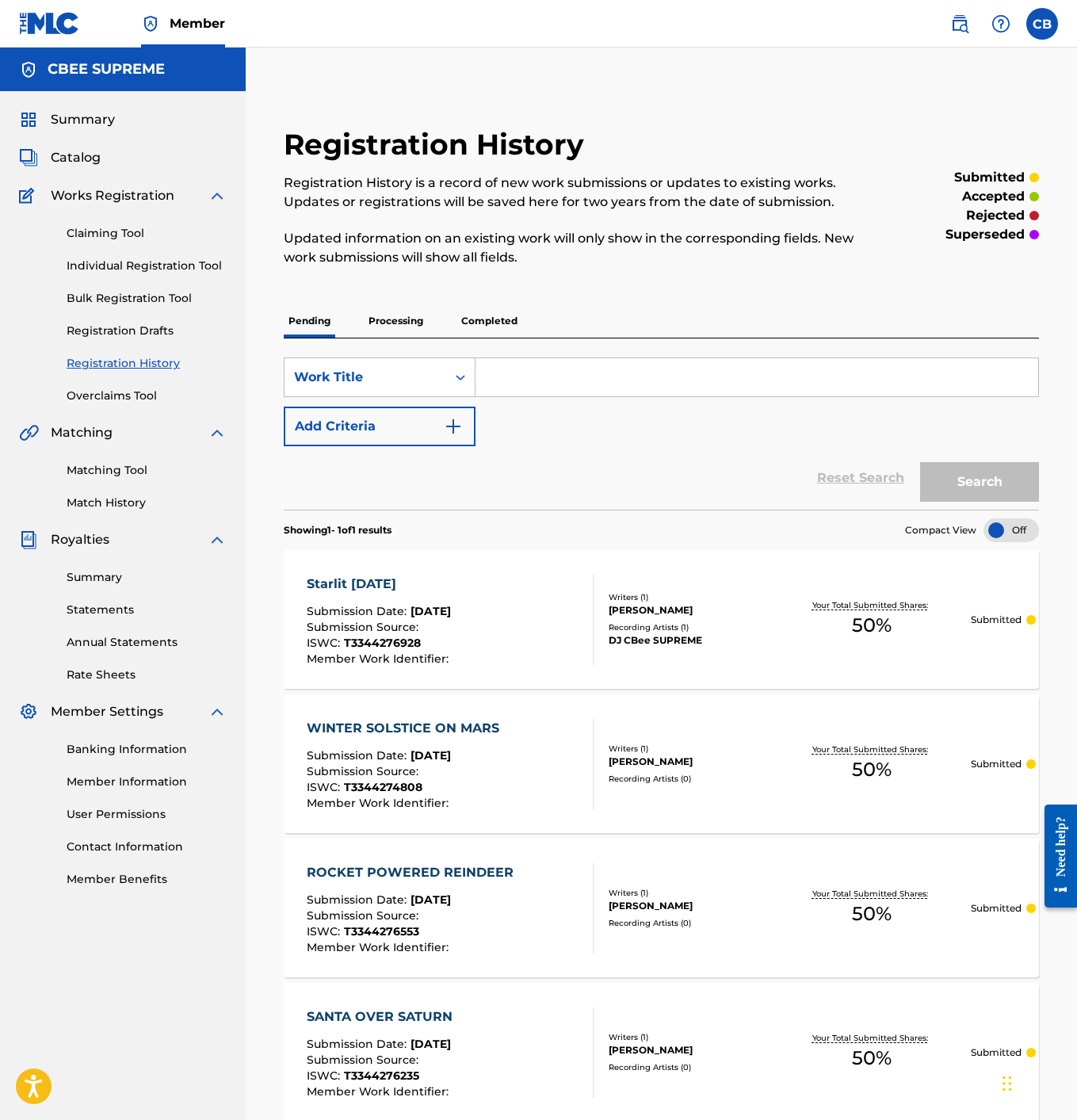
click at [79, 187] on span "Works Registration" at bounding box center [113, 196] width 124 height 19
click at [83, 193] on span "Works Registration" at bounding box center [113, 196] width 124 height 19
click at [95, 237] on link "Claiming Tool" at bounding box center [146, 233] width 160 height 17
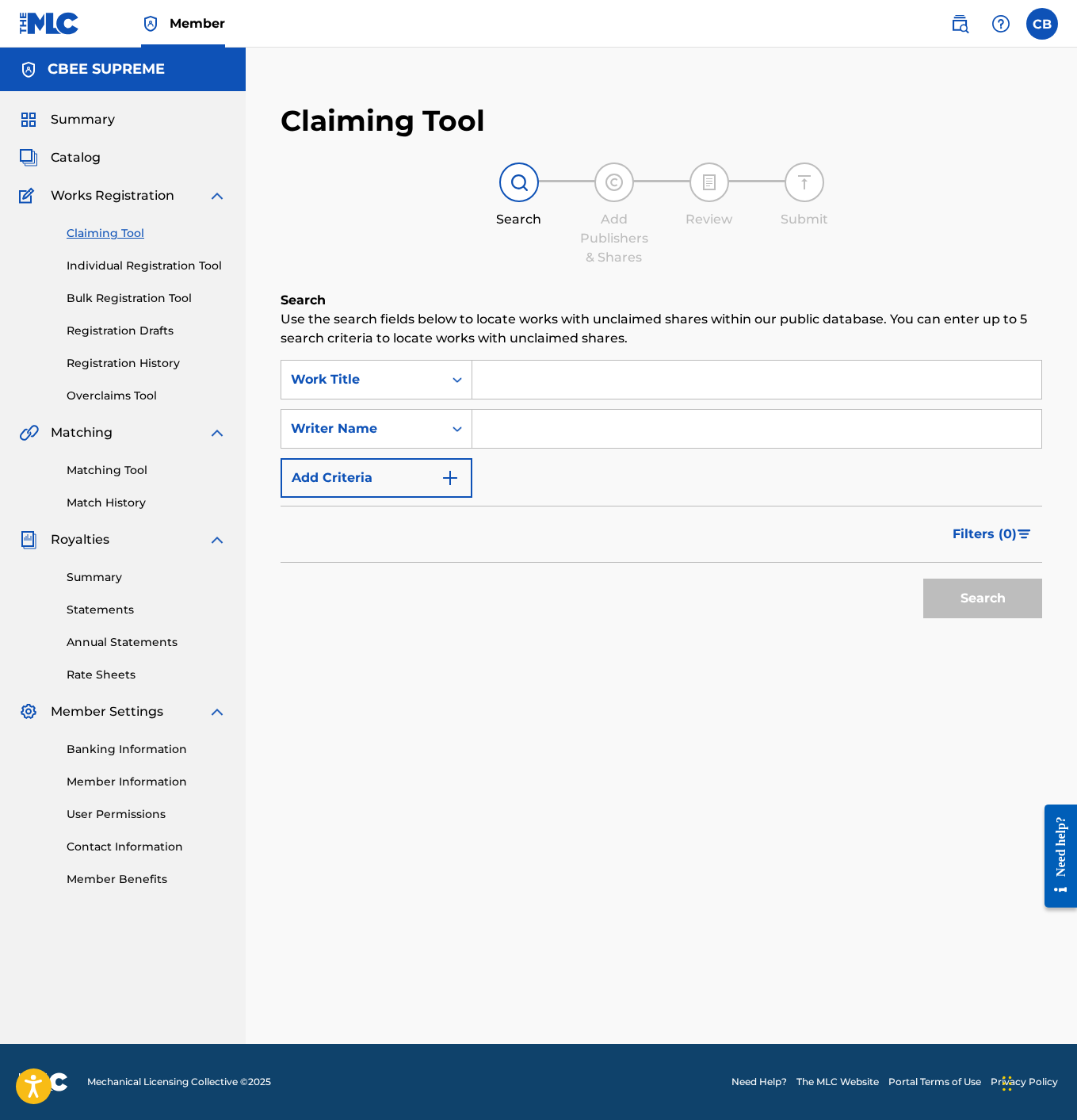
click at [114, 270] on link "Individual Registration Tool" at bounding box center [146, 265] width 160 height 17
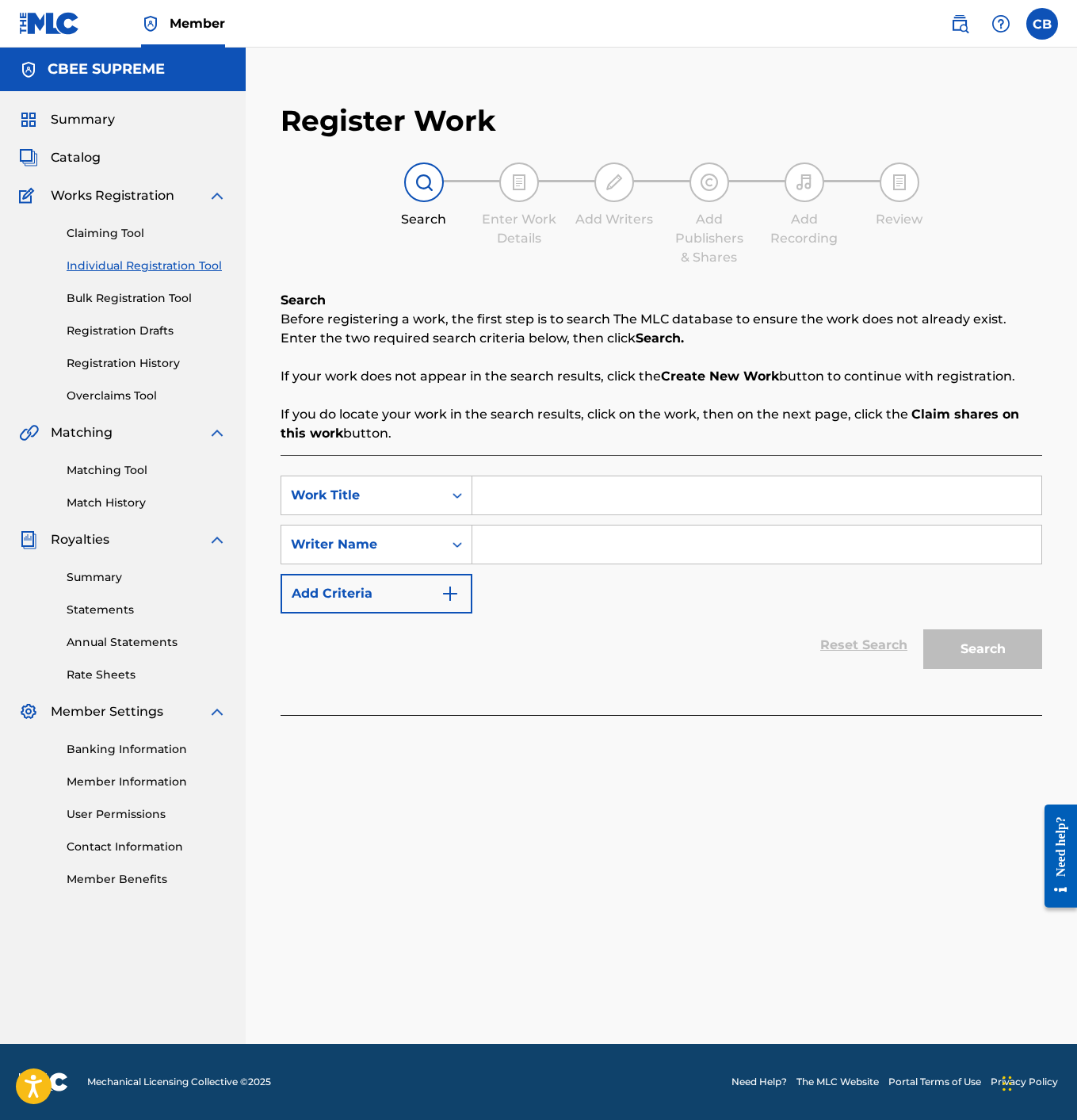
click at [496, 498] on input "Search Form" at bounding box center [757, 495] width 569 height 38
type input "The Interstellar Nutcracker"
click at [526, 539] on input "Search Form" at bounding box center [757, 544] width 569 height 38
type input "[PERSON_NAME]"
click at [967, 660] on button "Search" at bounding box center [983, 649] width 119 height 40
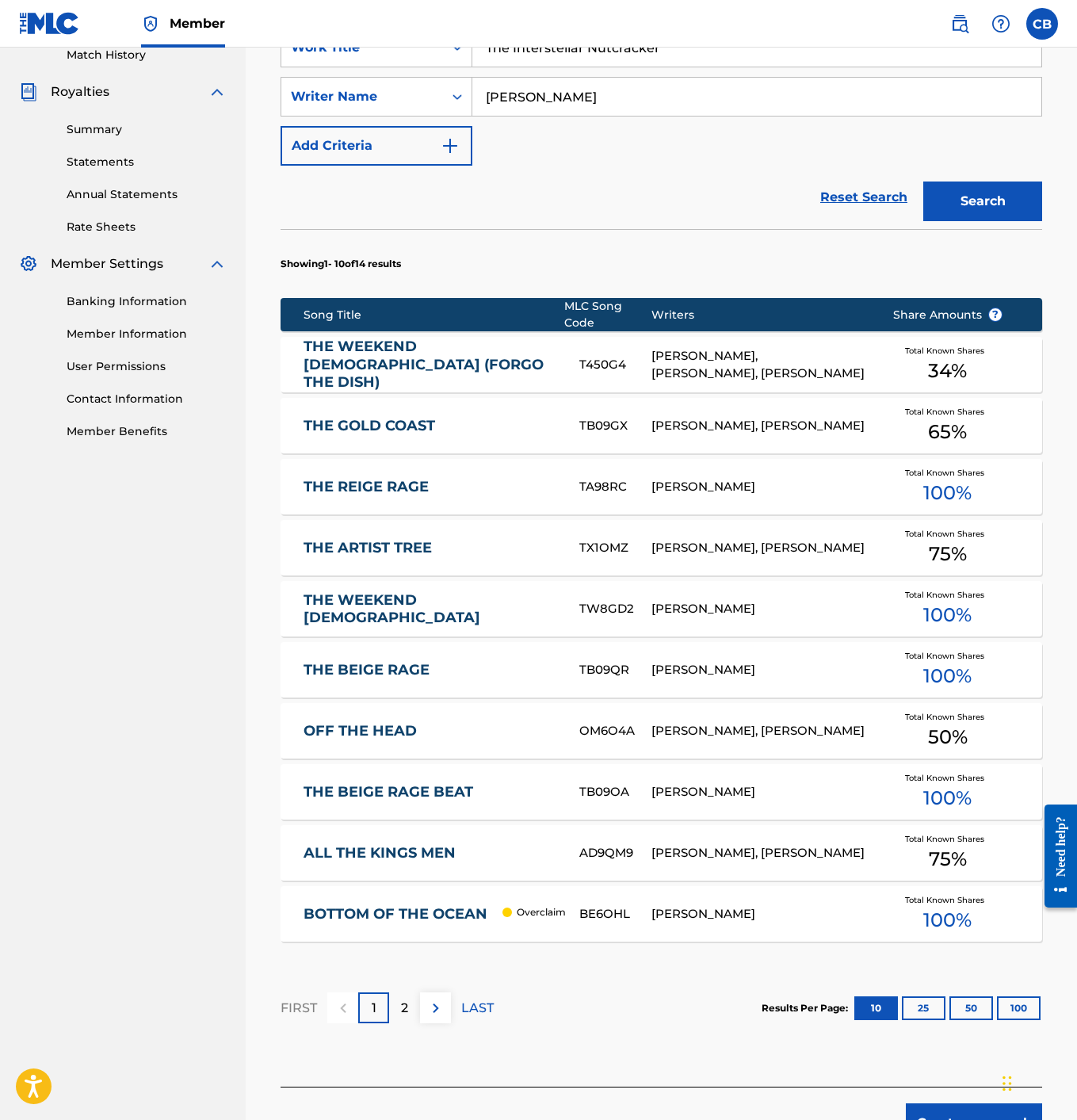
scroll to position [450, 0]
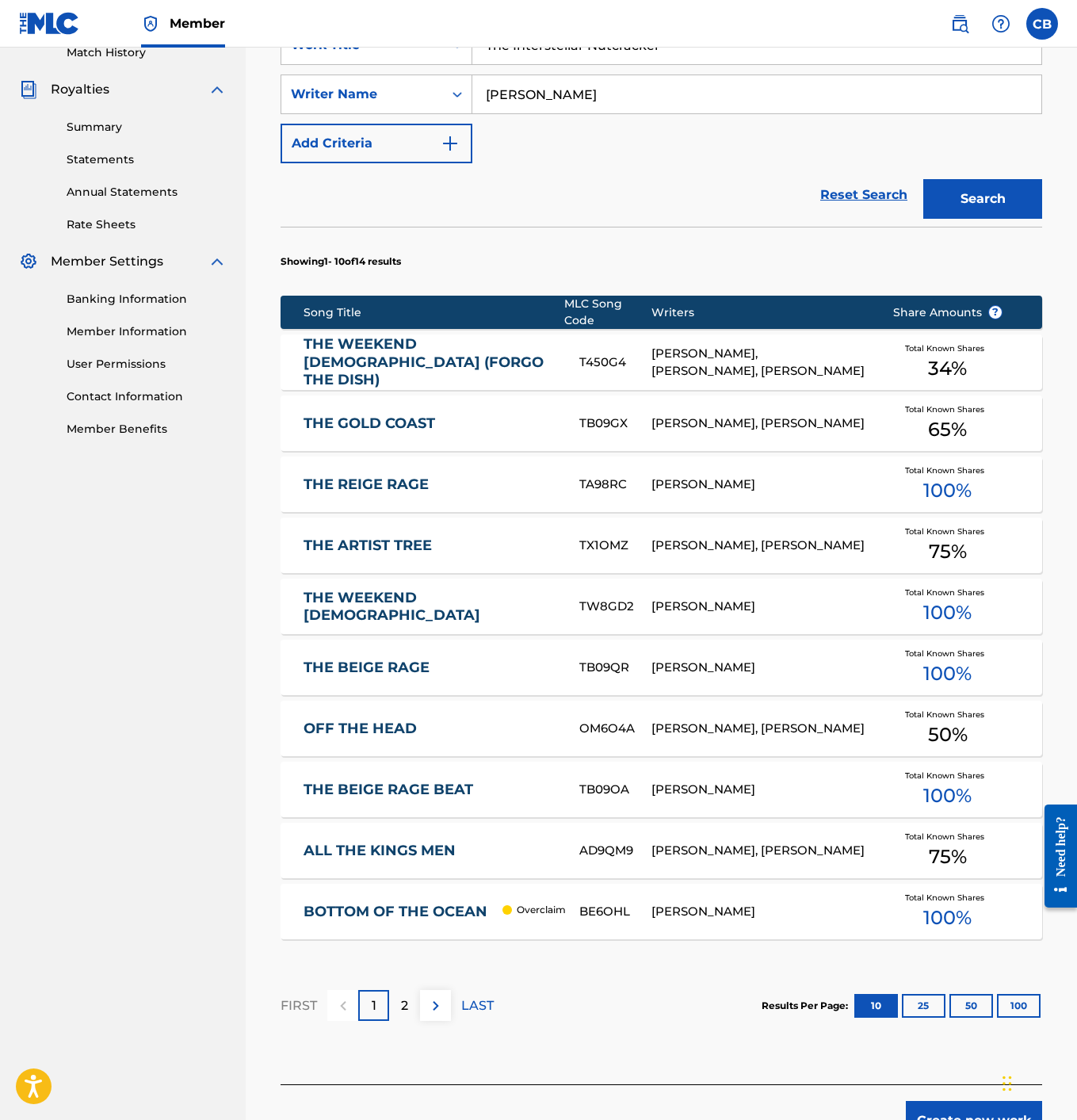
click at [405, 1000] on p "2" at bounding box center [405, 1006] width 7 height 19
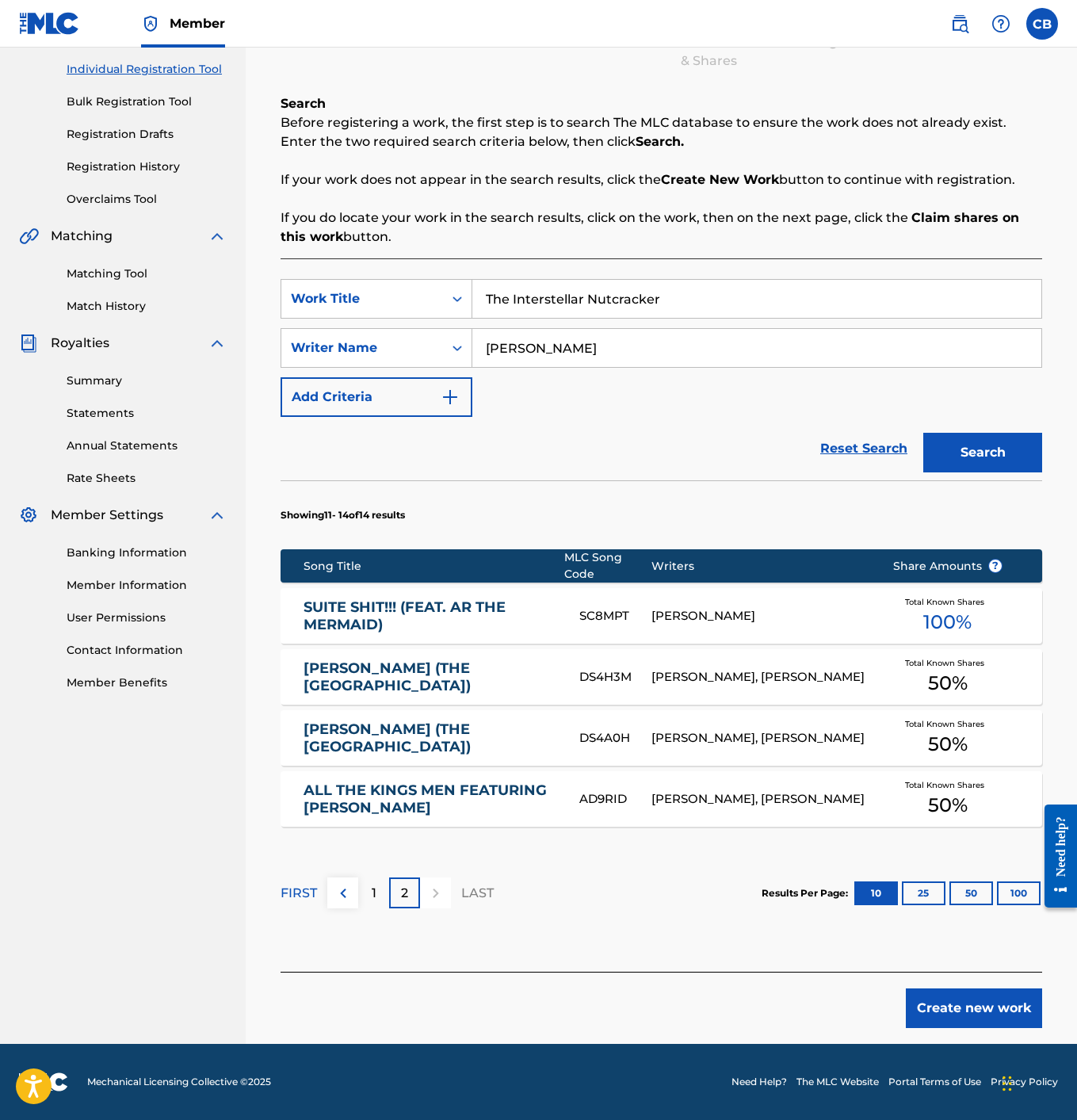
scroll to position [196, 0]
click at [938, 1001] on button "Create new work" at bounding box center [974, 1009] width 137 height 40
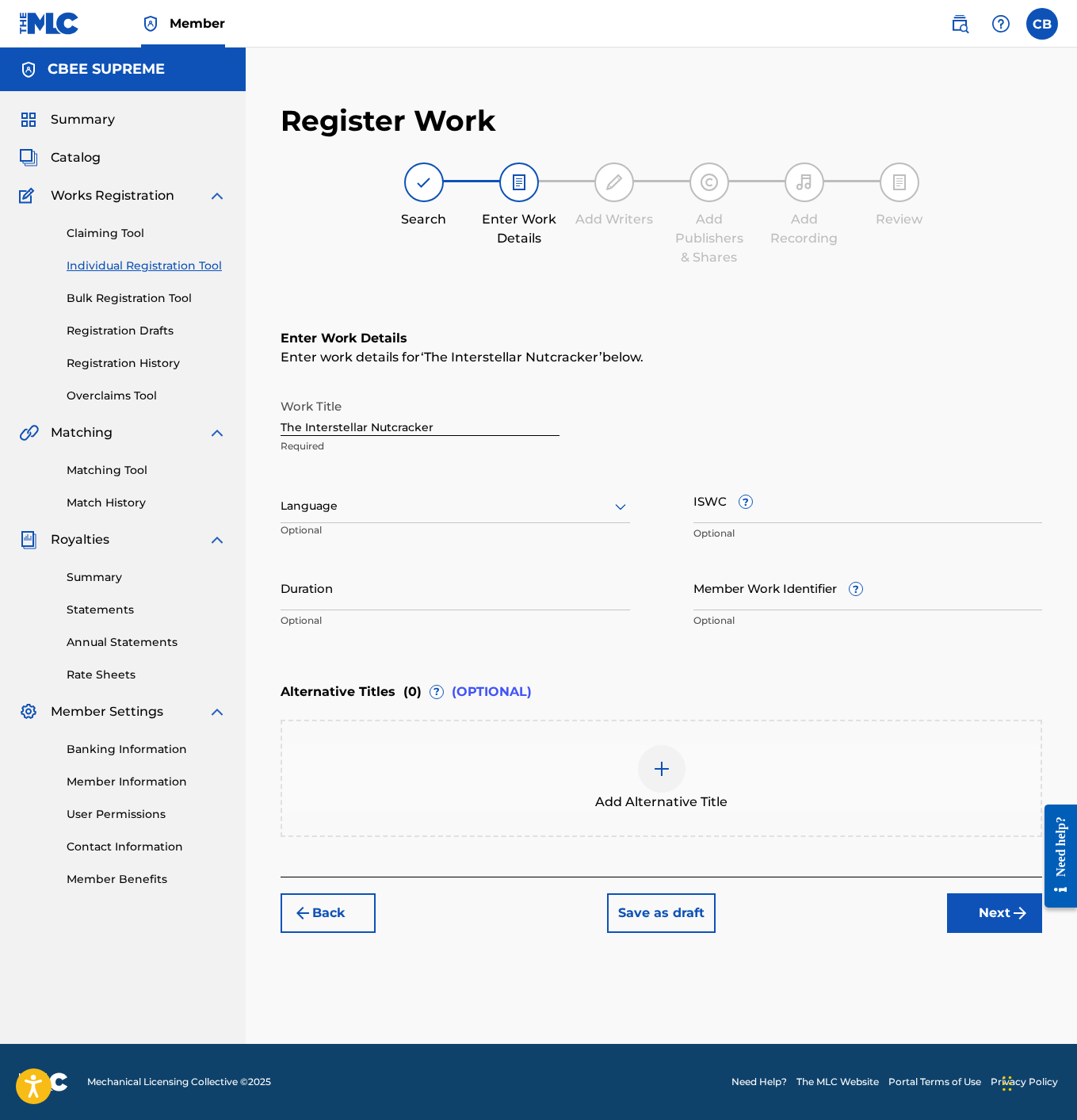
scroll to position [0, 0]
click at [413, 512] on div at bounding box center [455, 506] width 350 height 20
click at [388, 545] on div "English" at bounding box center [455, 541] width 348 height 36
click at [365, 597] on input "Duration" at bounding box center [455, 587] width 350 height 45
type input "03:03"
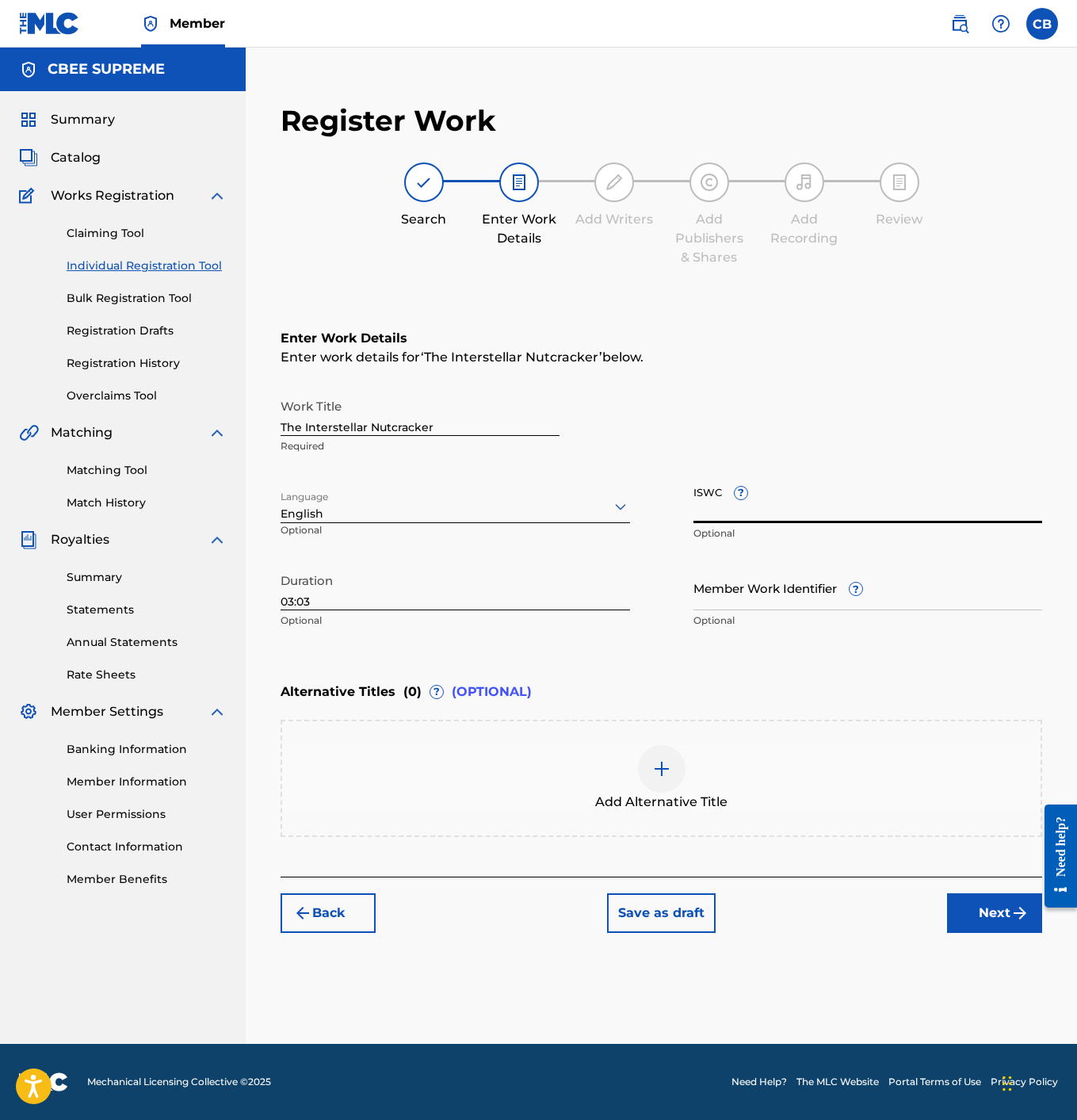
click at [707, 506] on input "ISWC ?" at bounding box center [869, 500] width 350 height 45
paste input "T3344276542"
type input "T3344276542"
click at [999, 922] on button "Next" at bounding box center [995, 913] width 95 height 40
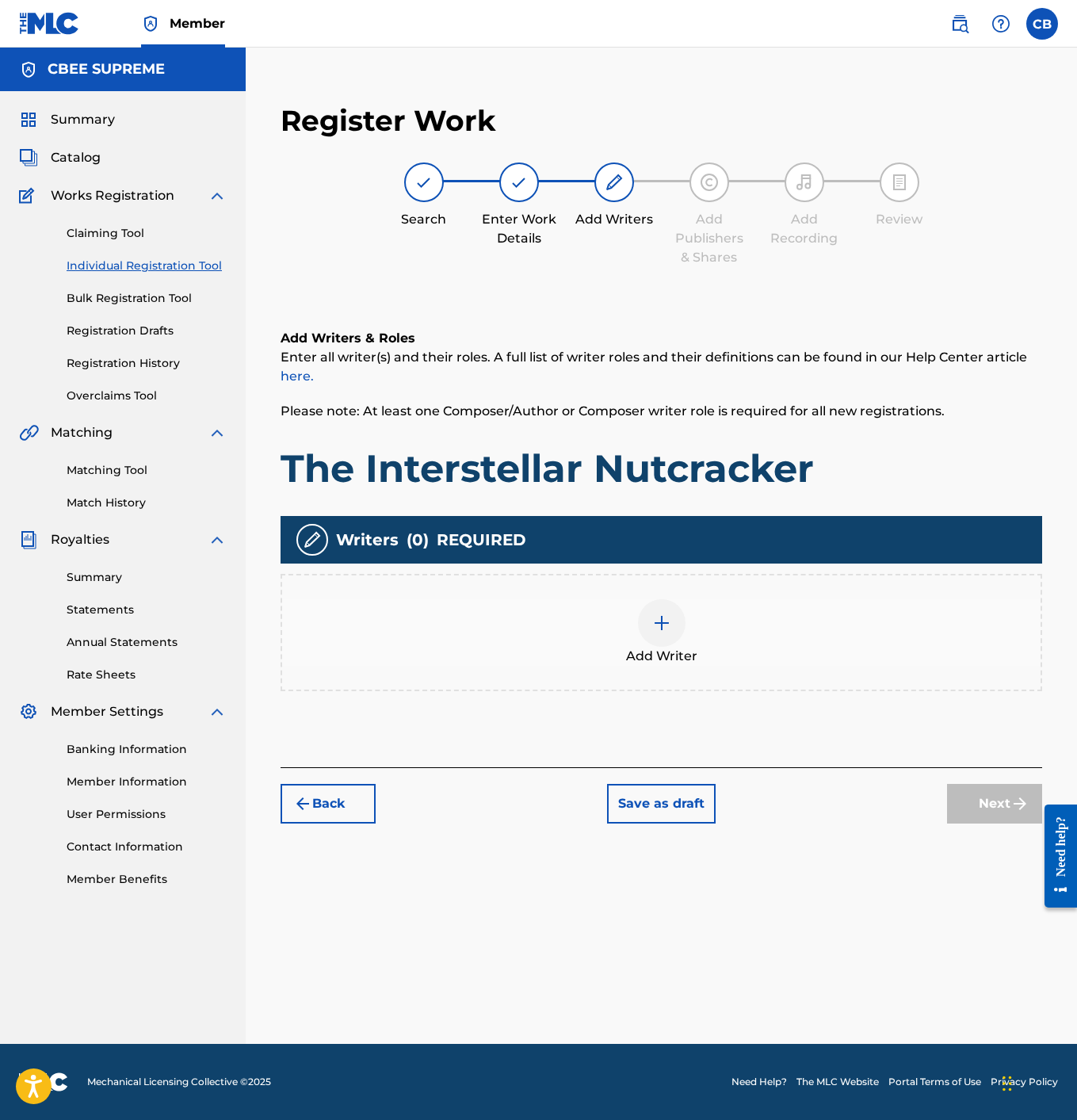
click at [669, 624] on img at bounding box center [662, 623] width 19 height 19
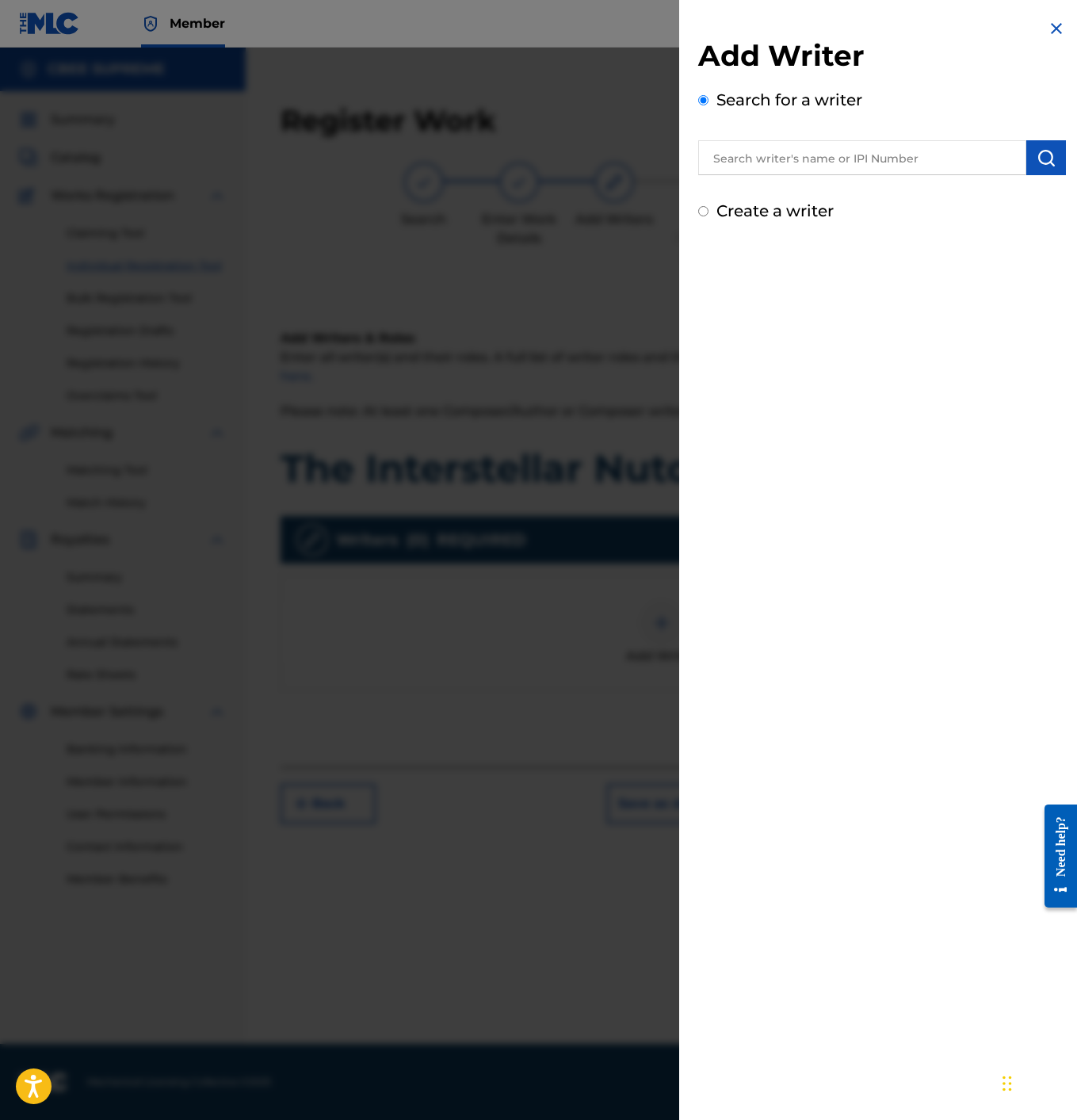
click at [745, 154] on input "text" at bounding box center [862, 158] width 328 height 35
type input "[PERSON_NAME]"
click at [1036, 149] on img "submit" at bounding box center [1046, 157] width 19 height 19
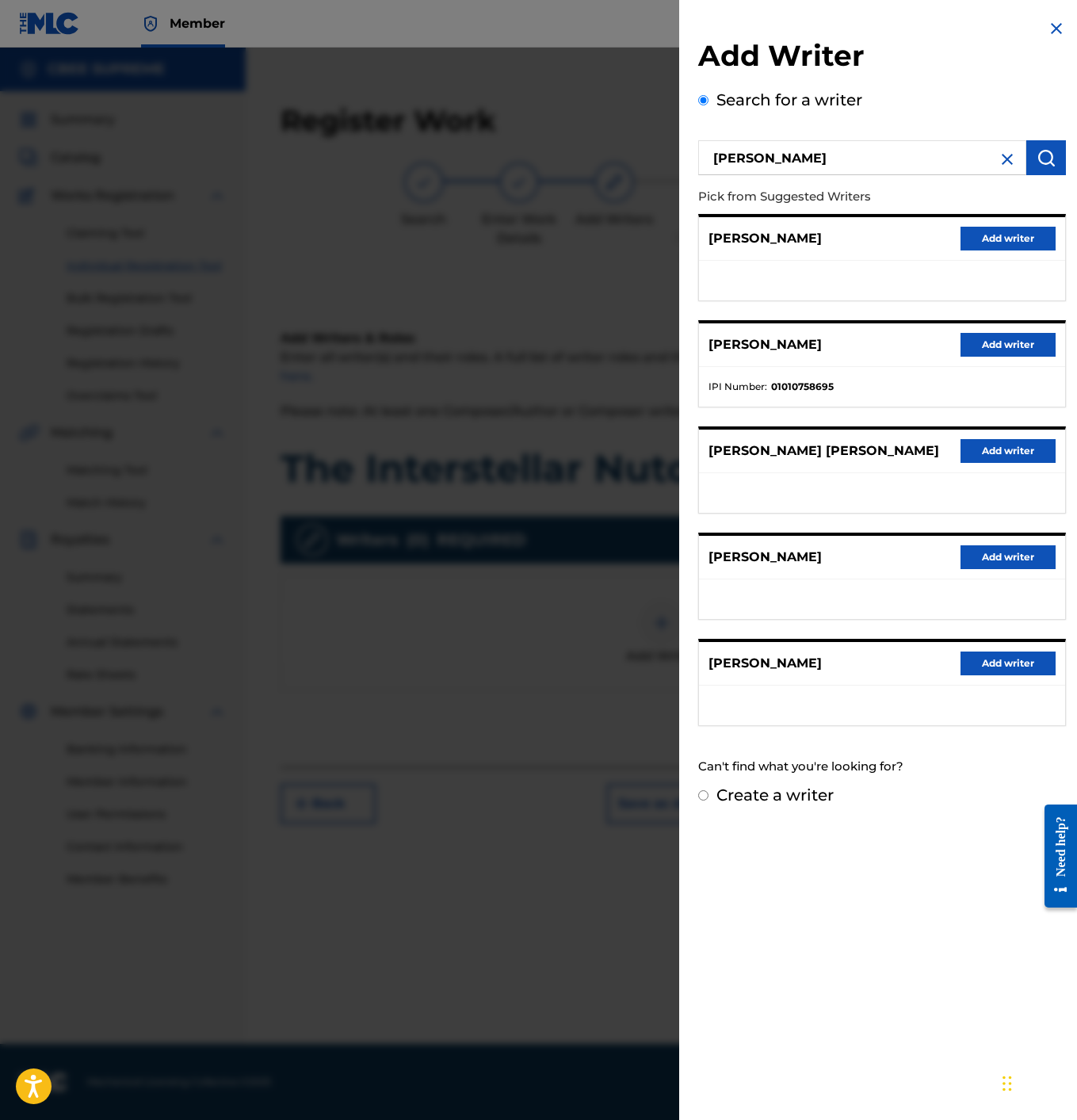
click at [1015, 342] on button "Add writer" at bounding box center [1009, 345] width 95 height 24
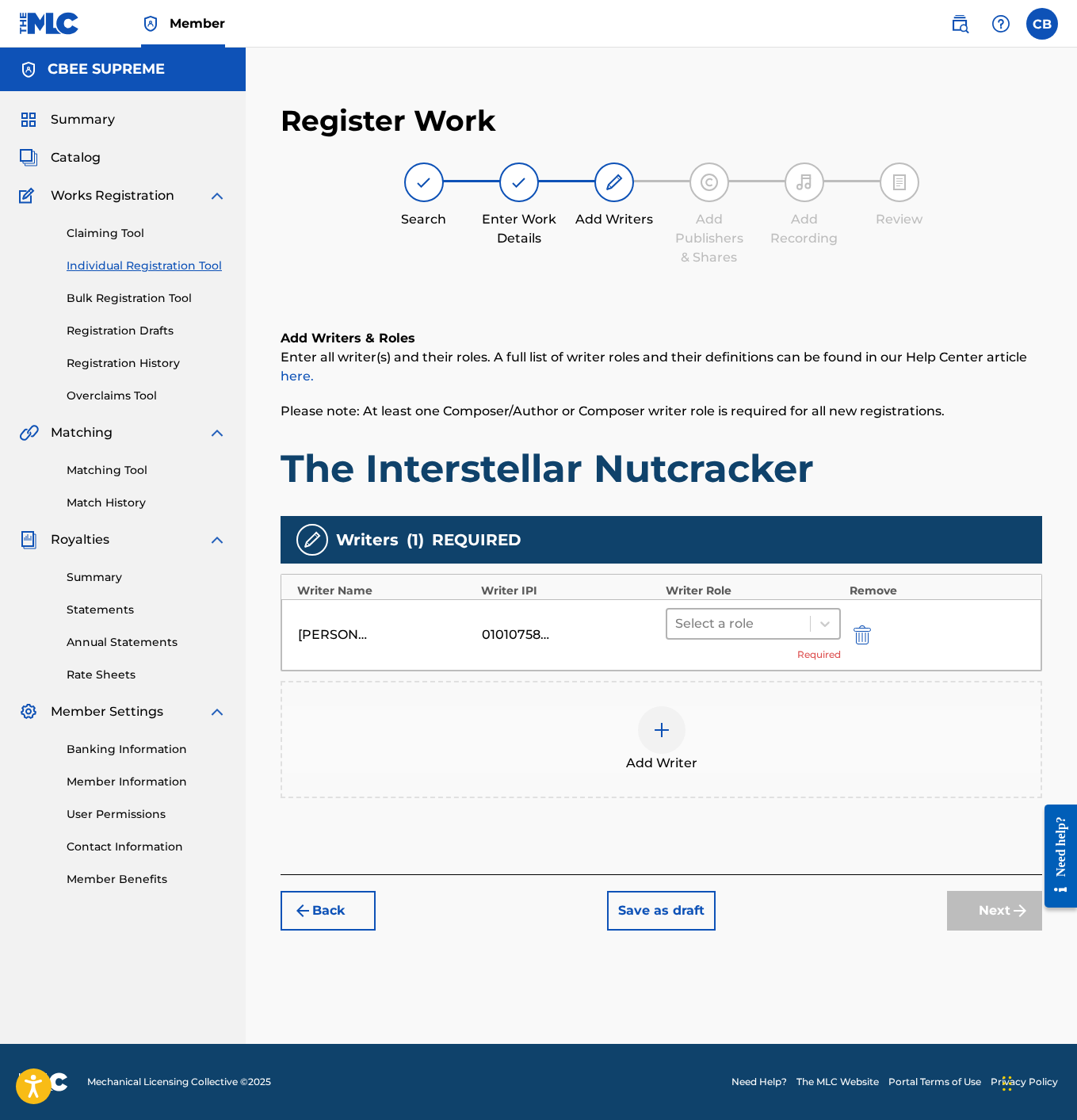
click at [777, 623] on div at bounding box center [739, 624] width 128 height 22
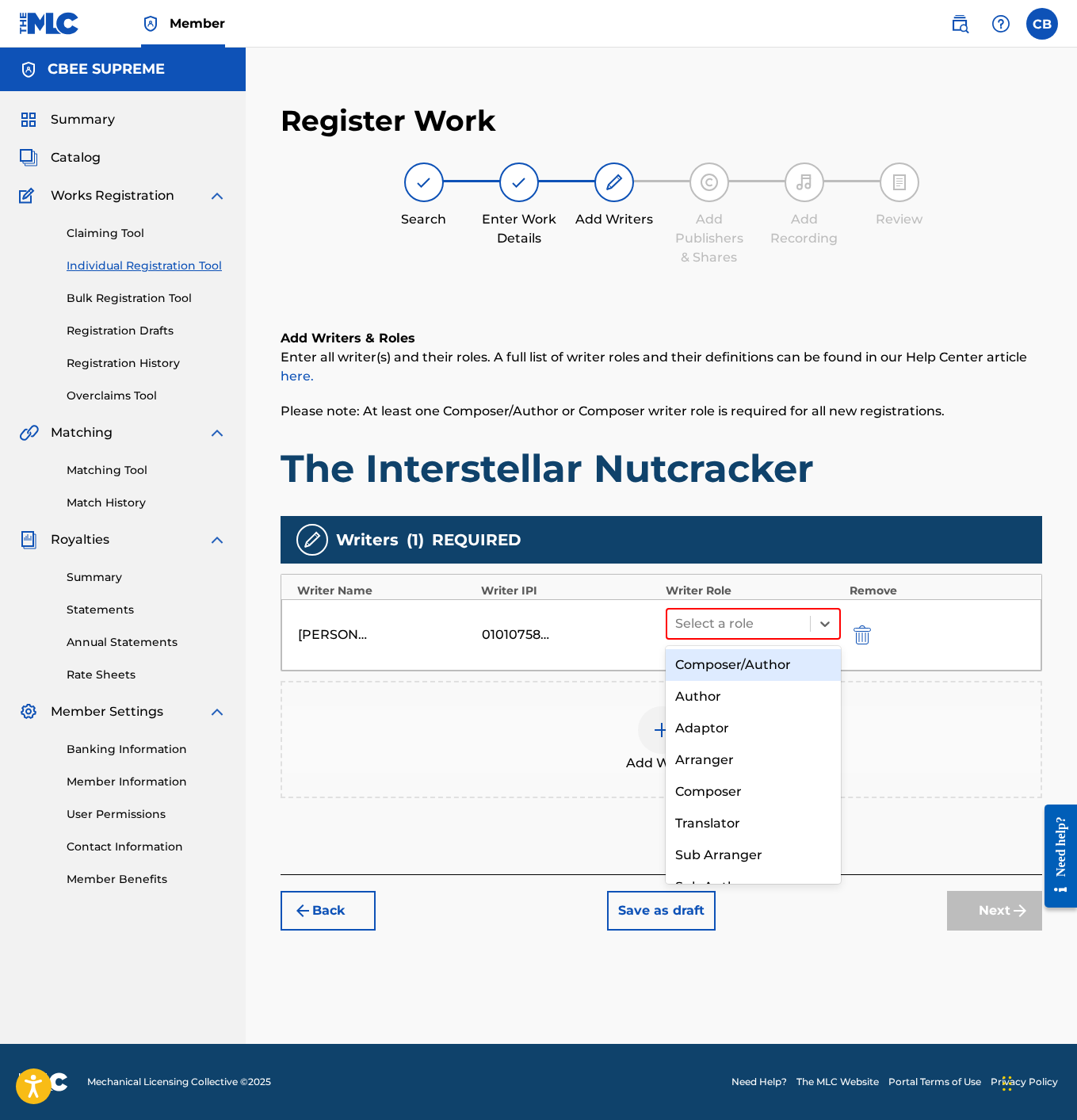
click at [748, 663] on div "Composer/Author" at bounding box center [754, 665] width 176 height 32
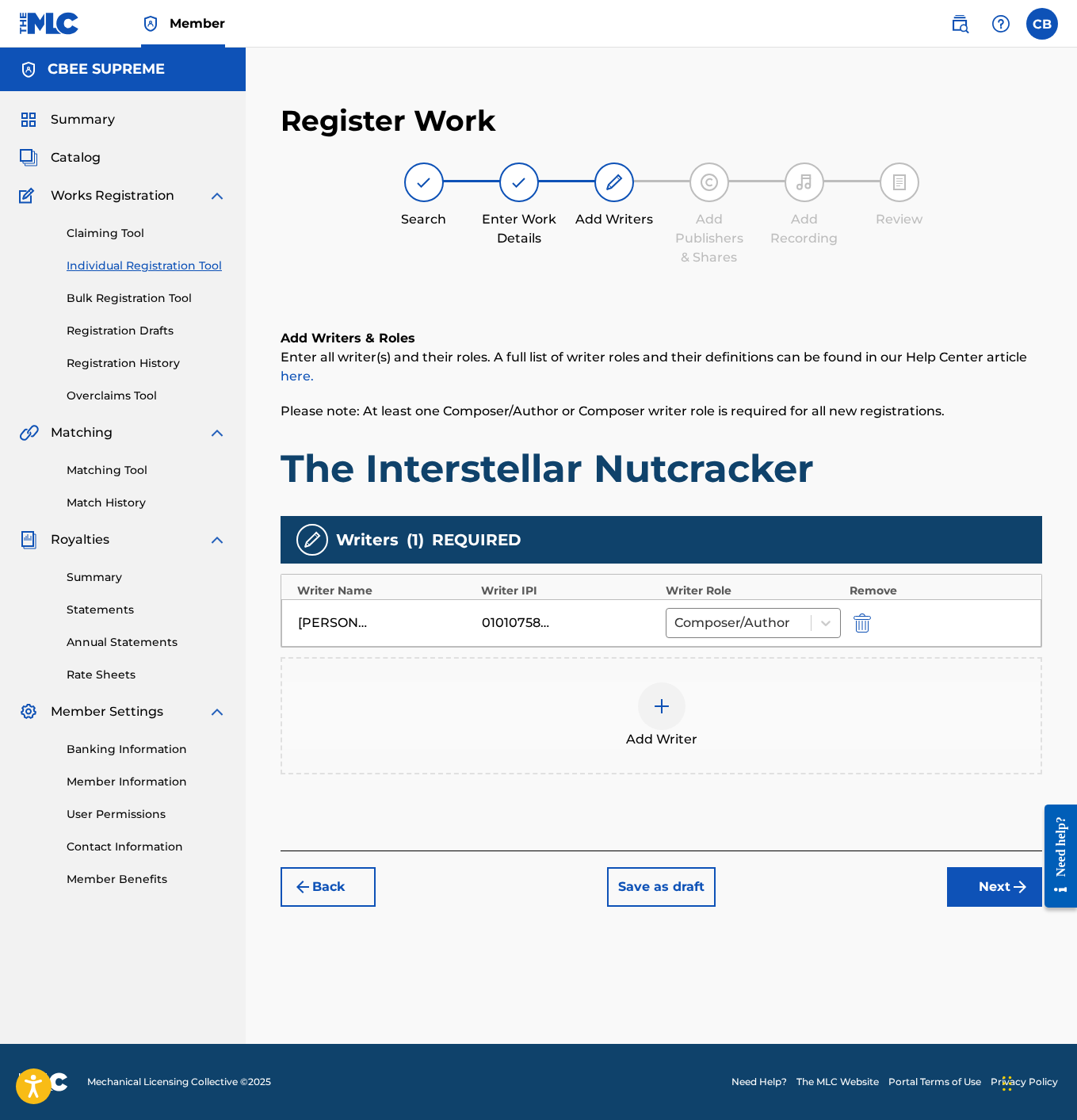
click at [978, 892] on button "Next" at bounding box center [995, 887] width 95 height 40
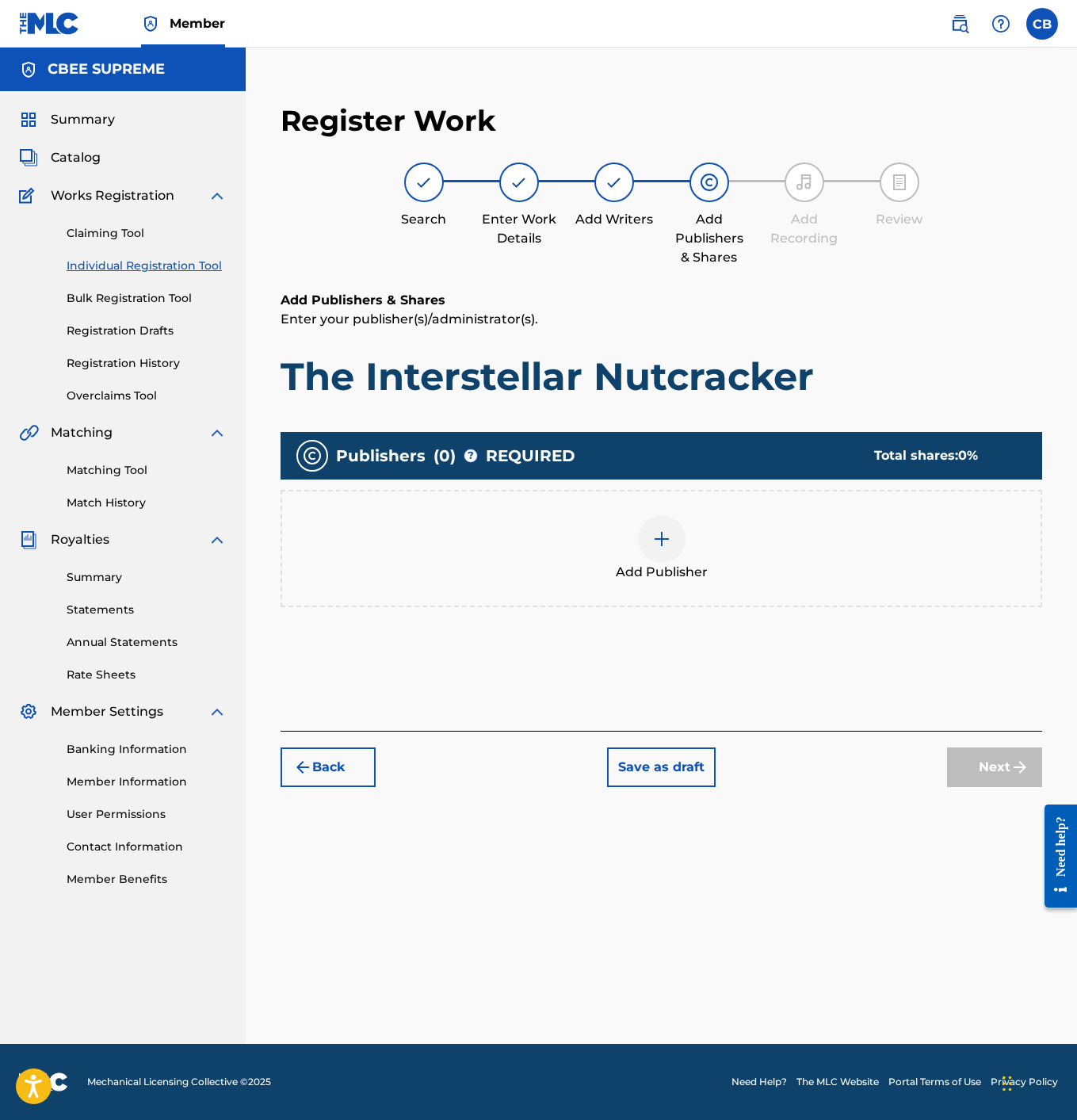
click at [655, 528] on div at bounding box center [662, 539] width 48 height 48
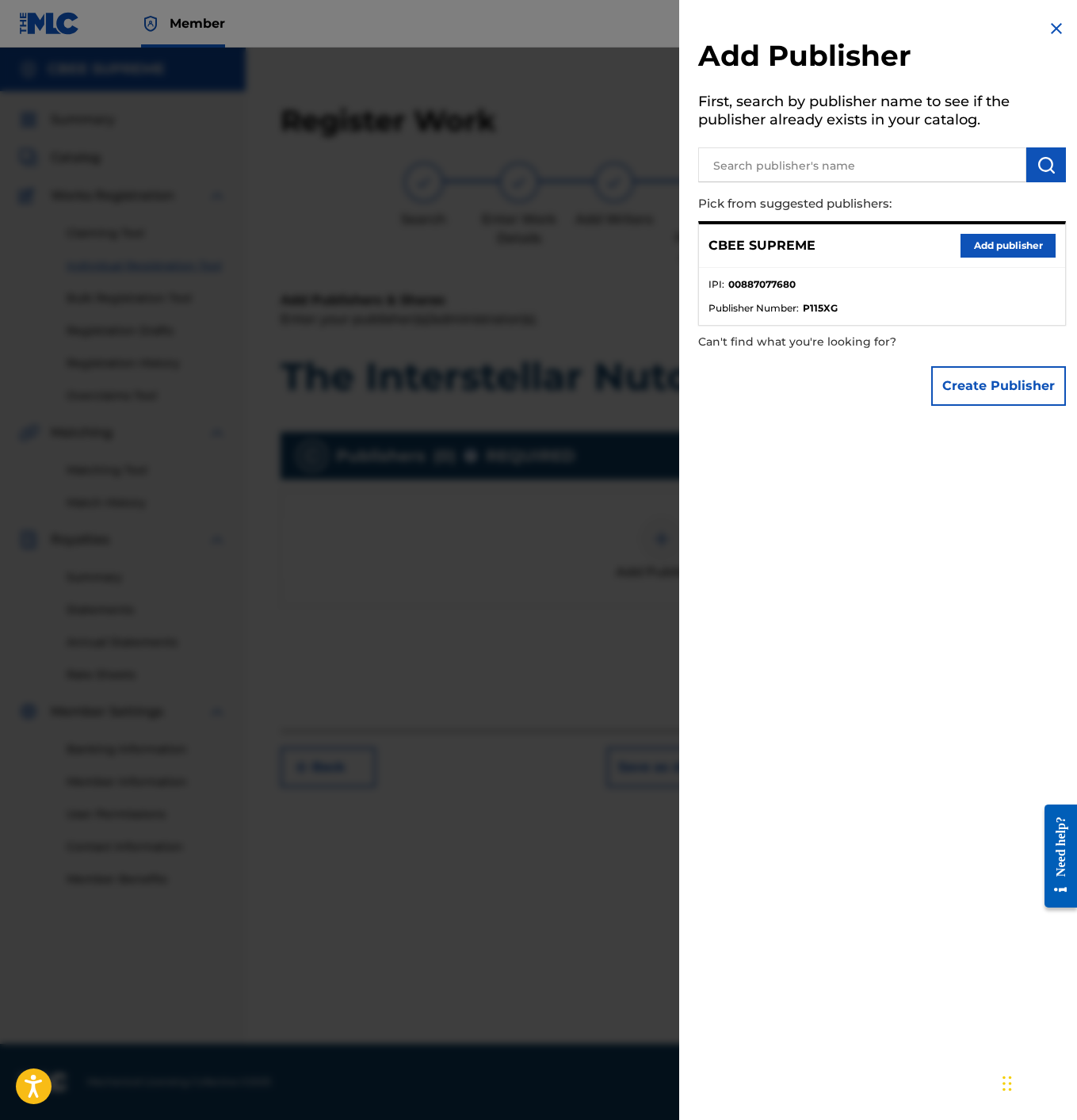
click at [998, 245] on button "Add publisher" at bounding box center [1009, 246] width 95 height 24
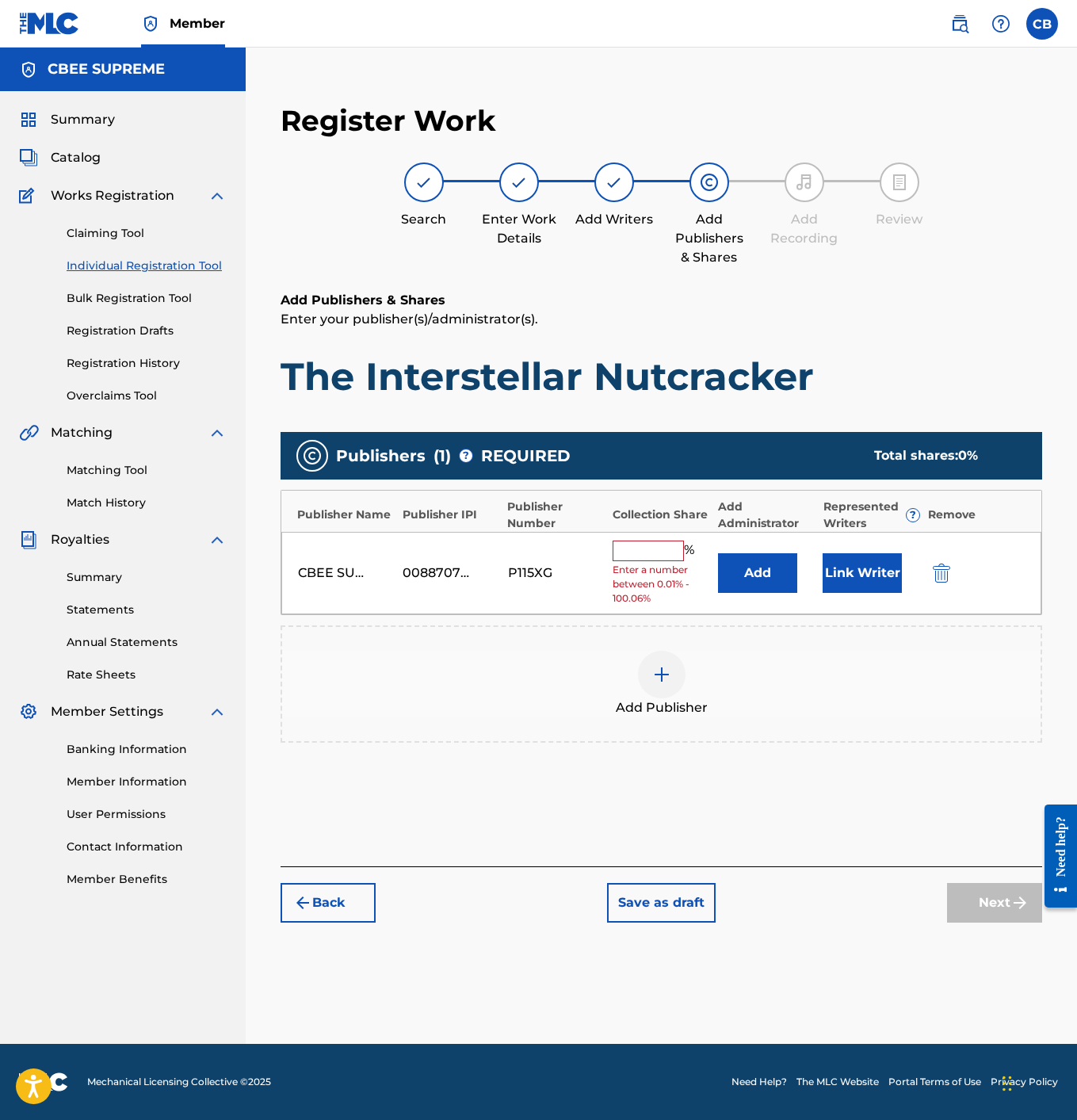
click at [649, 533] on div "CBEE SUPREME 00887077680 P115XG % Enter a number between 0.01% - 100.06% Add Li…" at bounding box center [661, 573] width 760 height 83
click at [646, 541] on input "text" at bounding box center [649, 551] width 72 height 21
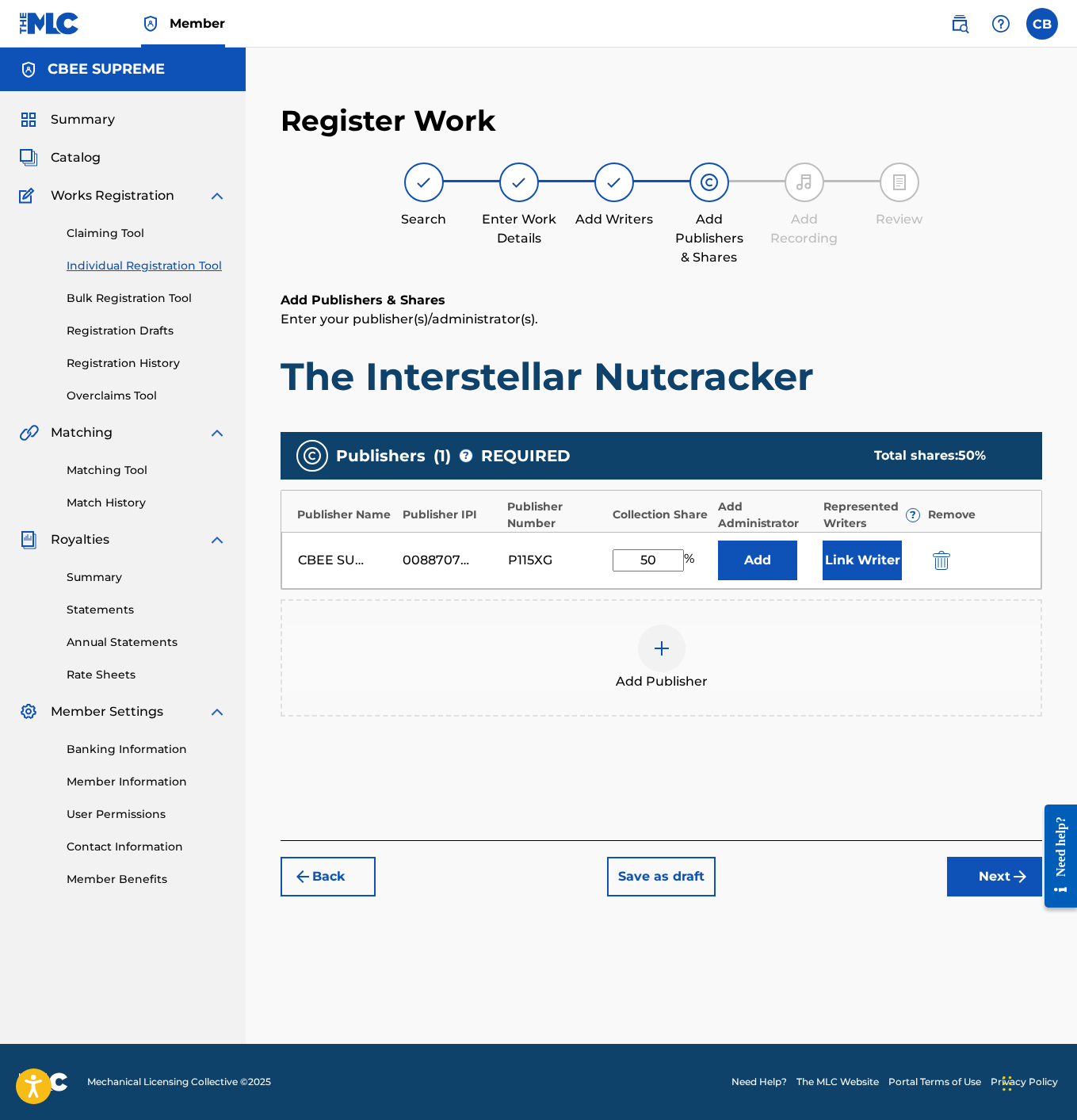
type input "50"
click at [836, 552] on button "Link Writer" at bounding box center [862, 560] width 79 height 40
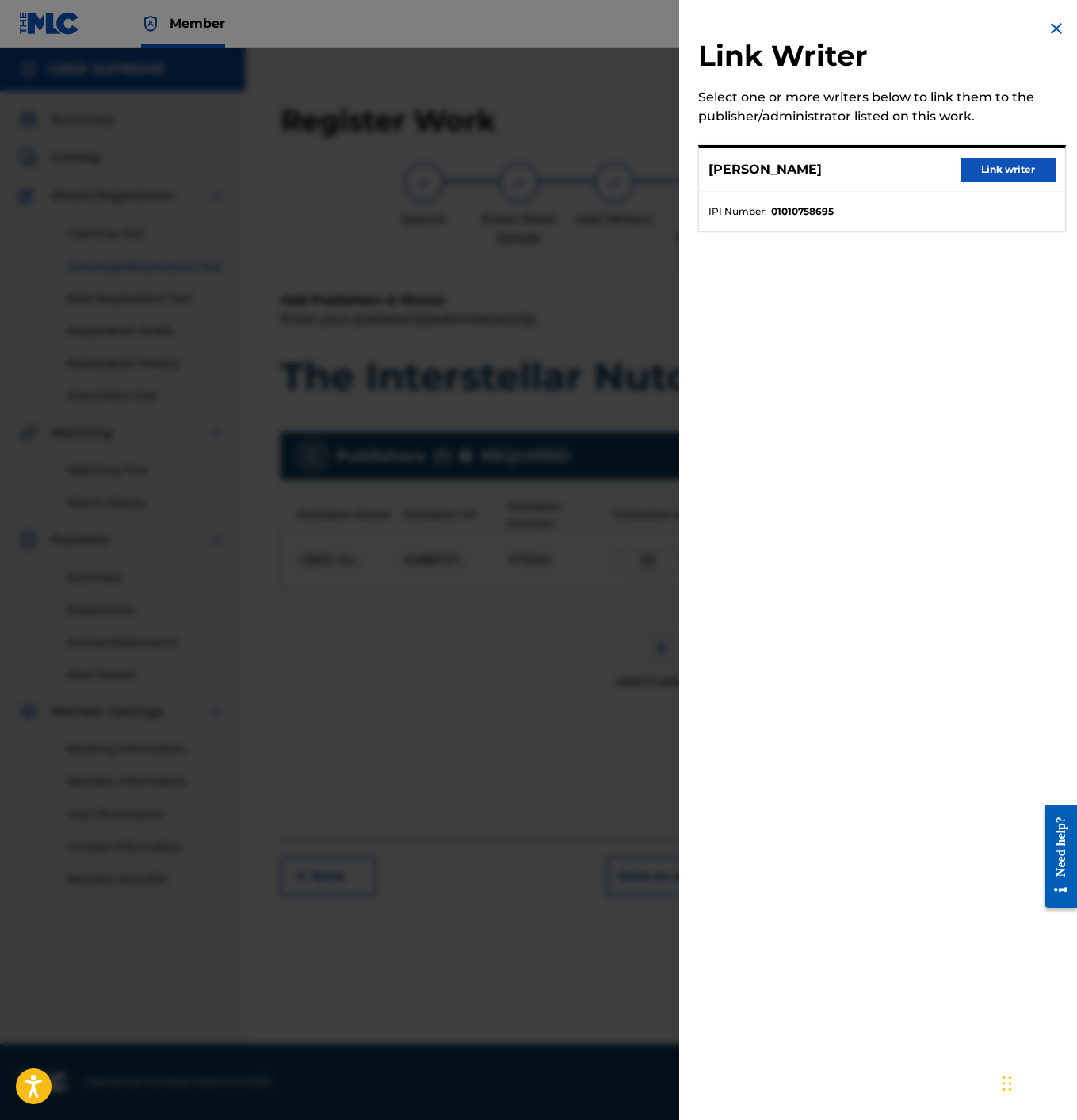
click at [989, 168] on button "Link writer" at bounding box center [1009, 169] width 95 height 24
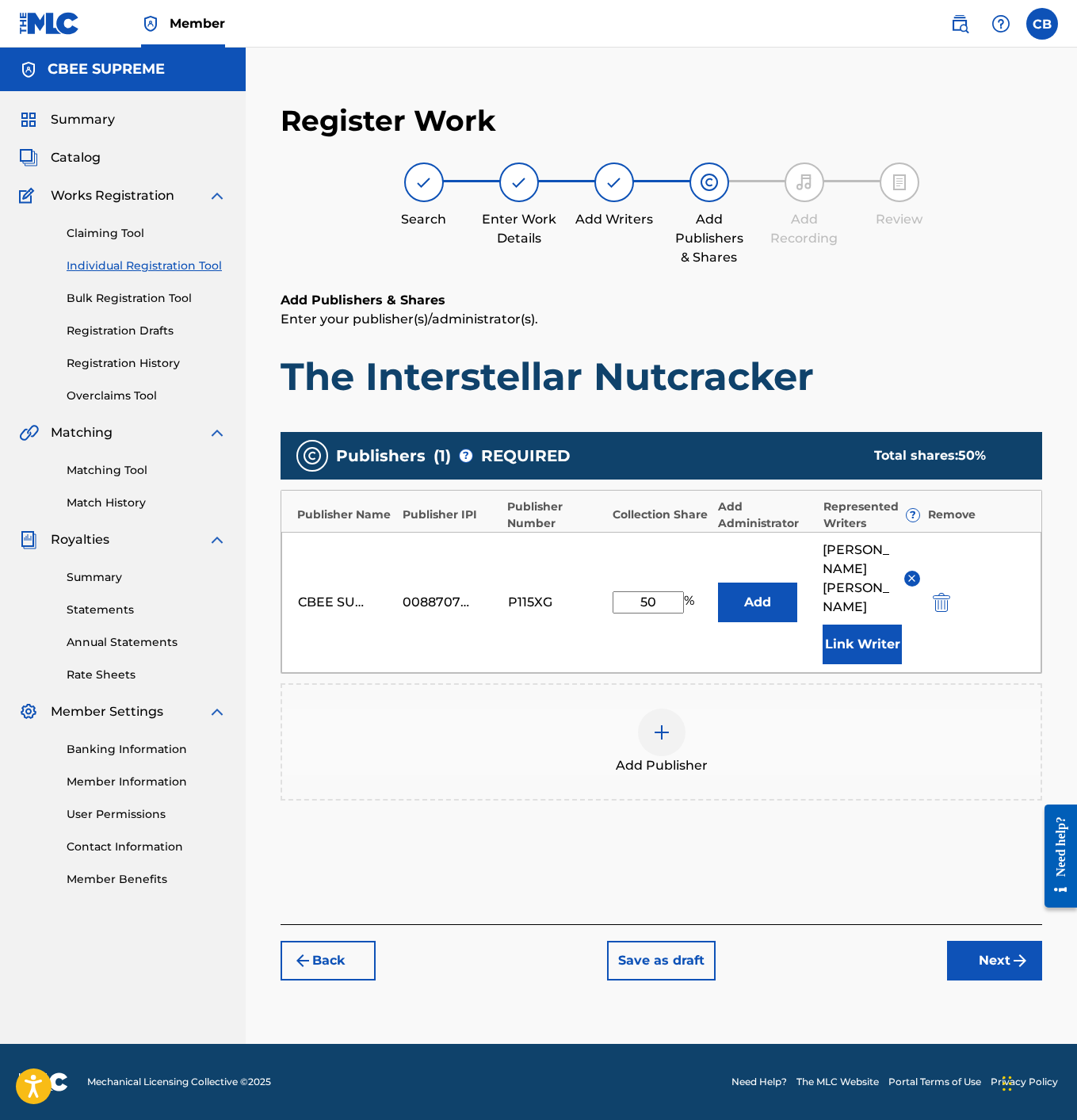
click at [1021, 951] on img "submit" at bounding box center [1020, 961] width 19 height 19
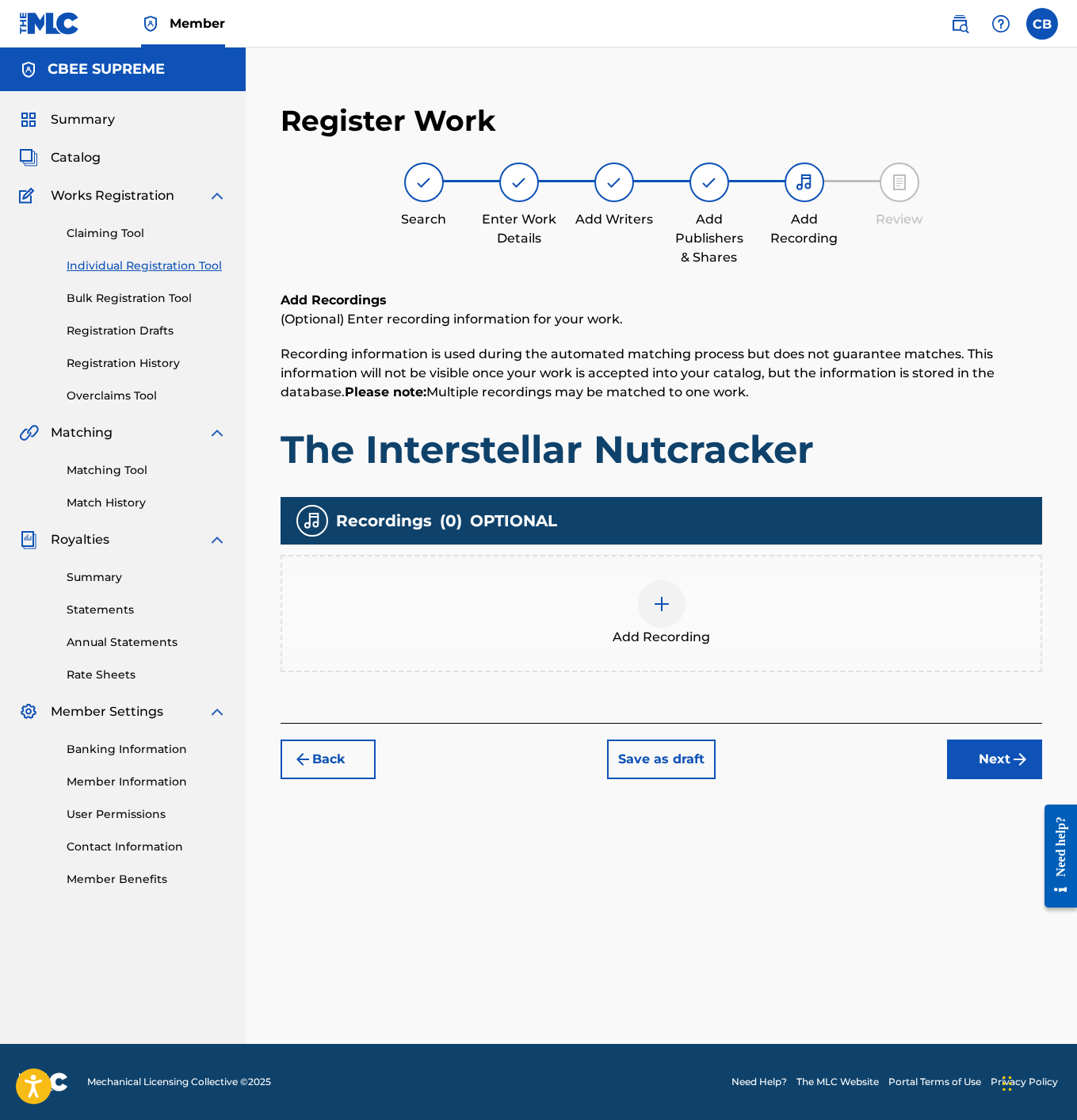
click at [663, 613] on img at bounding box center [662, 604] width 19 height 19
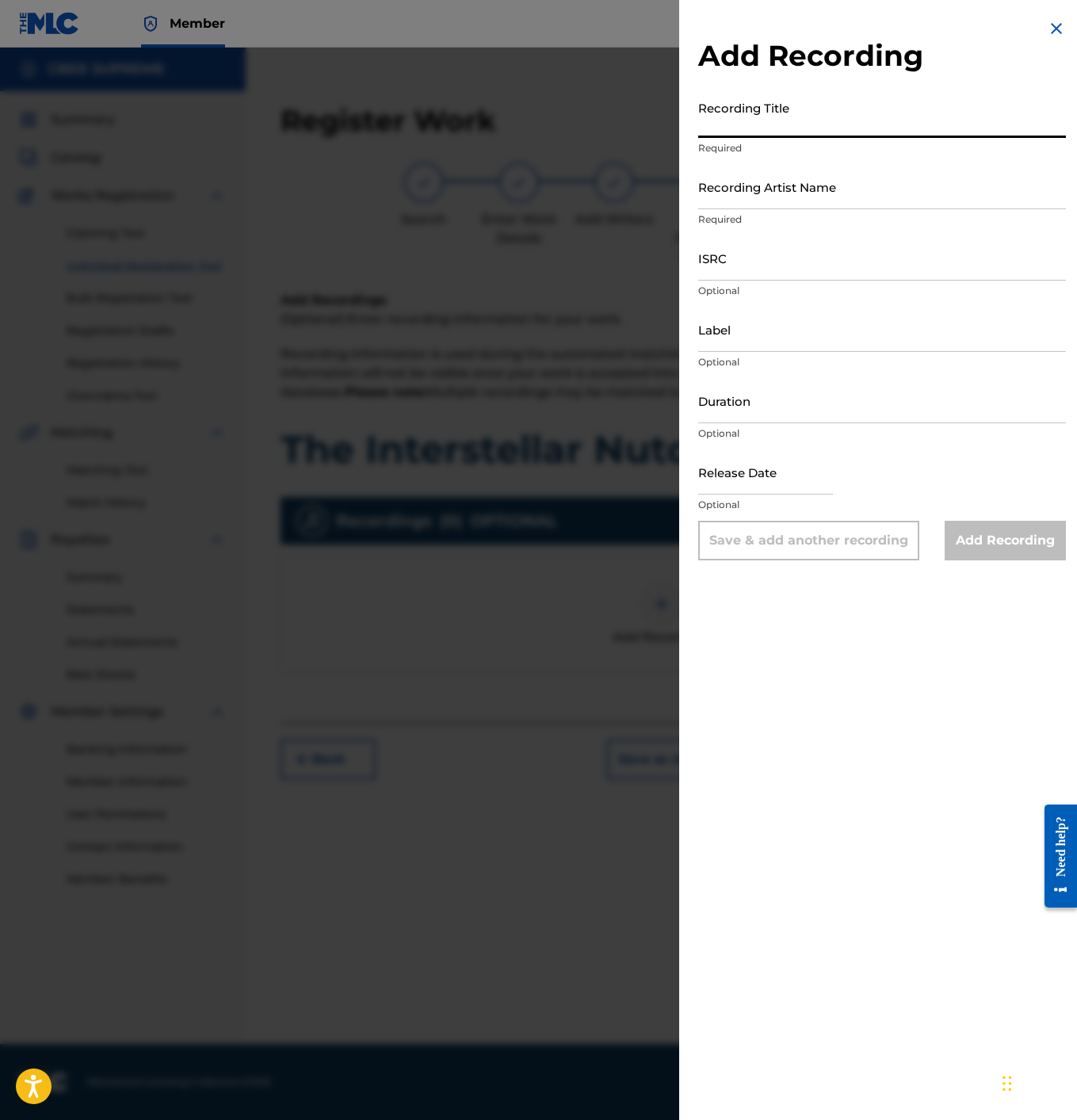
click at [723, 131] on input "Recording Title" at bounding box center [882, 115] width 368 height 45
type input "The Interstellar Nutcracker"
click at [716, 190] on input "Recording Artist Name" at bounding box center [882, 186] width 368 height 45
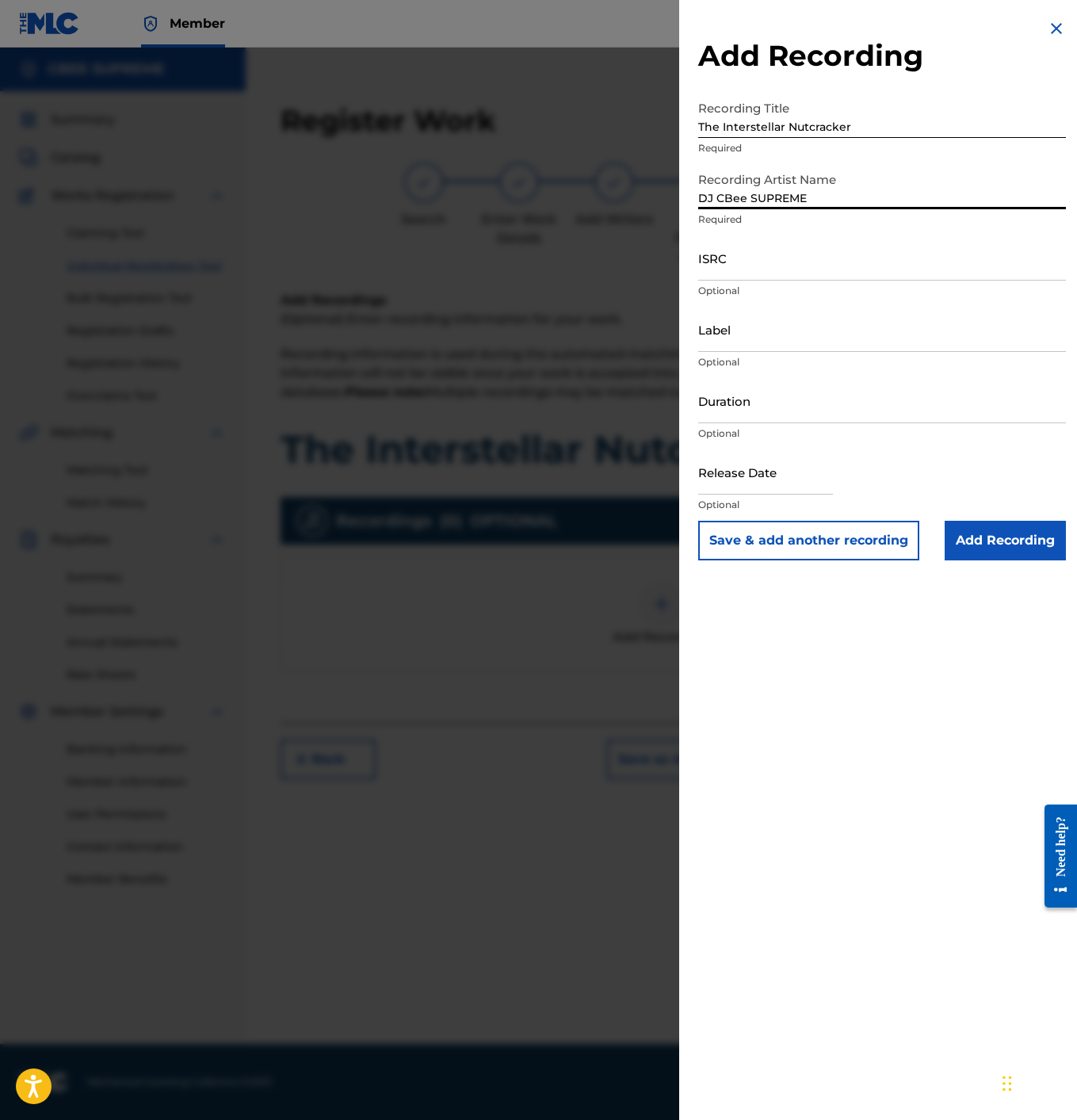
type input "DJ CBee SUPREME"
click at [747, 271] on input "ISRC" at bounding box center [882, 258] width 368 height 45
paste input "QZPJ32501804"
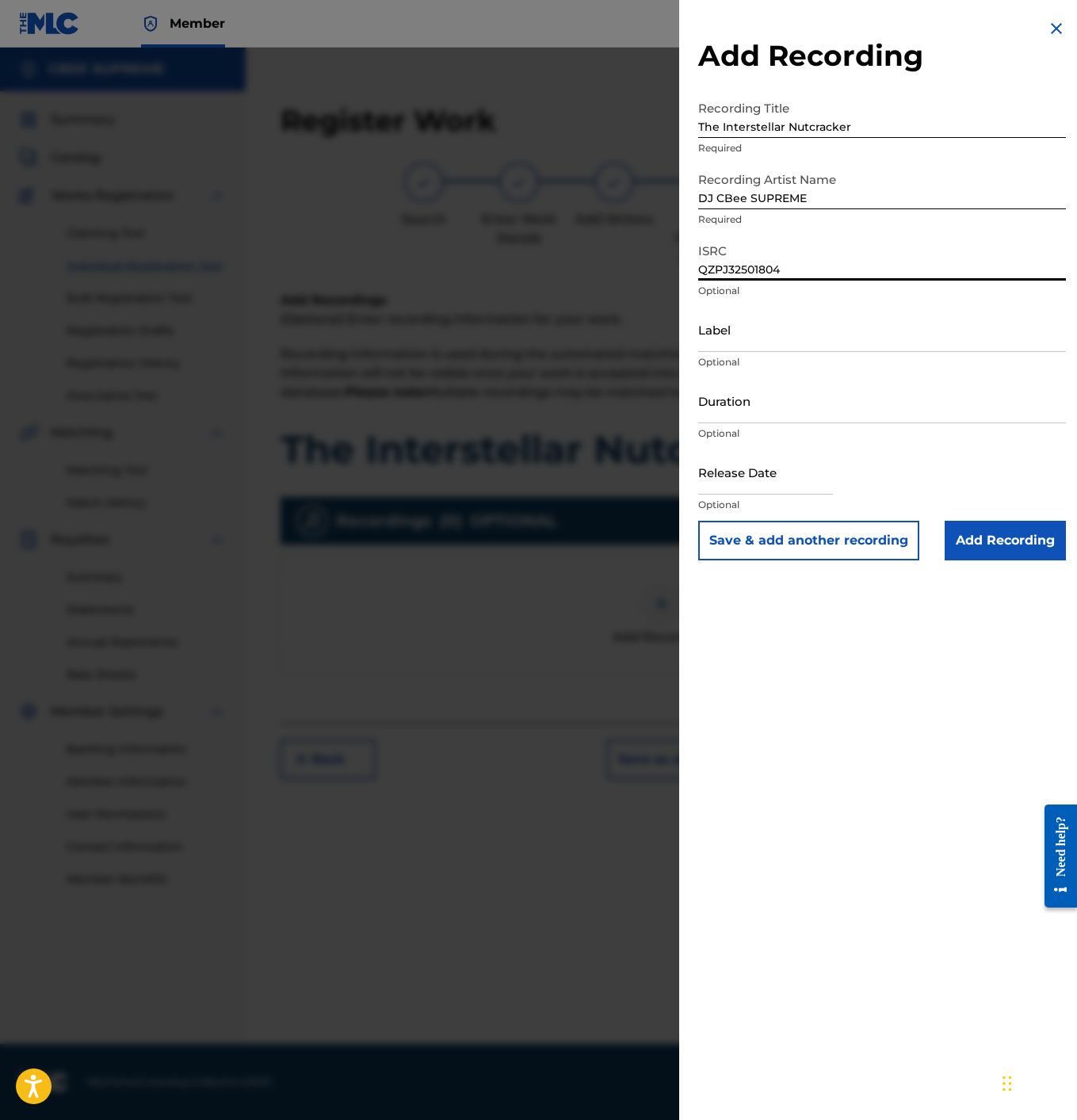
type input "QZPJ32501804"
click at [719, 347] on input "Label" at bounding box center [882, 329] width 368 height 45
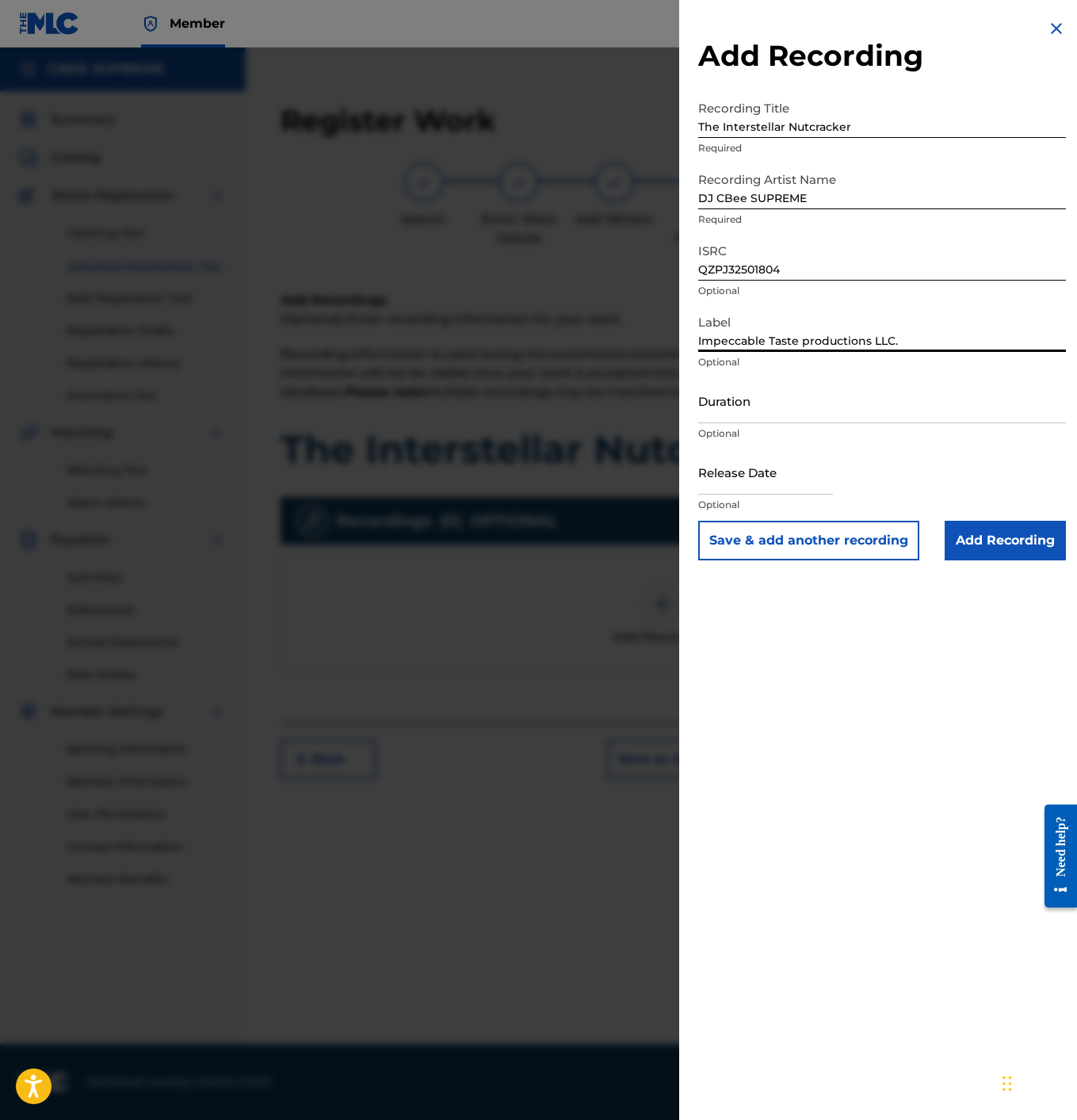
click at [807, 343] on input "Impeccable Taste productions LLC." at bounding box center [882, 329] width 368 height 45
type input "Impeccable Taste Productions LLC."
click at [783, 401] on input "Duration" at bounding box center [882, 401] width 368 height 45
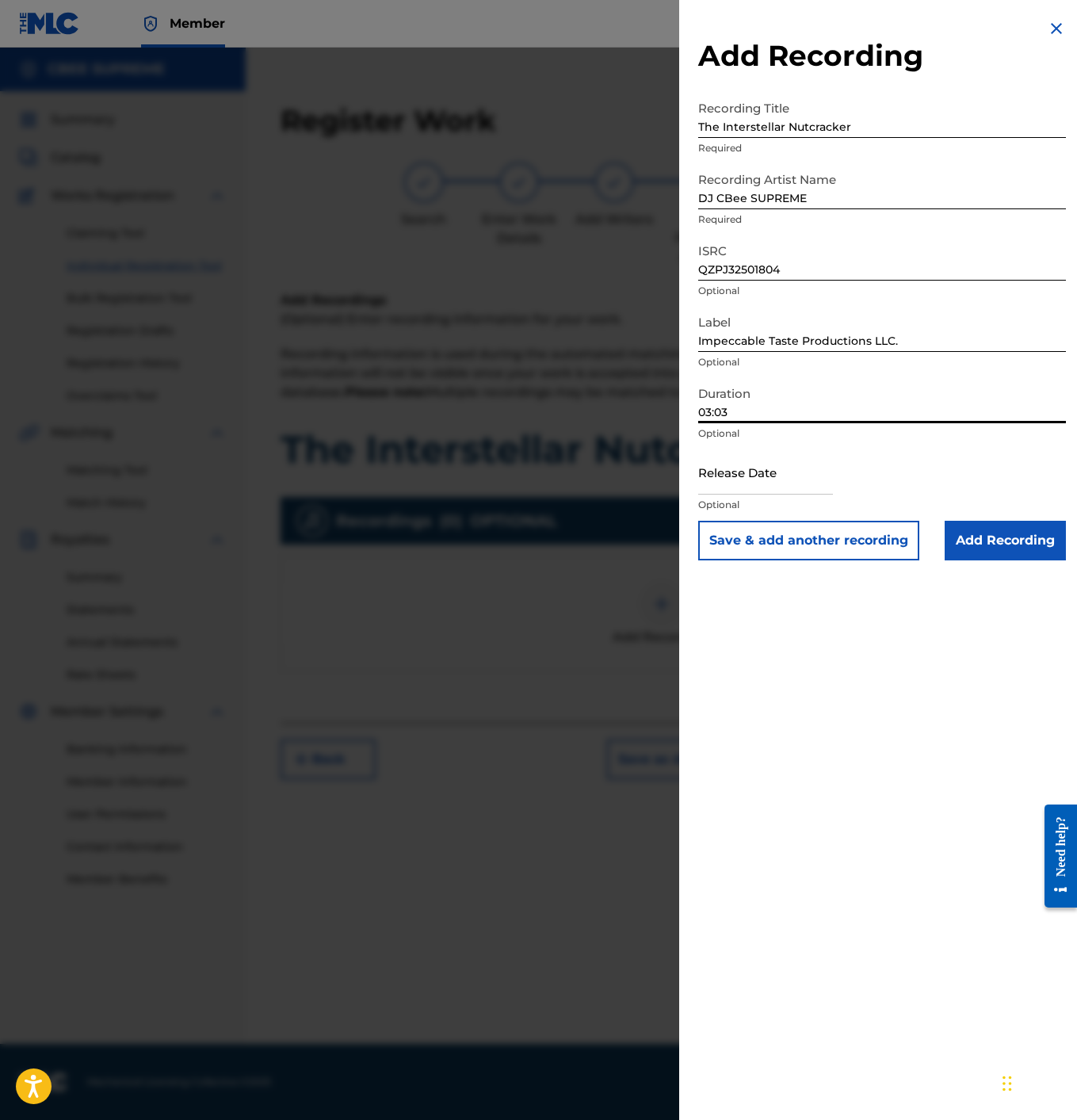
type input "03:03"
click at [741, 469] on input "text" at bounding box center [766, 471] width 135 height 45
select select "7"
select select "2025"
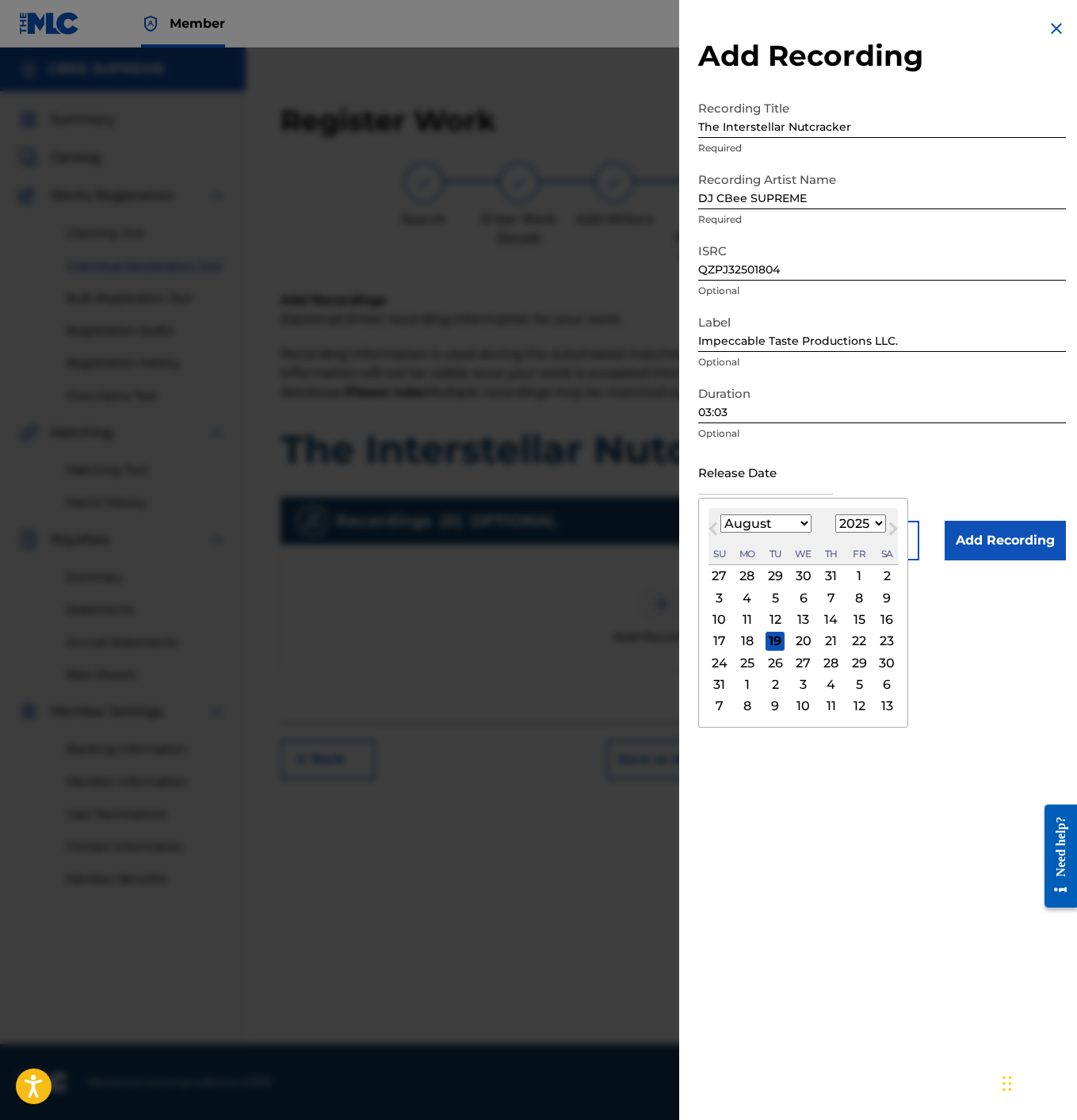
click at [850, 666] on div "29" at bounding box center [859, 663] width 19 height 19
type input "[DATE]"
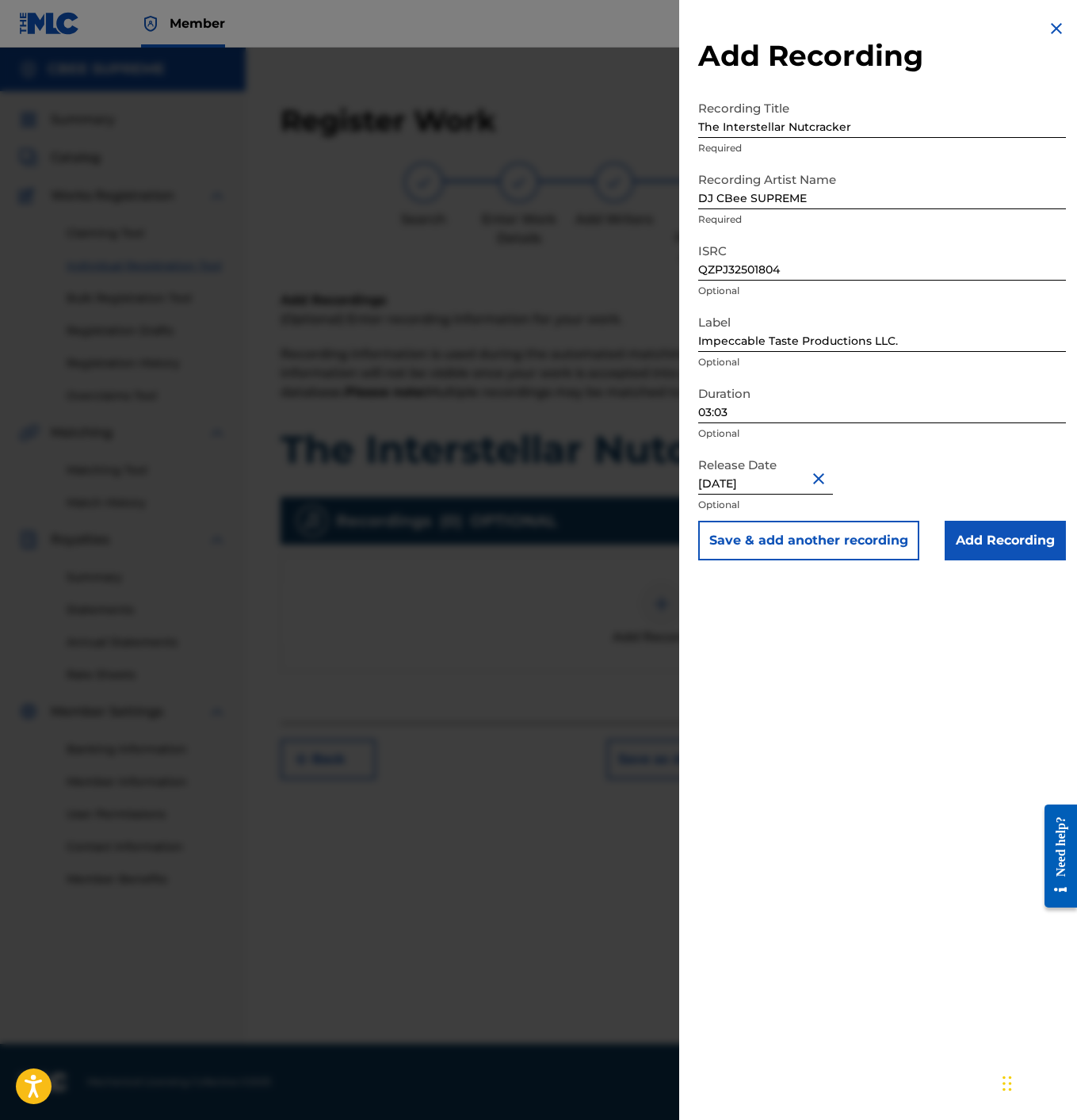
click at [986, 545] on input "Add Recording" at bounding box center [1005, 541] width 122 height 40
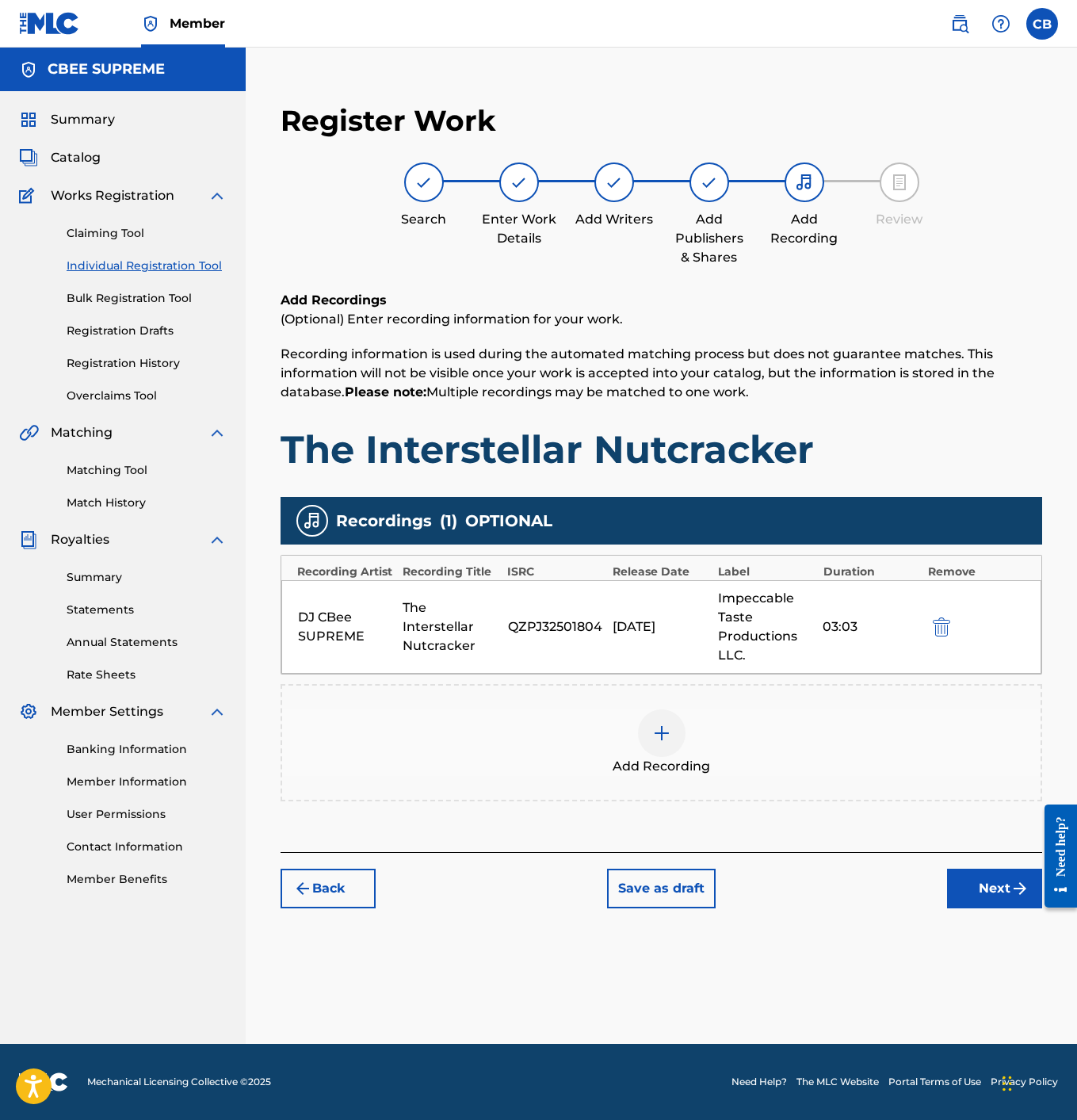
click at [988, 870] on button "Next" at bounding box center [995, 889] width 95 height 40
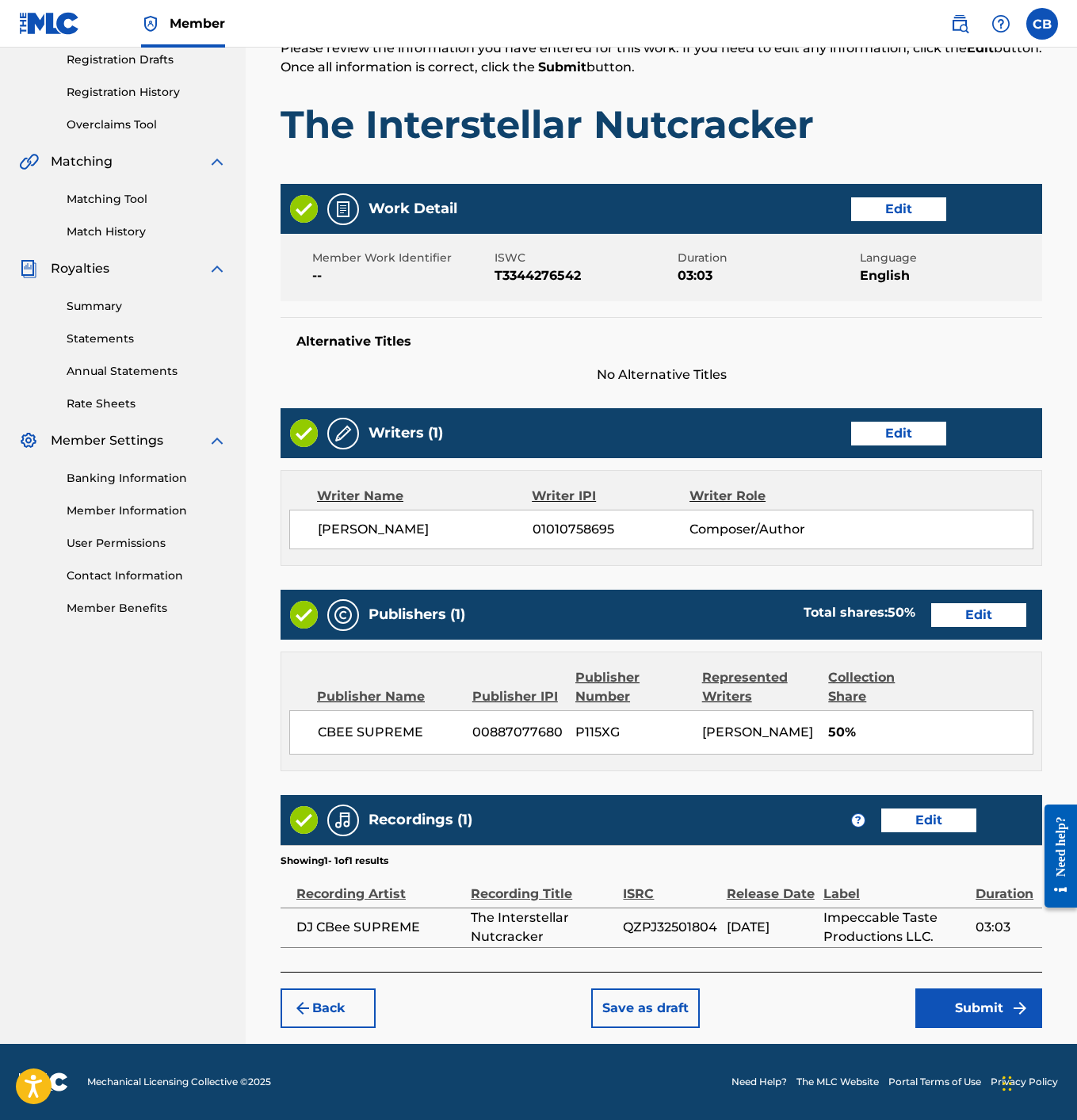
scroll to position [289, 0]
click at [931, 1000] on button "Submit" at bounding box center [979, 1009] width 127 height 40
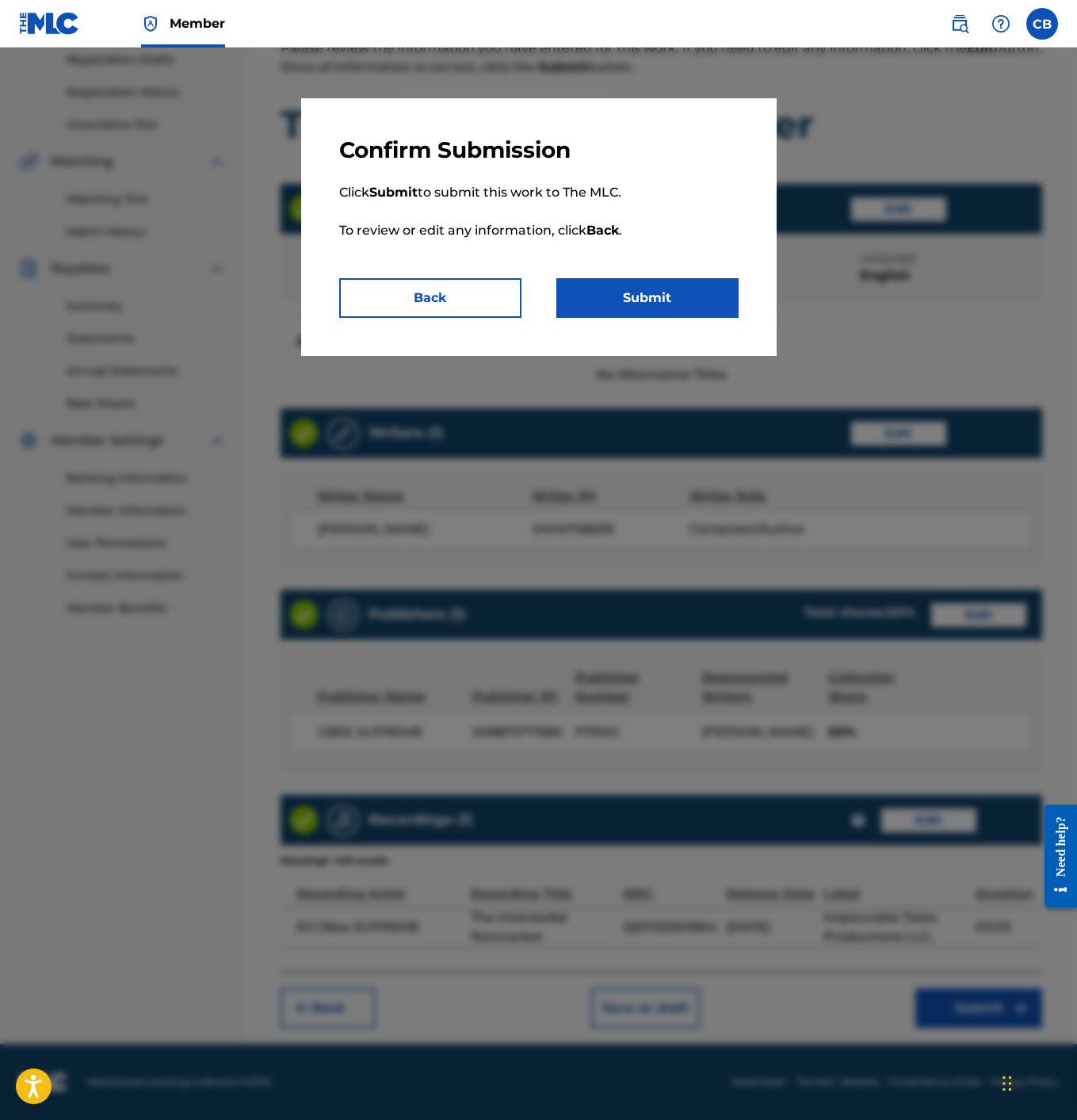
click at [667, 284] on button "Submit" at bounding box center [647, 298] width 182 height 40
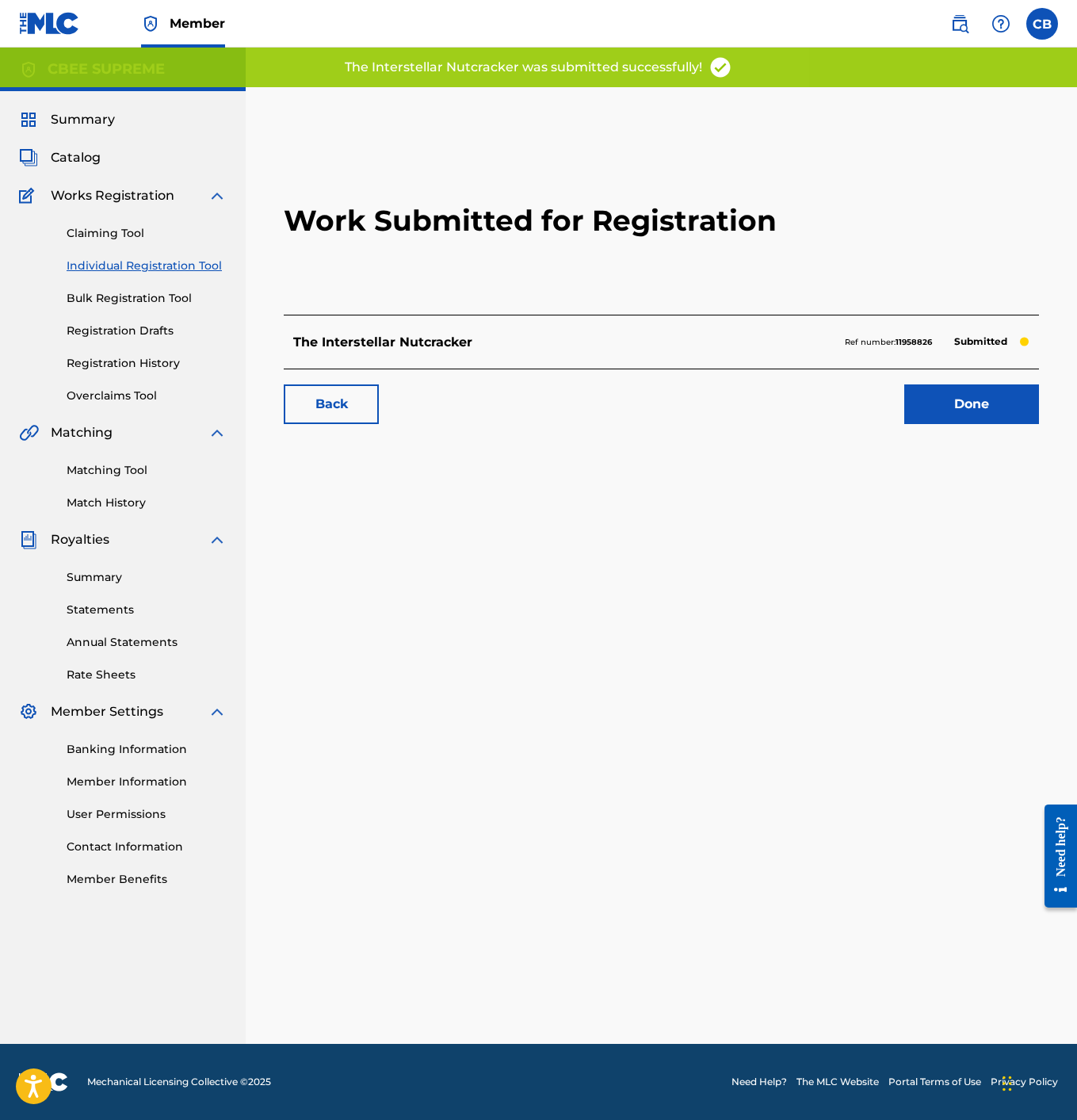
click at [924, 401] on link "Done" at bounding box center [972, 405] width 135 height 40
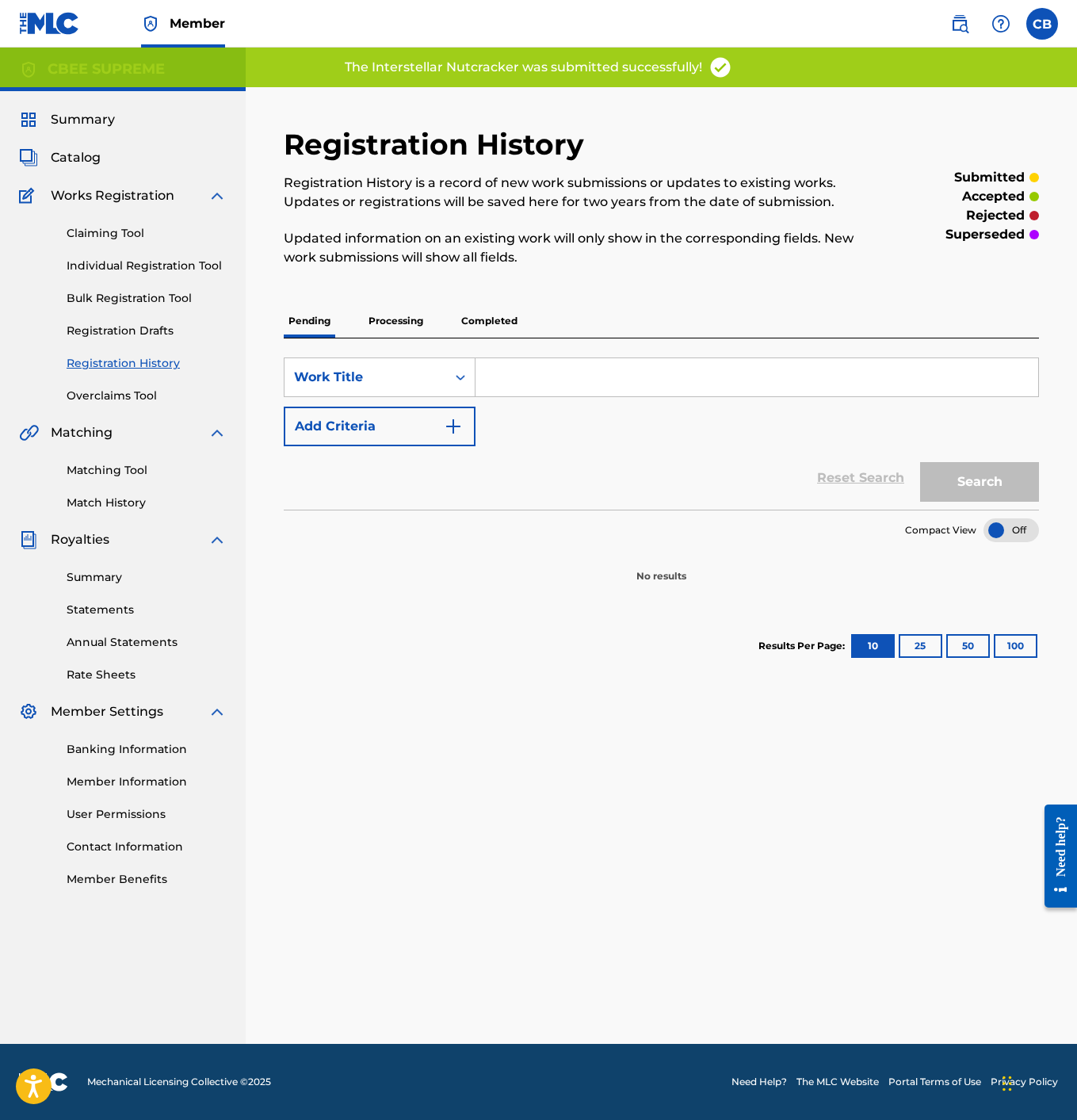
click at [102, 269] on link "Individual Registration Tool" at bounding box center [146, 265] width 160 height 17
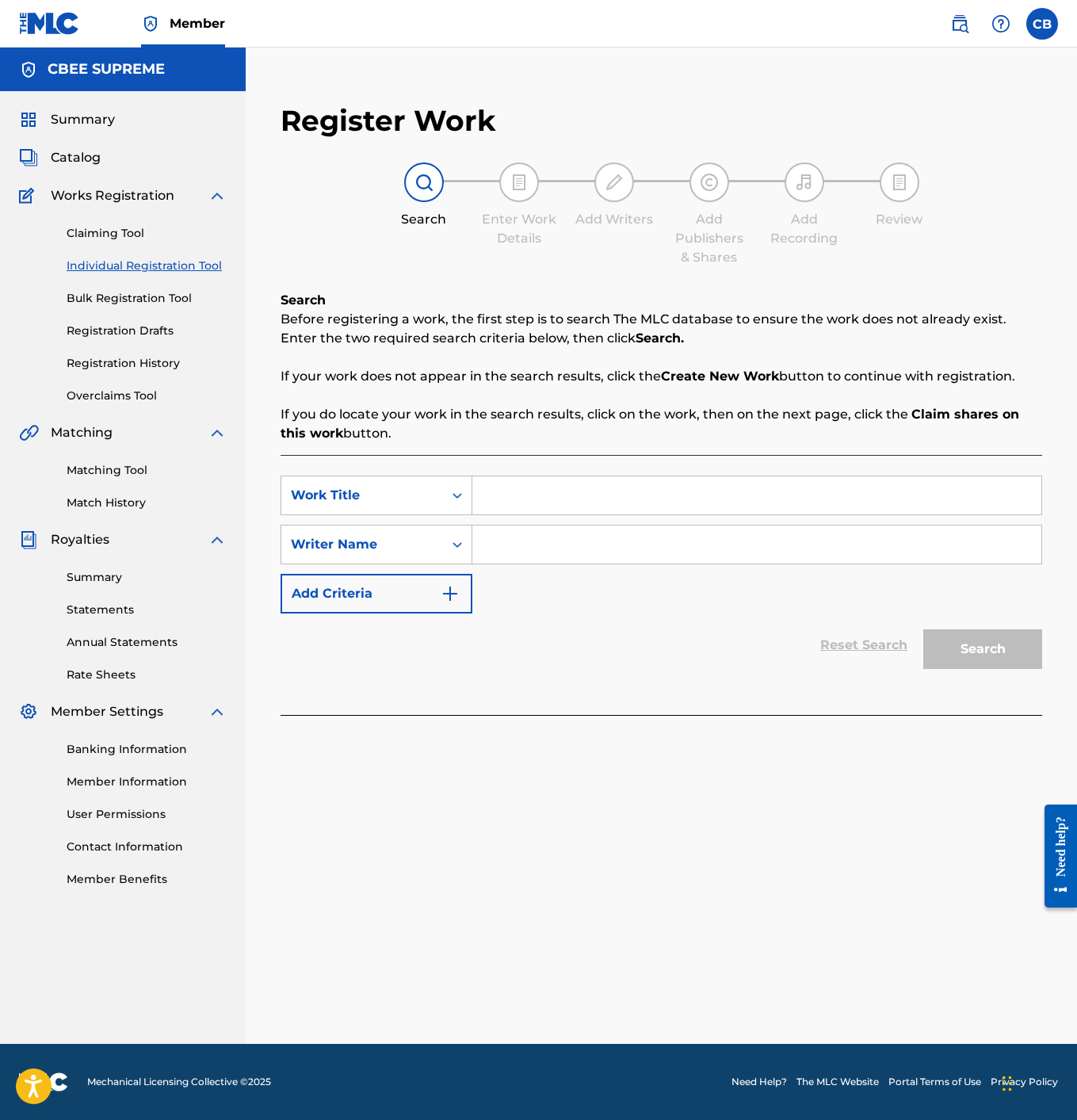
click at [546, 510] on input "Search Form" at bounding box center [757, 495] width 569 height 38
type input "Cosmic Sleigh Ride"
click at [550, 539] on input "Search Form" at bounding box center [757, 544] width 569 height 38
type input "[PERSON_NAME]"
click at [990, 641] on button "Search" at bounding box center [983, 649] width 119 height 40
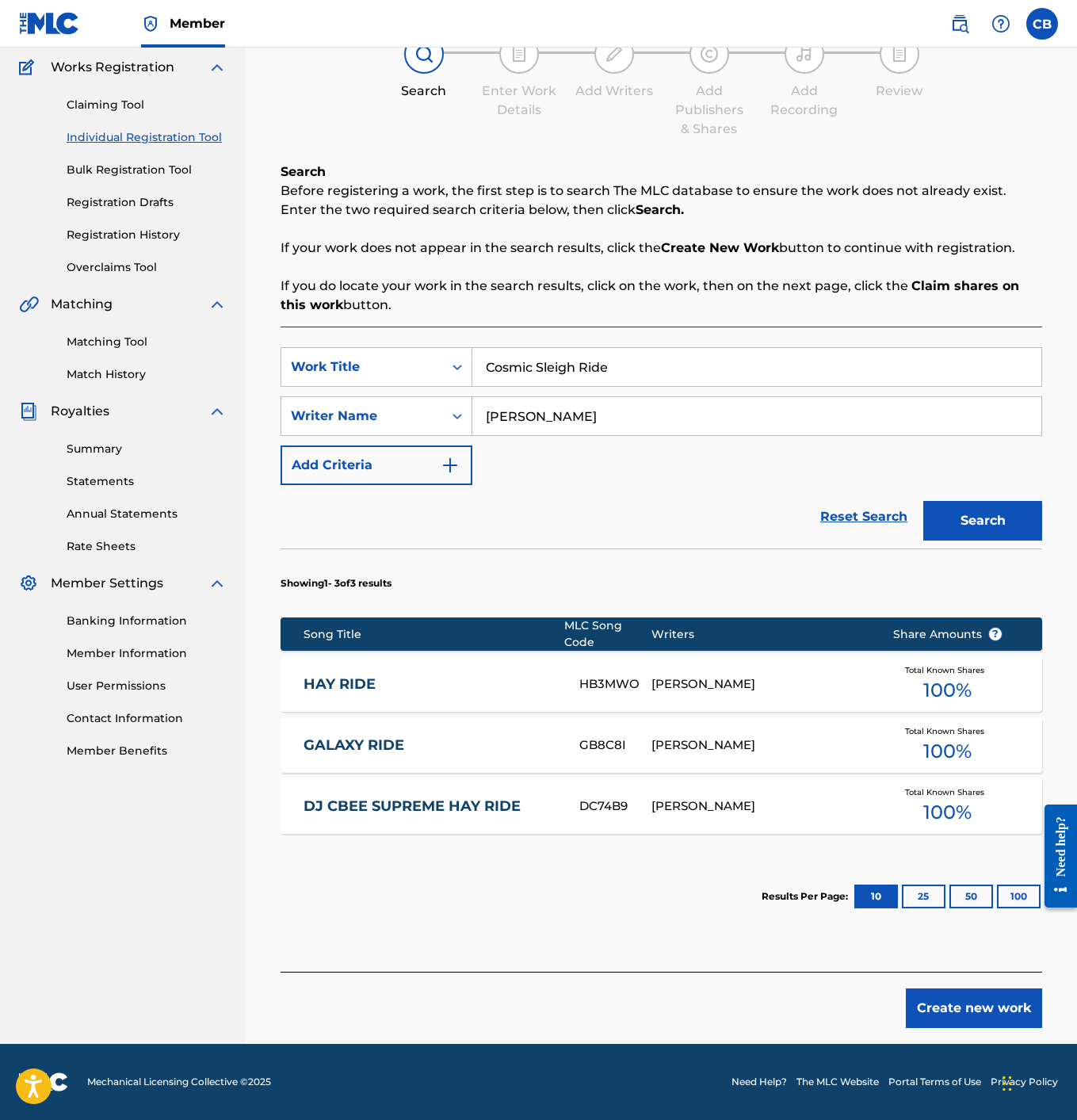
scroll to position [129, 0]
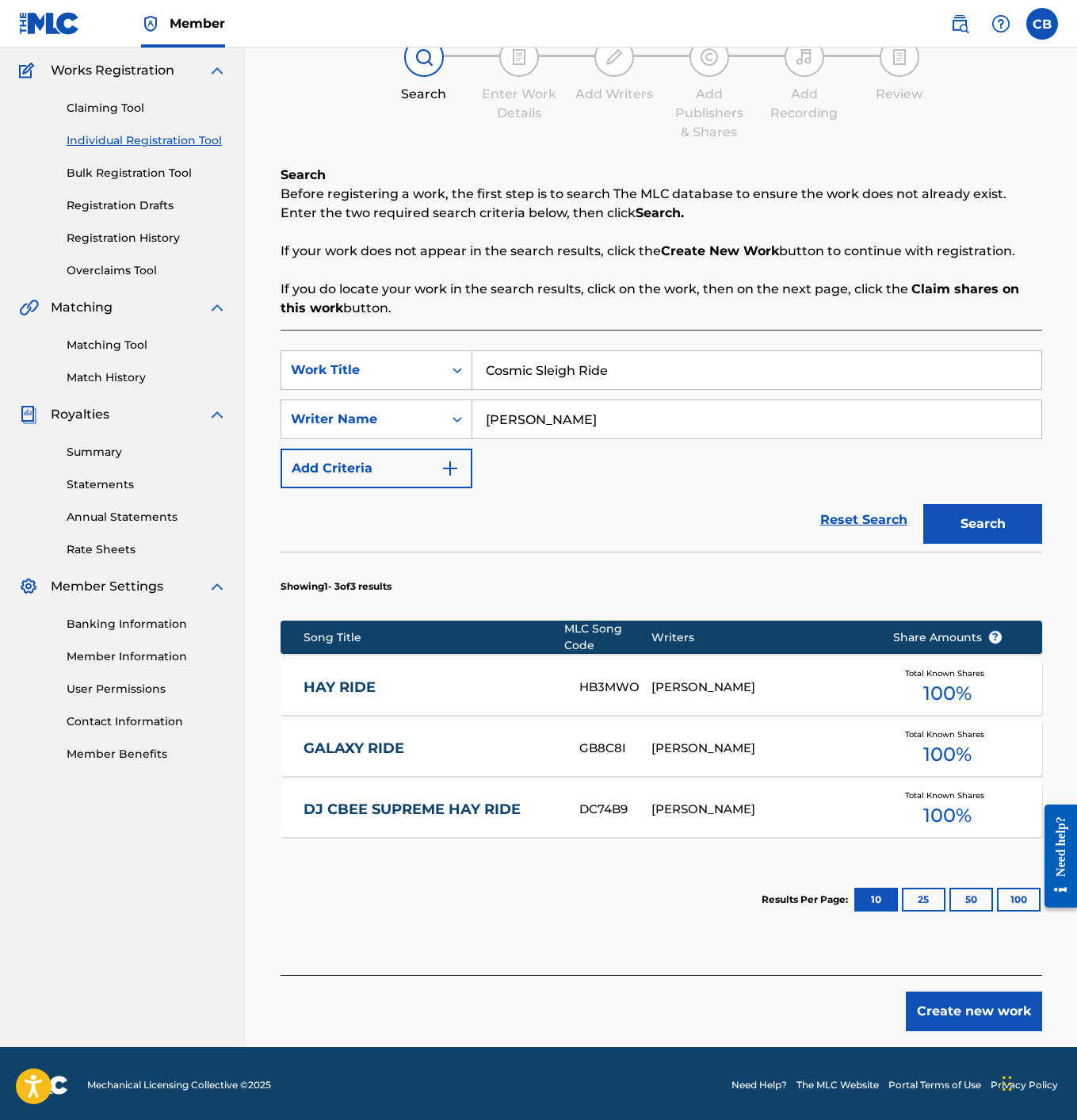
click at [970, 996] on div "Create new work" at bounding box center [661, 1003] width 761 height 56
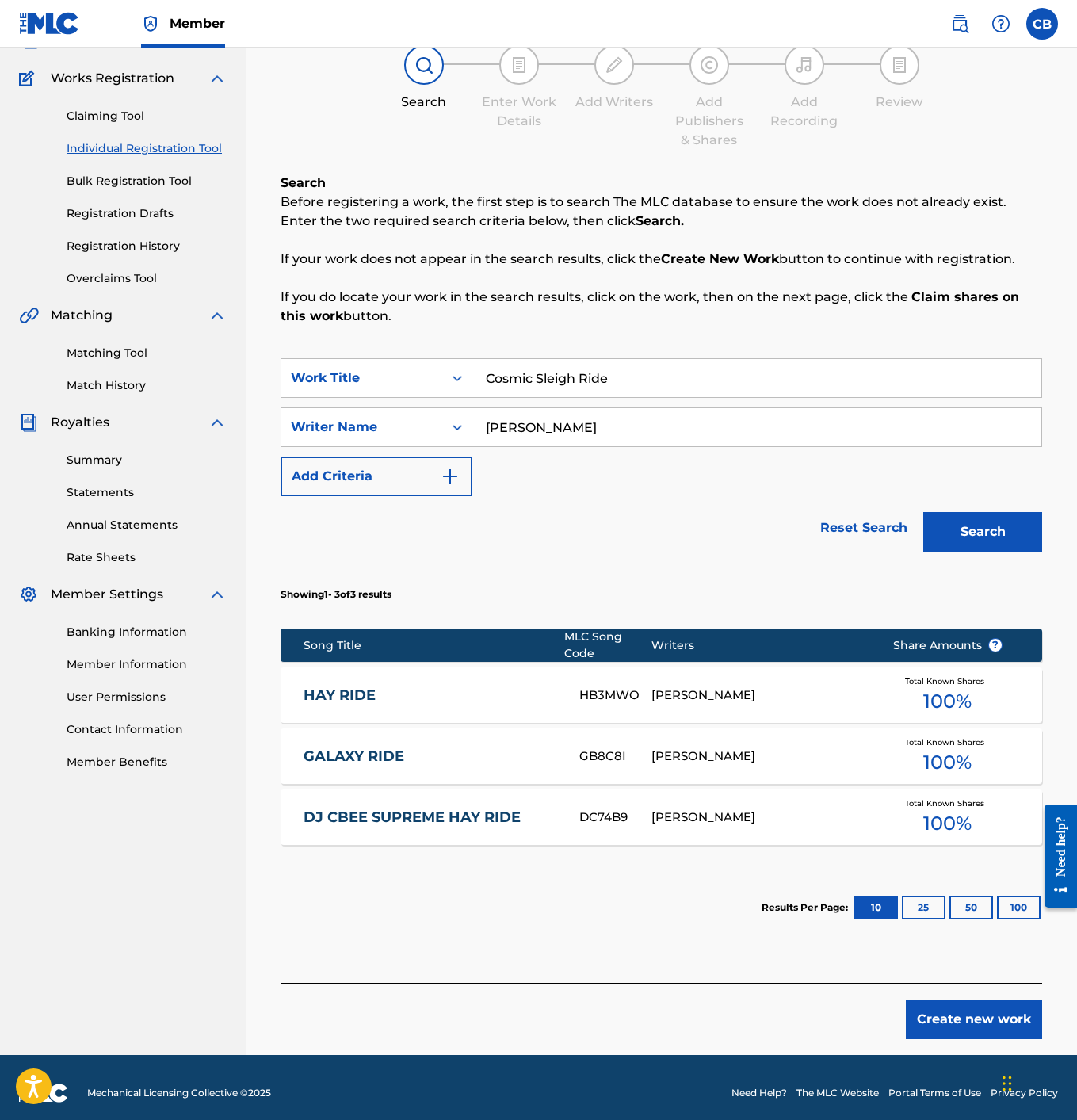
scroll to position [112, 0]
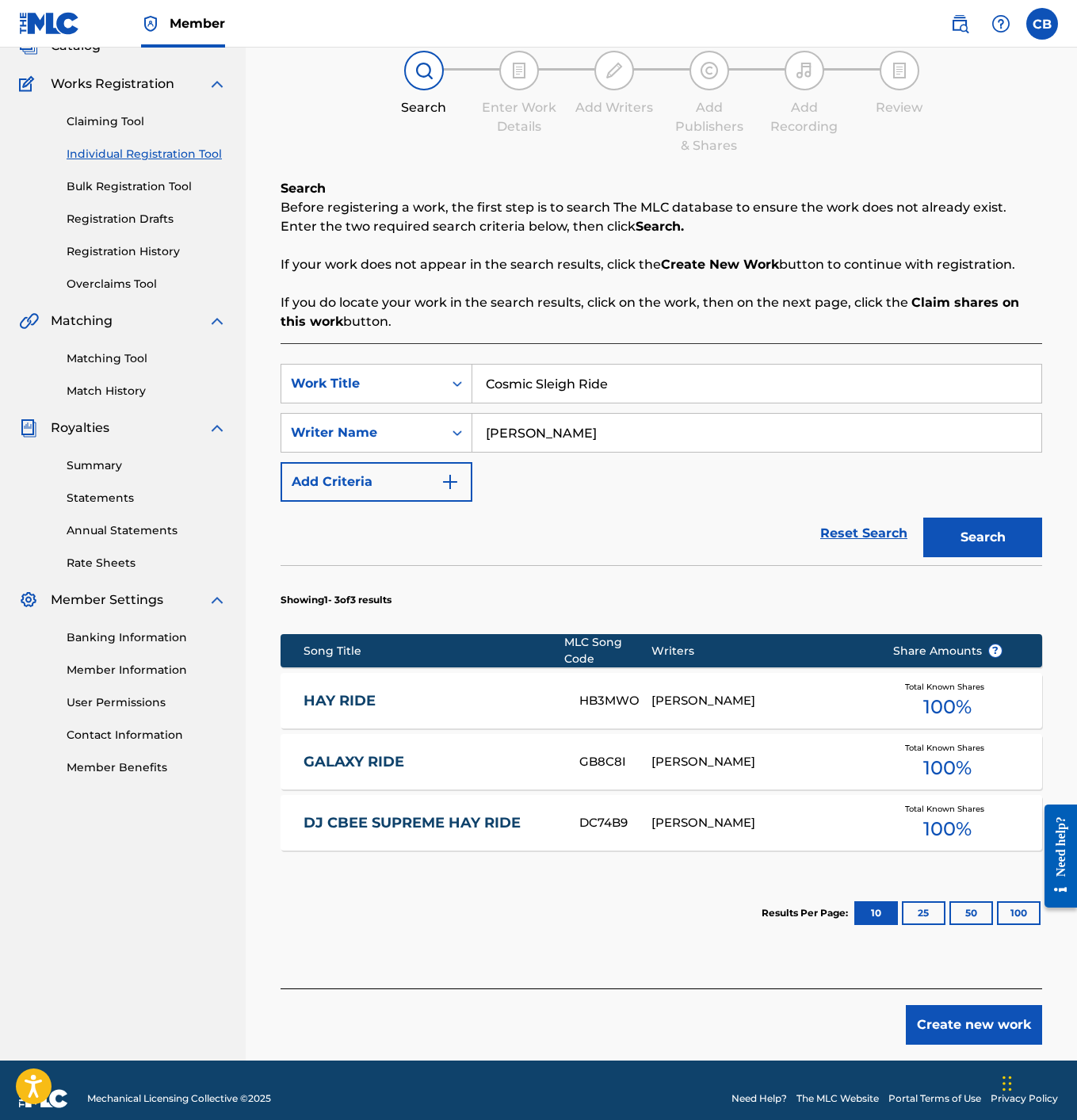
click at [932, 1017] on button "Create new work" at bounding box center [974, 1025] width 137 height 40
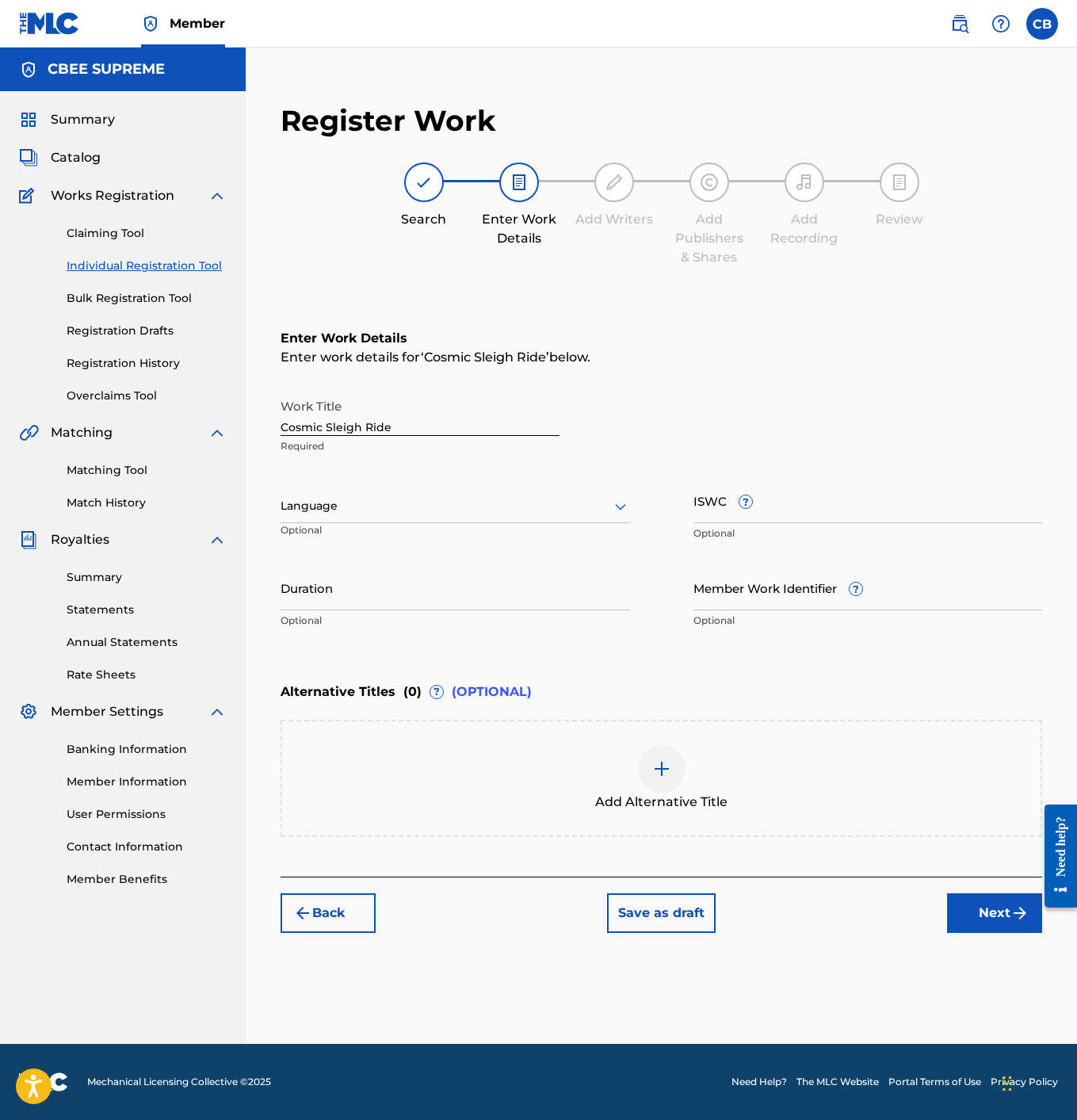
scroll to position [0, 0]
click at [471, 510] on div at bounding box center [455, 506] width 350 height 20
click at [456, 537] on div "English" at bounding box center [455, 541] width 348 height 36
click at [426, 588] on input "Duration" at bounding box center [455, 587] width 350 height 45
type input "02:59"
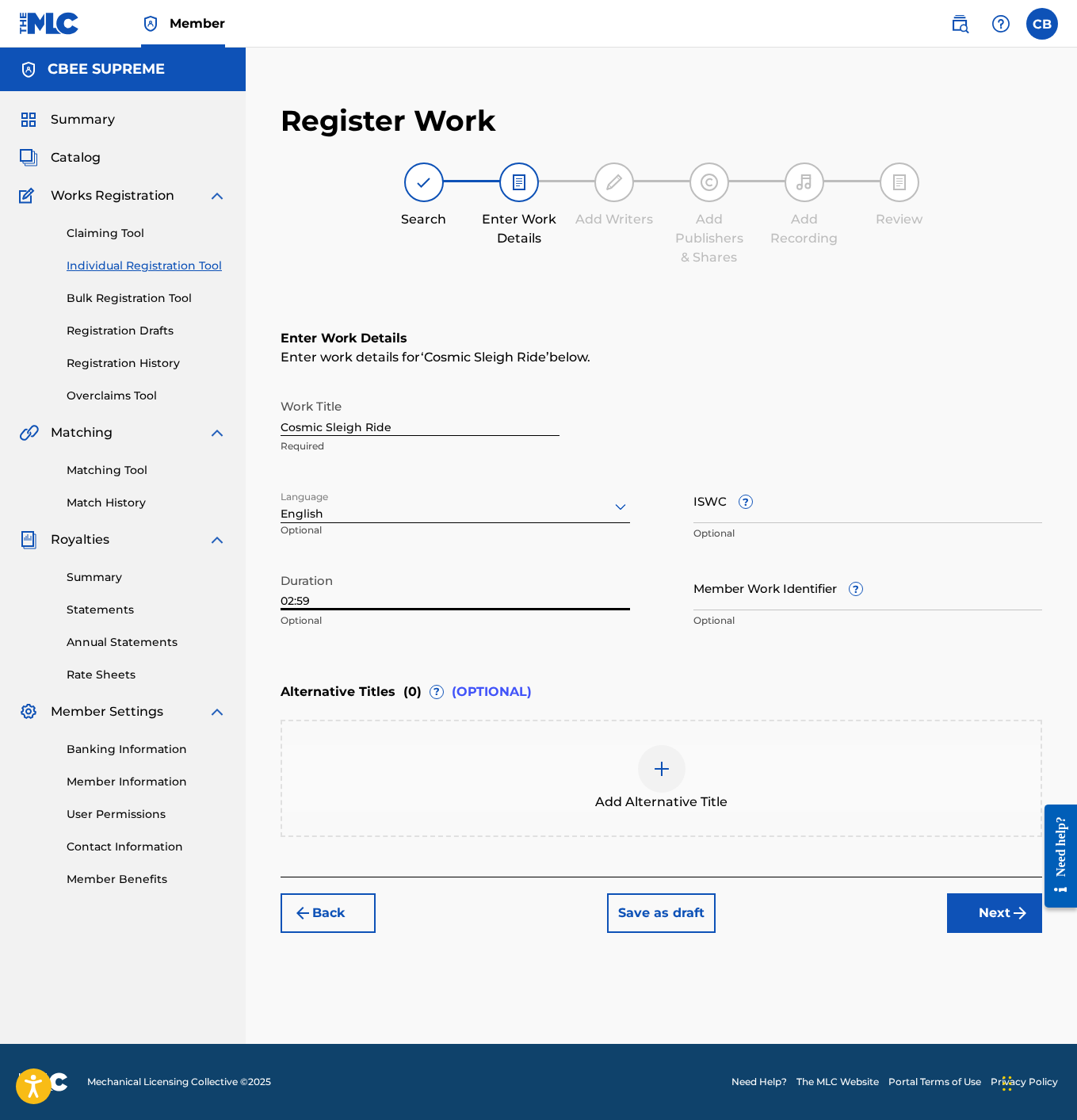
click at [721, 504] on input "ISWC ?" at bounding box center [869, 500] width 350 height 45
paste input "T3344276882"
type input "T3344276882"
click at [971, 927] on button "Next" at bounding box center [995, 913] width 95 height 40
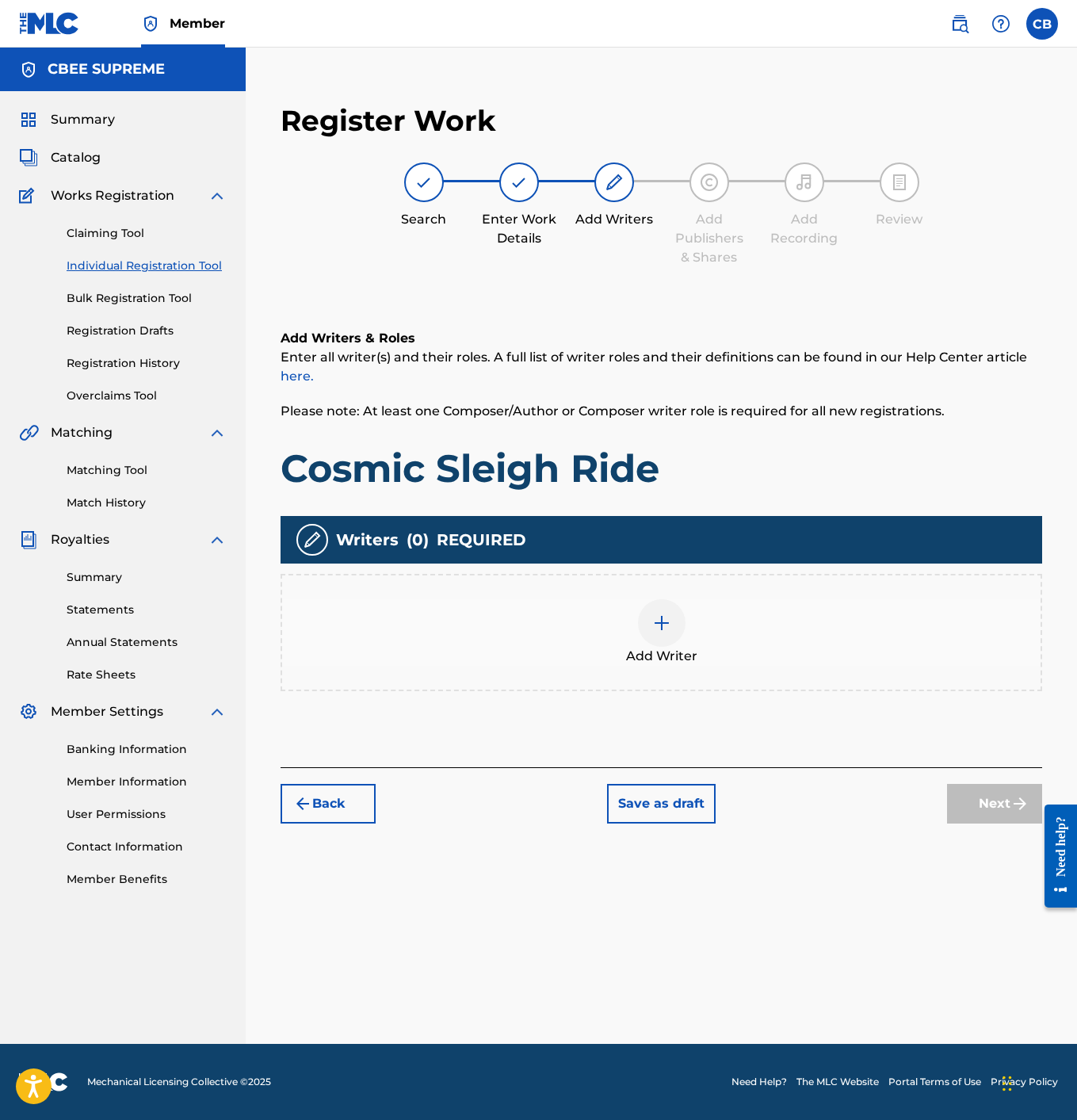
click at [649, 630] on div at bounding box center [662, 623] width 48 height 48
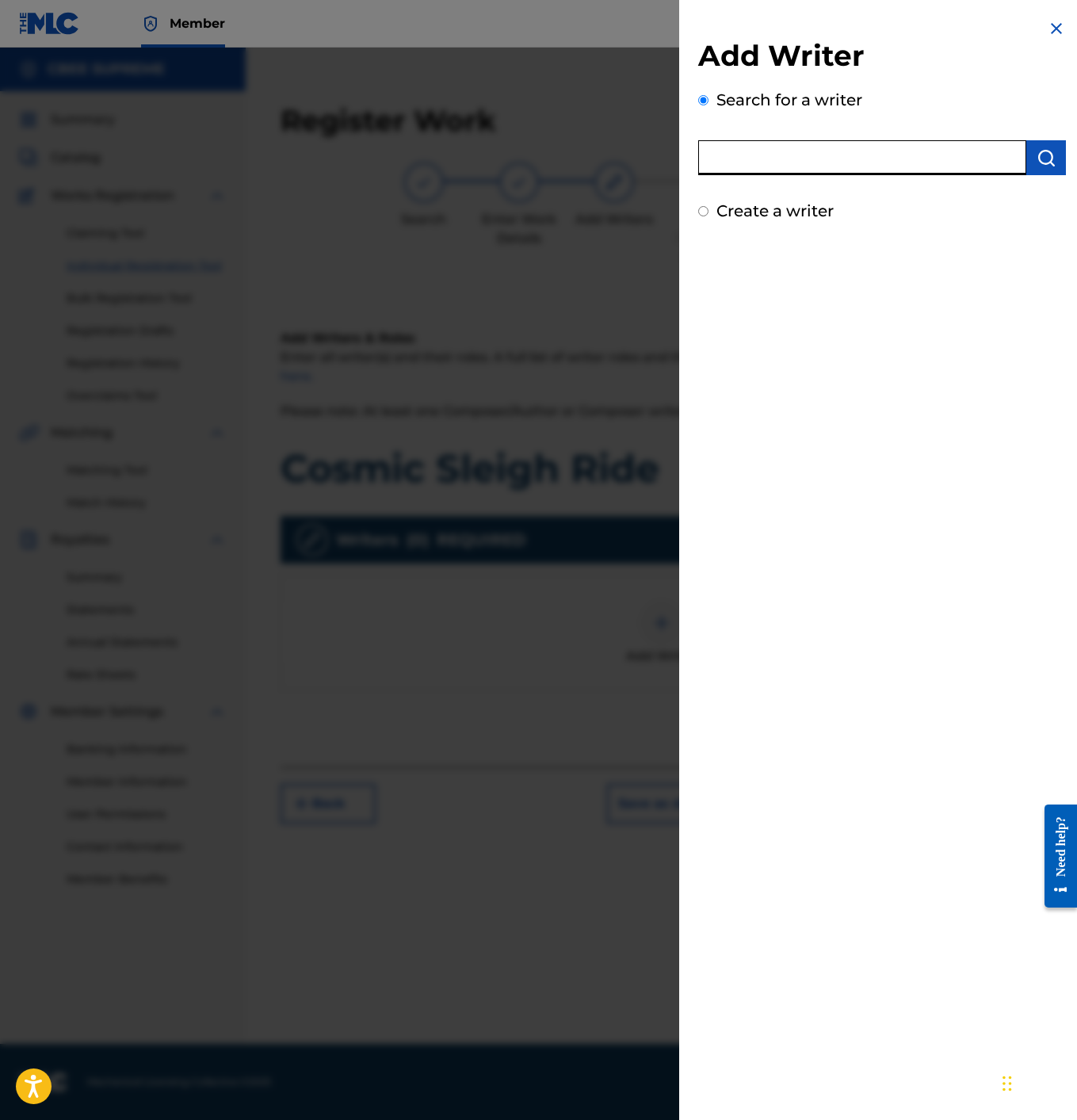
click at [781, 157] on input "text" at bounding box center [862, 158] width 328 height 35
type input "[PERSON_NAME]"
click at [1035, 146] on button "submit" at bounding box center [1046, 158] width 40 height 35
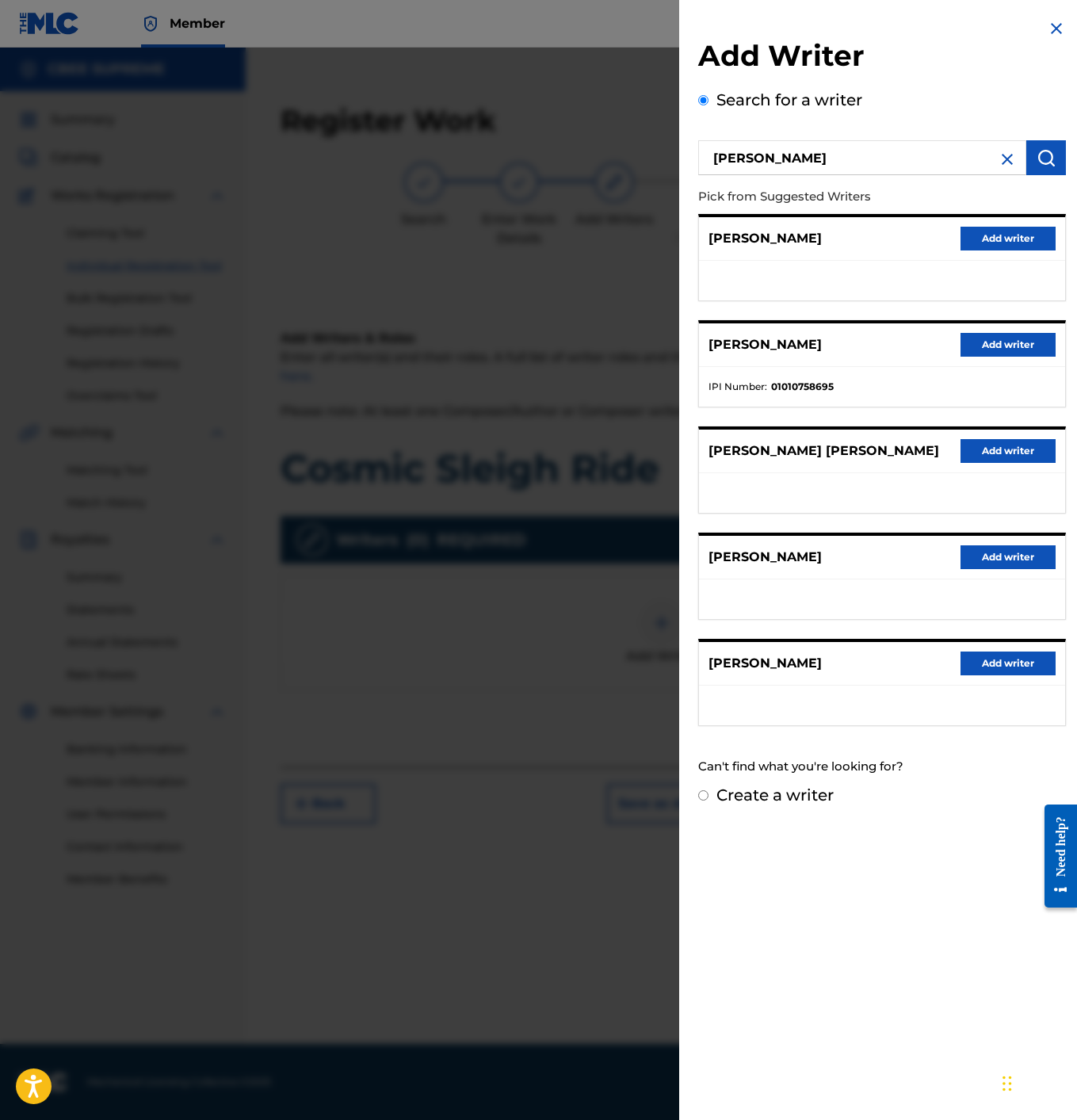
click at [985, 345] on button "Add writer" at bounding box center [1009, 345] width 95 height 24
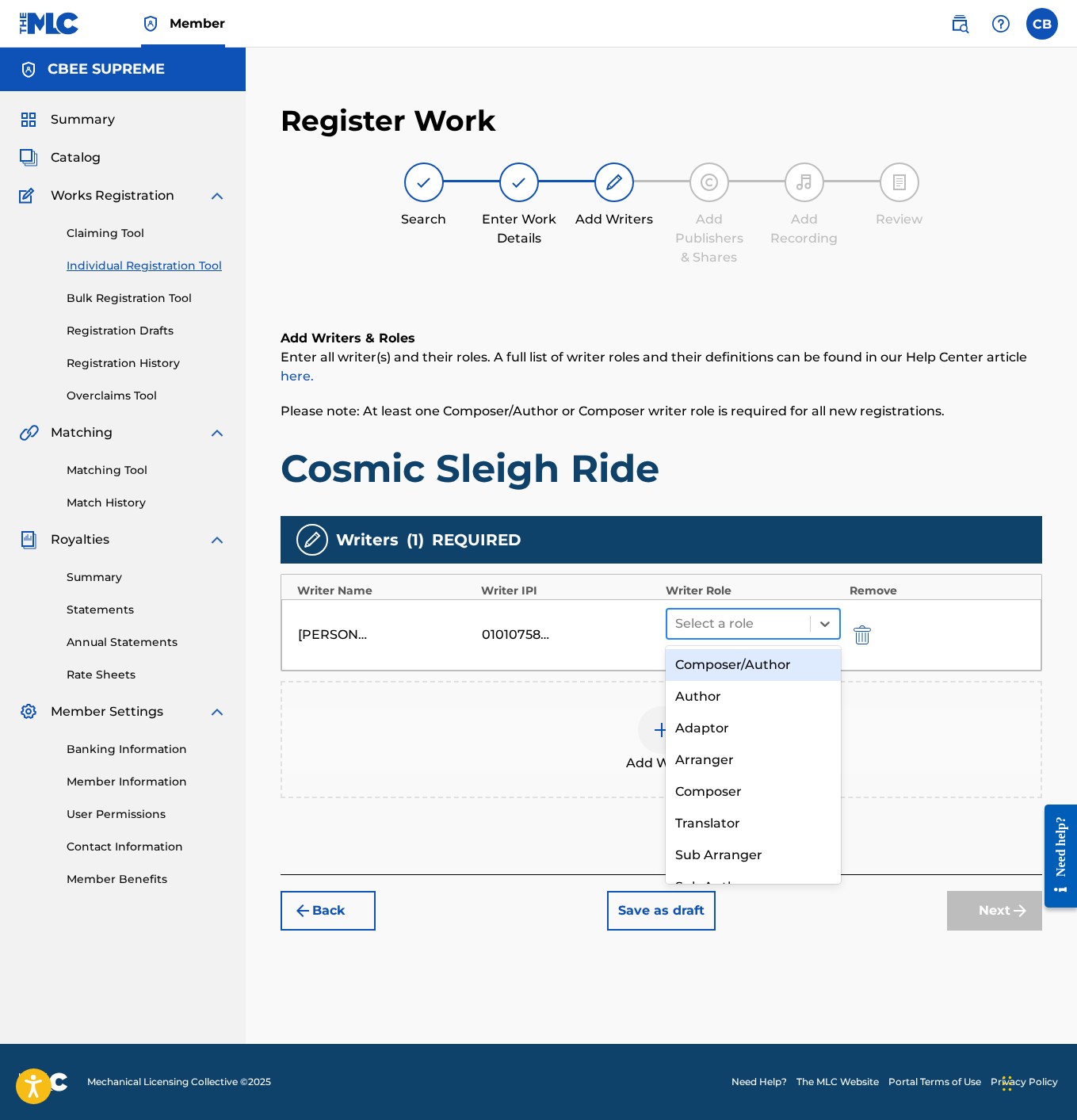
click at [756, 630] on div at bounding box center [739, 624] width 128 height 22
click at [720, 672] on div "Composer/Author" at bounding box center [754, 665] width 176 height 32
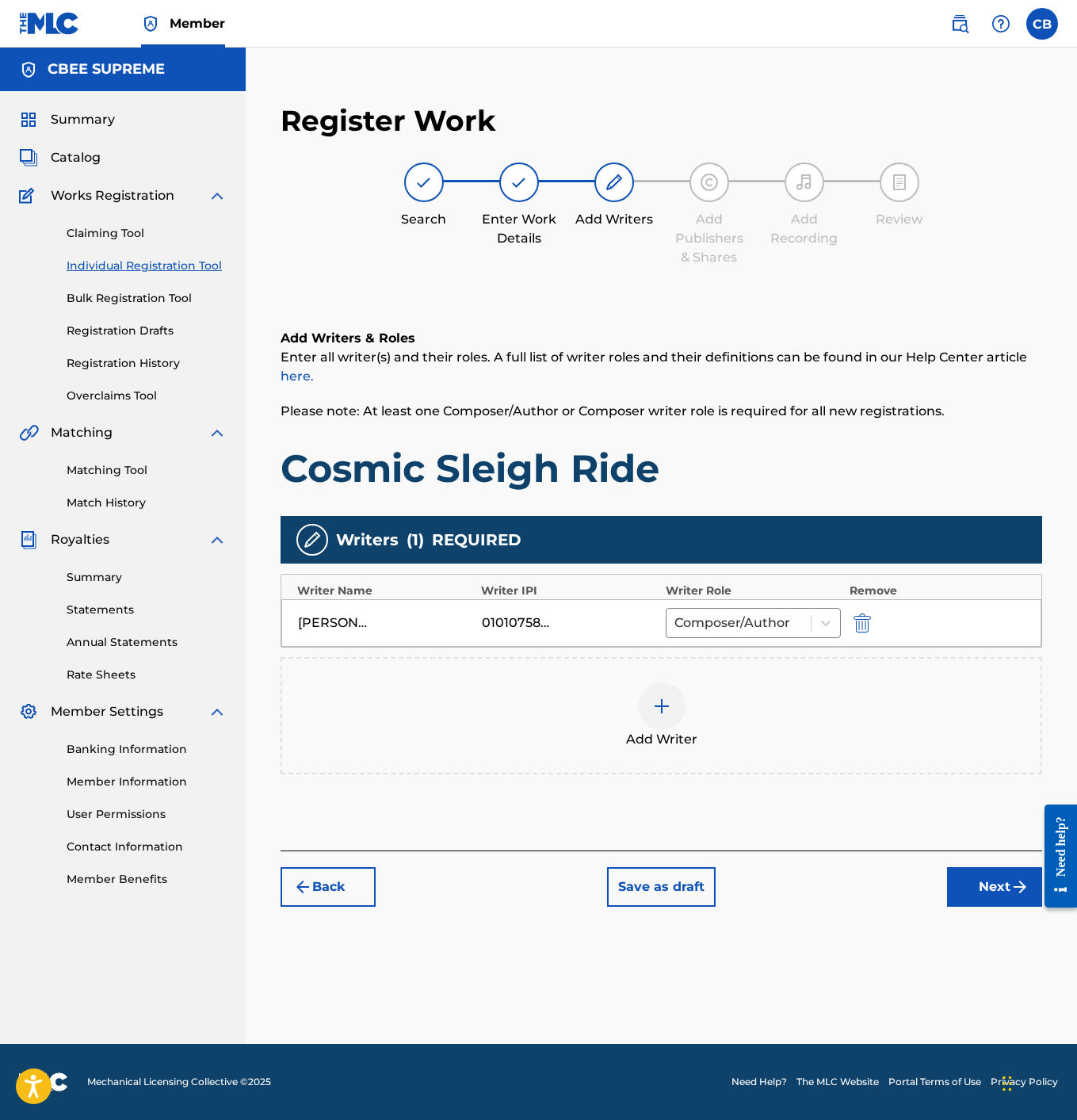
click at [982, 894] on button "Next" at bounding box center [995, 887] width 95 height 40
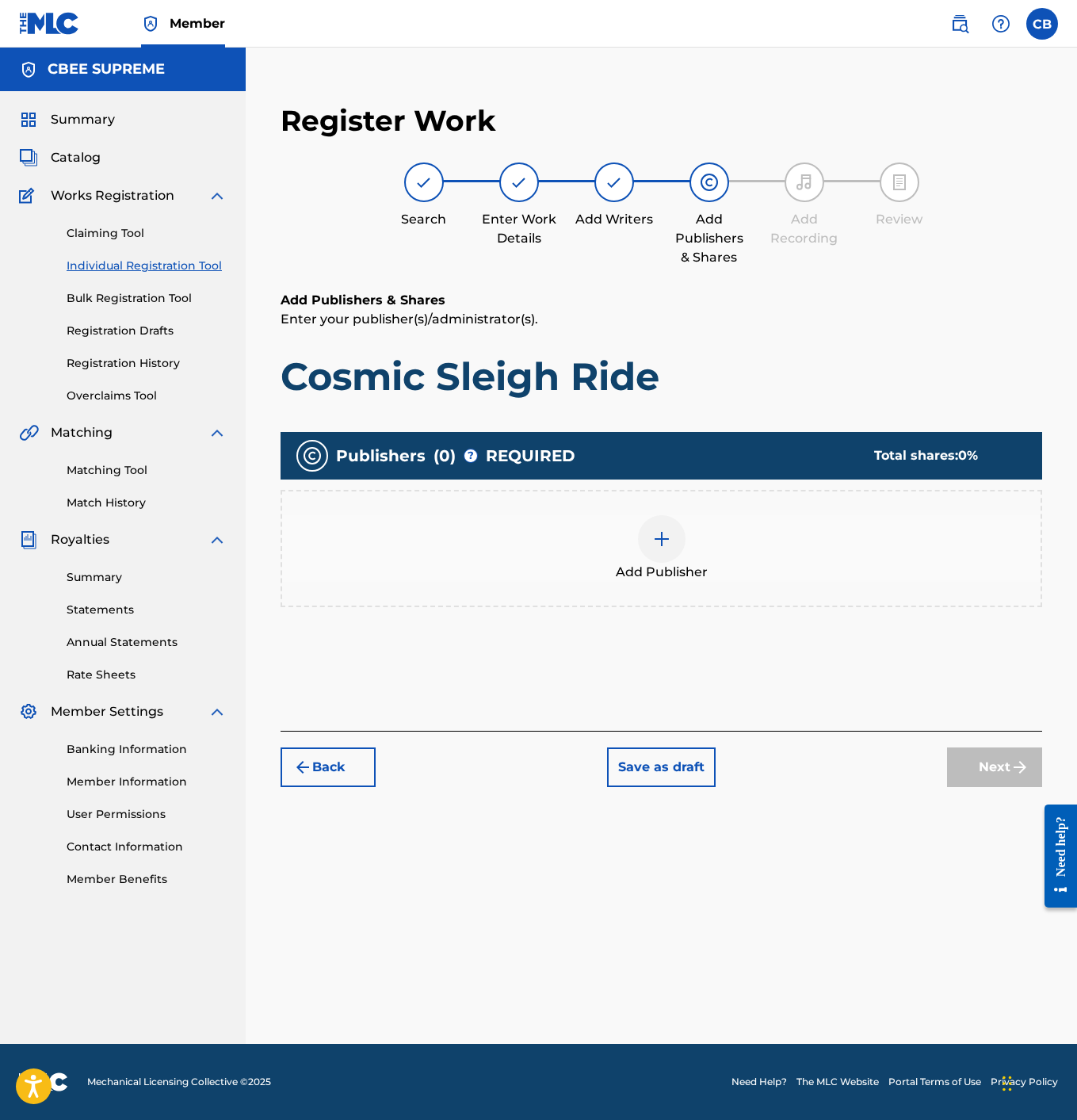
click at [645, 545] on div at bounding box center [662, 539] width 48 height 48
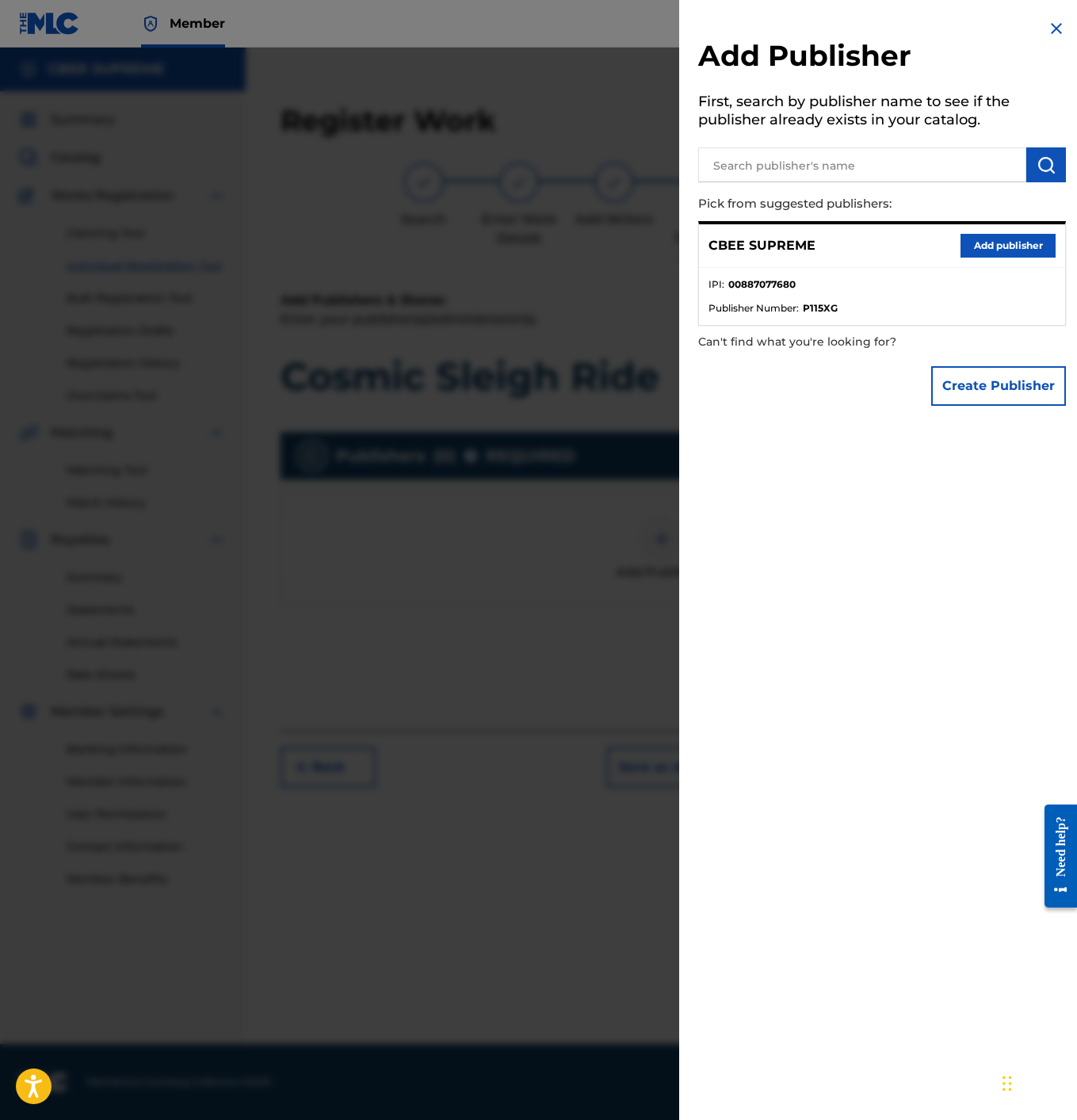
click at [996, 234] on button "Add publisher" at bounding box center [1009, 246] width 95 height 24
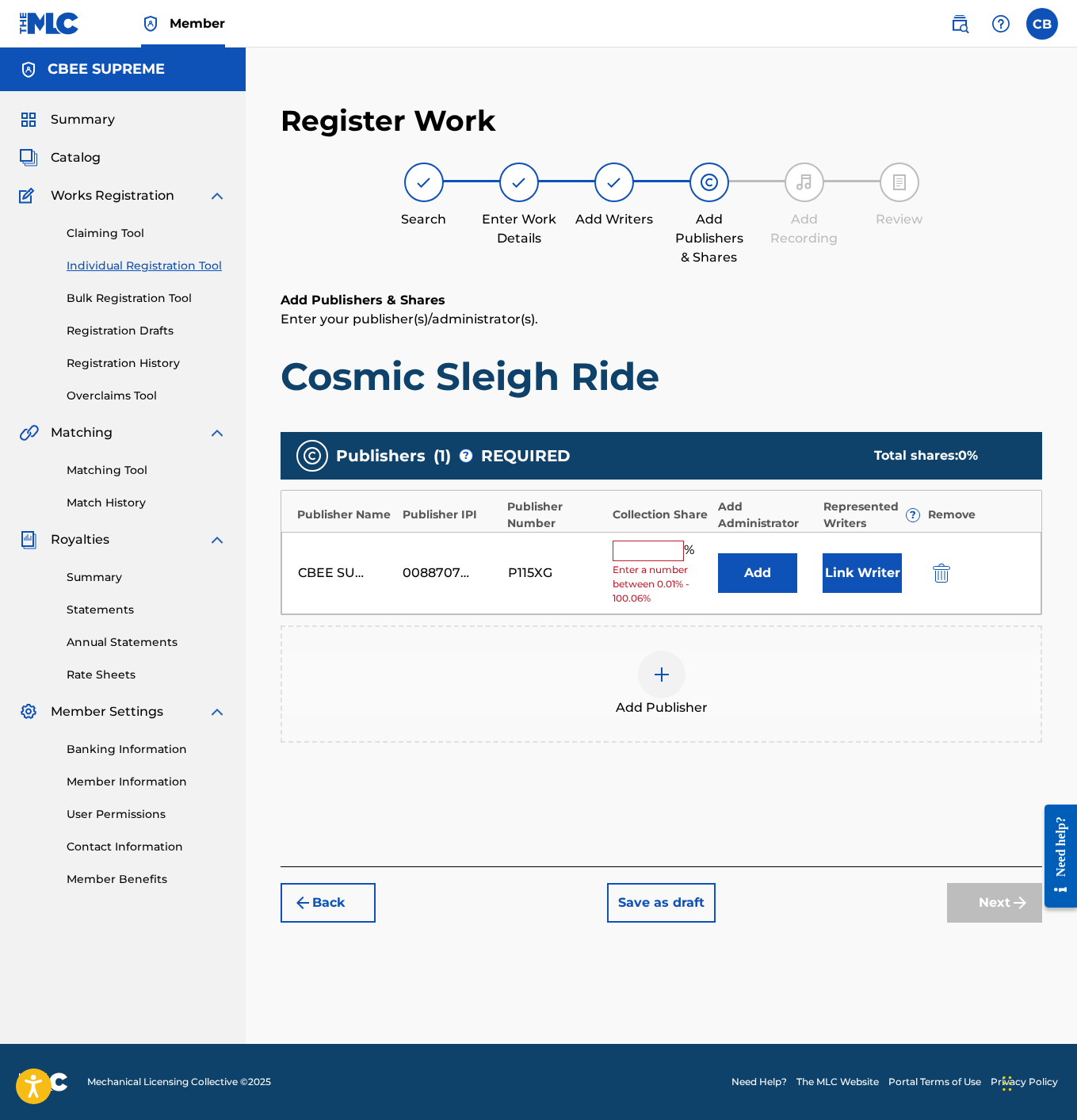
click at [633, 545] on input "text" at bounding box center [649, 551] width 72 height 21
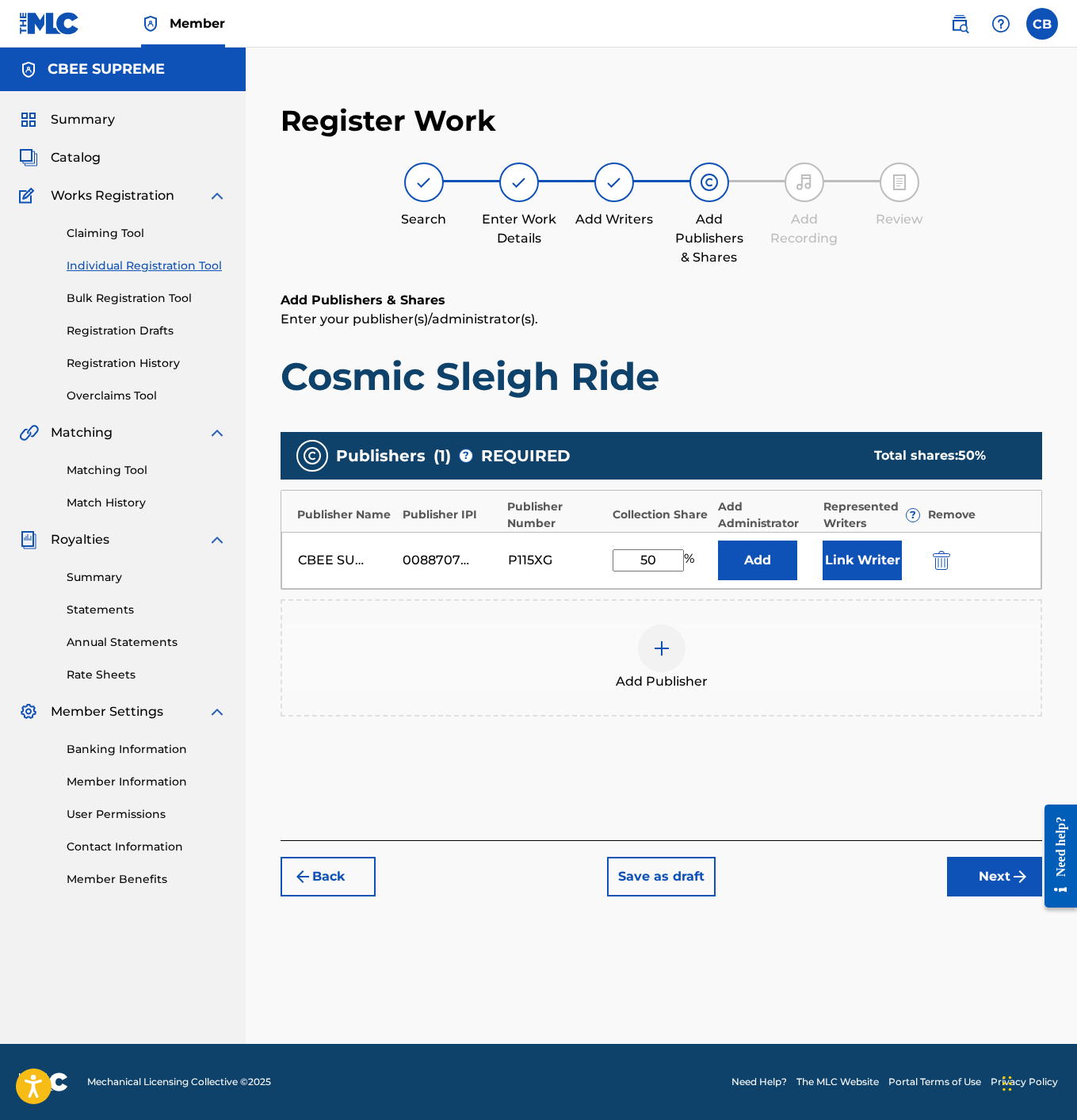
type input "50"
click at [863, 566] on button "Link Writer" at bounding box center [862, 560] width 79 height 40
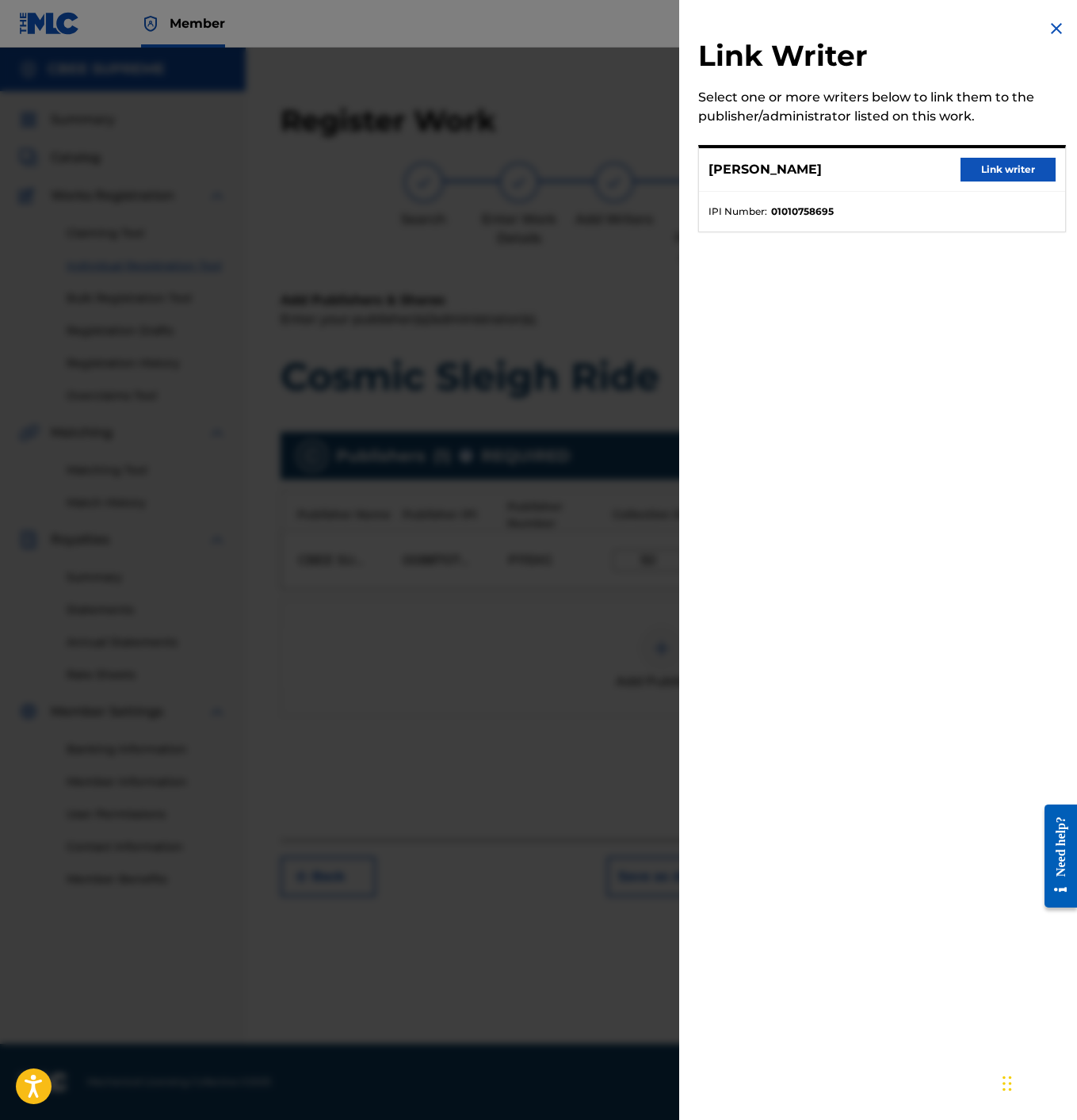
click at [992, 171] on button "Link writer" at bounding box center [1009, 169] width 95 height 24
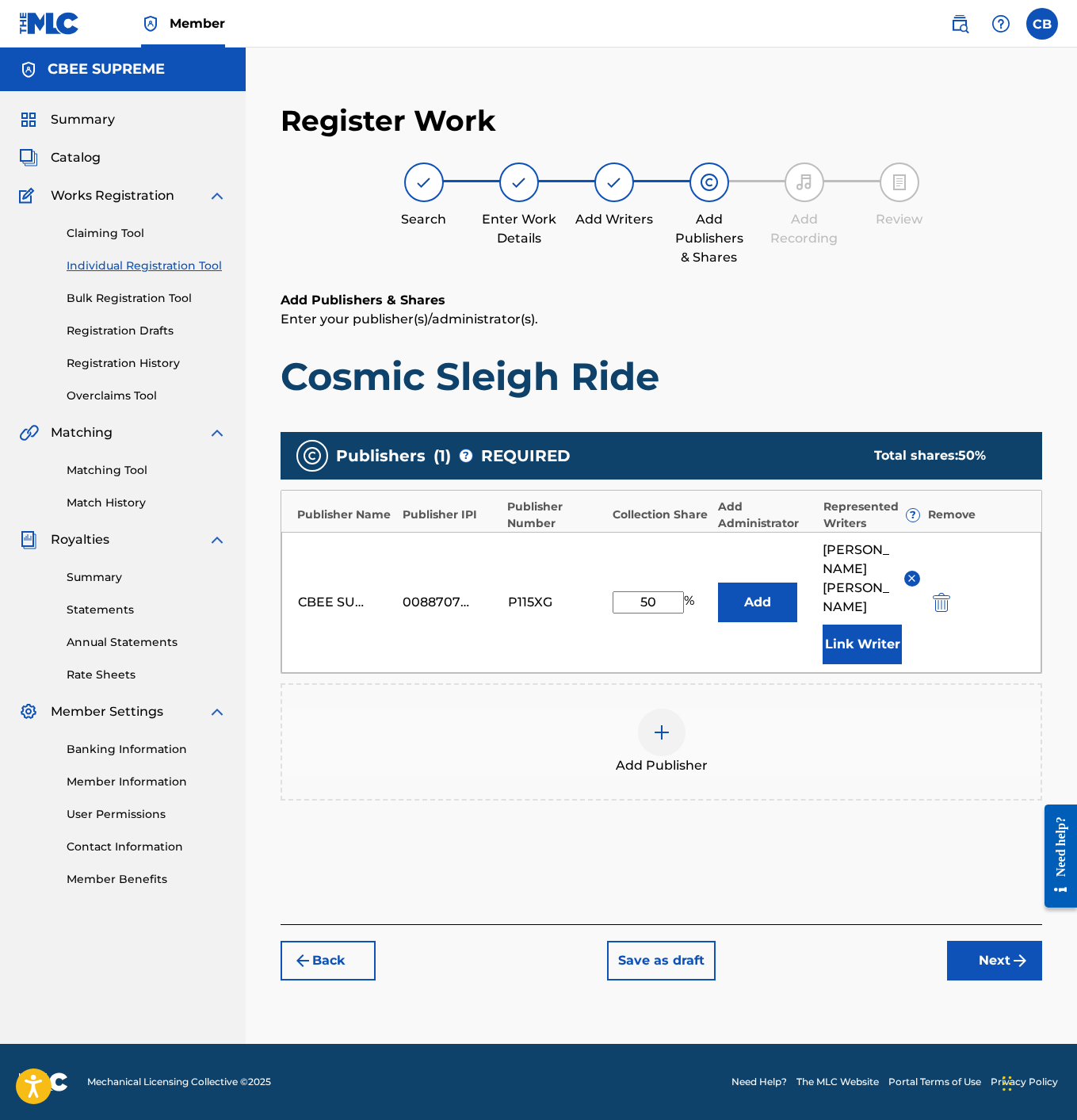
click at [965, 954] on button "Next" at bounding box center [995, 961] width 95 height 40
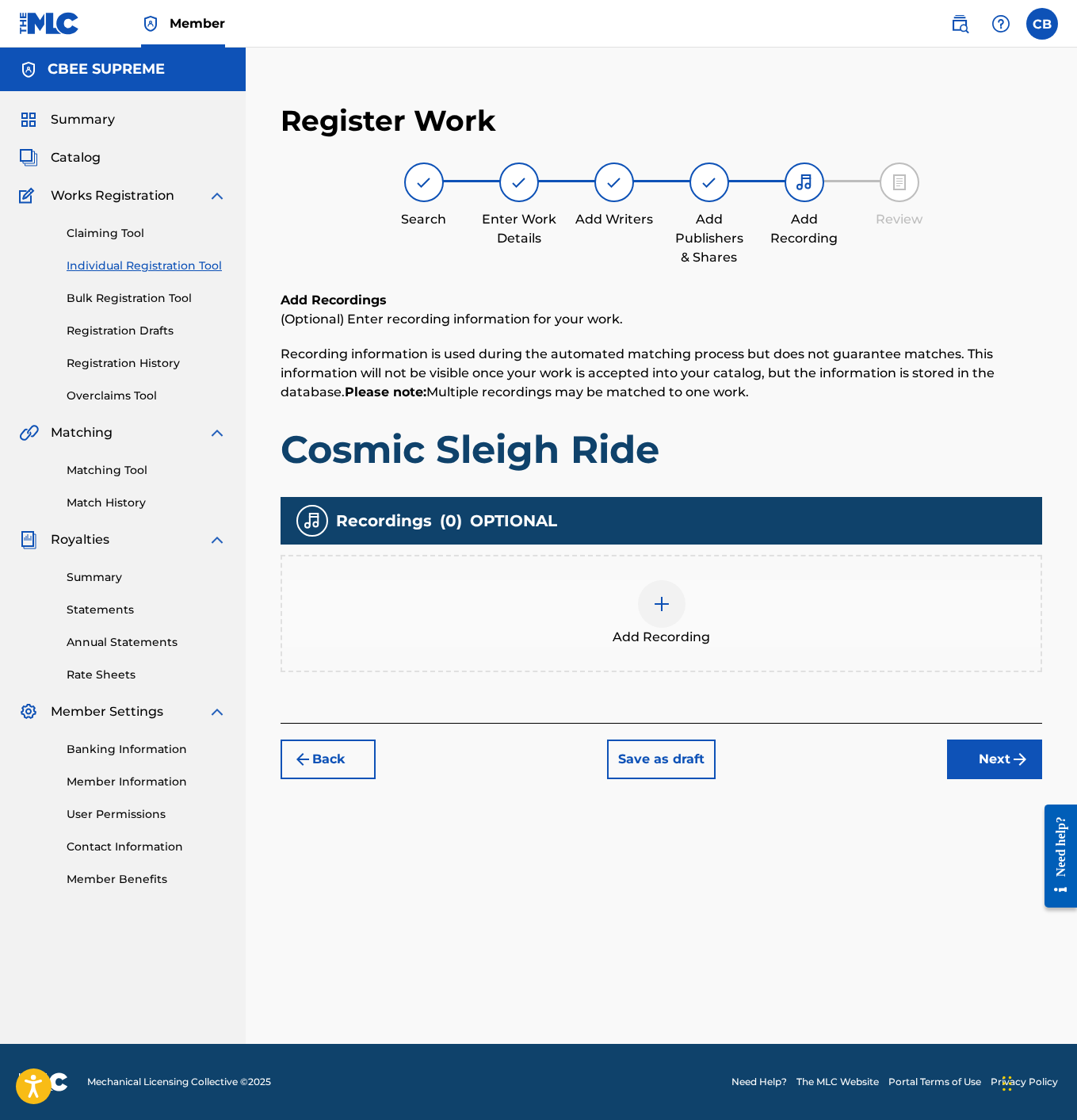
click at [650, 617] on div at bounding box center [662, 604] width 48 height 48
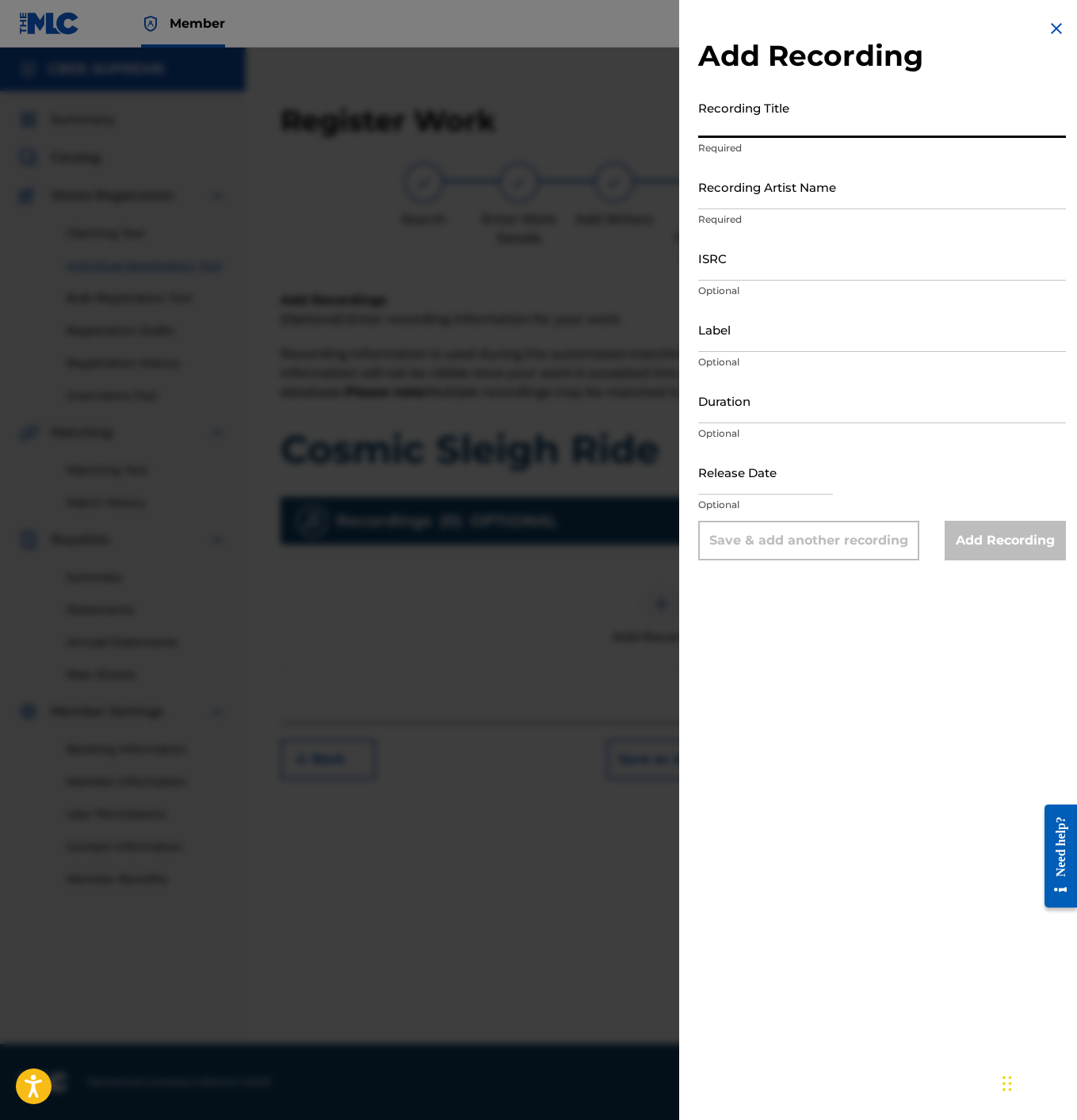
click at [738, 130] on input "Recording Title" at bounding box center [882, 115] width 368 height 45
type input "Cosmic Sleigh Ride"
click at [742, 201] on input "Recording Artist Name" at bounding box center [882, 186] width 368 height 45
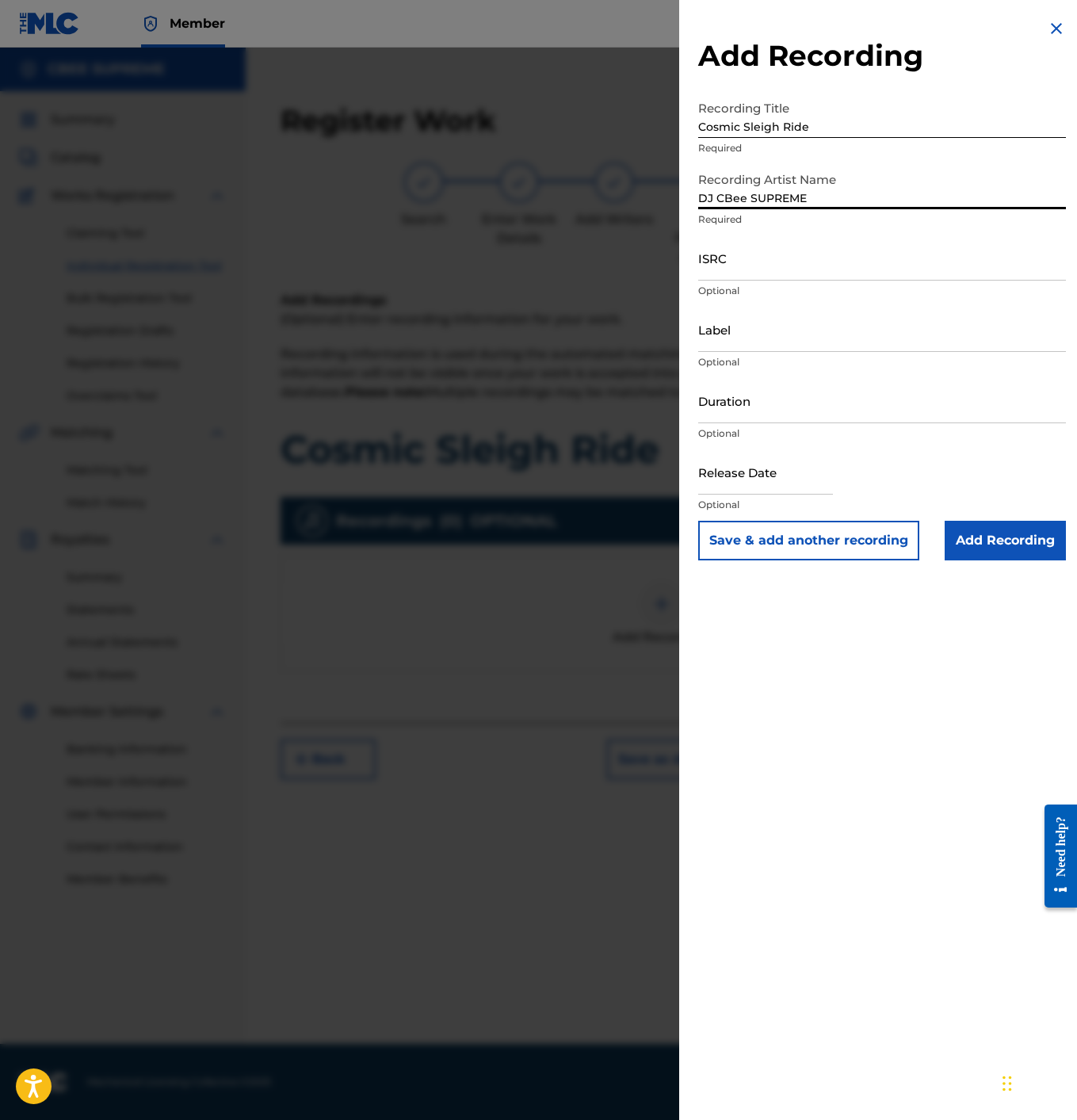
type input "DJ CBee SUPREME"
paste input "QZPJ32501805"
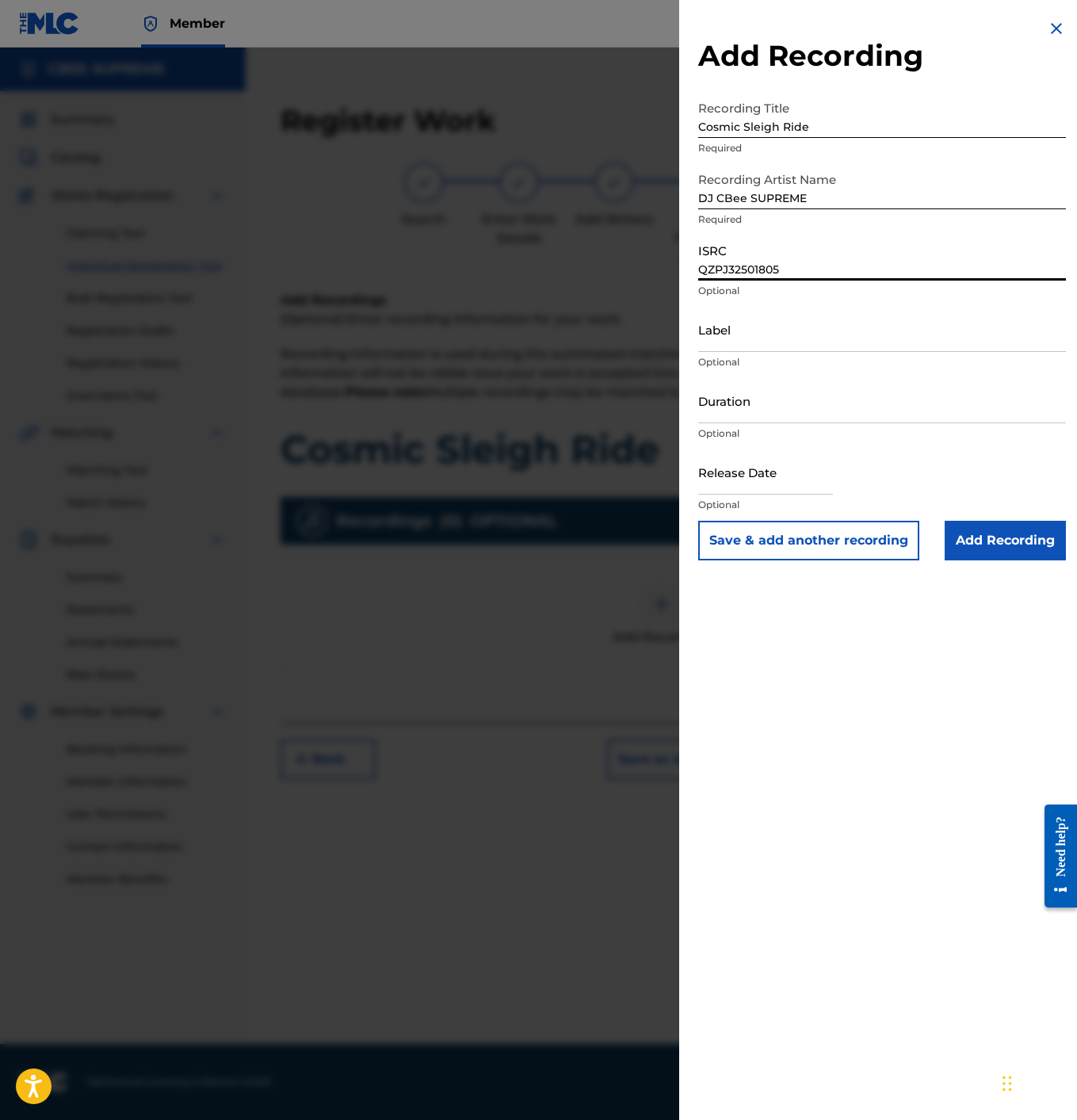
type input "QZPJ32501805"
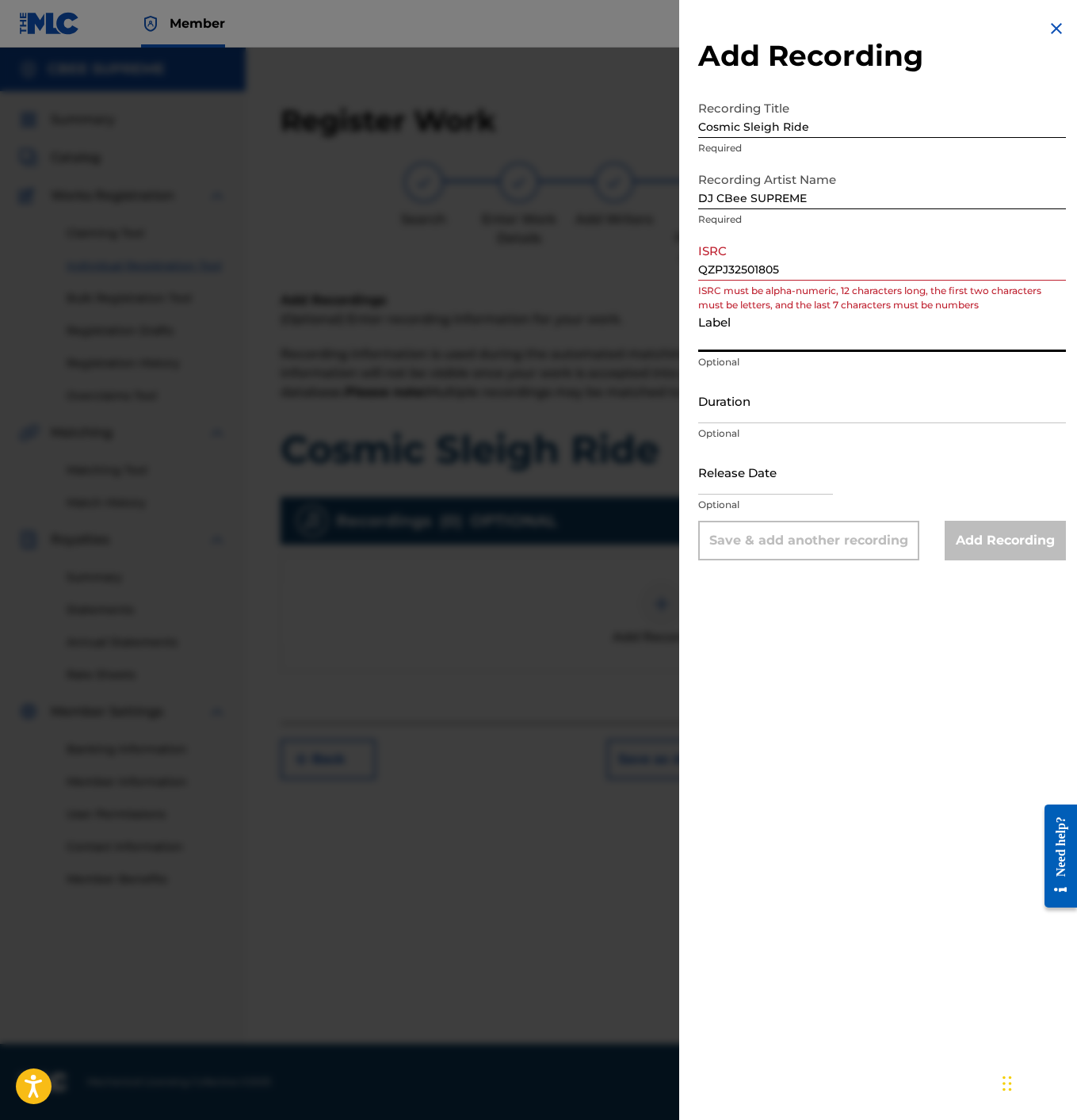
click at [733, 347] on input "Label" at bounding box center [882, 329] width 368 height 45
type input "Impeccable Taste Productions LLC."
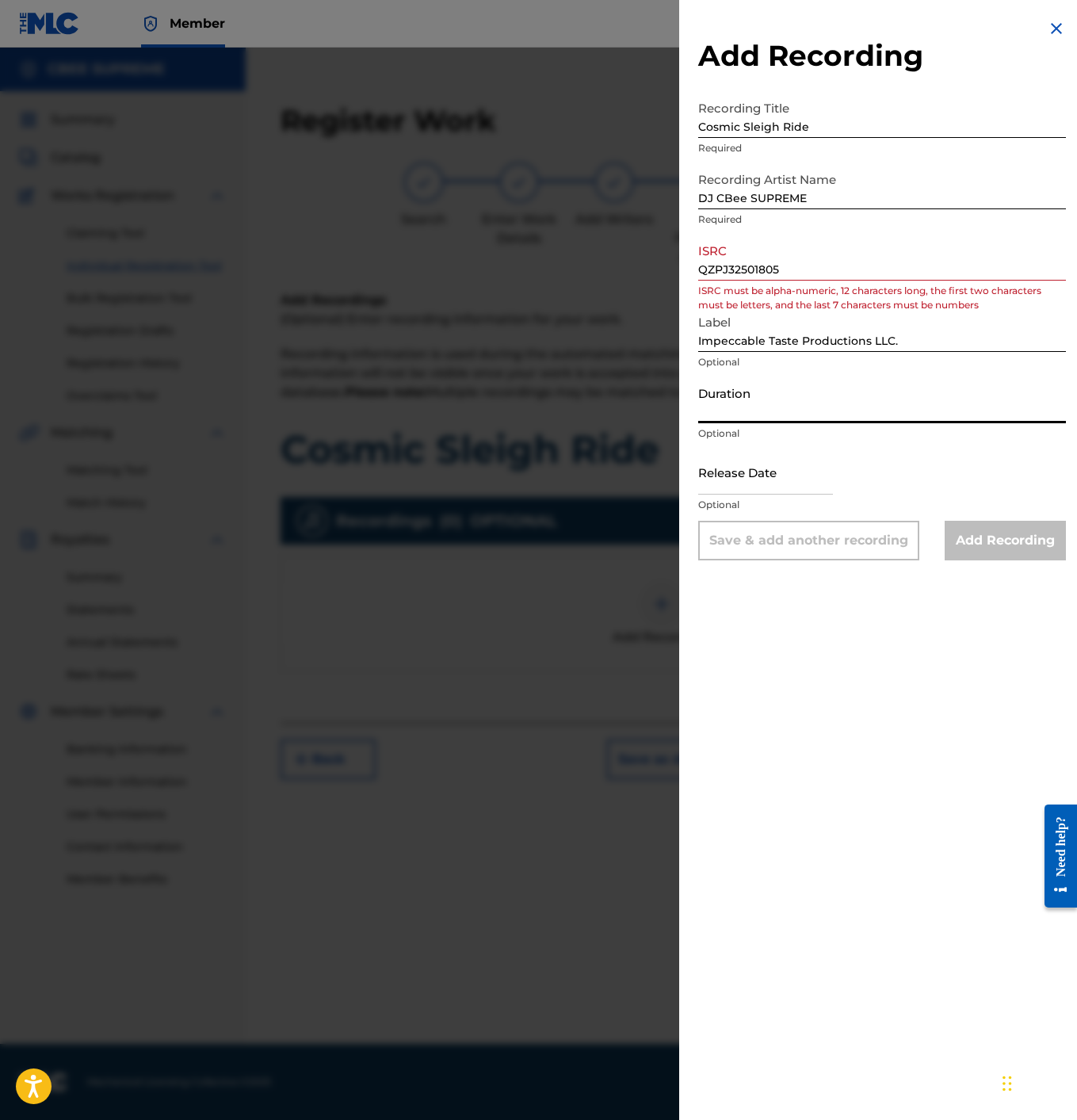
click at [730, 404] on input "Duration" at bounding box center [882, 401] width 368 height 45
paste input "02:59"
type input "02:59"
click at [749, 483] on input "text" at bounding box center [766, 471] width 135 height 45
select select "7"
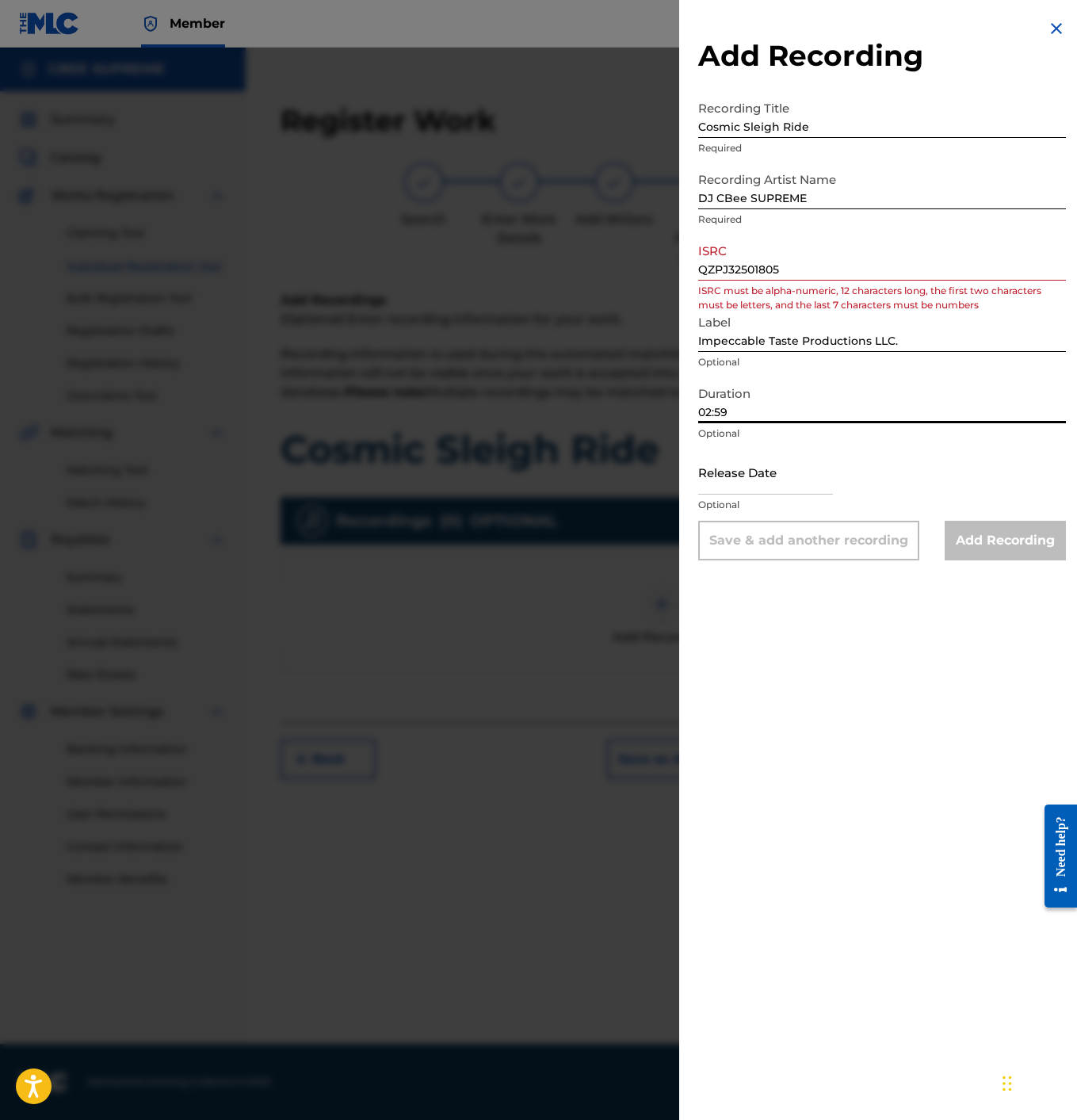
select select "2025"
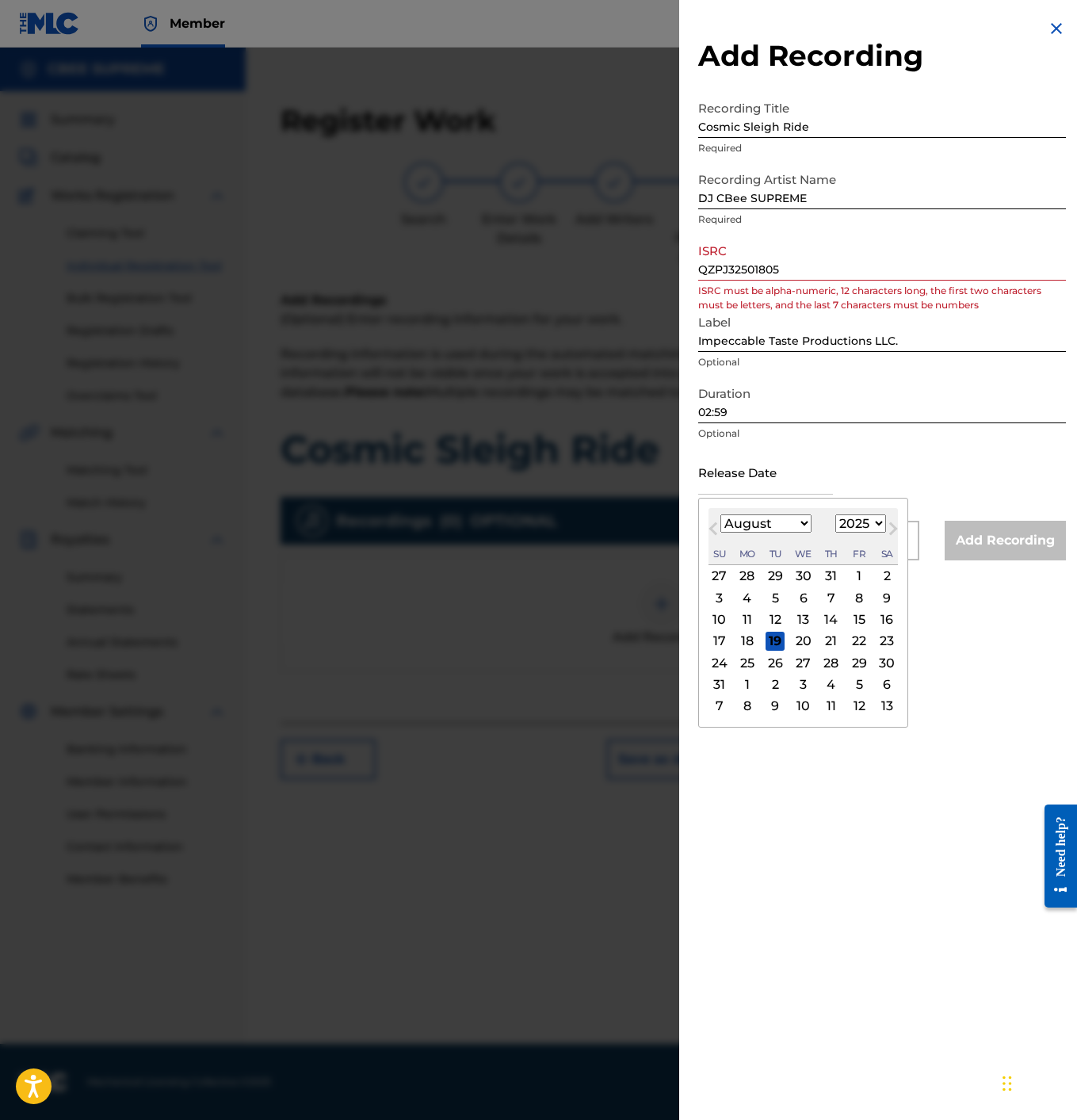
click at [850, 664] on div "29" at bounding box center [859, 663] width 19 height 19
type input "[DATE]"
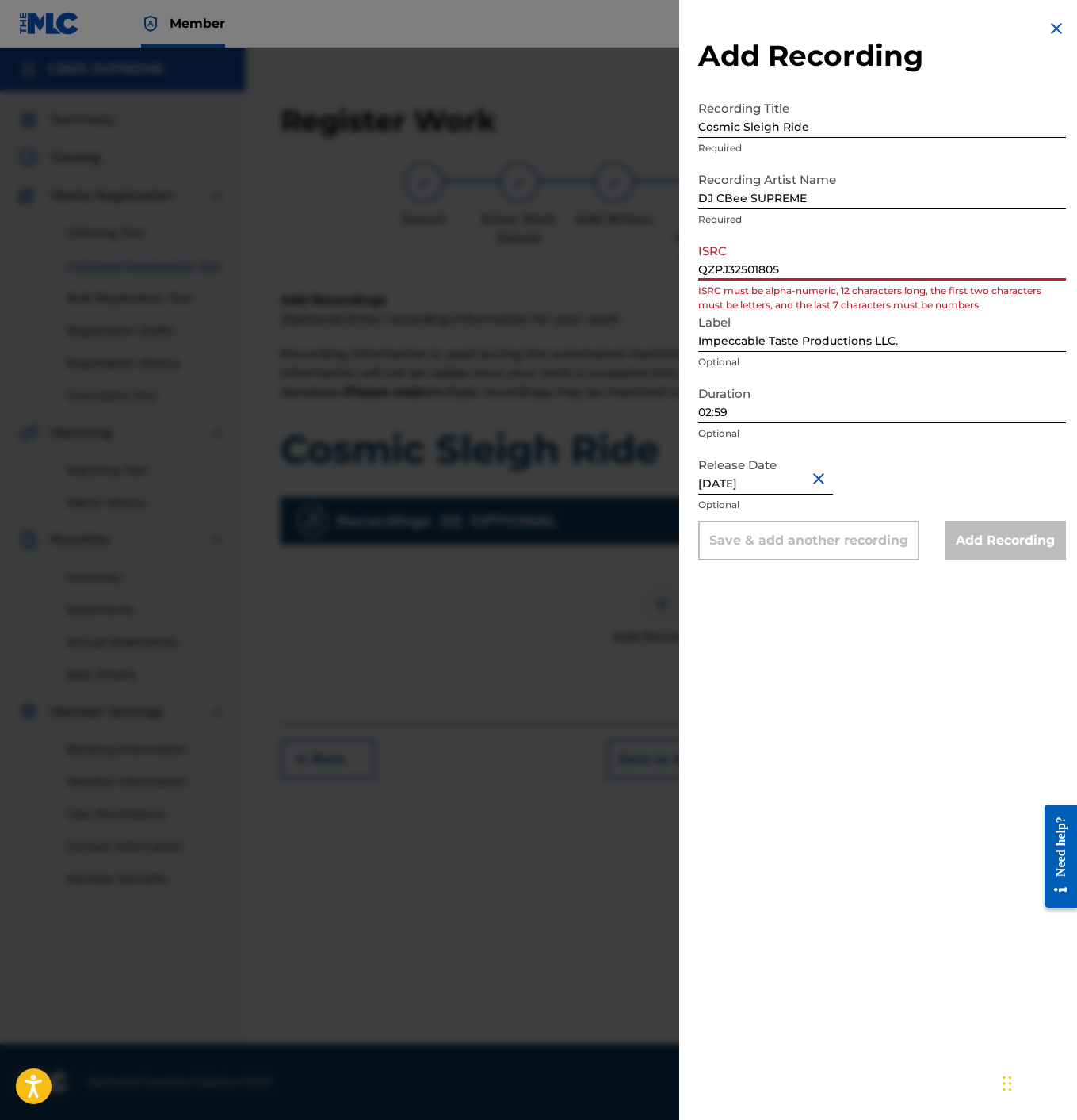
click at [781, 269] on input "QZPJ32501805" at bounding box center [882, 258] width 368 height 45
drag, startPoint x: 781, startPoint y: 269, endPoint x: 654, endPoint y: 269, distance: 127.0
click at [654, 269] on div "Add Recording Recording Title Cosmic Sleigh Ride Required Recording Artist Name…" at bounding box center [538, 583] width 1077 height 1072
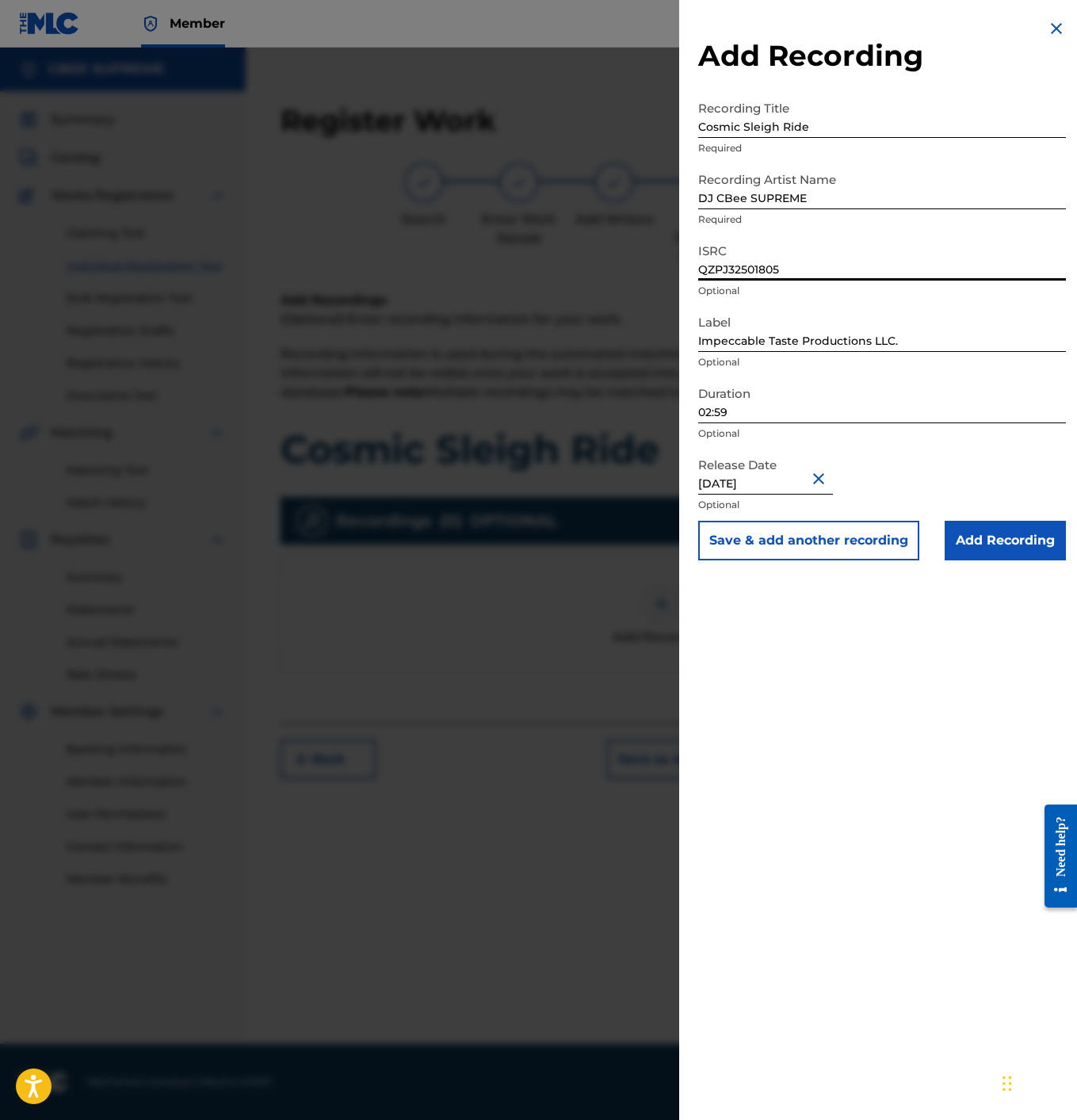
type input "QZPJ32501805"
click at [997, 548] on input "Add Recording" at bounding box center [1005, 541] width 122 height 40
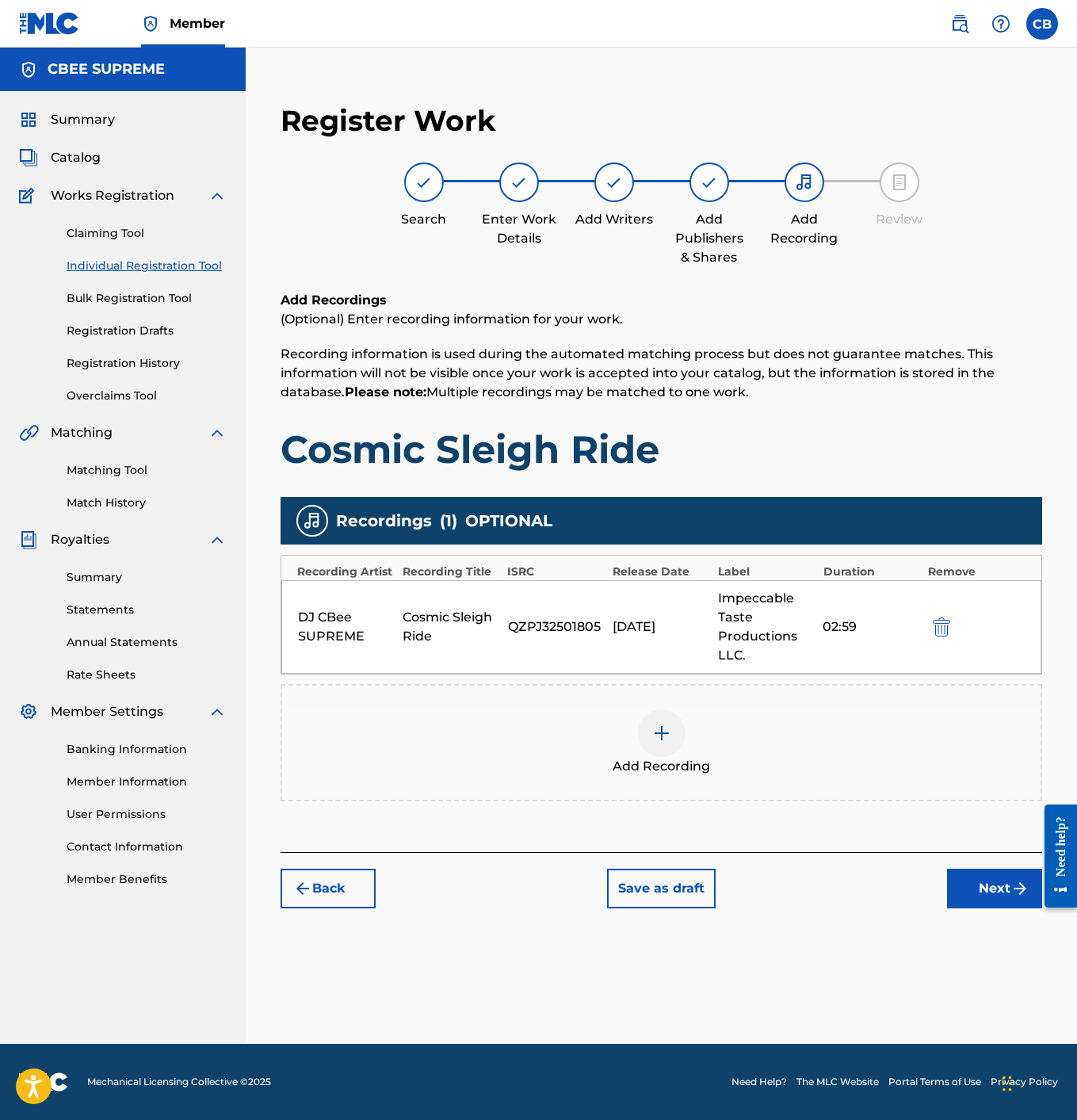
click at [994, 883] on button "Next" at bounding box center [995, 889] width 95 height 40
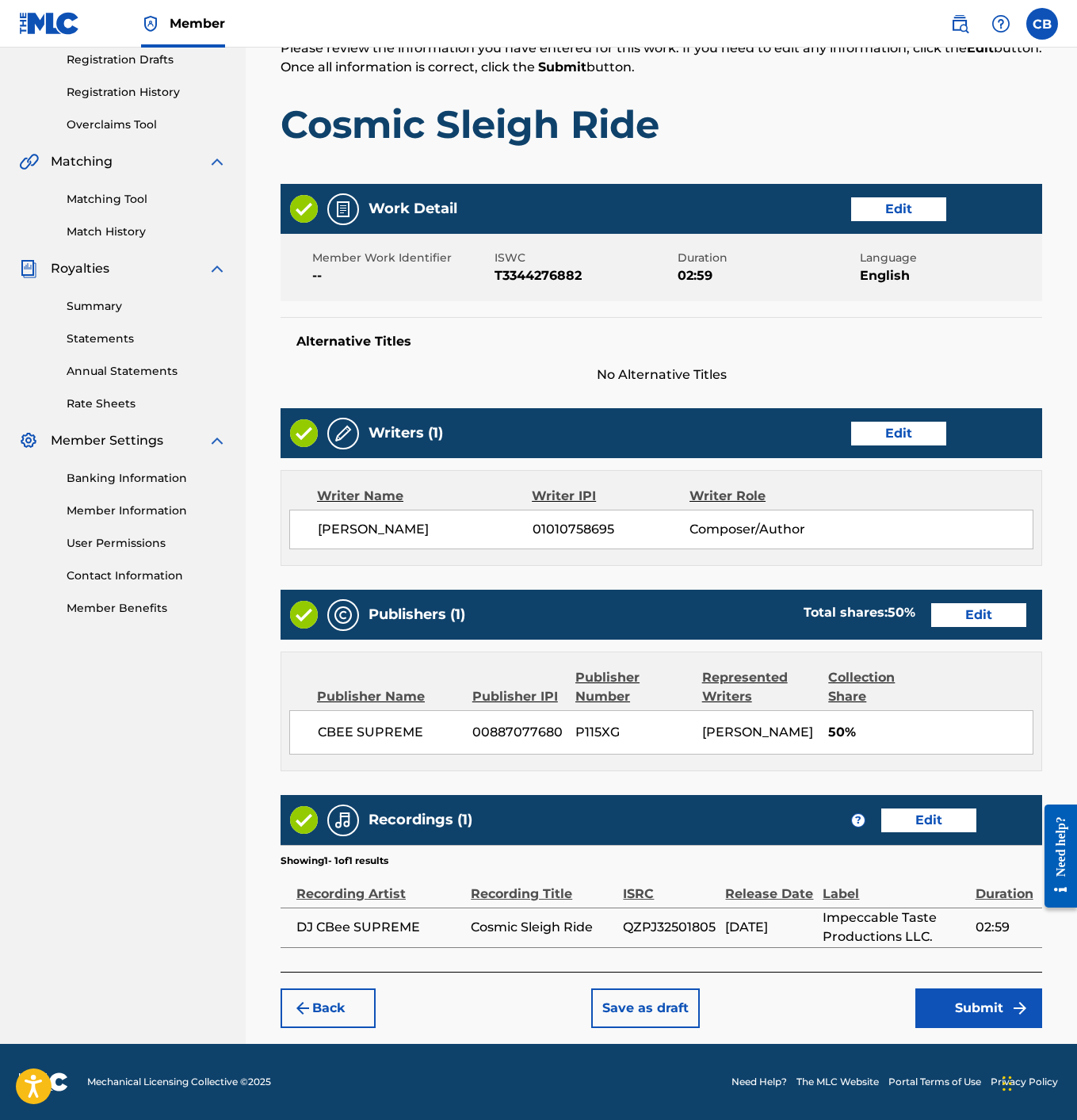
click at [966, 993] on button "Submit" at bounding box center [979, 1009] width 127 height 40
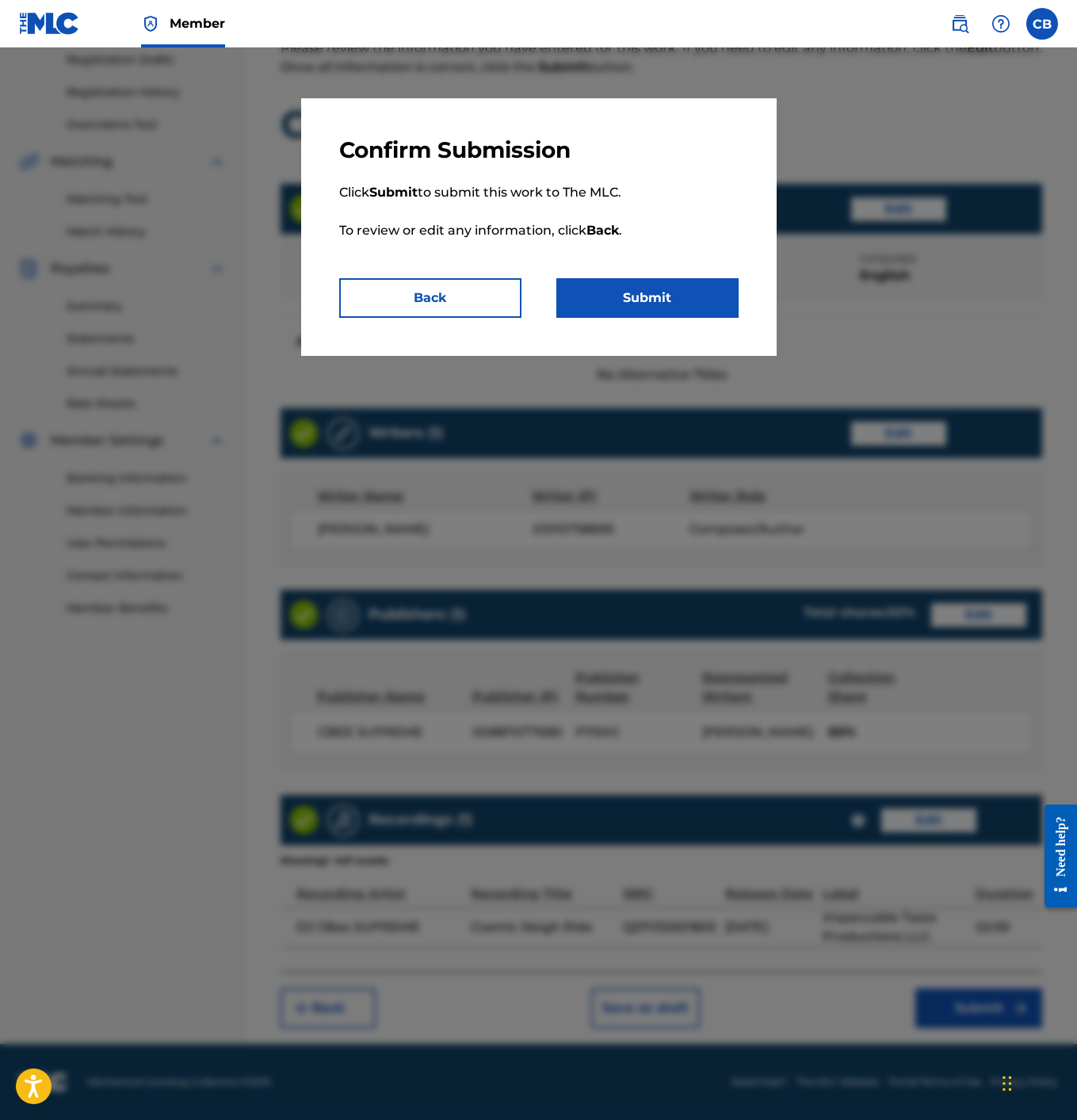
click at [650, 290] on button "Submit" at bounding box center [647, 298] width 182 height 40
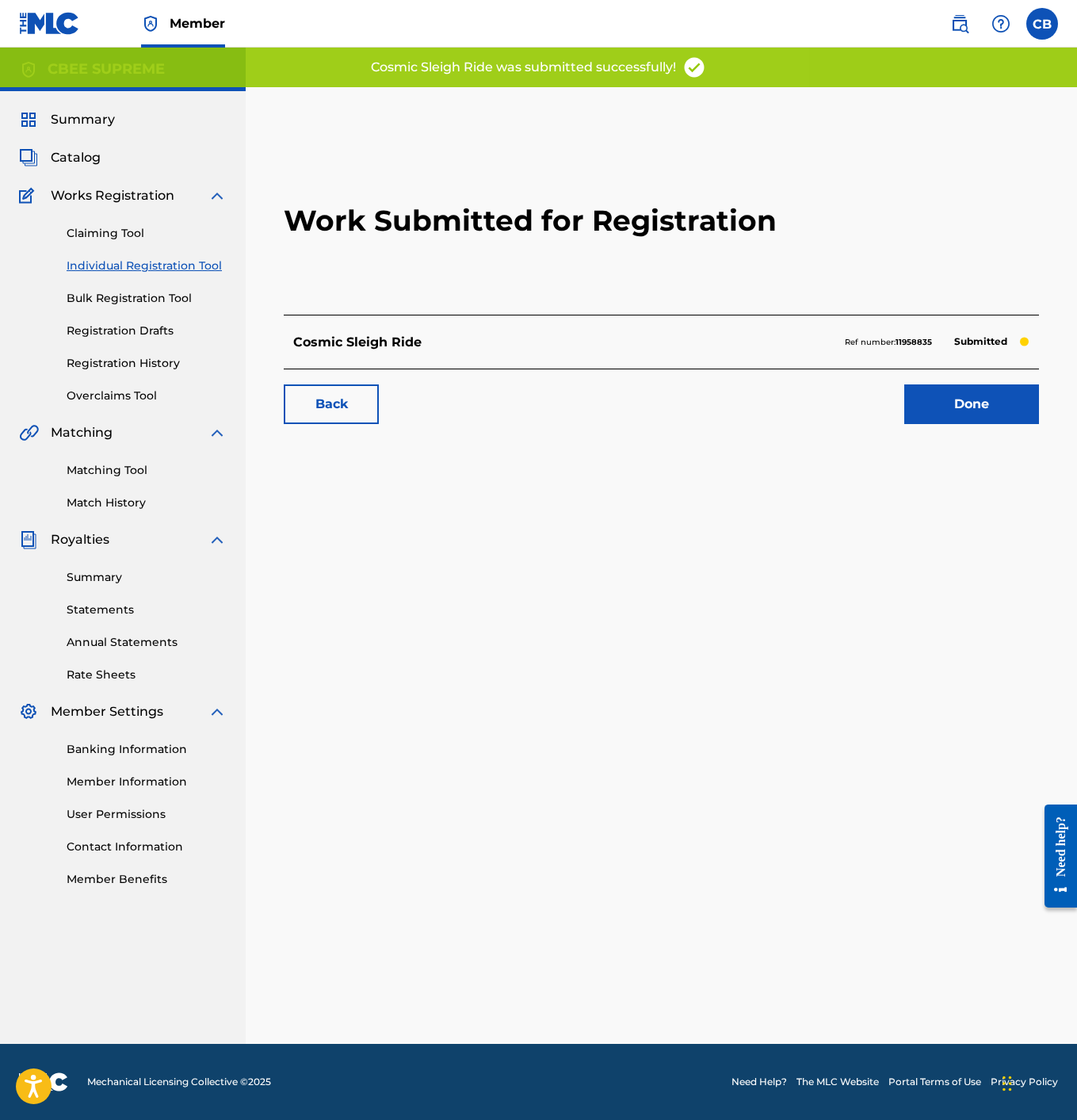
click at [990, 413] on link "Done" at bounding box center [972, 405] width 135 height 40
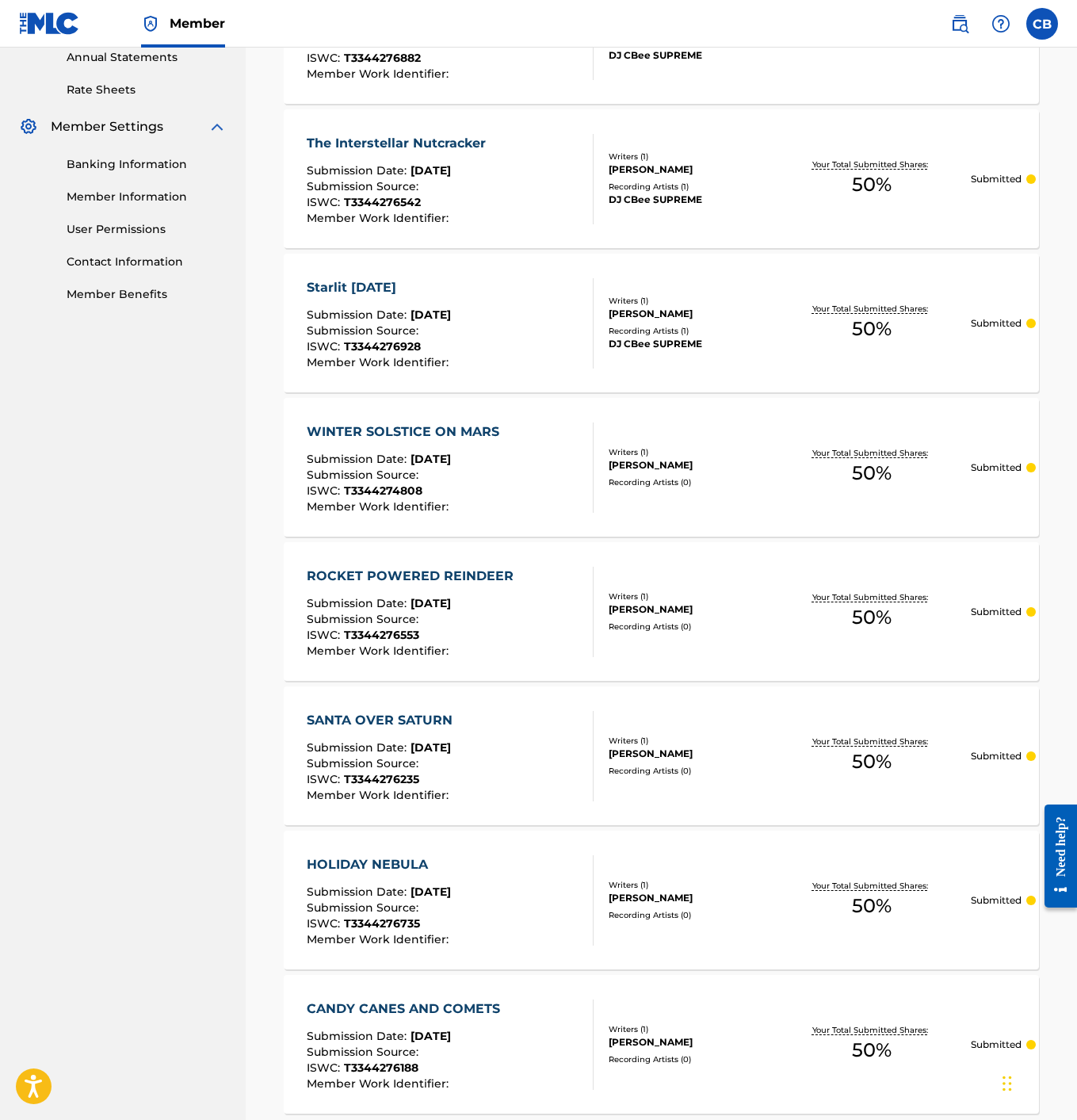
scroll to position [586, 0]
click at [471, 572] on div "ROCKET POWERED REINDEER" at bounding box center [414, 576] width 215 height 19
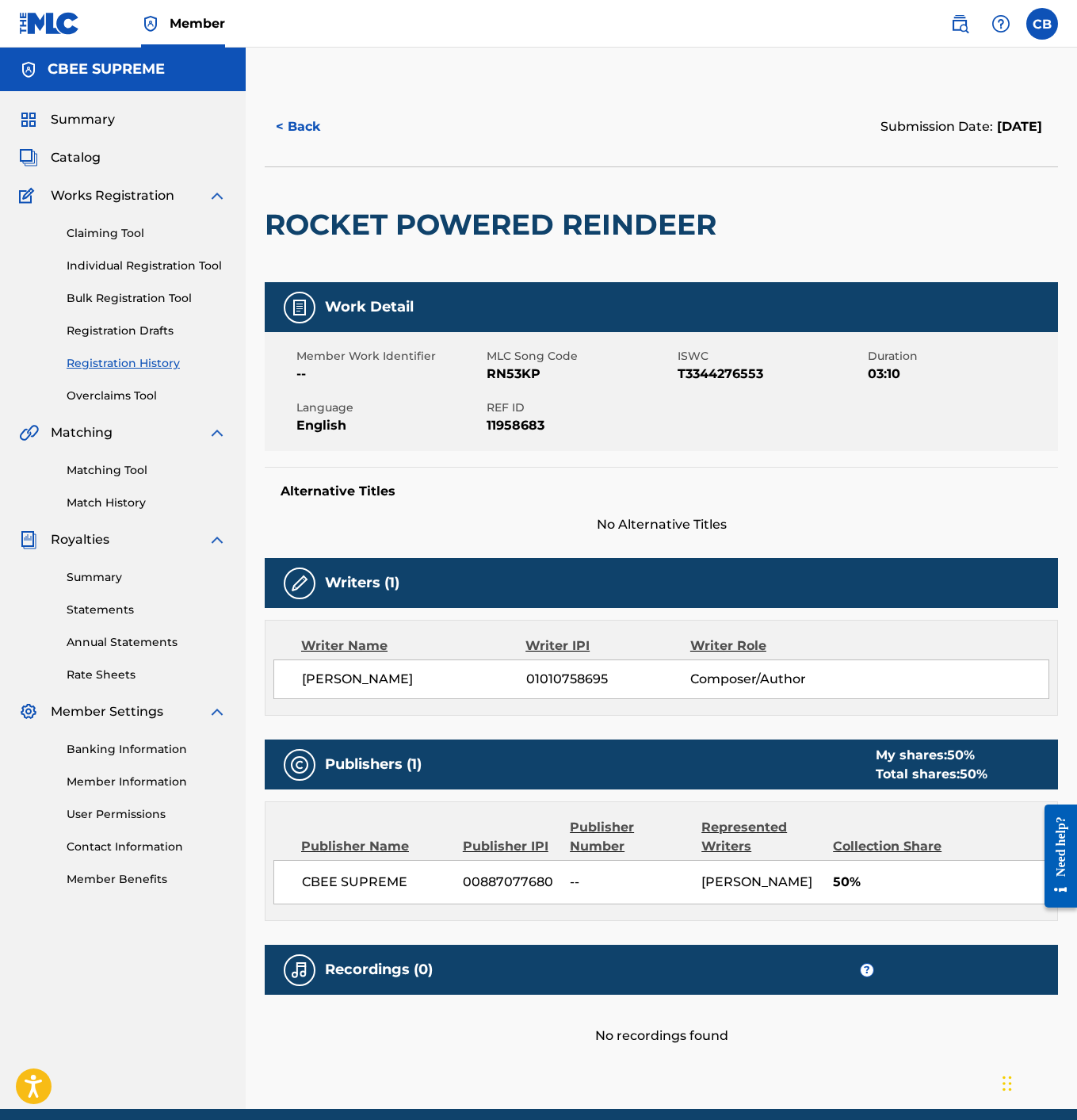
click at [79, 151] on span "Catalog" at bounding box center [76, 157] width 50 height 19
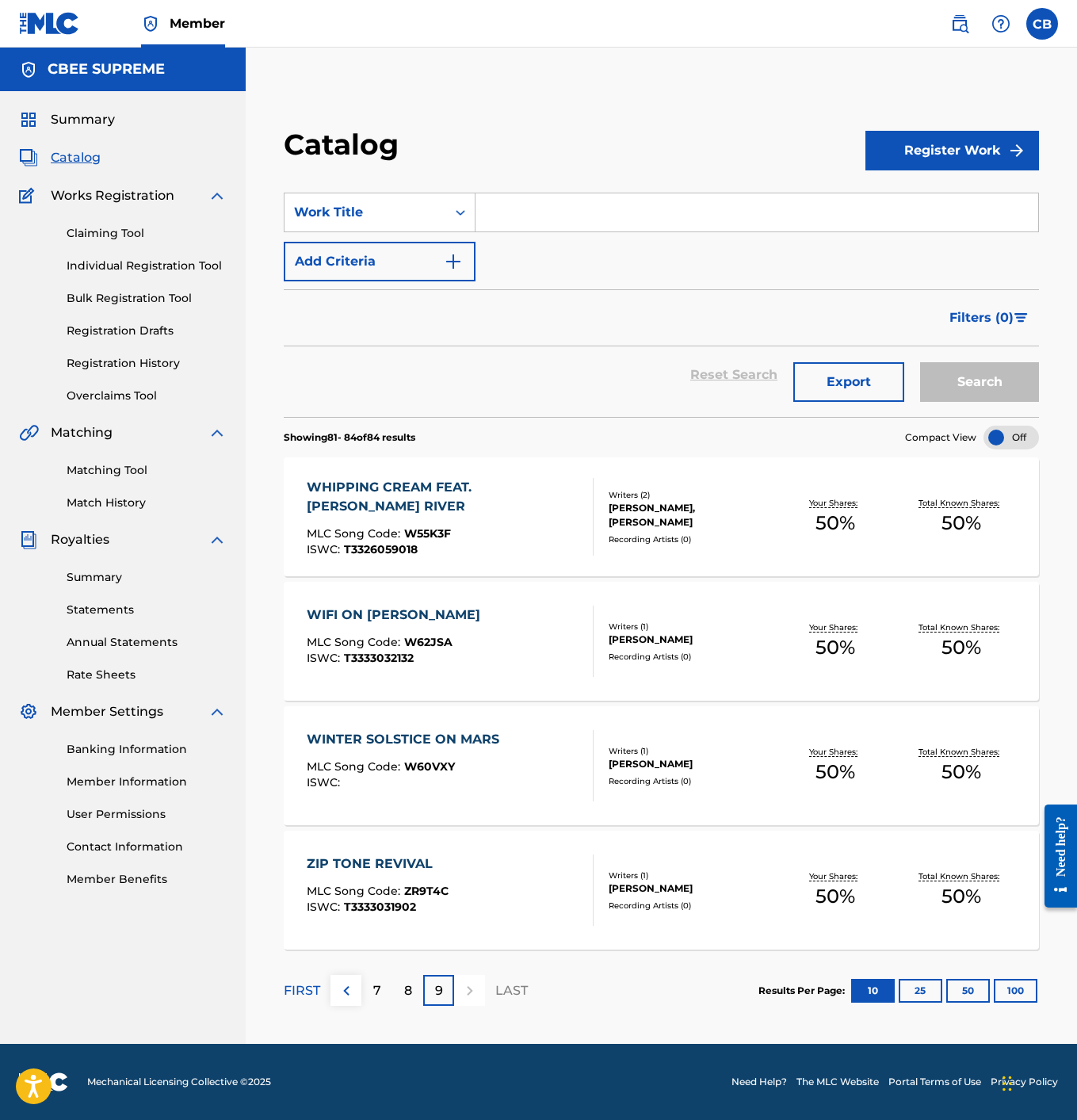
click at [408, 990] on p "8" at bounding box center [409, 991] width 8 height 19
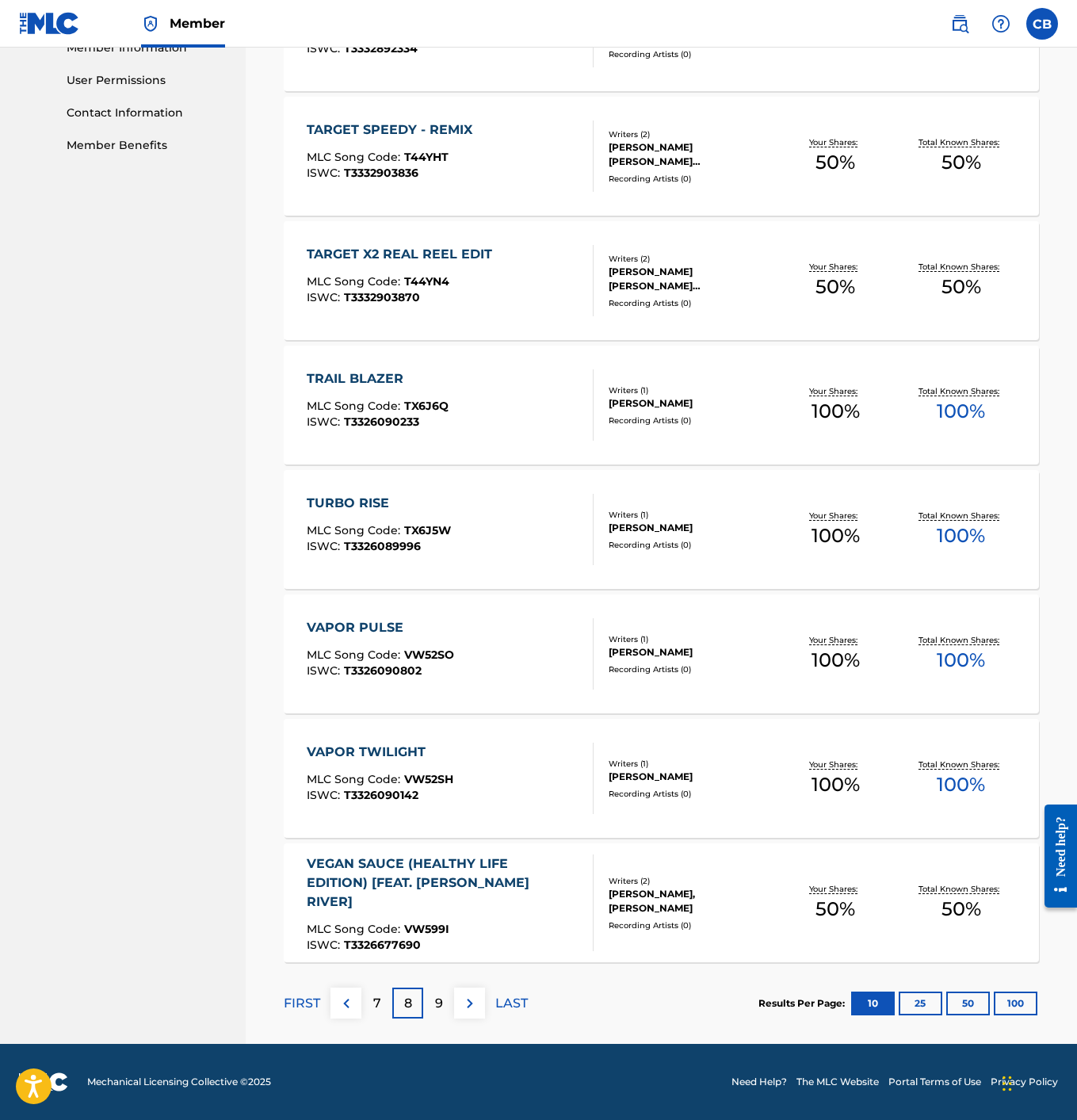
scroll to position [734, 0]
click at [408, 1003] on p "8" at bounding box center [409, 1004] width 8 height 19
click at [385, 998] on div "7" at bounding box center [377, 1003] width 31 height 31
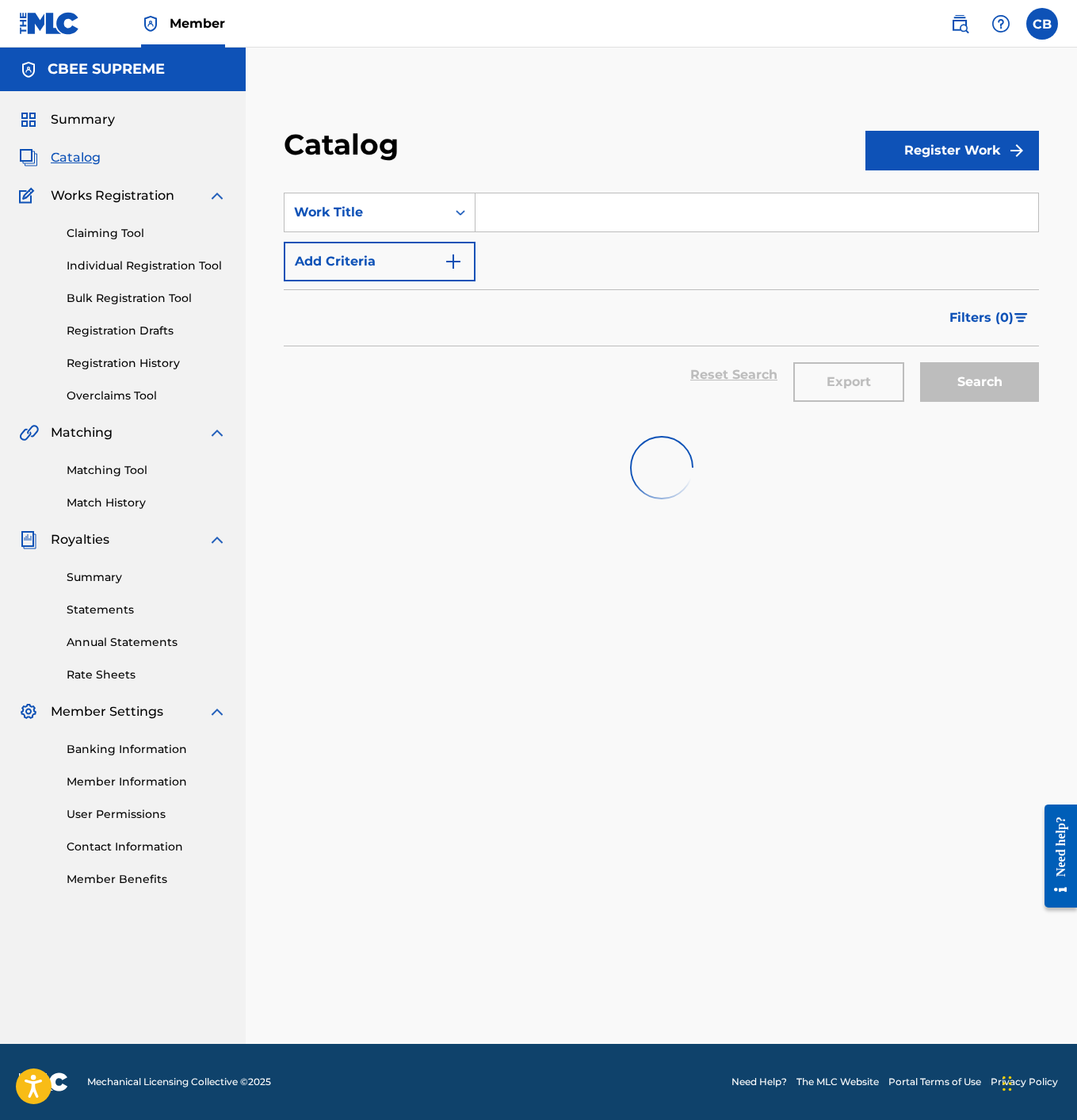
scroll to position [0, 0]
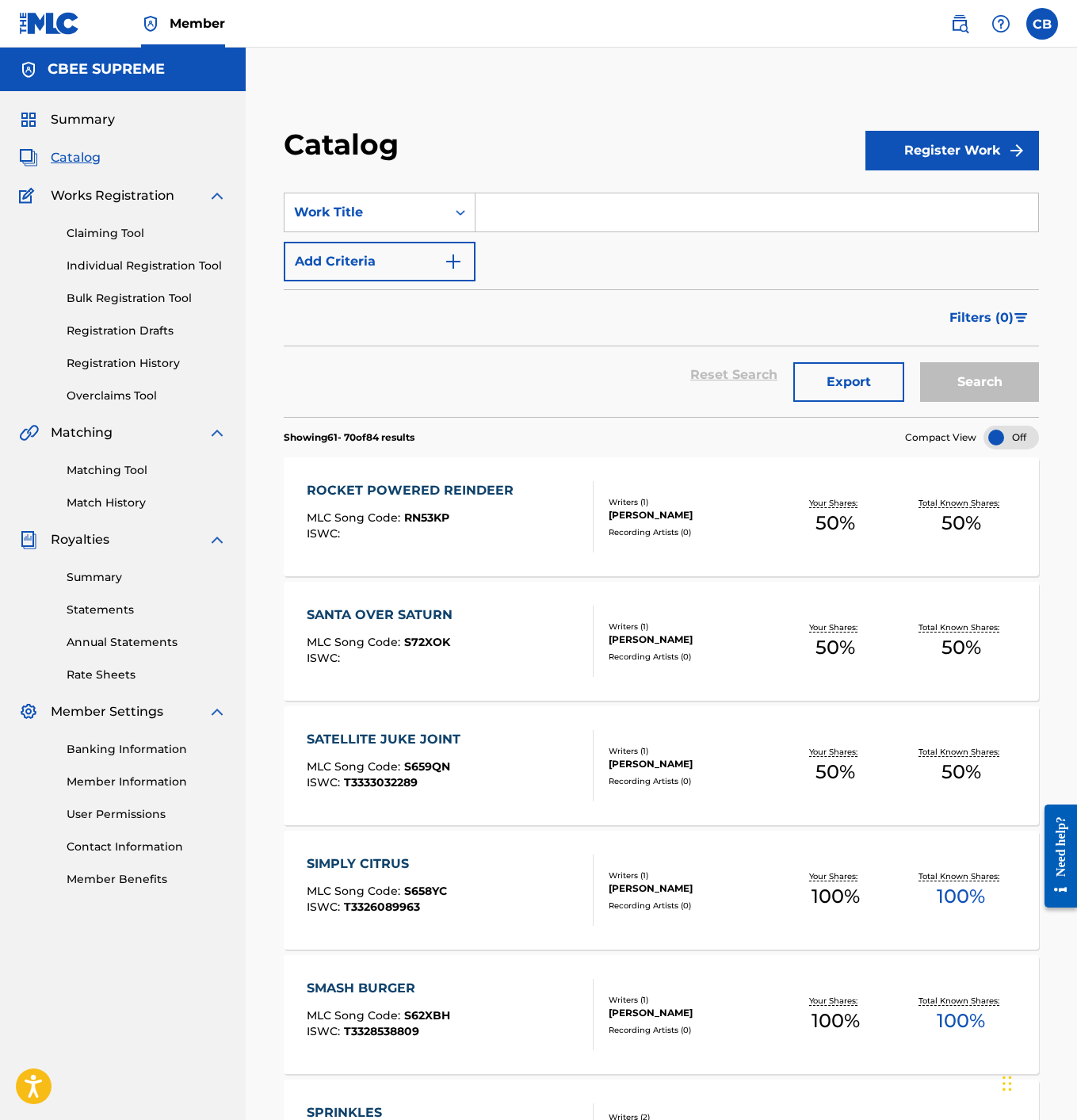
click at [476, 488] on div "ROCKET POWERED REINDEER" at bounding box center [414, 490] width 215 height 19
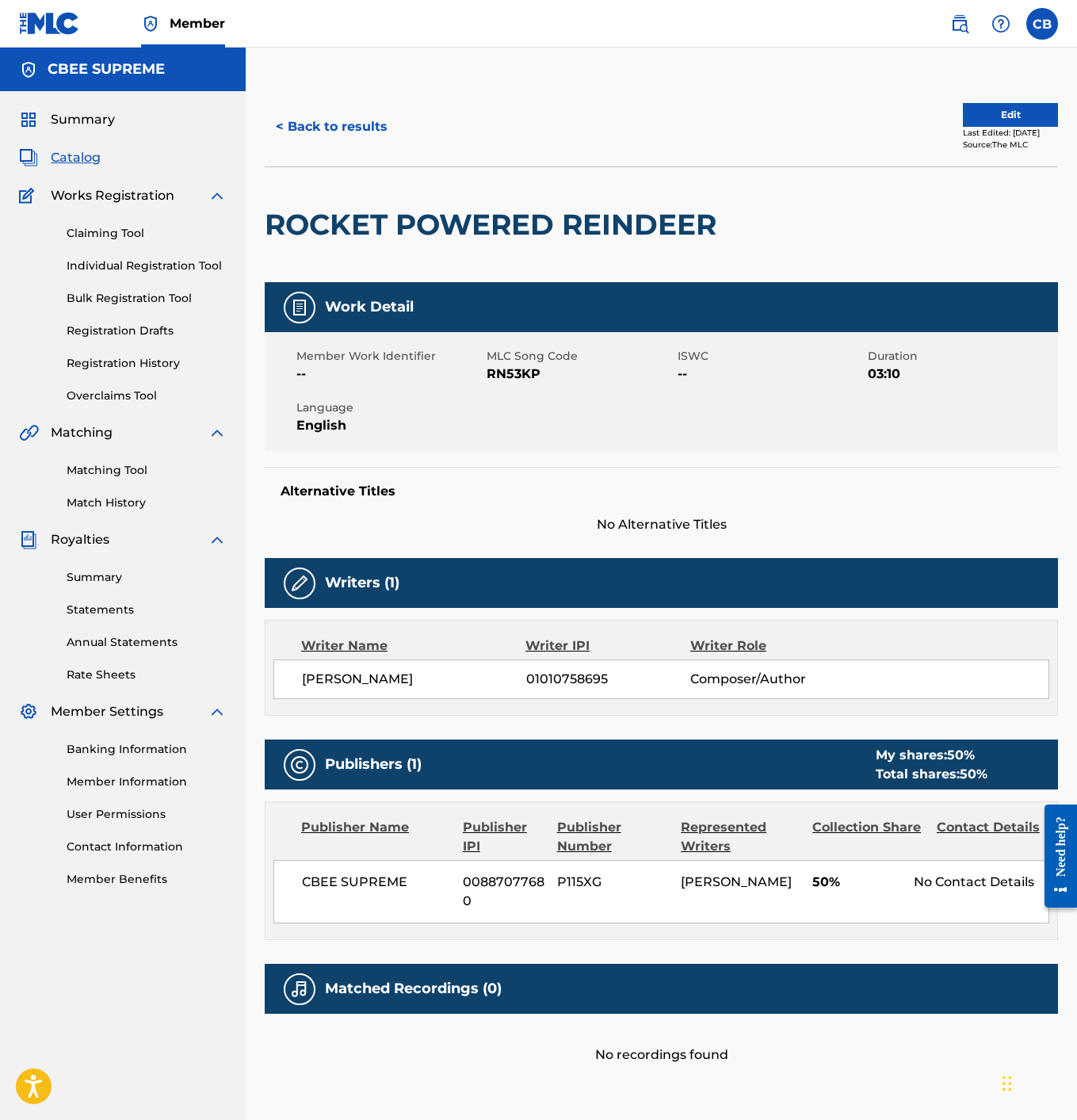
click at [1012, 118] on button "Edit" at bounding box center [1011, 115] width 95 height 24
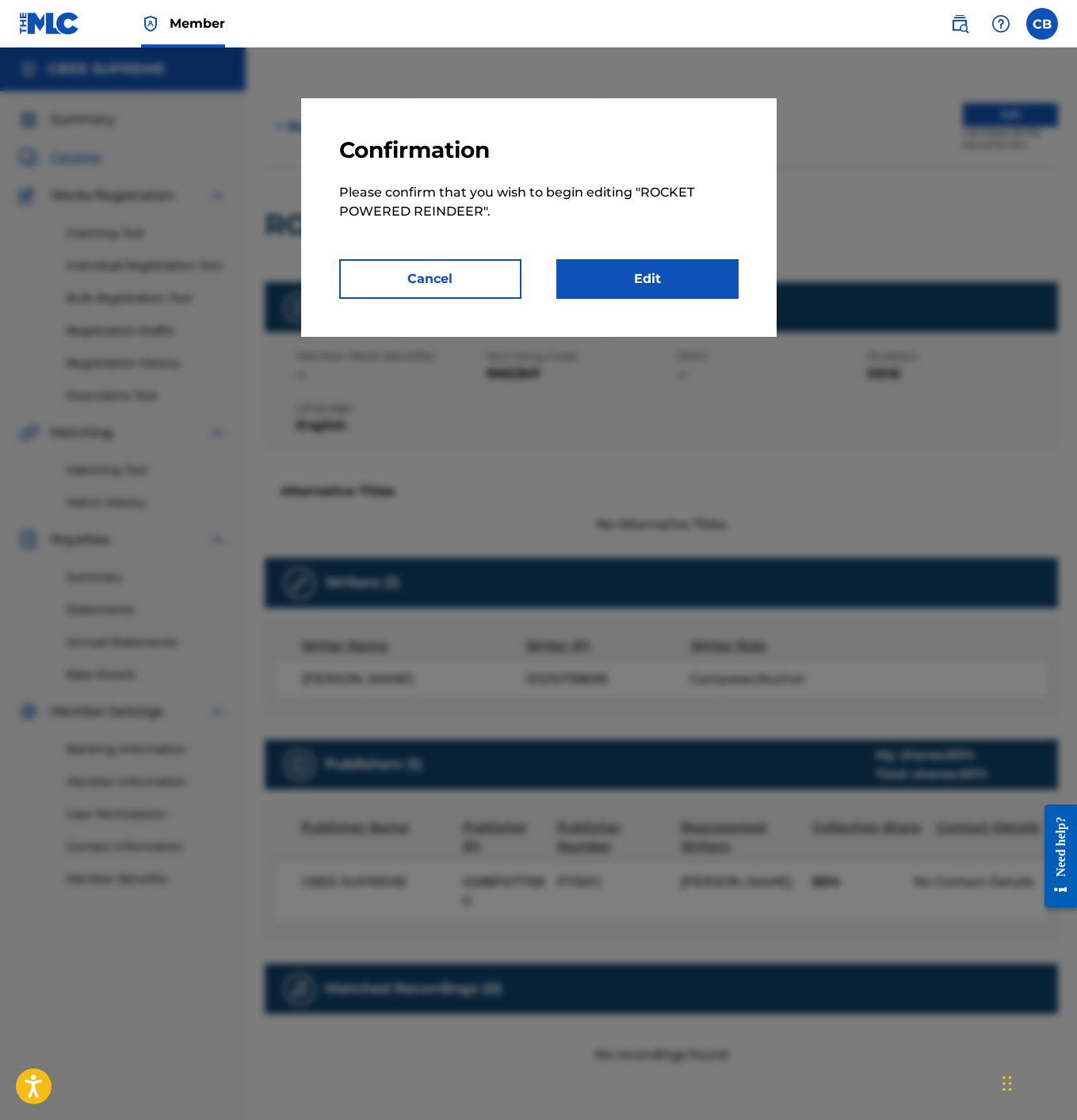
click at [598, 262] on link "Edit" at bounding box center [647, 279] width 182 height 40
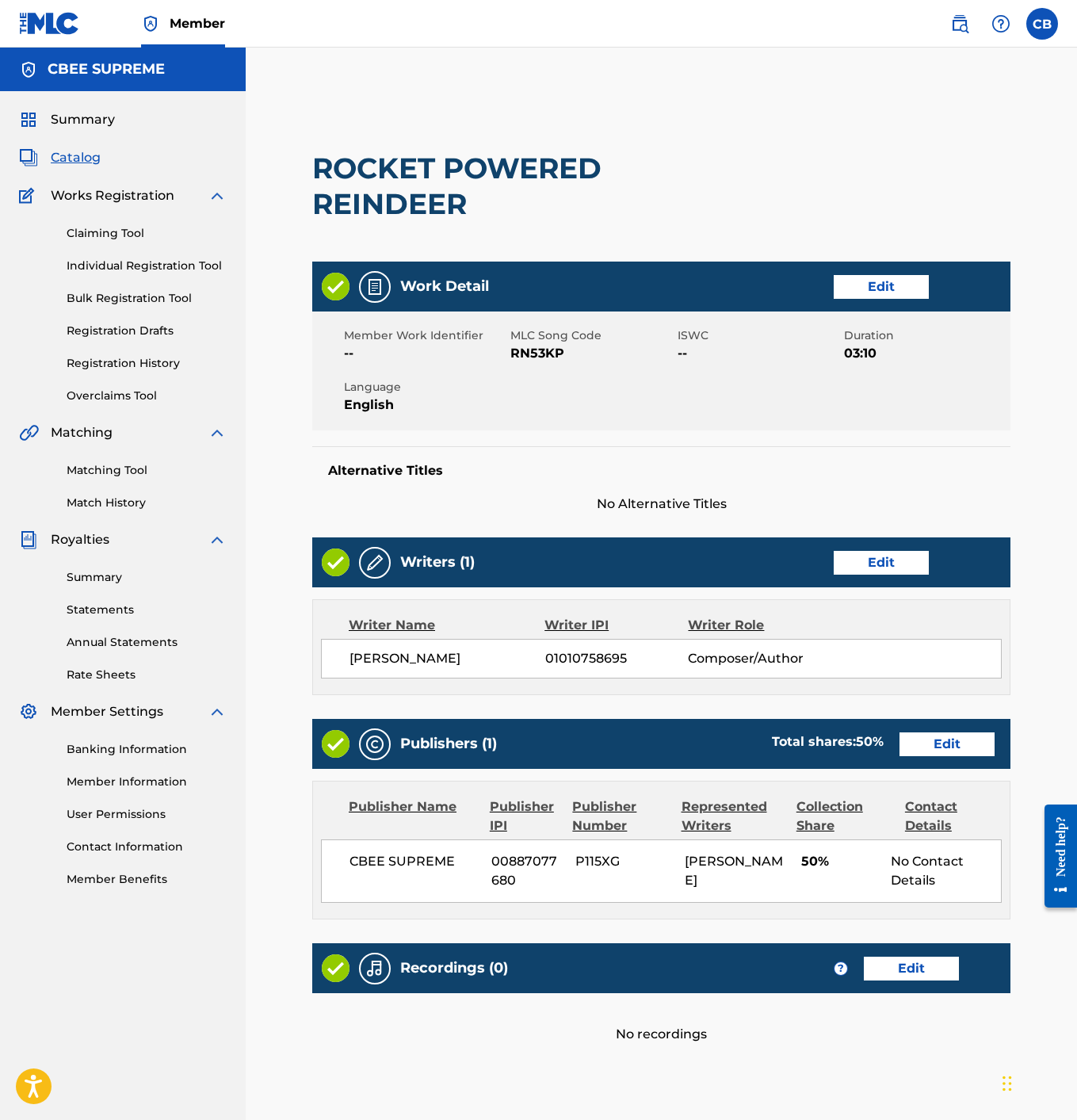
click at [883, 291] on link "Edit" at bounding box center [881, 287] width 95 height 24
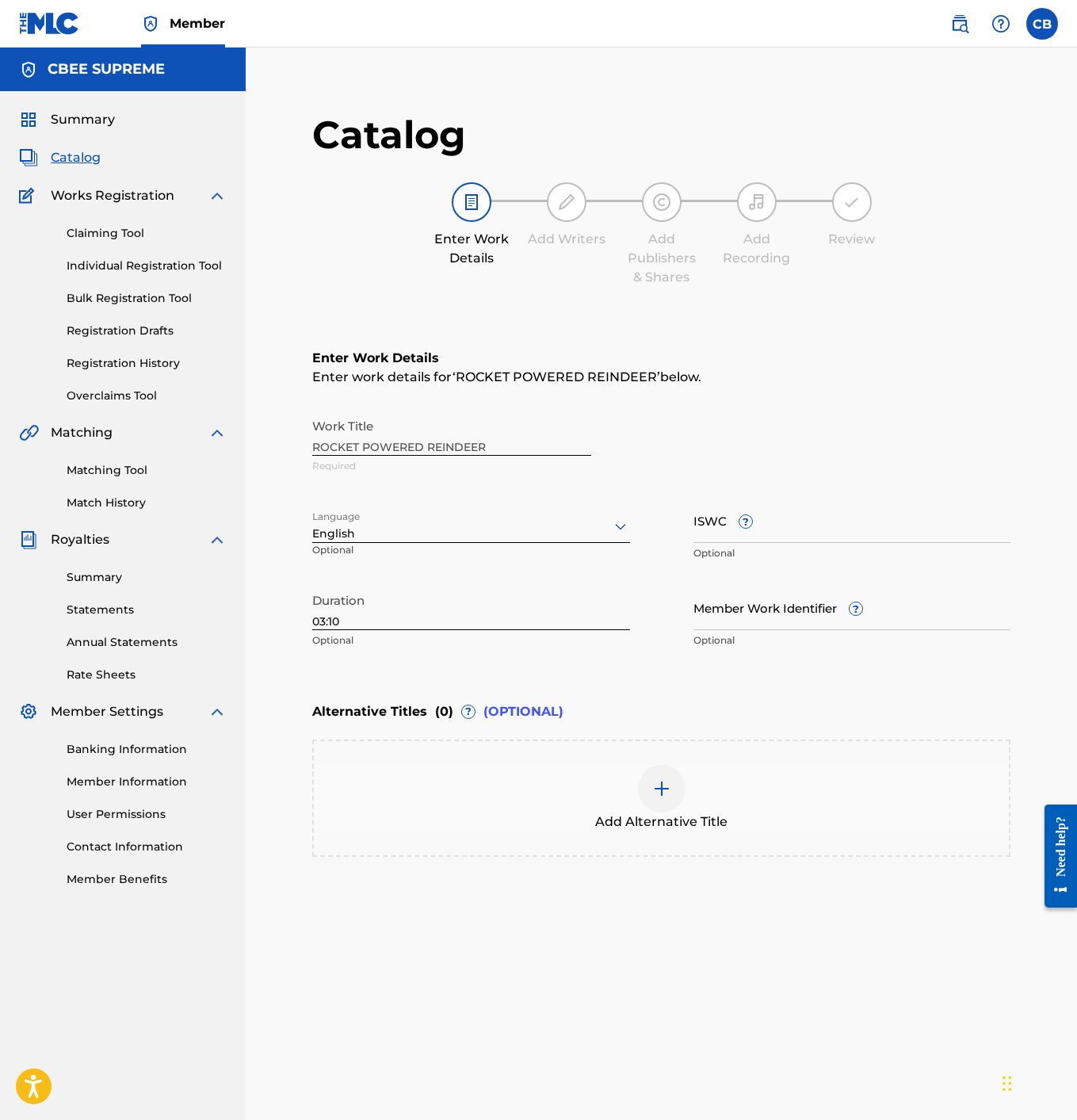
click at [491, 447] on div "Work Title ROCKET POWERED REINDEER Required" at bounding box center [661, 447] width 699 height 72
drag, startPoint x: 488, startPoint y: 445, endPoint x: 343, endPoint y: 440, distance: 145.1
click at [343, 440] on div "Work Title ROCKET POWERED REINDEER Required" at bounding box center [661, 447] width 699 height 72
click at [323, 447] on div "Work Title ROCKET POWERED REINDEER Required" at bounding box center [661, 447] width 699 height 72
click at [313, 446] on div "Work Title ROCKET POWERED REINDEER Required" at bounding box center [661, 447] width 699 height 72
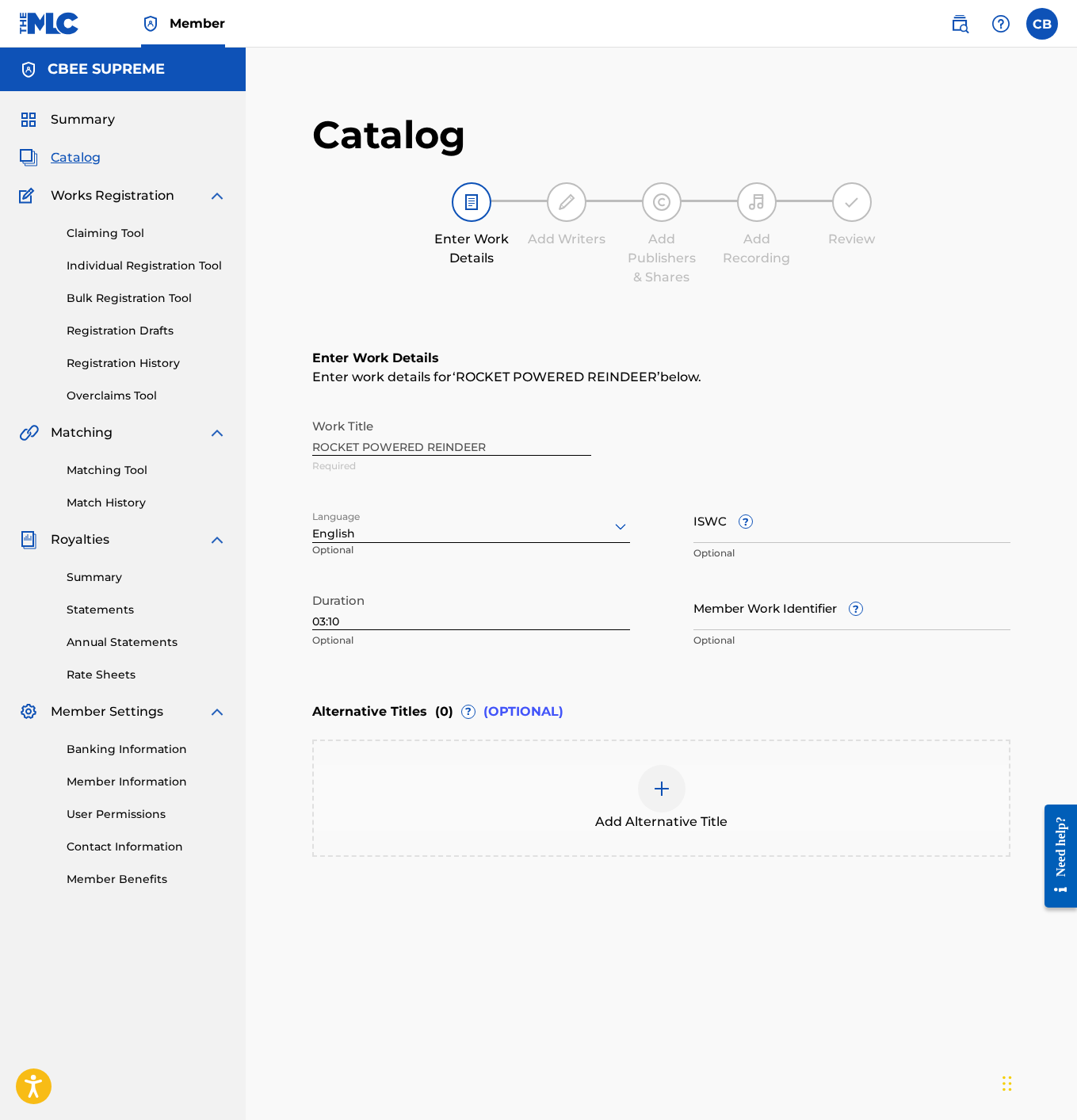
drag, startPoint x: 320, startPoint y: 447, endPoint x: 351, endPoint y: 451, distance: 31.3
click at [349, 451] on div "Work Title ROCKET POWERED REINDEER Required" at bounding box center [661, 447] width 699 height 72
click at [351, 451] on div "Work Title ROCKET POWERED REINDEER Required" at bounding box center [661, 447] width 699 height 72
click at [69, 118] on span "Summary" at bounding box center [83, 120] width 64 height 19
